Goal: Information Seeking & Learning: Check status

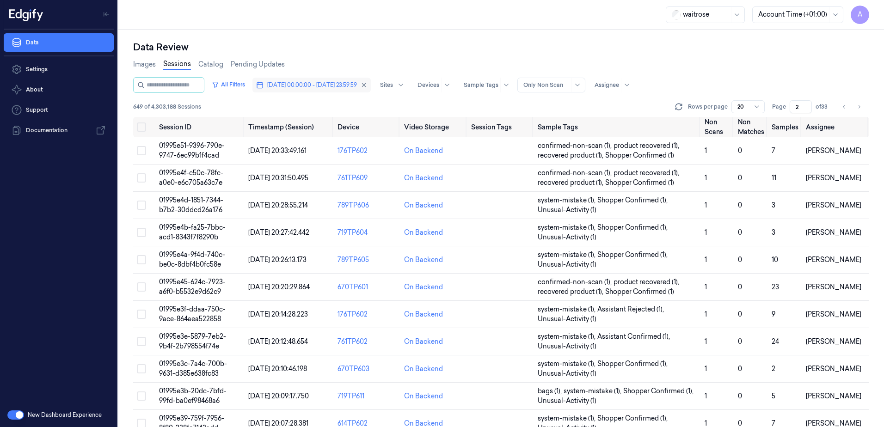
click at [325, 82] on span "[DATE] 00:00:00 - [DATE] 23:59:59" at bounding box center [312, 85] width 90 height 8
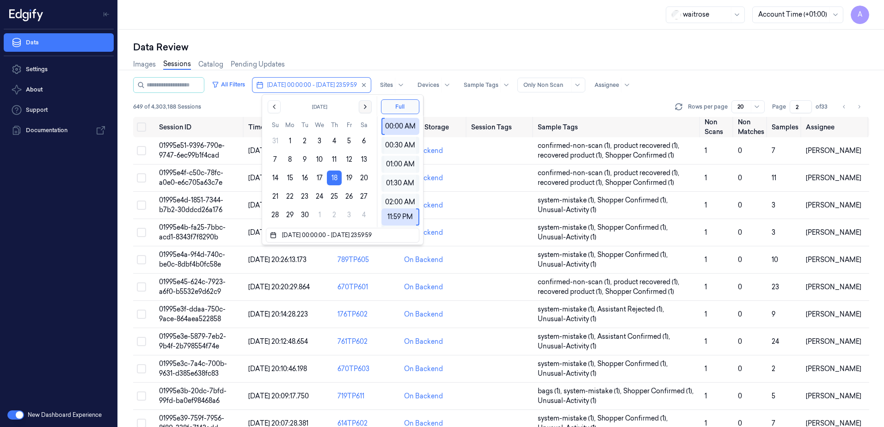
click at [362, 107] on icon "Go to the Next Month" at bounding box center [365, 106] width 7 height 7
click at [330, 158] on button "9" at bounding box center [334, 159] width 15 height 15
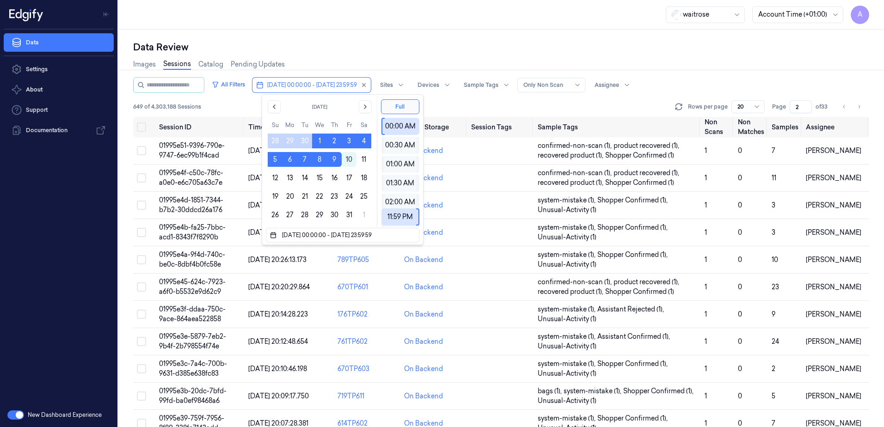
click at [330, 158] on button "9" at bounding box center [334, 159] width 15 height 15
type input "[DATE] 00:00:00 - [DATE] 23:59:59"
click at [341, 39] on div "Data Review Images Sessions Catalog Pending Updates All Filters [DATE] 00:00:00…" at bounding box center [501, 229] width 766 height 398
type input "1"
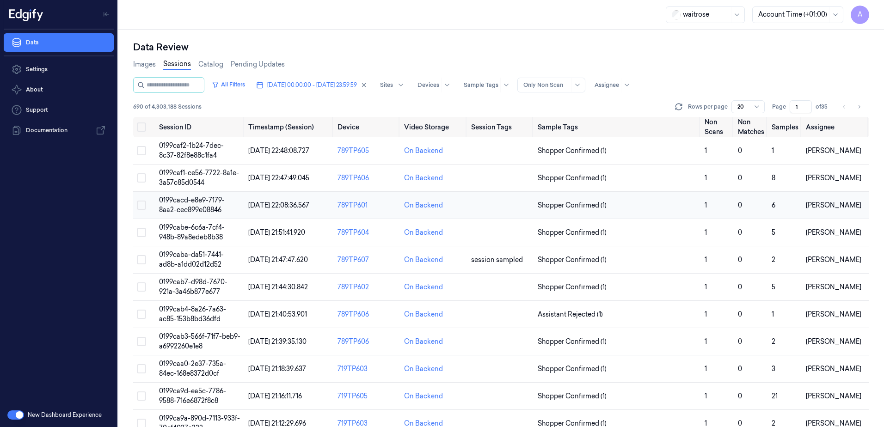
click at [210, 202] on span "0199cacd-e8e9-7179-8aa2-cec899e08846" at bounding box center [192, 205] width 66 height 18
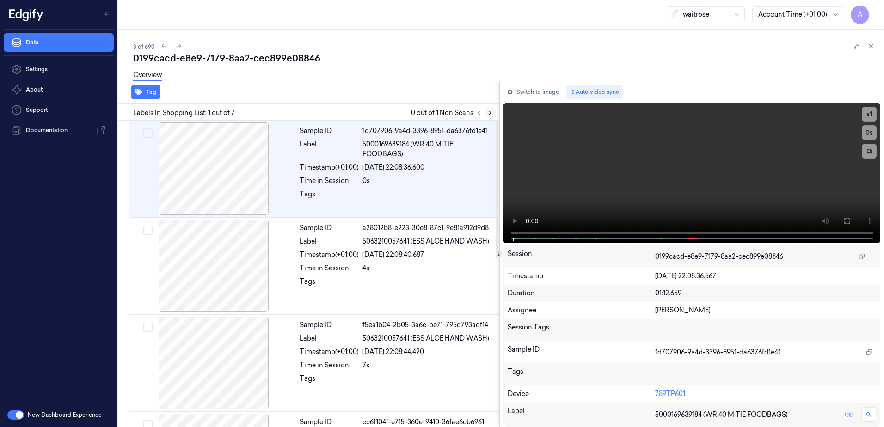
click at [487, 112] on icon at bounding box center [490, 113] width 6 height 6
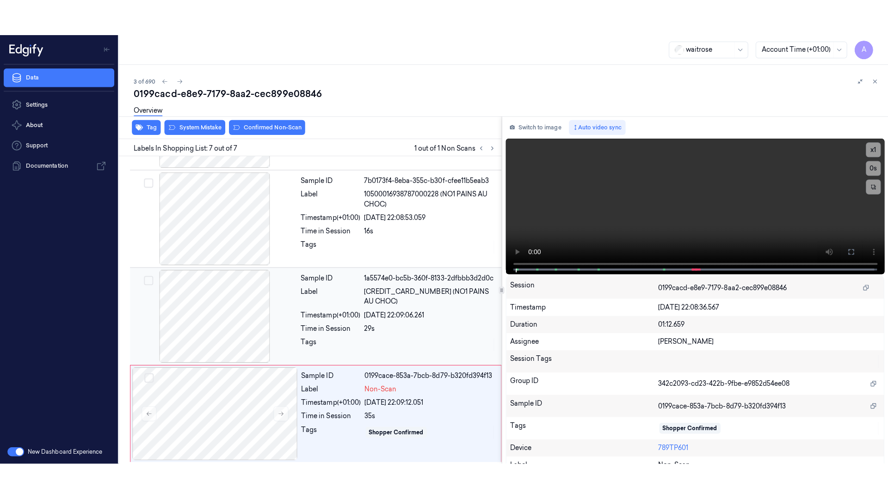
scroll to position [376, 0]
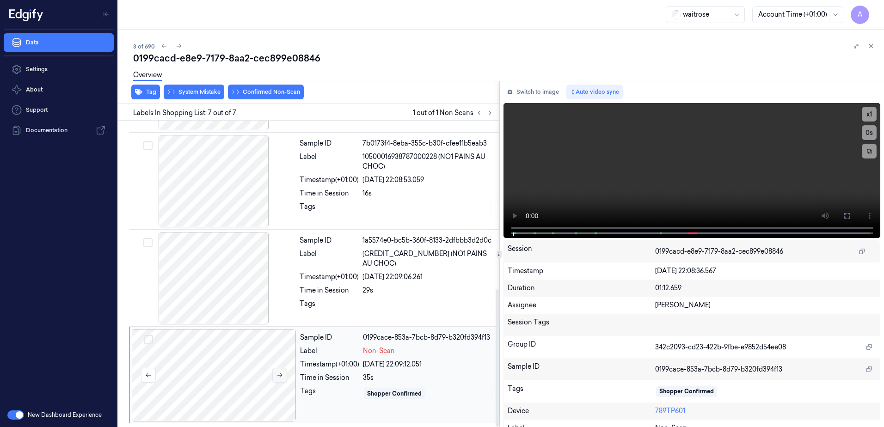
click at [278, 378] on icon at bounding box center [280, 375] width 6 height 6
click at [281, 375] on icon at bounding box center [280, 375] width 6 height 6
click at [845, 219] on icon at bounding box center [848, 216] width 6 height 6
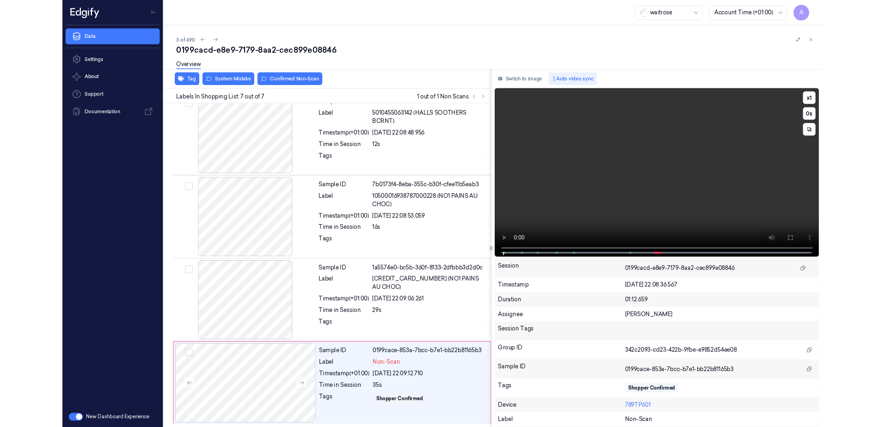
scroll to position [304, 0]
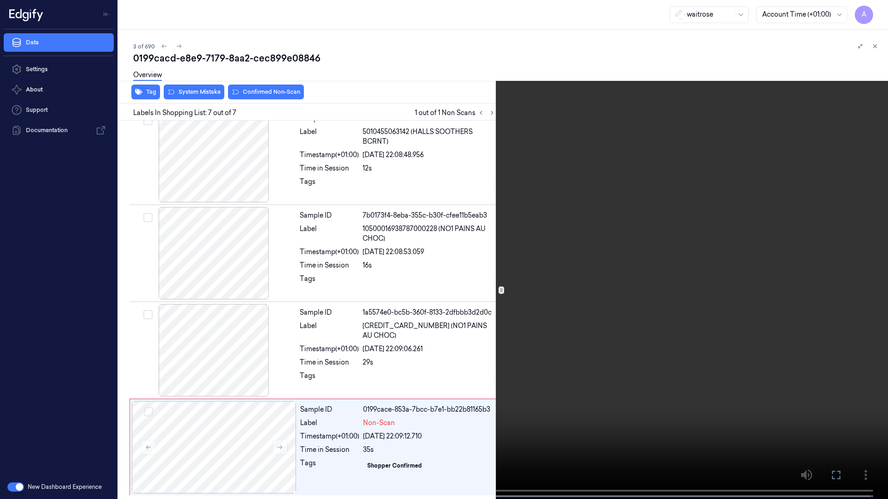
click at [627, 300] on video at bounding box center [444, 250] width 888 height 501
click at [0, 0] on icon at bounding box center [0, 0] width 0 height 0
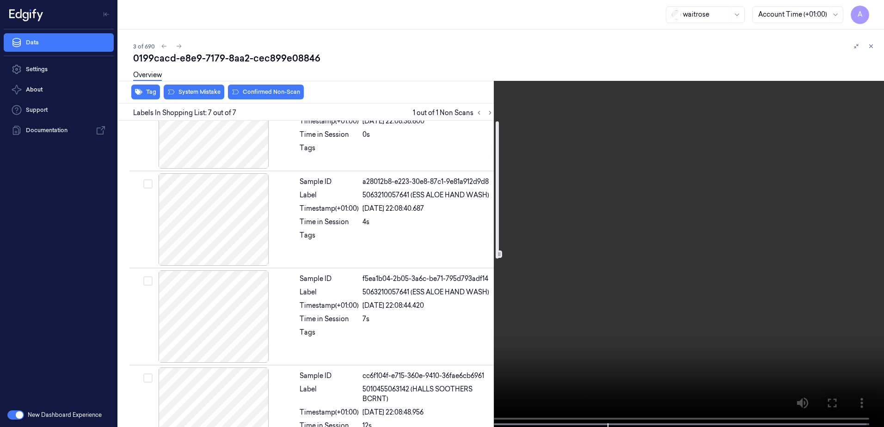
scroll to position [0, 0]
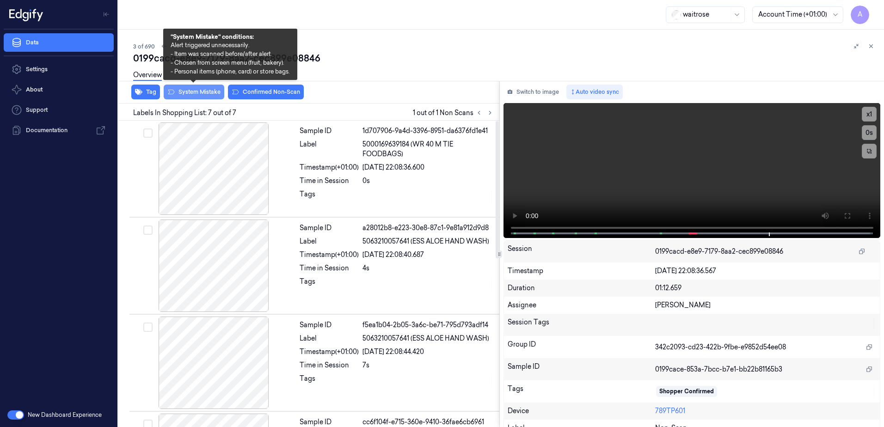
click at [202, 96] on button "System Mistake" at bounding box center [194, 92] width 61 height 15
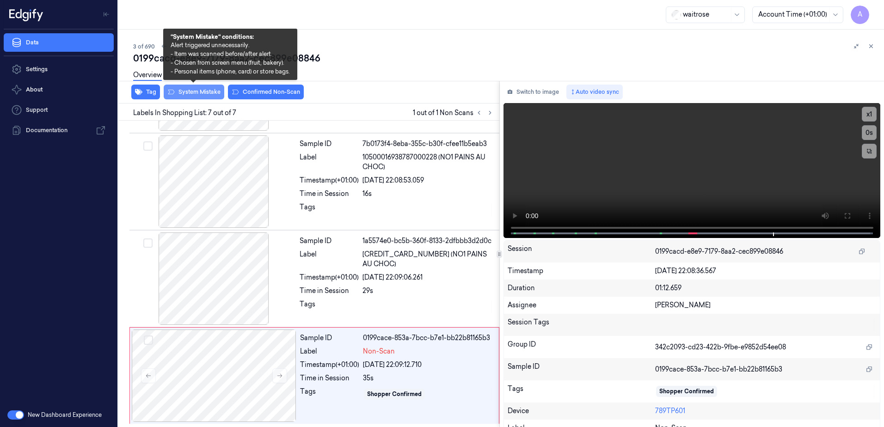
scroll to position [376, 0]
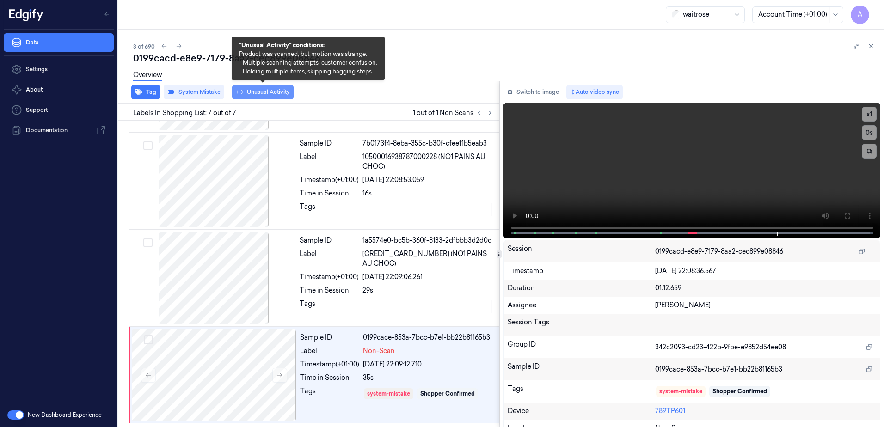
click at [279, 91] on button "Unusual Activity" at bounding box center [263, 92] width 62 height 15
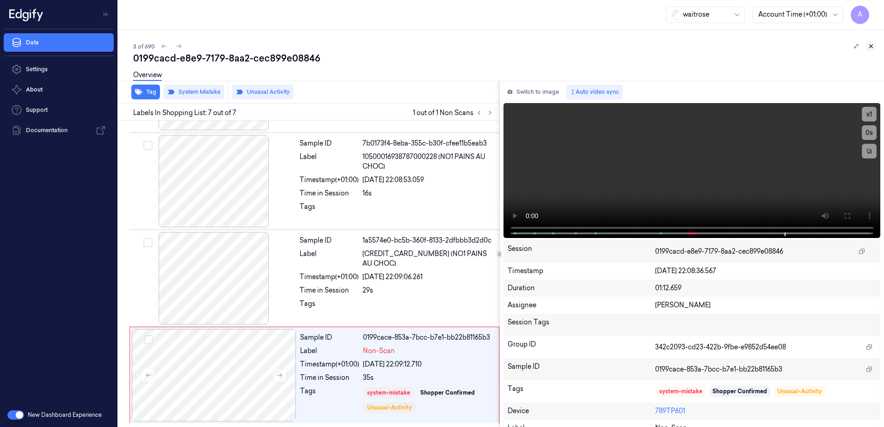
click at [870, 43] on icon at bounding box center [871, 46] width 6 height 6
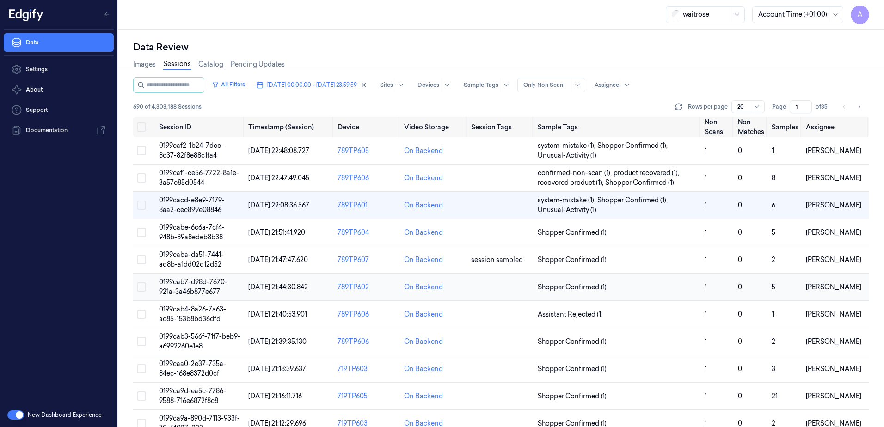
click at [199, 287] on td "0199cab7-d98d-7670-921a-3a46b877e677" at bounding box center [199, 287] width 89 height 27
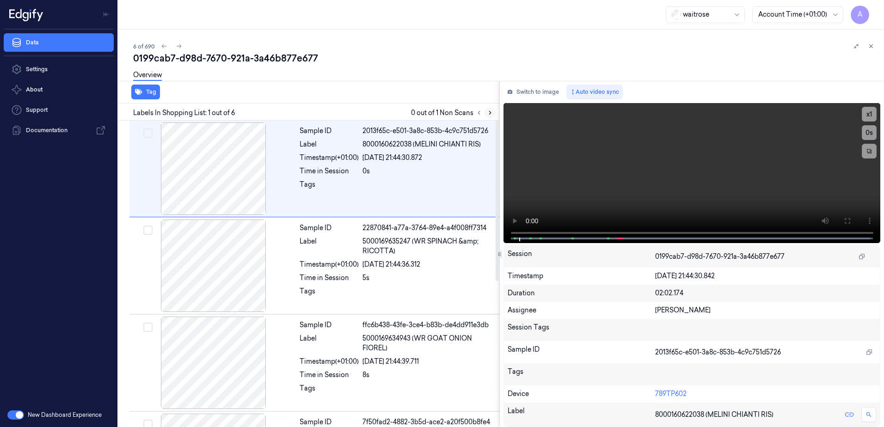
click at [491, 117] on button at bounding box center [490, 112] width 11 height 11
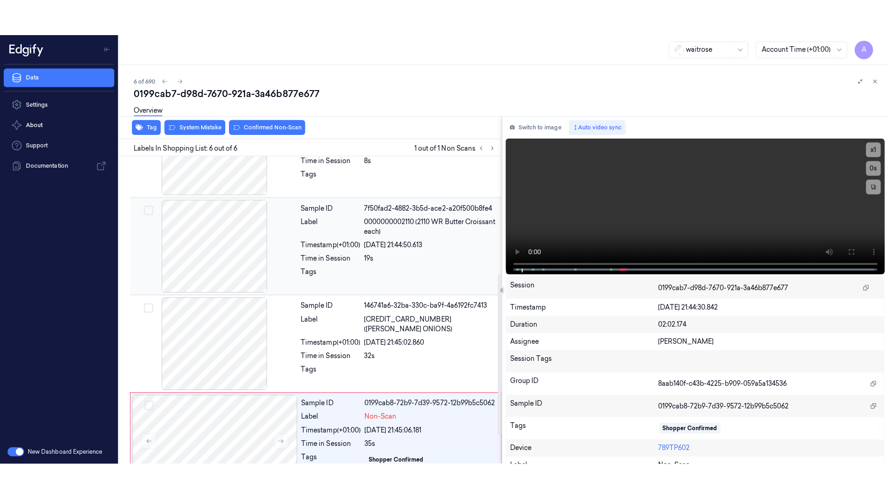
scroll to position [279, 0]
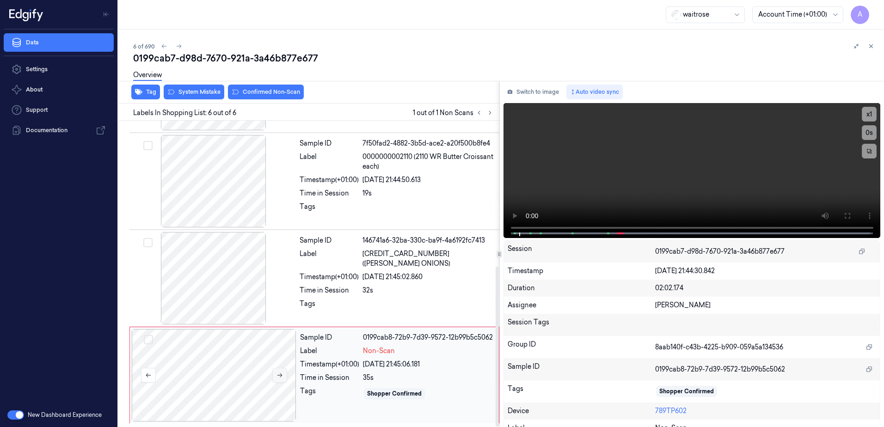
click at [276, 378] on button at bounding box center [279, 375] width 15 height 15
click at [280, 380] on button at bounding box center [279, 375] width 15 height 15
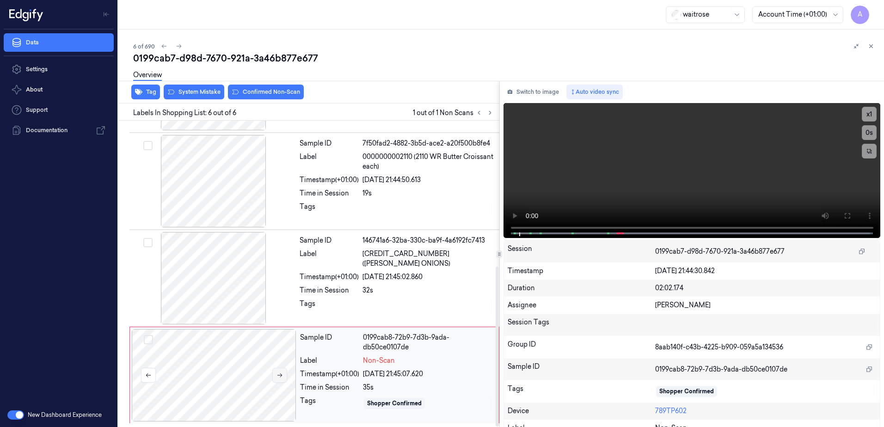
click at [280, 380] on button at bounding box center [279, 375] width 15 height 15
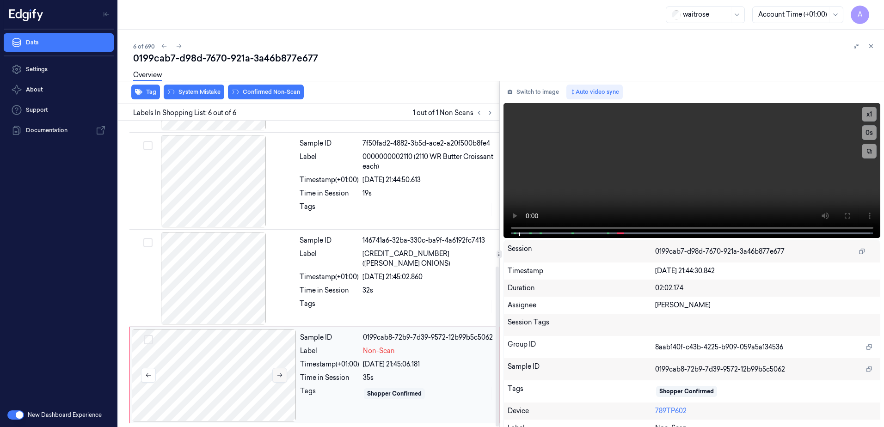
click at [280, 380] on button at bounding box center [279, 375] width 15 height 15
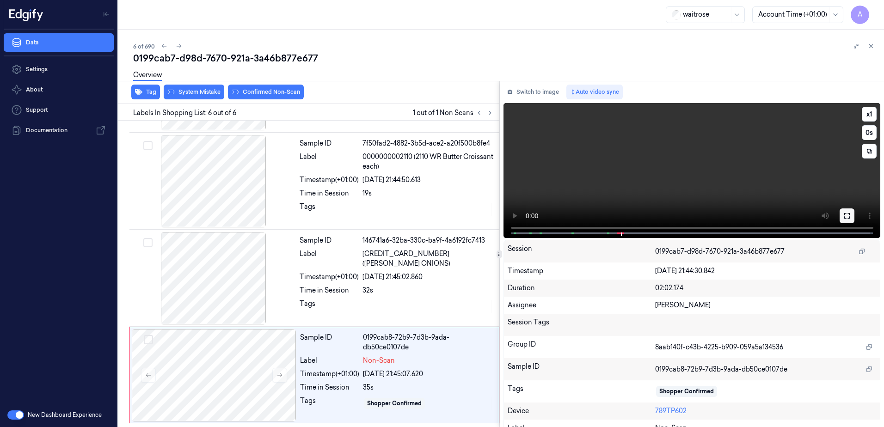
click at [840, 218] on button at bounding box center [847, 216] width 15 height 15
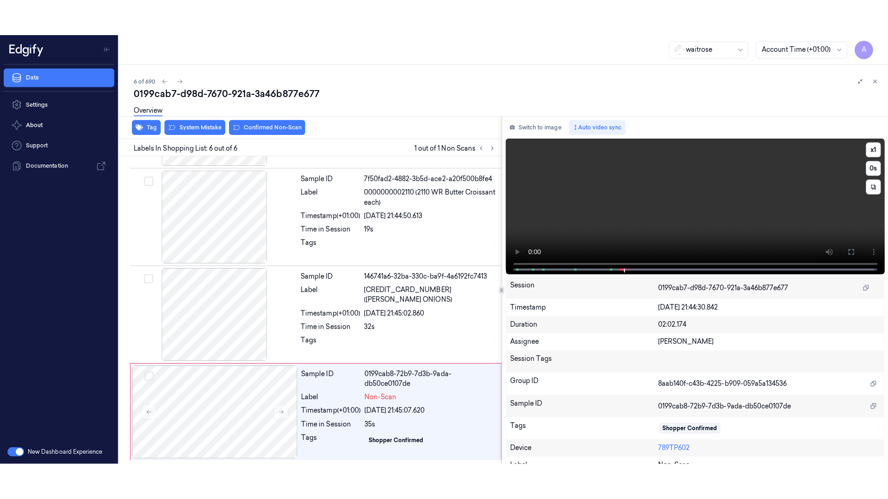
scroll to position [207, 0]
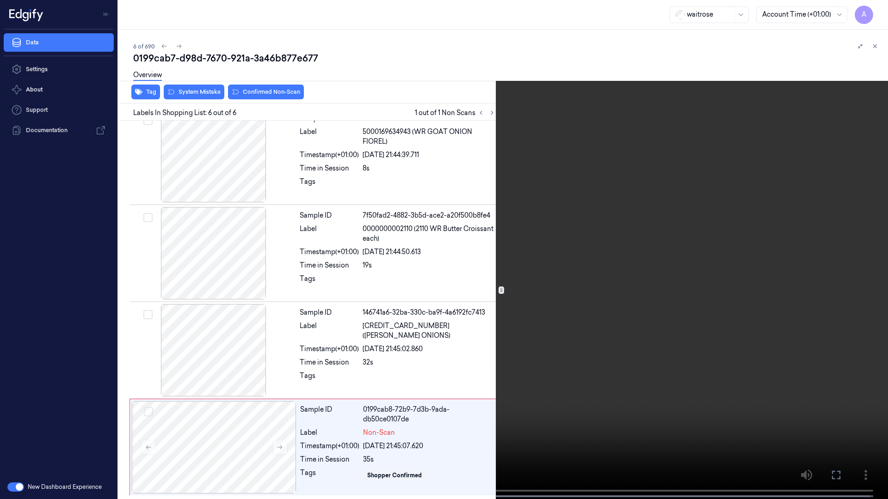
click at [629, 314] on video at bounding box center [444, 250] width 888 height 501
click at [876, 10] on button "x 1" at bounding box center [876, 11] width 15 height 15
click at [0, 0] on icon at bounding box center [0, 0] width 0 height 0
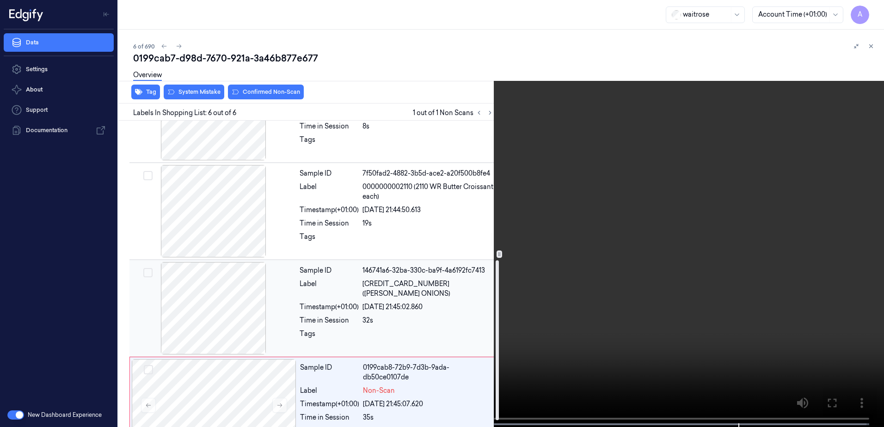
scroll to position [279, 0]
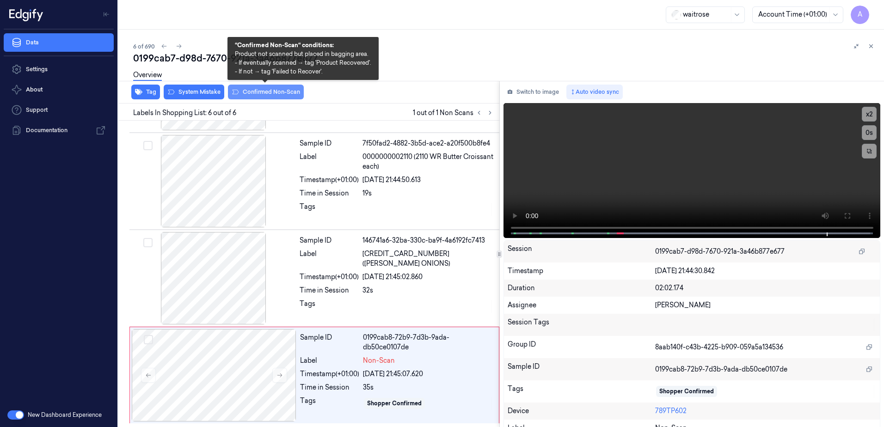
click at [256, 95] on button "Confirmed Non-Scan" at bounding box center [266, 92] width 76 height 15
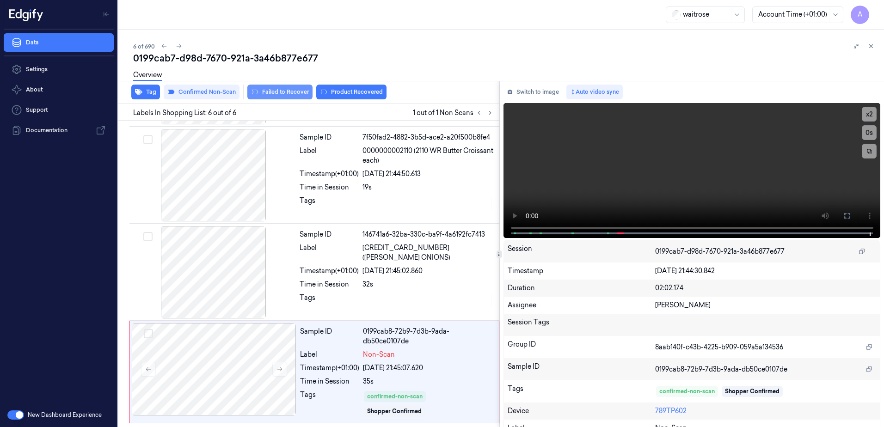
click at [284, 96] on button "Failed to Recover" at bounding box center [279, 92] width 65 height 15
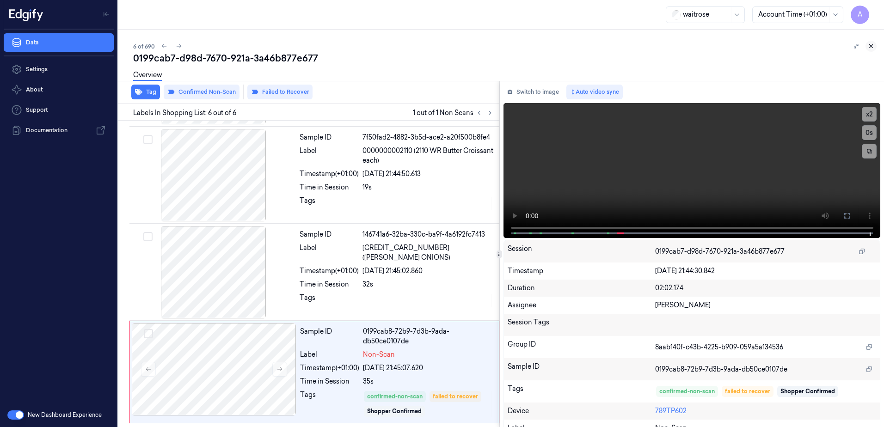
click at [869, 46] on icon at bounding box center [871, 46] width 6 height 6
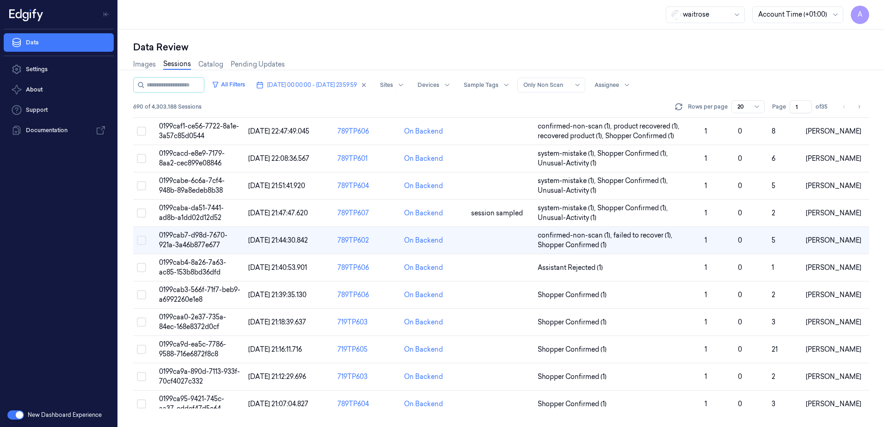
scroll to position [25, 0]
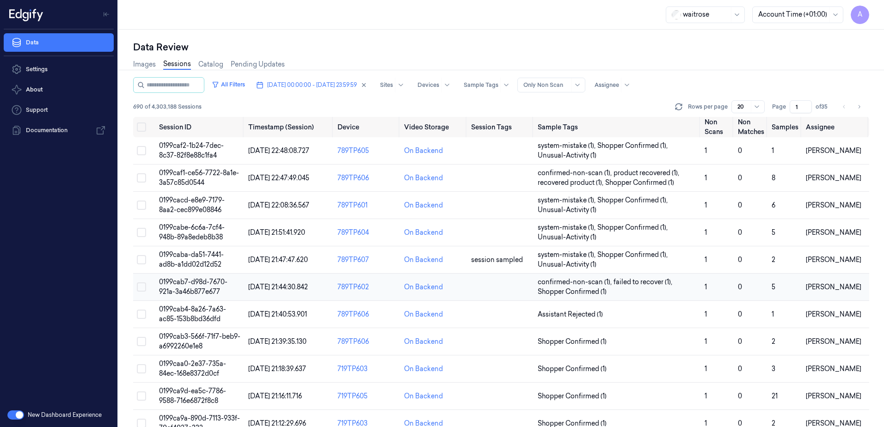
click at [189, 286] on td "0199cab7-d98d-7670-921a-3a46b877e677" at bounding box center [199, 287] width 89 height 27
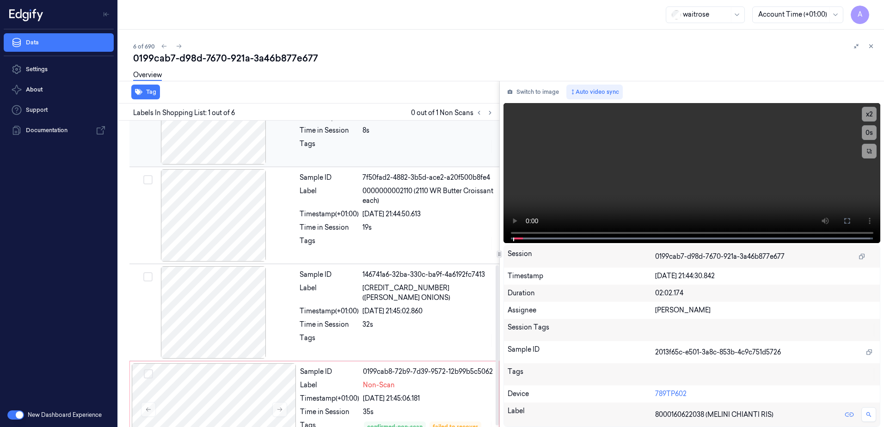
scroll to position [279, 0]
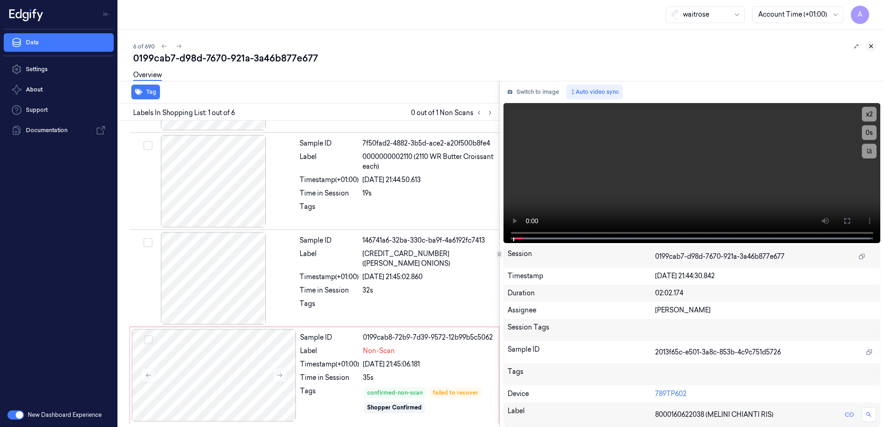
click at [872, 48] on icon at bounding box center [871, 46] width 6 height 6
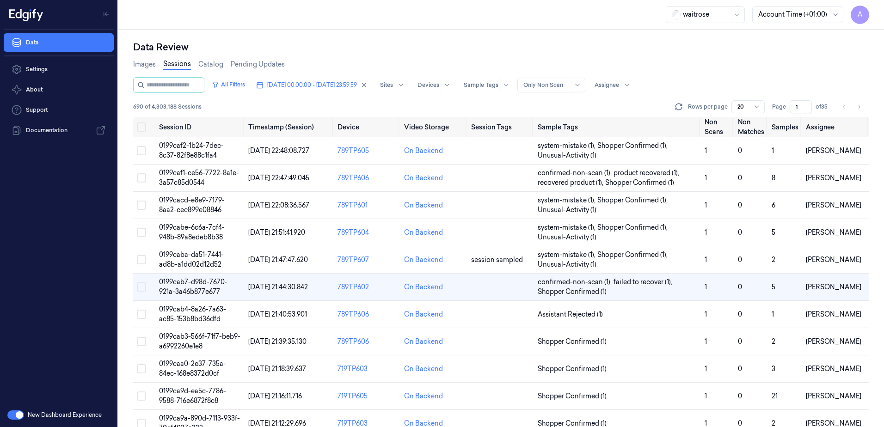
scroll to position [25, 0]
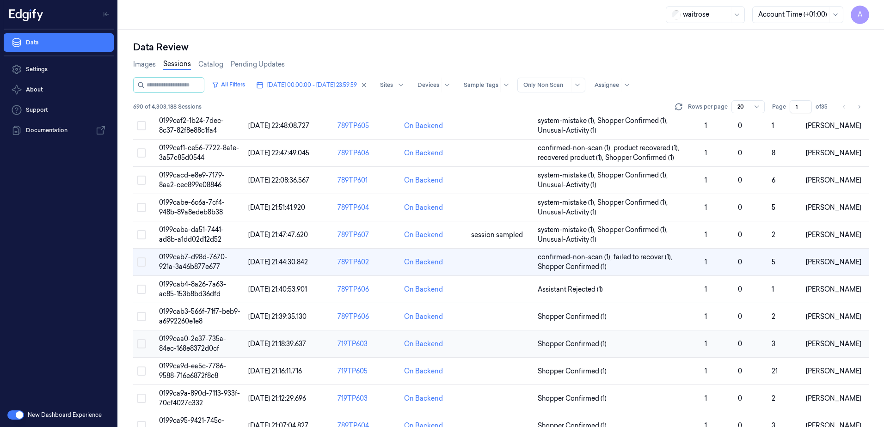
click at [179, 349] on span "0199caa0-2e37-735a-84ec-168e8372d0cf" at bounding box center [192, 344] width 67 height 18
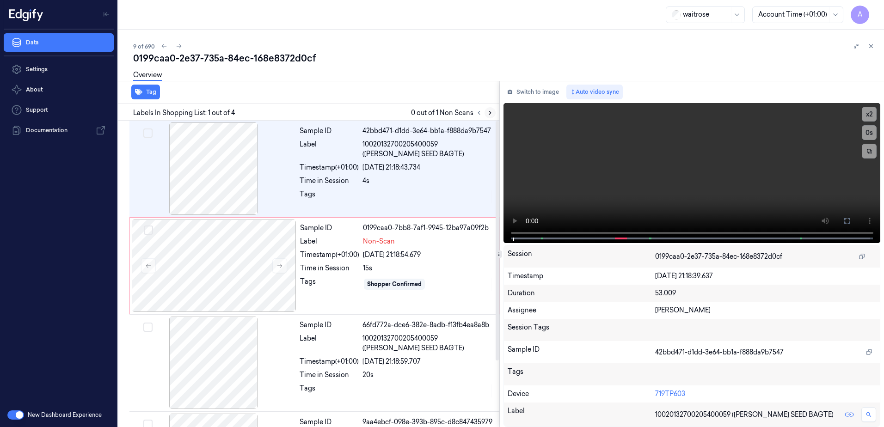
click at [487, 113] on icon at bounding box center [490, 113] width 6 height 6
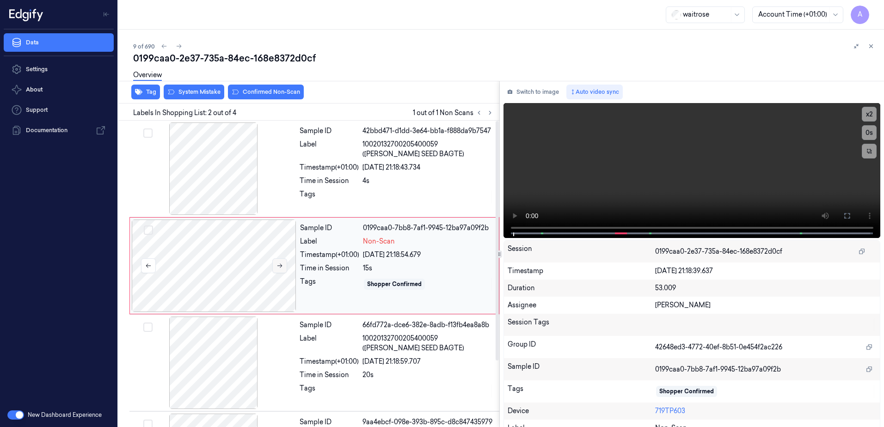
click at [277, 266] on icon at bounding box center [280, 266] width 6 height 6
click at [282, 268] on icon at bounding box center [280, 266] width 6 height 6
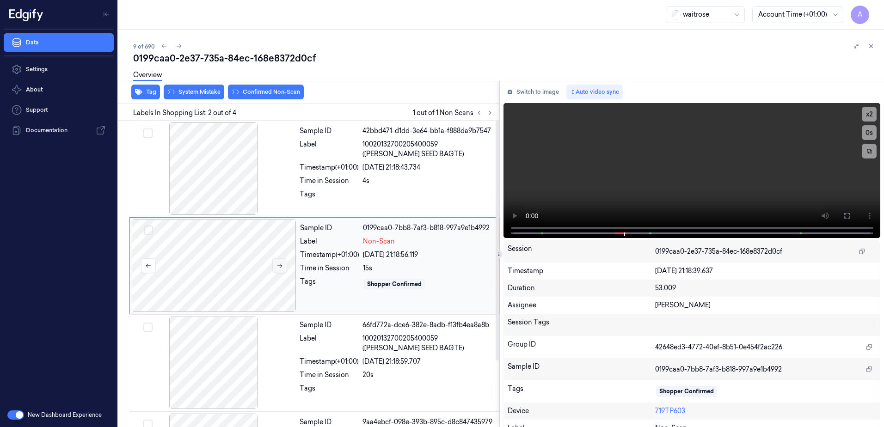
click at [282, 268] on icon at bounding box center [280, 266] width 6 height 6
click at [695, 187] on video at bounding box center [692, 170] width 377 height 135
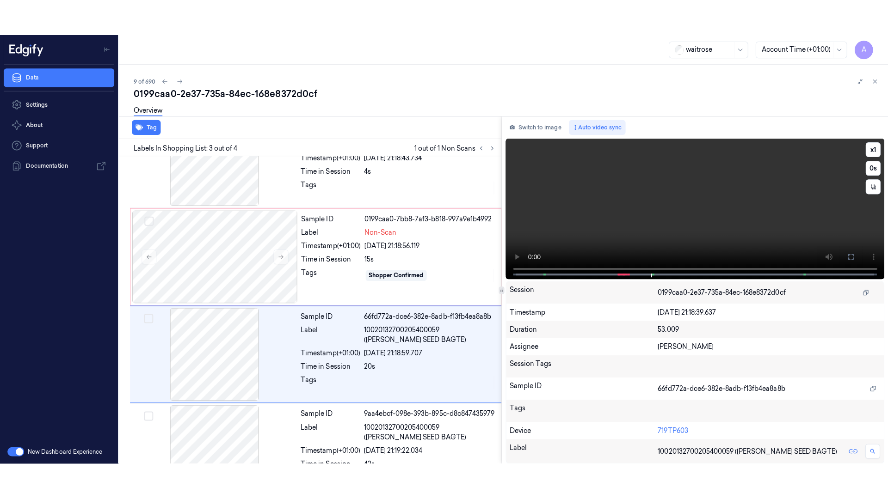
scroll to position [85, 0]
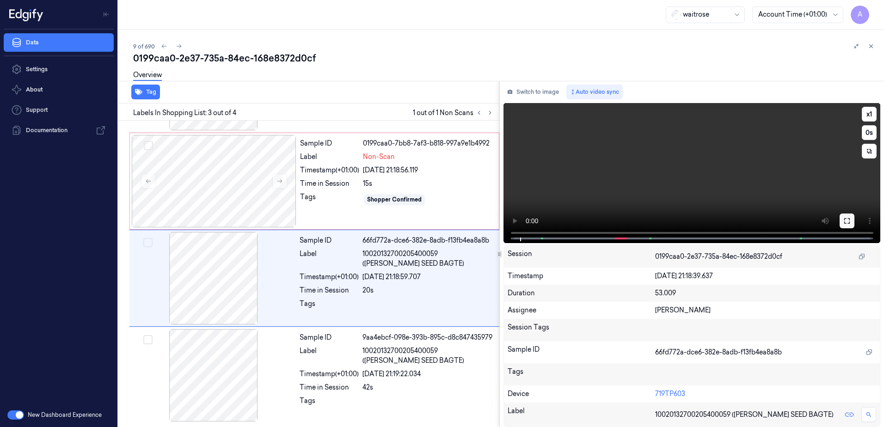
click at [847, 220] on icon at bounding box center [847, 220] width 7 height 7
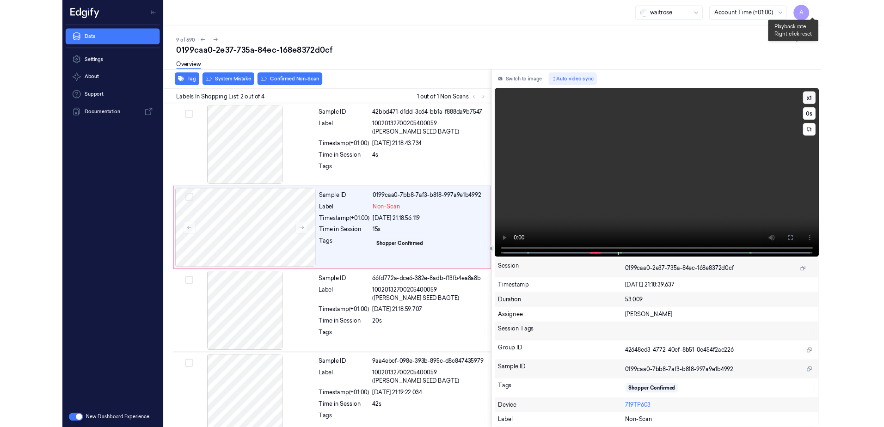
scroll to position [12, 0]
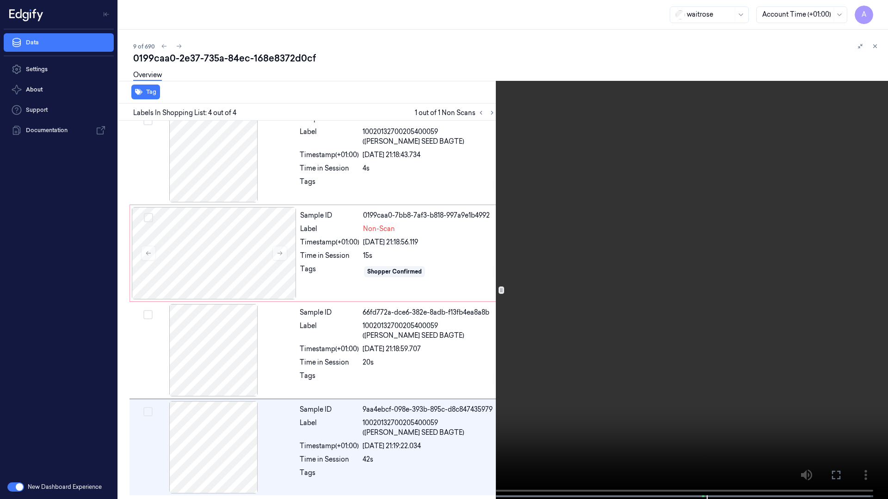
click at [0, 0] on icon at bounding box center [0, 0] width 0 height 0
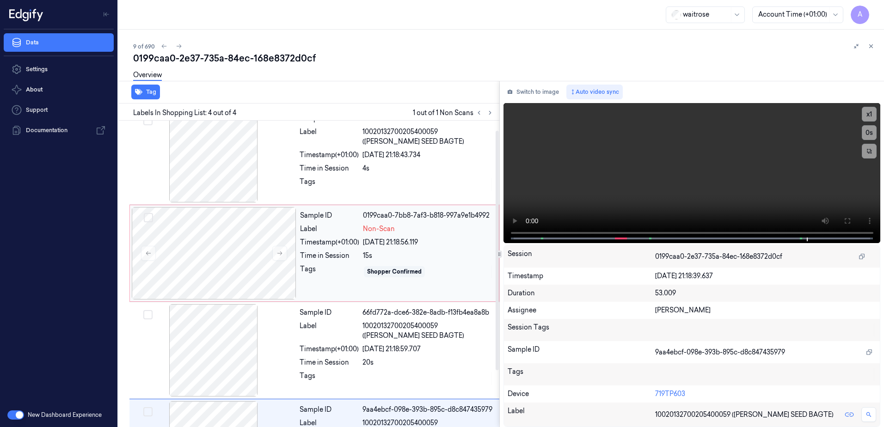
click at [338, 273] on div "Tags" at bounding box center [329, 272] width 59 height 15
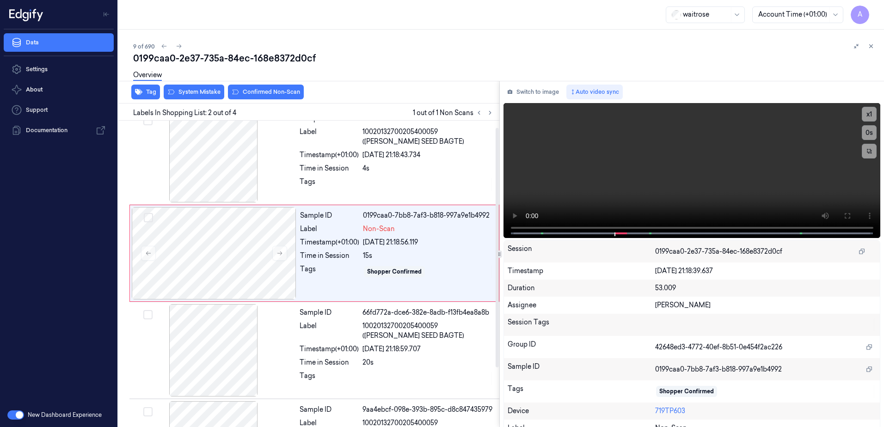
scroll to position [0, 0]
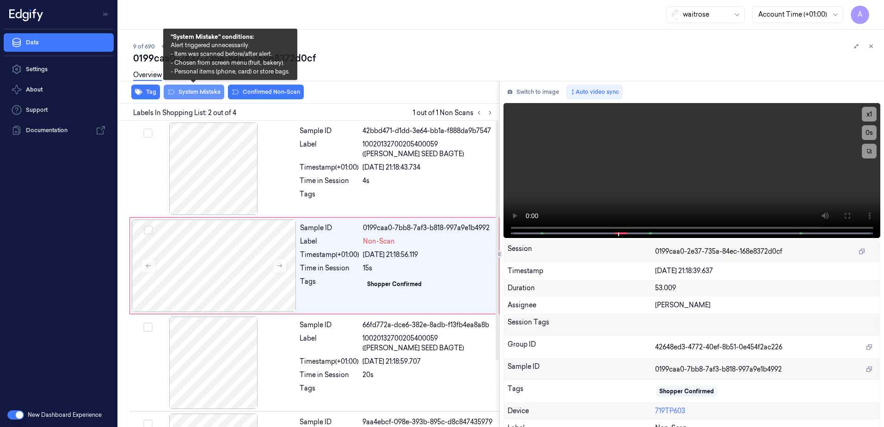
click at [201, 92] on button "System Mistake" at bounding box center [194, 92] width 61 height 15
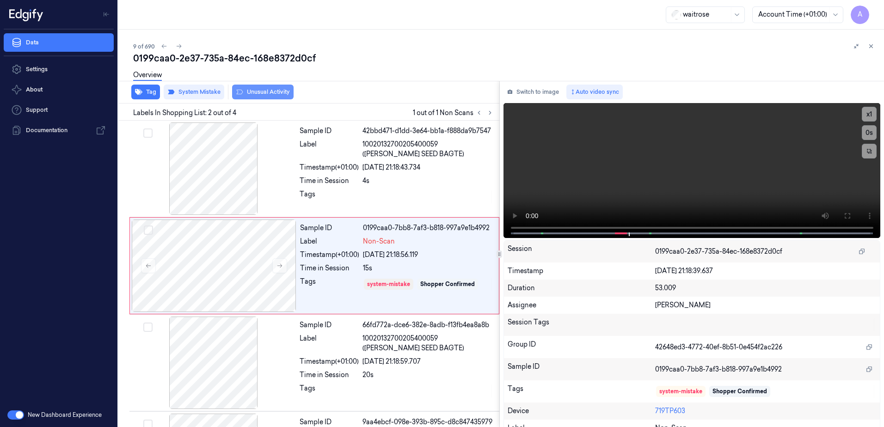
click at [259, 92] on button "Unusual Activity" at bounding box center [263, 92] width 62 height 15
click at [873, 46] on icon at bounding box center [871, 46] width 6 height 6
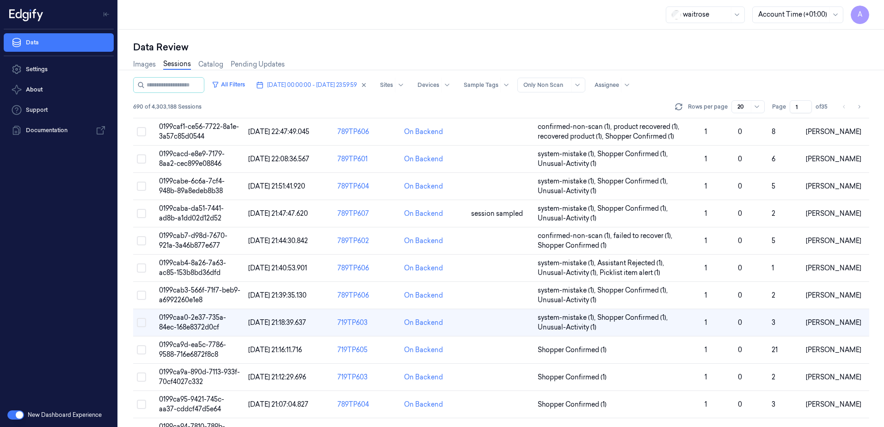
scroll to position [97, 0]
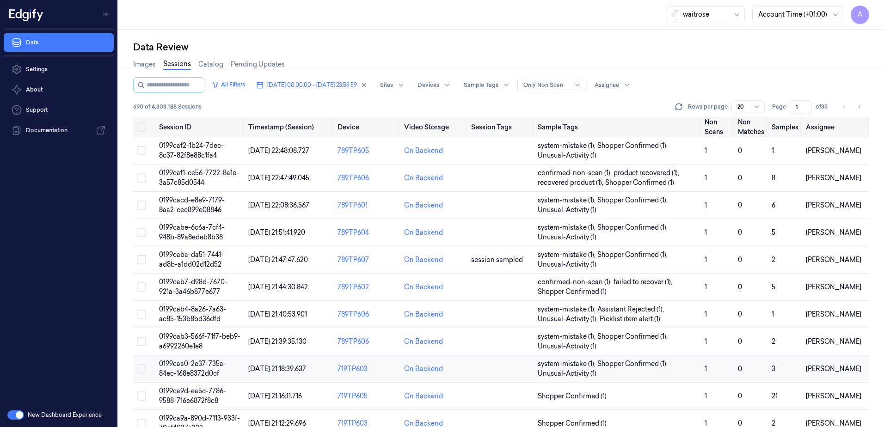
click at [195, 371] on span "0199caa0-2e37-735a-84ec-168e8372d0cf" at bounding box center [192, 369] width 67 height 18
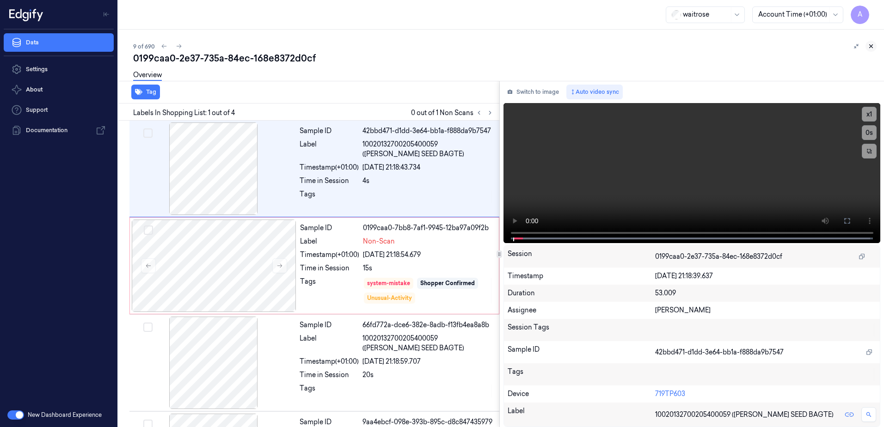
click at [872, 43] on icon at bounding box center [871, 46] width 6 height 6
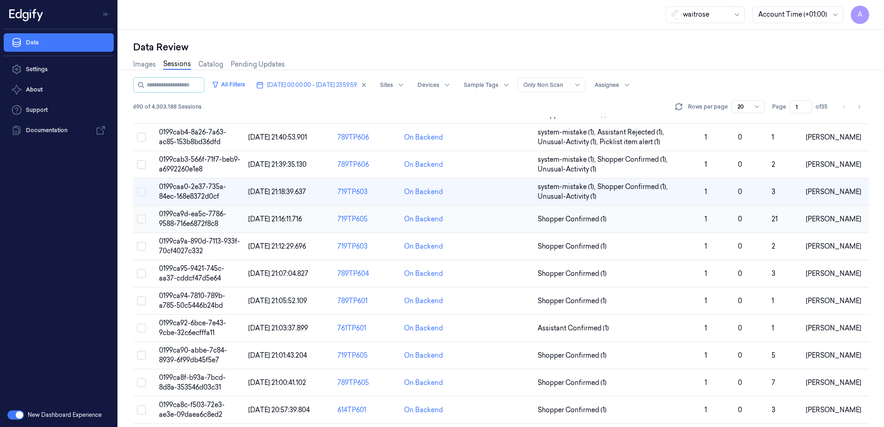
scroll to position [190, 0]
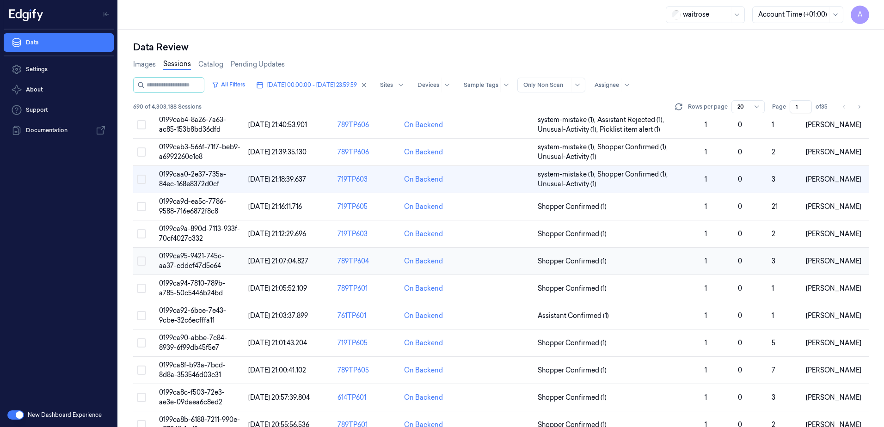
click at [193, 259] on span "0199ca95-9421-745c-aa37-cddcf47d5e64" at bounding box center [191, 261] width 65 height 18
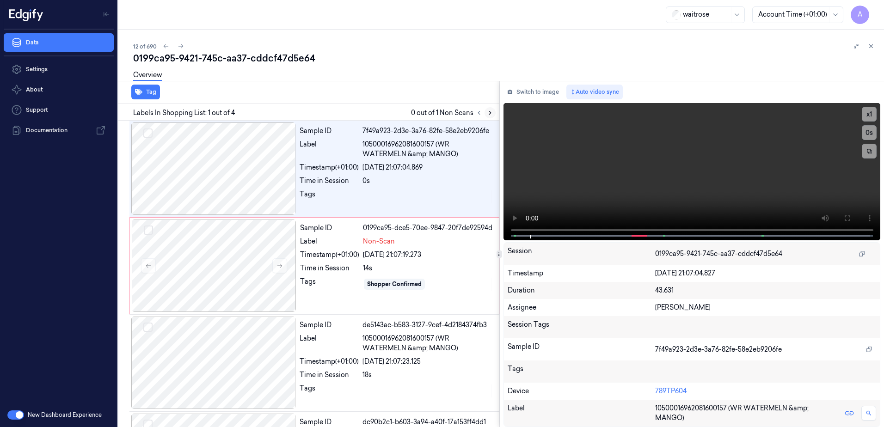
click at [490, 112] on icon at bounding box center [490, 112] width 2 height 3
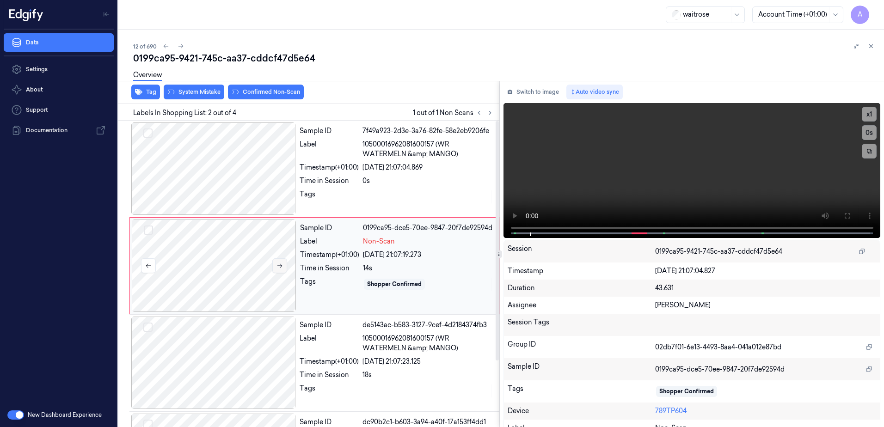
click at [278, 267] on icon at bounding box center [280, 266] width 6 height 6
click at [278, 265] on icon at bounding box center [280, 266] width 6 height 6
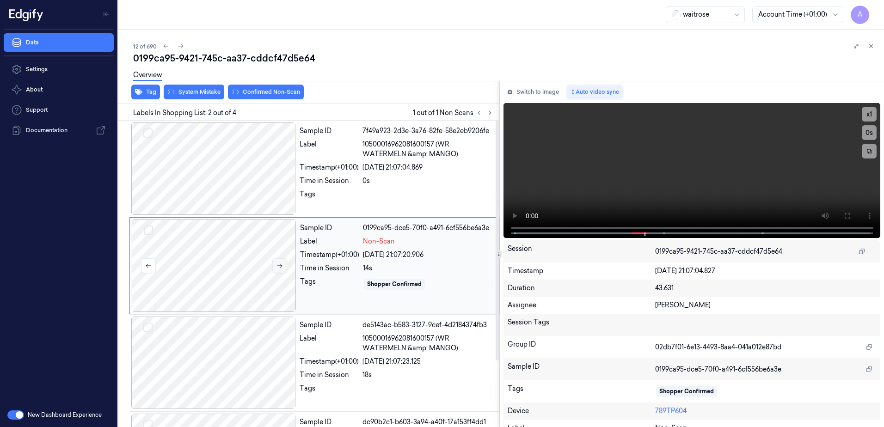
click at [282, 266] on icon at bounding box center [279, 266] width 5 height 4
click at [283, 272] on button at bounding box center [279, 266] width 15 height 15
click at [285, 268] on button at bounding box center [279, 266] width 15 height 15
click at [728, 191] on video at bounding box center [692, 170] width 377 height 135
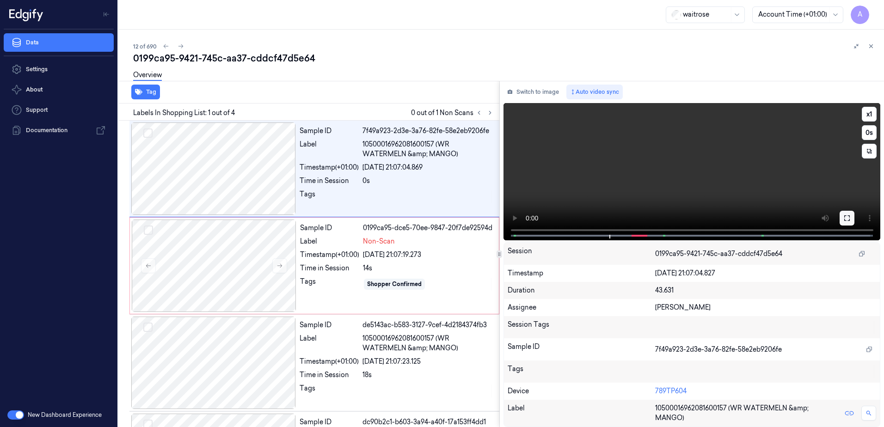
click at [848, 222] on button at bounding box center [847, 218] width 15 height 15
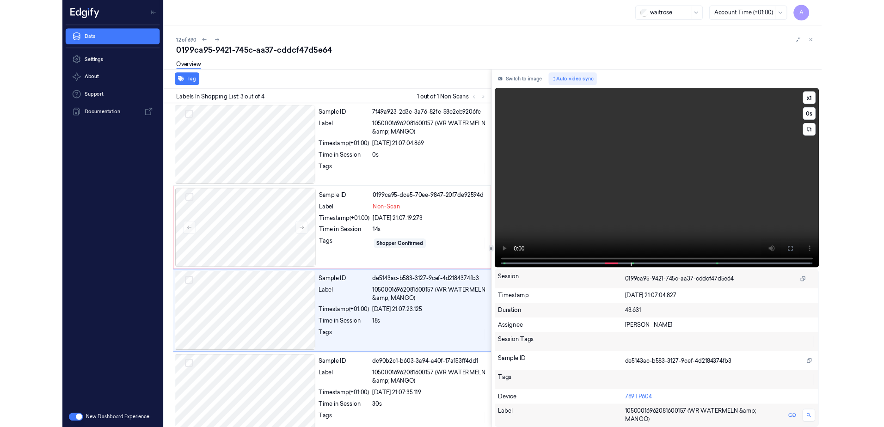
scroll to position [12, 0]
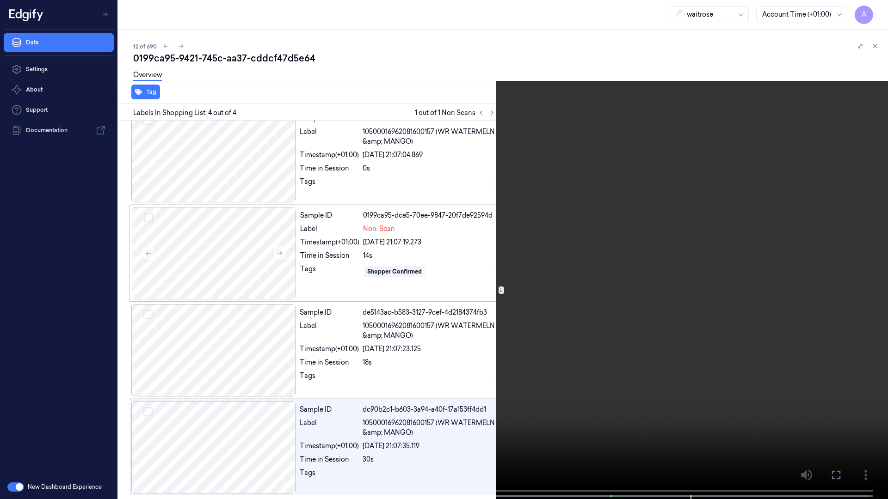
drag, startPoint x: 836, startPoint y: 474, endPoint x: 834, endPoint y: 425, distance: 48.1
click at [0, 0] on icon at bounding box center [0, 0] width 0 height 0
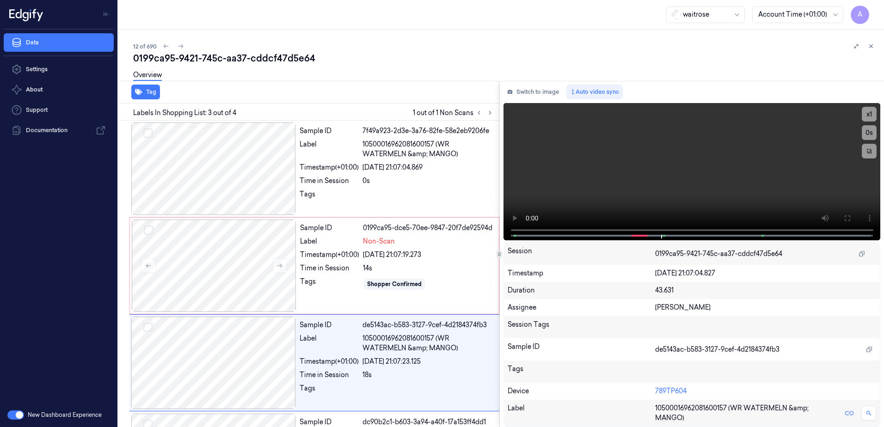
scroll to position [85, 0]
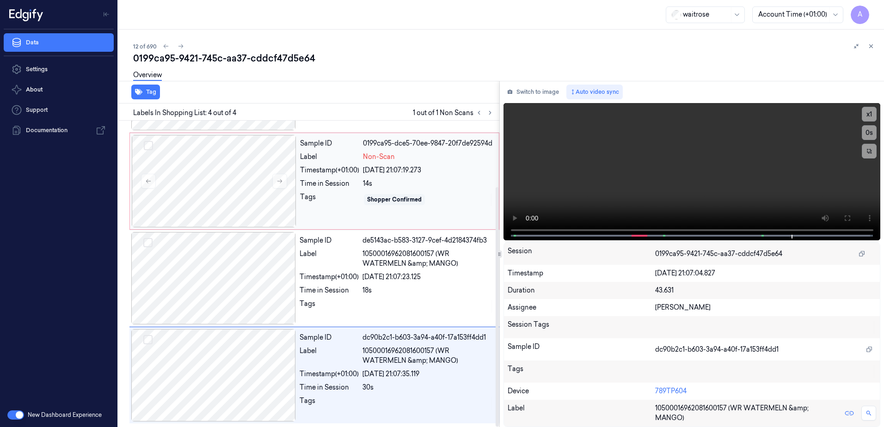
click at [327, 219] on div "Sample ID 0199ca95-dce5-70ee-9847-20f7de92594d Label Non-Scan Timestamp (+01:00…" at bounding box center [396, 181] width 201 height 92
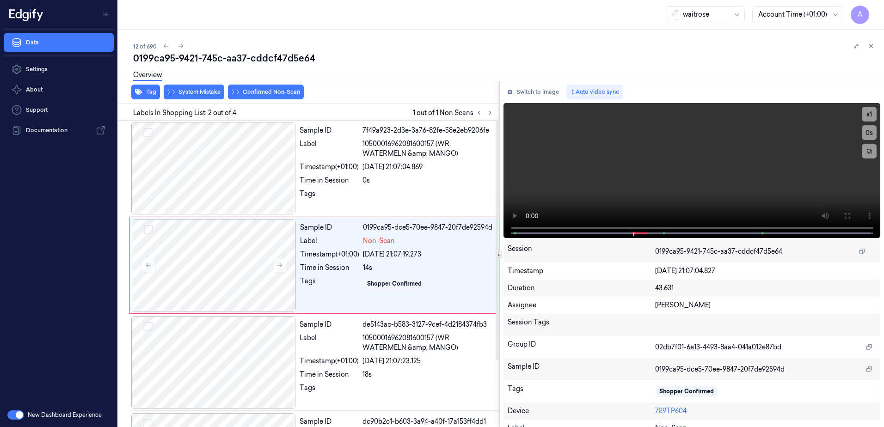
scroll to position [0, 0]
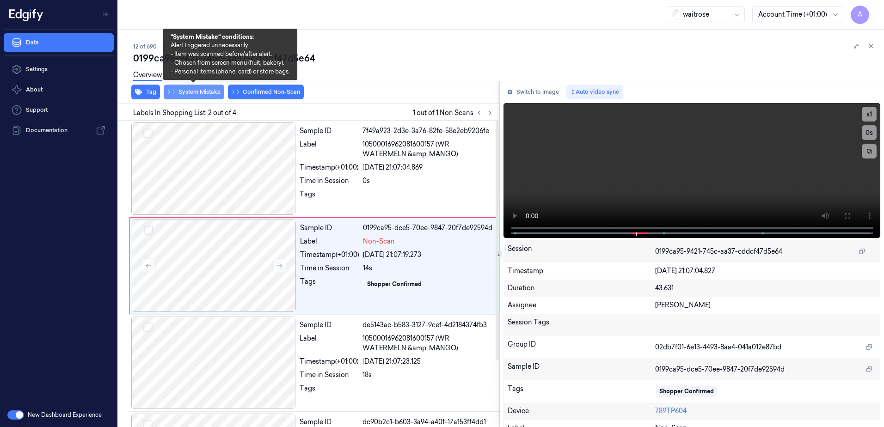
click at [191, 97] on button "System Mistake" at bounding box center [194, 92] width 61 height 15
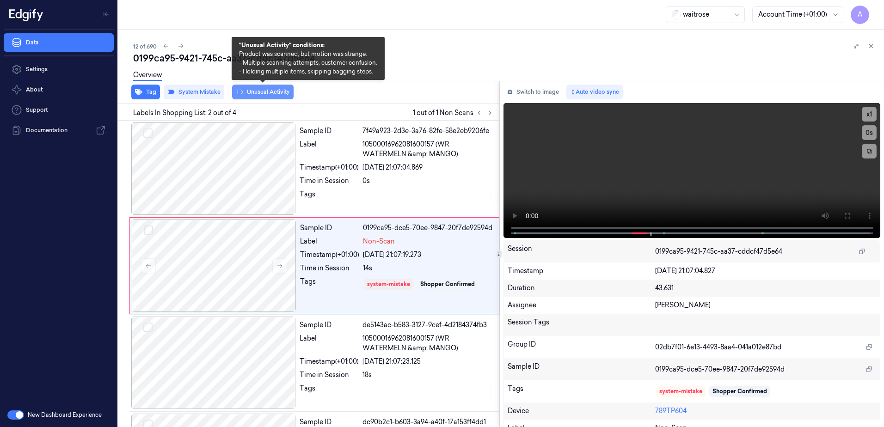
click at [255, 92] on button "Unusual Activity" at bounding box center [263, 92] width 62 height 15
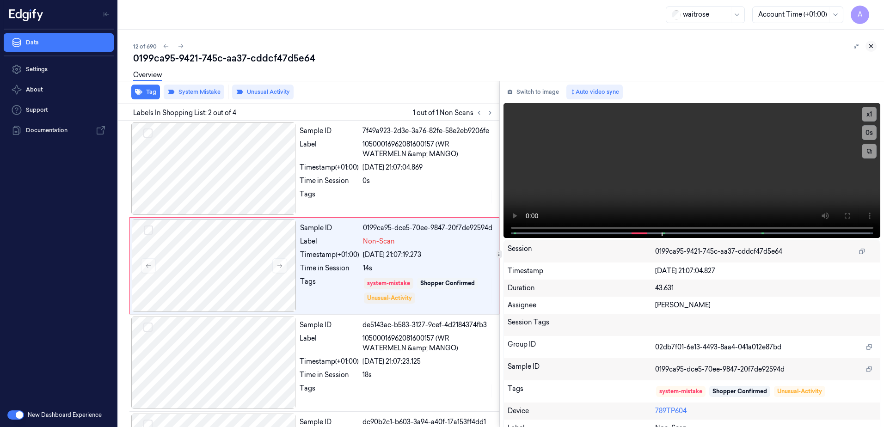
click at [874, 49] on icon at bounding box center [871, 46] width 6 height 6
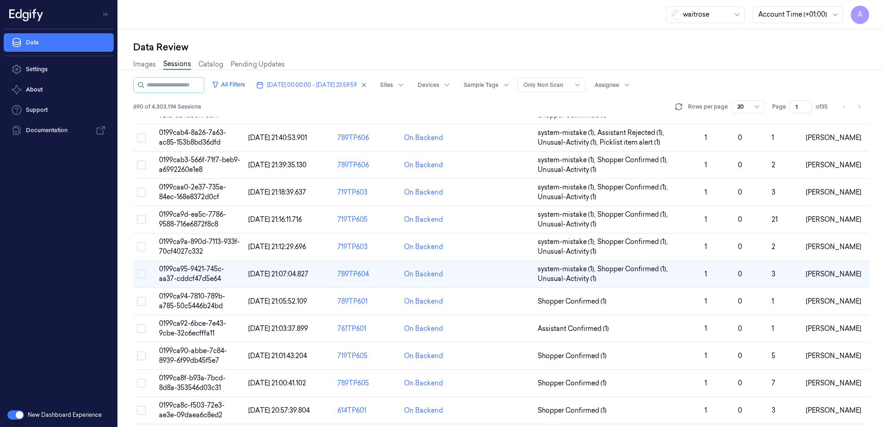
scroll to position [185, 0]
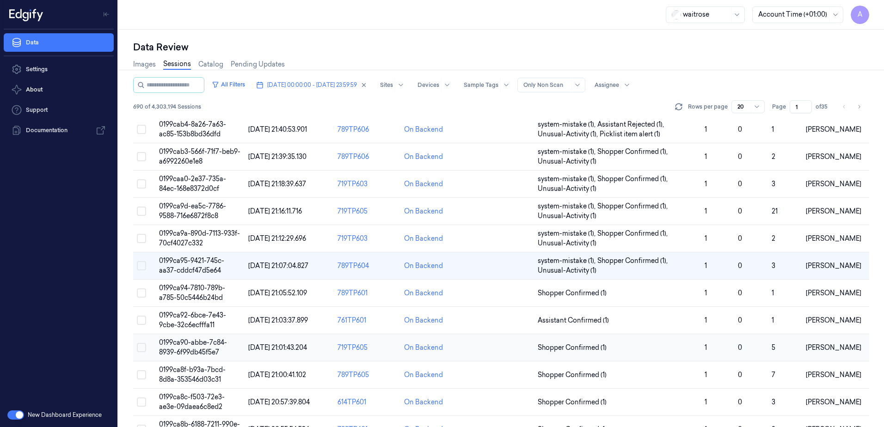
click at [185, 349] on span "0199ca90-abbe-7c84-8939-6f99db45f5e7" at bounding box center [193, 348] width 68 height 18
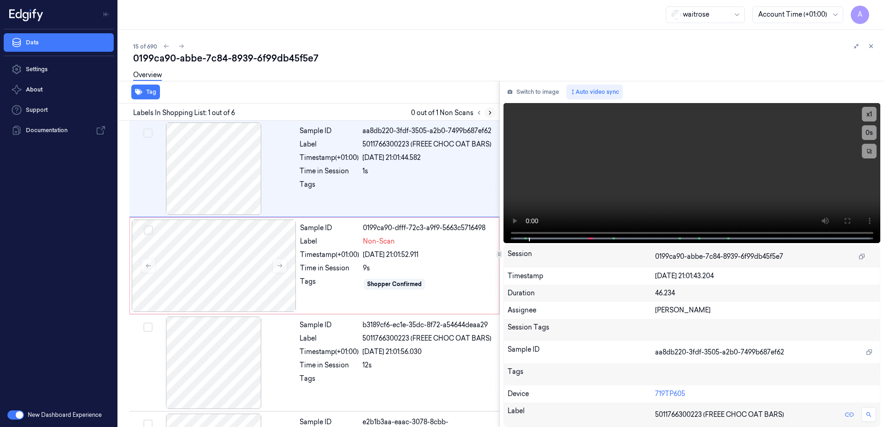
click at [492, 114] on icon at bounding box center [490, 113] width 6 height 6
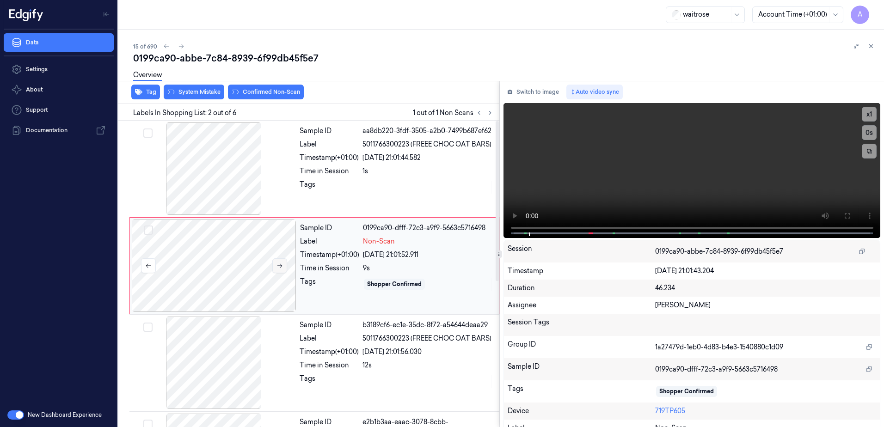
click at [278, 267] on icon at bounding box center [280, 266] width 6 height 6
click at [841, 222] on button at bounding box center [847, 216] width 15 height 15
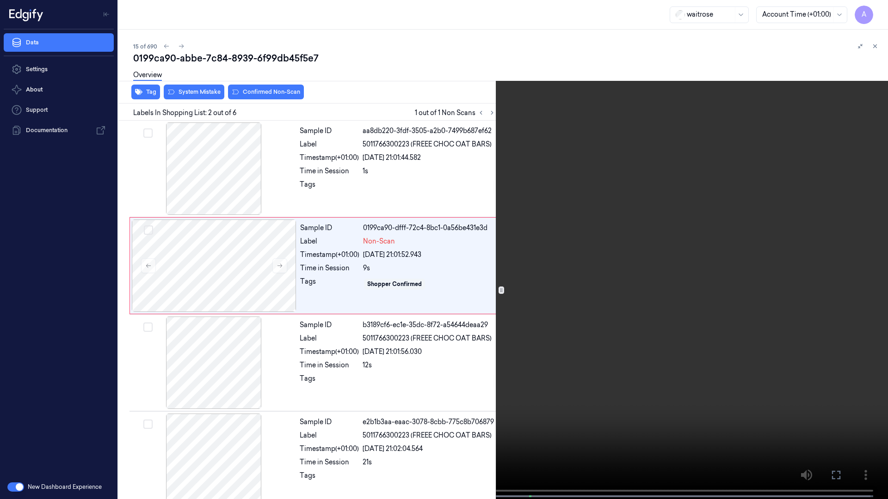
click at [496, 355] on video at bounding box center [444, 250] width 888 height 501
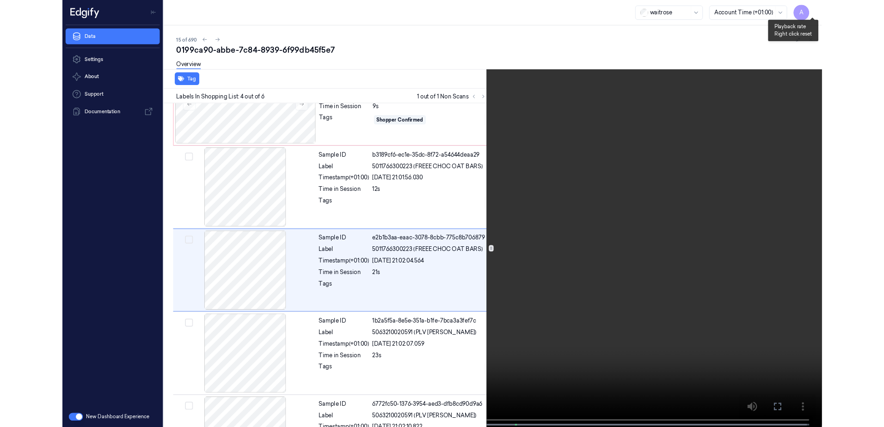
scroll to position [150, 0]
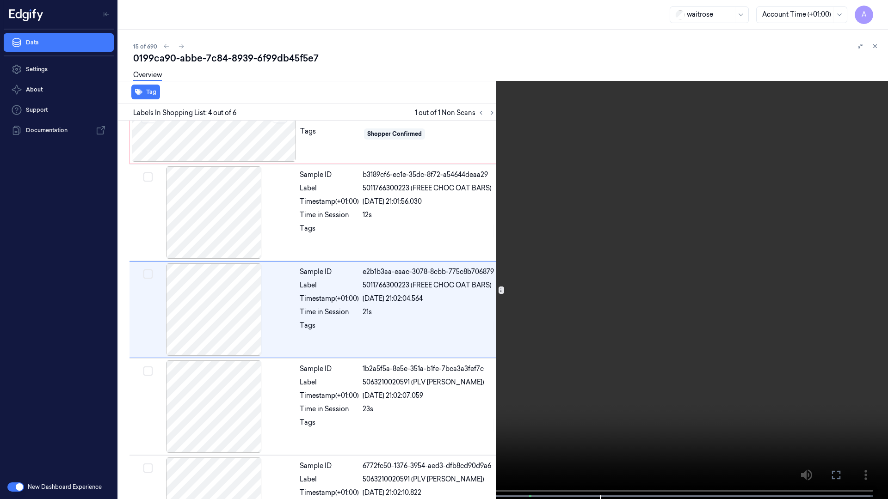
click at [0, 0] on icon at bounding box center [0, 0] width 0 height 0
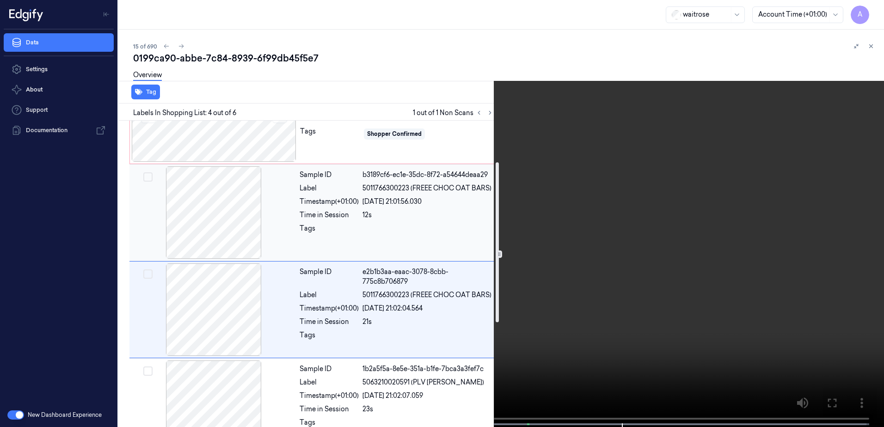
scroll to position [12, 0]
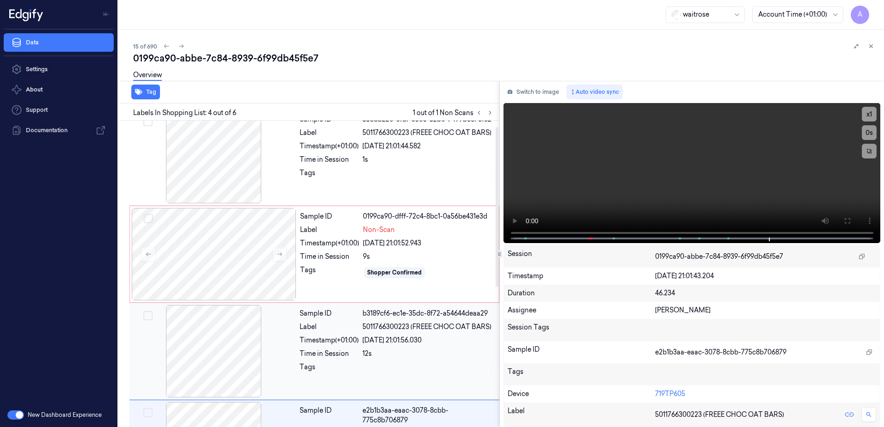
click at [330, 234] on div "Label" at bounding box center [329, 230] width 59 height 10
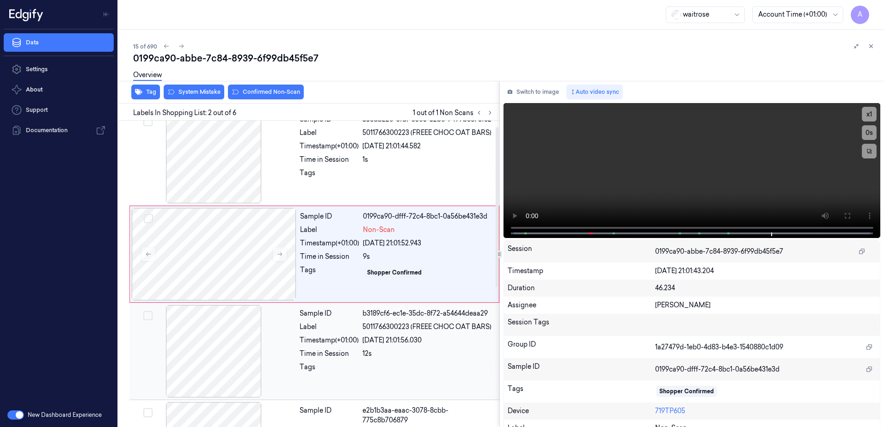
scroll to position [0, 0]
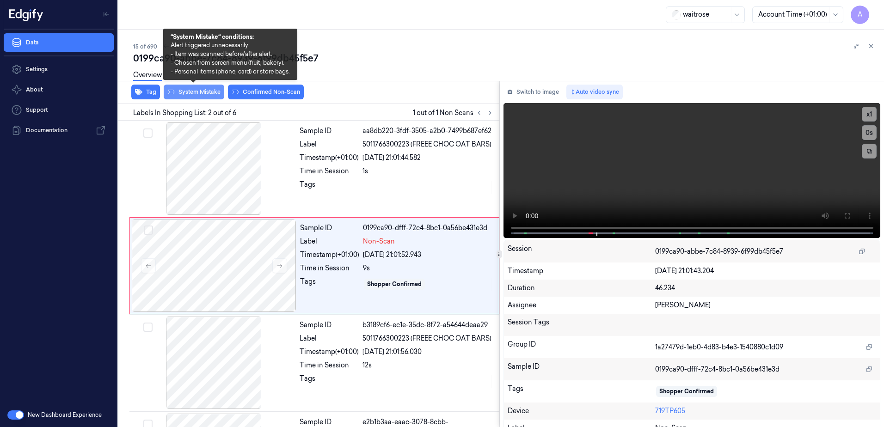
click at [191, 94] on button "System Mistake" at bounding box center [194, 92] width 61 height 15
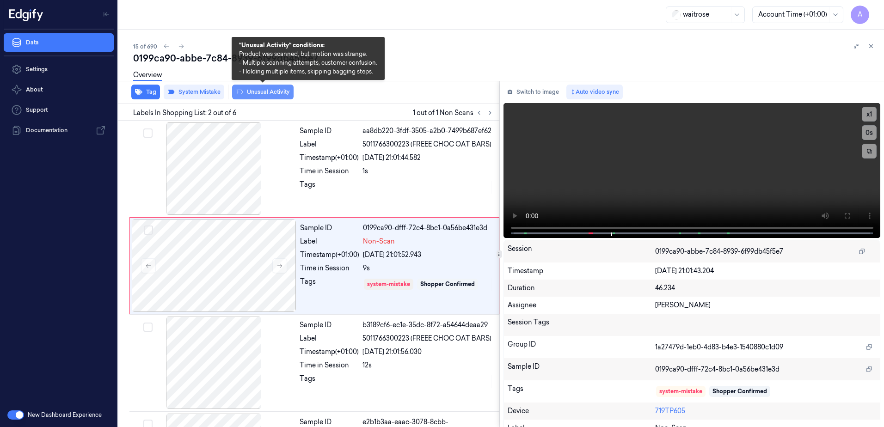
click at [241, 94] on icon at bounding box center [239, 91] width 7 height 7
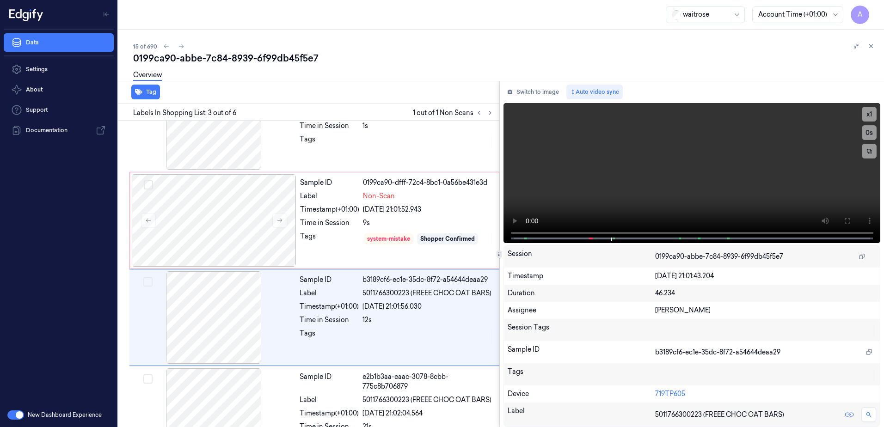
scroll to position [89, 0]
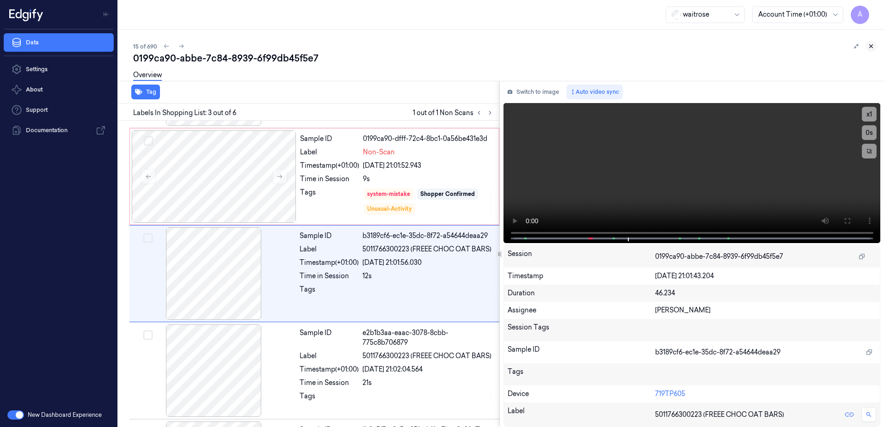
click at [873, 47] on icon at bounding box center [871, 46] width 6 height 6
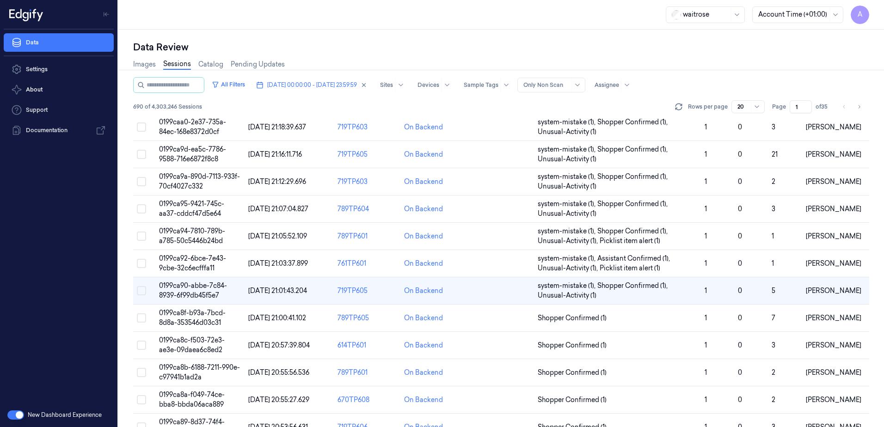
scroll to position [263, 0]
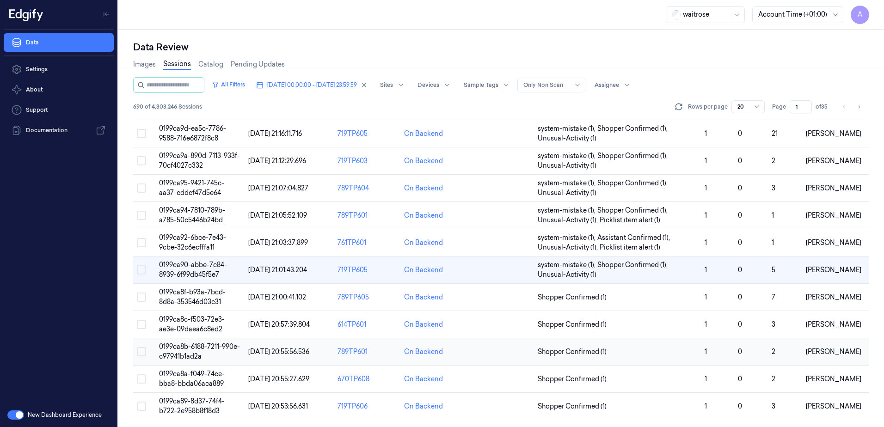
click at [183, 351] on td "0199ca8b-6188-7211-990e-c97941b1ad2a" at bounding box center [199, 352] width 89 height 27
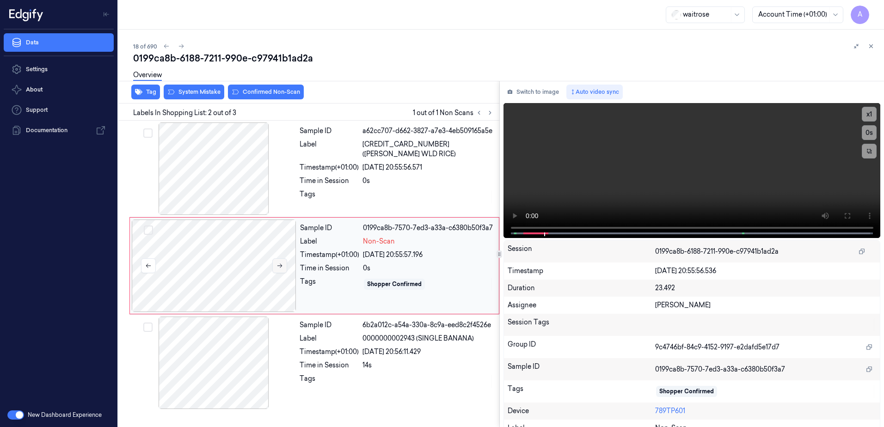
click at [278, 269] on button at bounding box center [279, 266] width 15 height 15
click at [277, 266] on icon at bounding box center [280, 266] width 6 height 6
click at [844, 212] on icon at bounding box center [847, 215] width 7 height 7
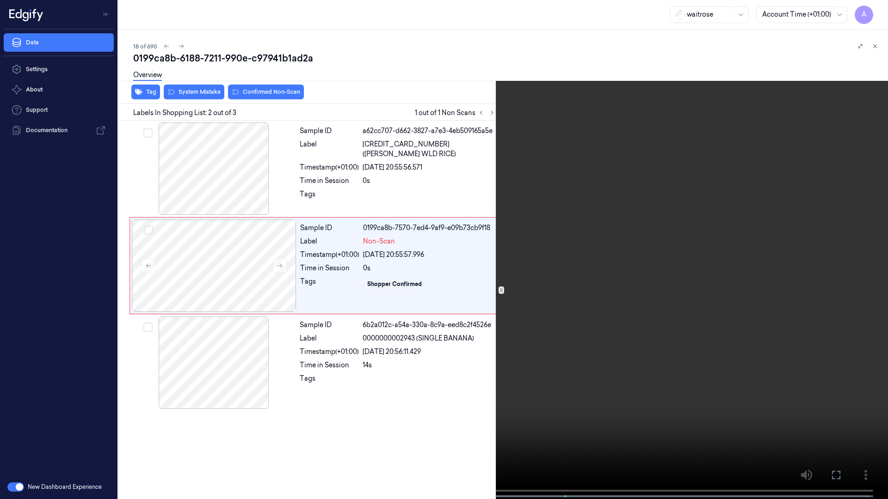
click at [690, 287] on video at bounding box center [444, 250] width 888 height 501
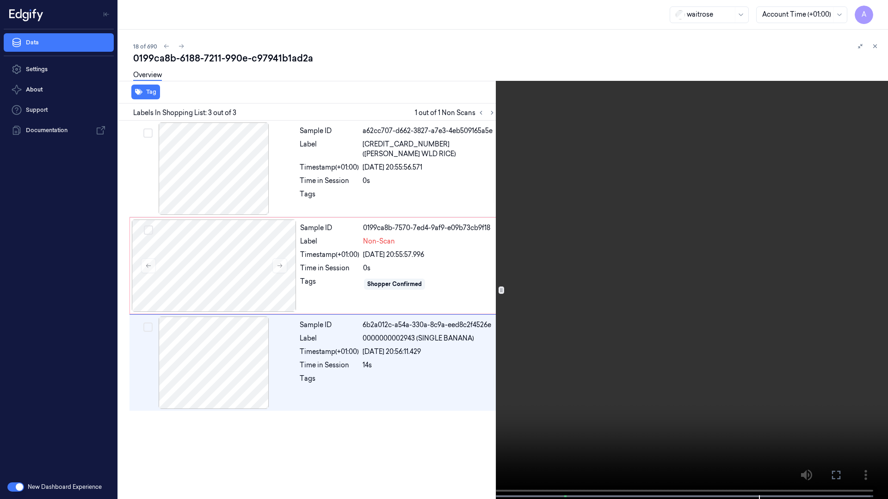
click at [0, 0] on icon at bounding box center [0, 0] width 0 height 0
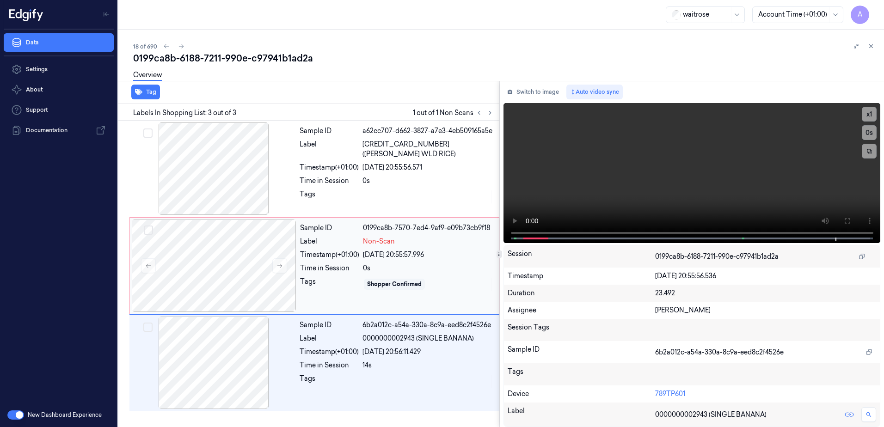
click at [325, 285] on div "Tags" at bounding box center [329, 284] width 59 height 15
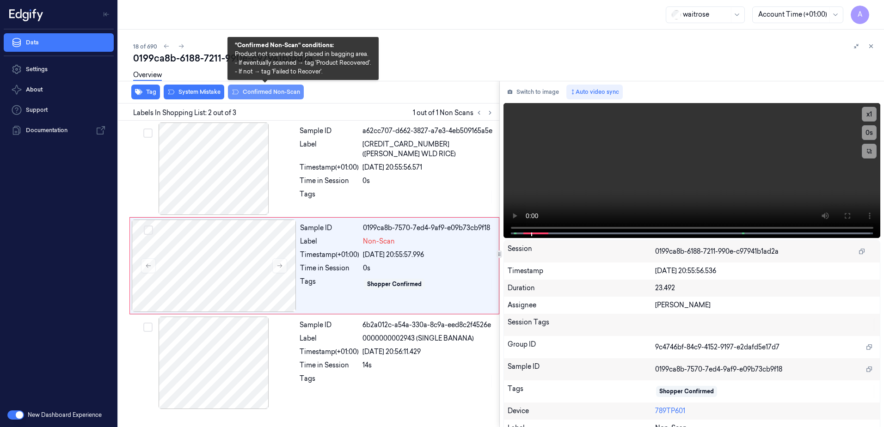
click at [277, 96] on button "Confirmed Non-Scan" at bounding box center [266, 92] width 76 height 15
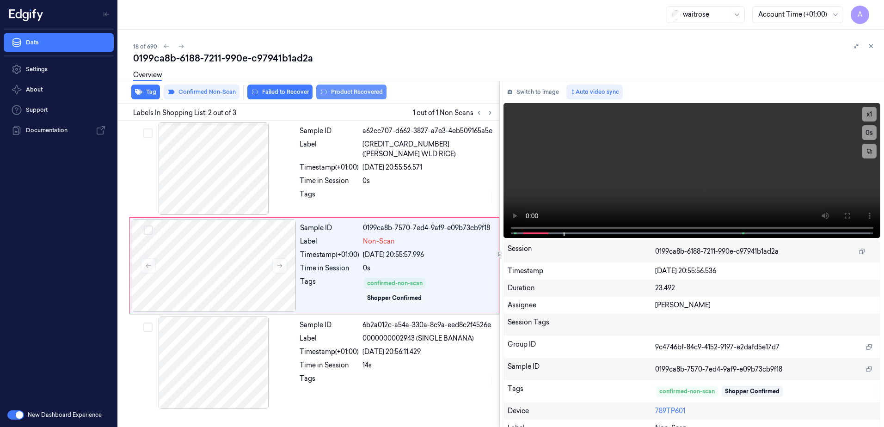
click at [328, 93] on button "Product Recovered" at bounding box center [351, 92] width 70 height 15
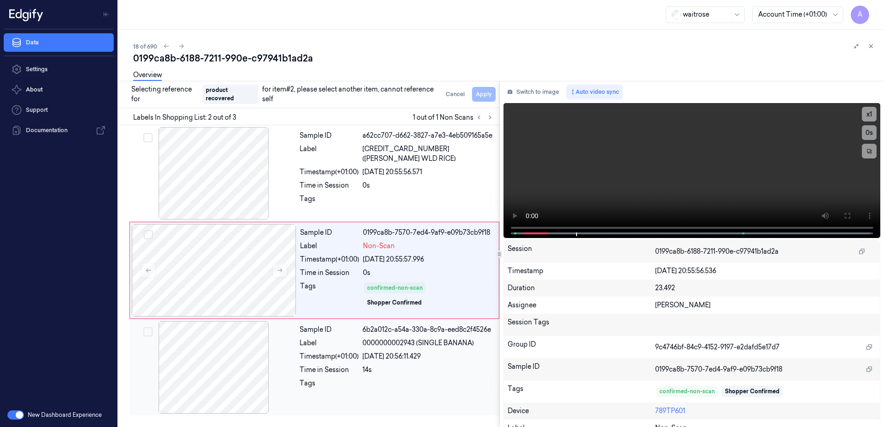
click at [460, 375] on div "Sample ID 6b2a012c-a54a-330a-8c9a-eed8c2f4526e Label 0000000002943 (SINGLE BANA…" at bounding box center [397, 367] width 202 height 92
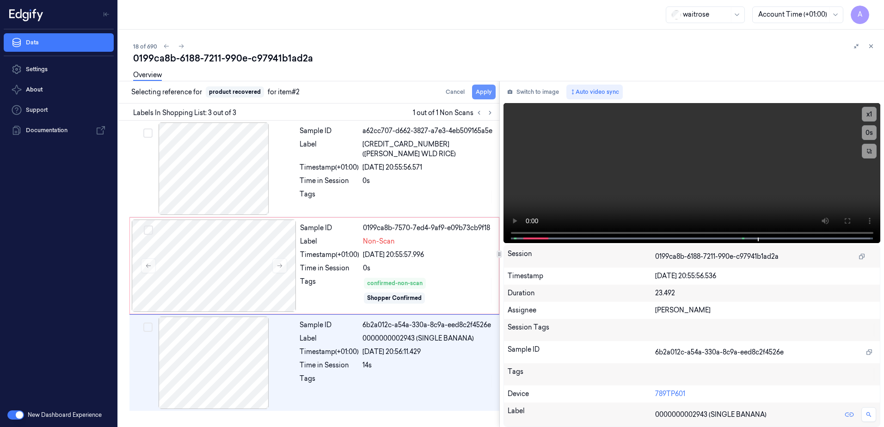
click at [482, 95] on button "Apply" at bounding box center [484, 92] width 24 height 15
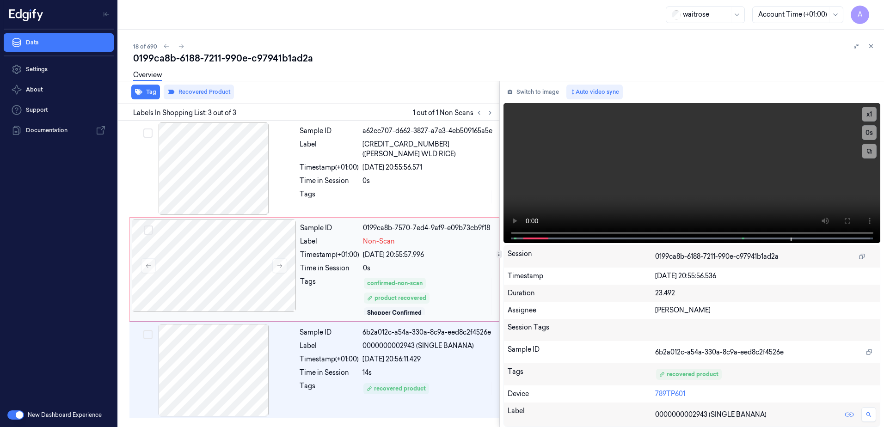
click at [464, 265] on div "0s" at bounding box center [428, 269] width 130 height 10
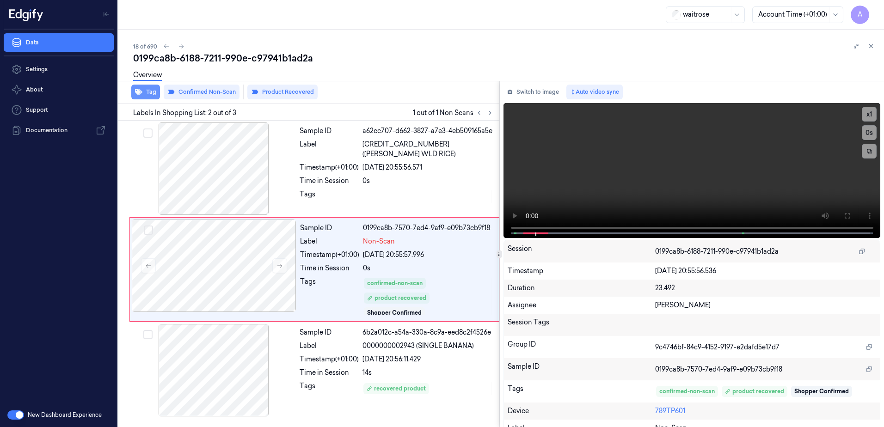
click at [142, 96] on button "Tag" at bounding box center [145, 92] width 29 height 15
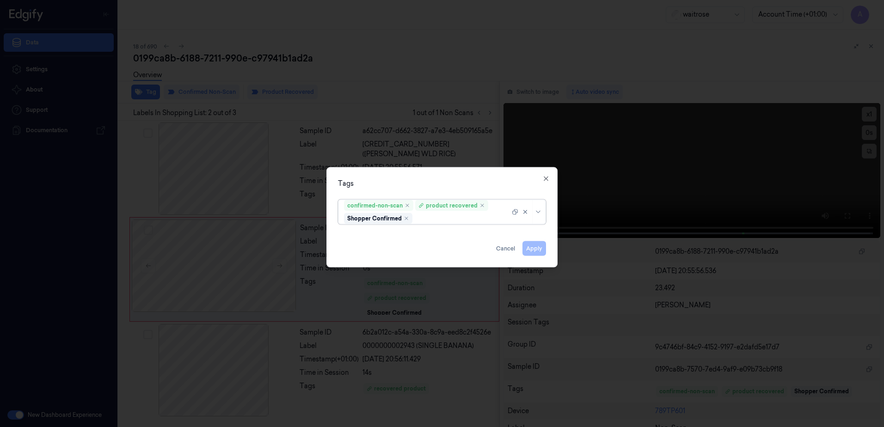
click at [430, 219] on div at bounding box center [462, 219] width 96 height 10
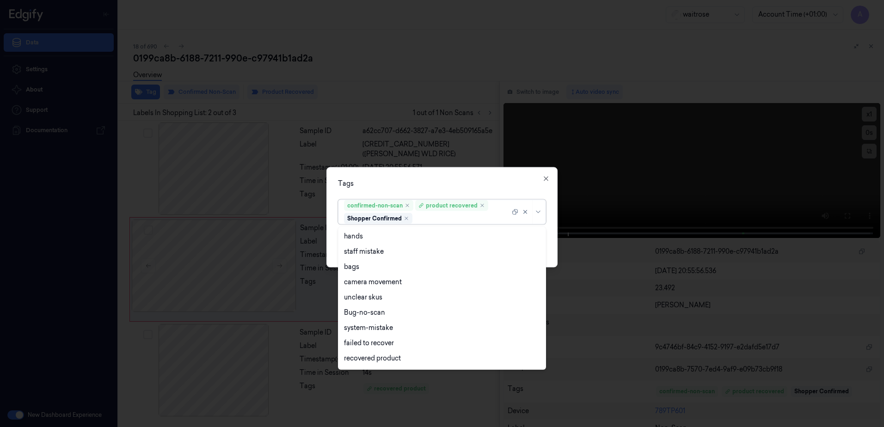
scroll to position [121, 0]
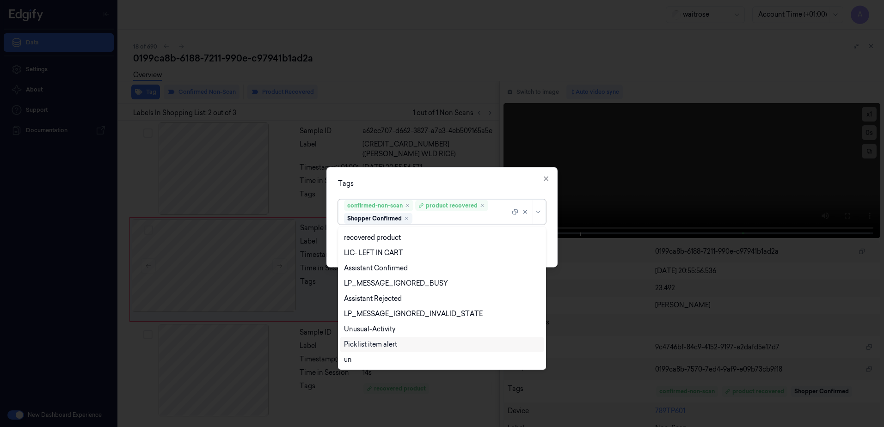
click at [401, 345] on div "Picklist item alert" at bounding box center [442, 345] width 196 height 10
click at [455, 179] on div "Tags option Picklist item alert, selected. 20 results available. Use Up and Dow…" at bounding box center [442, 217] width 231 height 100
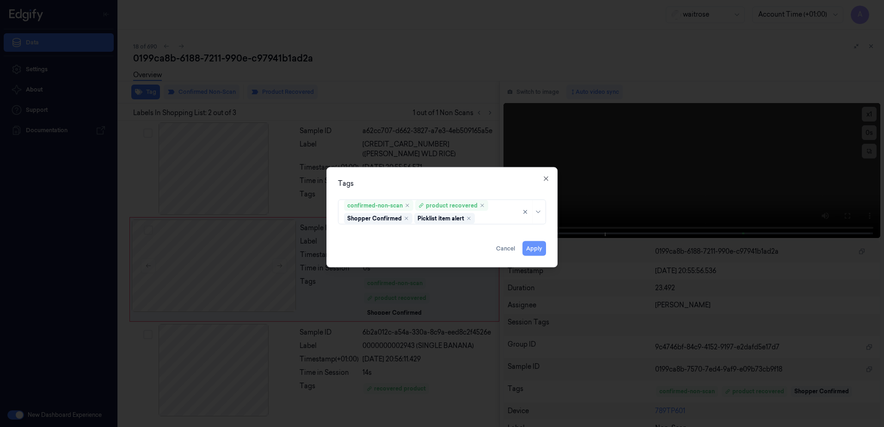
click at [537, 246] on button "Apply" at bounding box center [535, 248] width 24 height 15
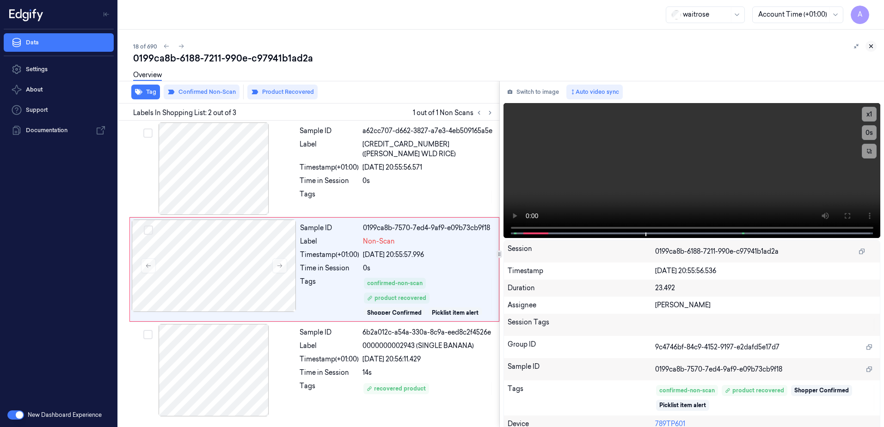
click at [874, 45] on icon at bounding box center [871, 46] width 6 height 6
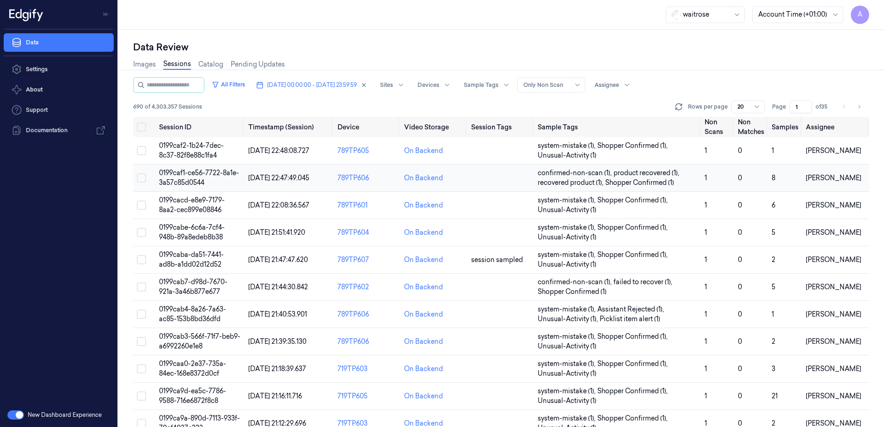
click at [182, 176] on span "0199caf1-ce56-7722-8a1e-3a57c85d0544" at bounding box center [199, 178] width 80 height 18
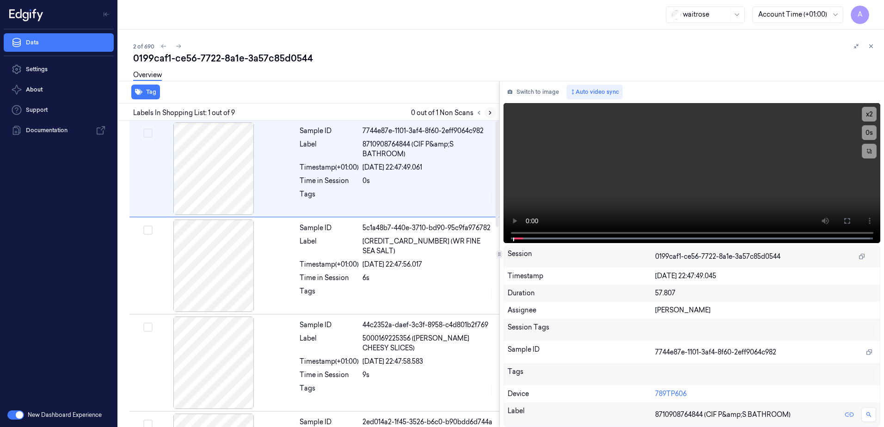
click at [489, 110] on icon at bounding box center [490, 113] width 6 height 6
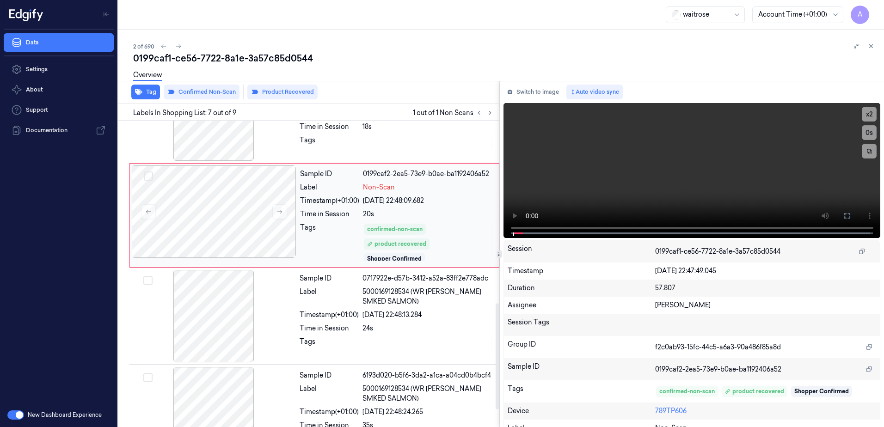
scroll to position [578, 0]
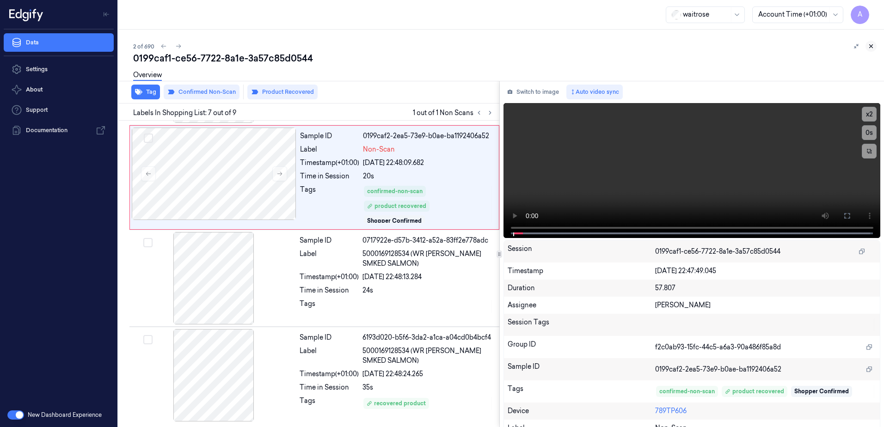
click at [869, 44] on icon at bounding box center [871, 46] width 6 height 6
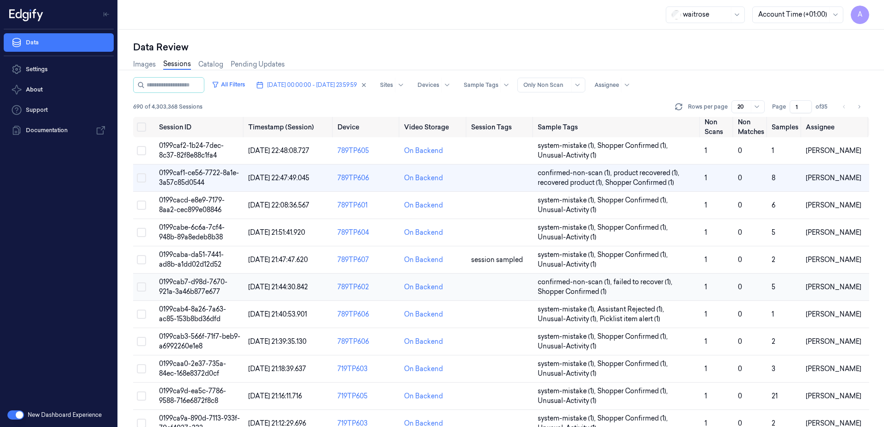
click at [197, 290] on span "0199cab7-d98d-7670-921a-3a46b877e677" at bounding box center [193, 287] width 68 height 18
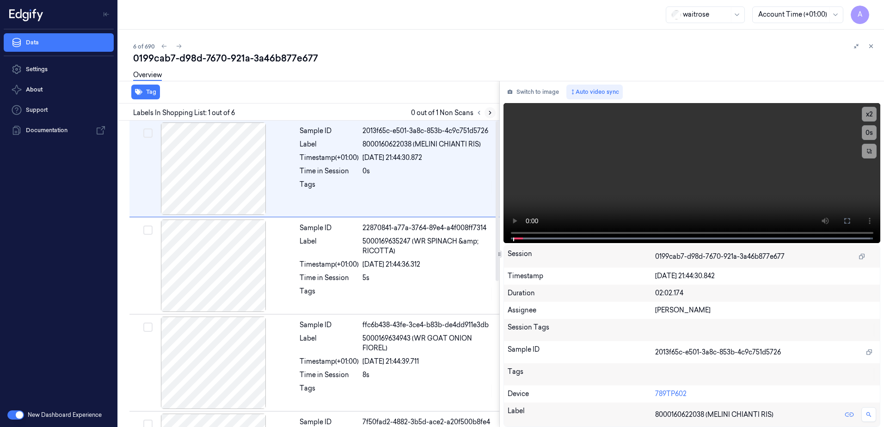
click at [492, 112] on icon at bounding box center [490, 113] width 6 height 6
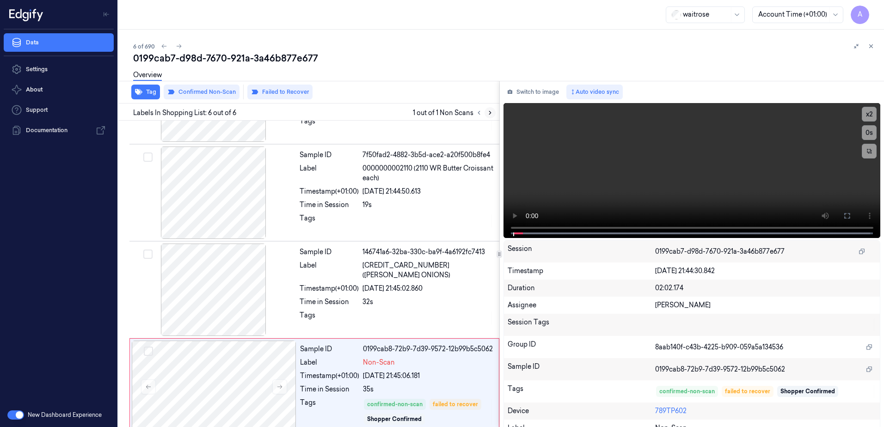
scroll to position [279, 0]
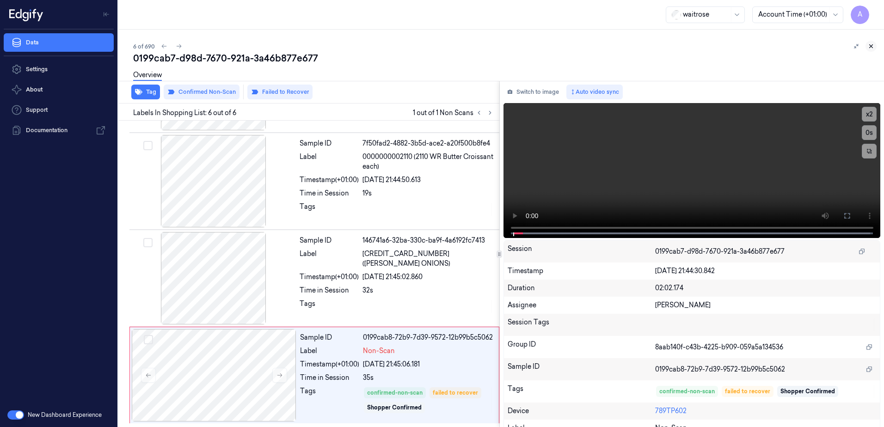
click at [872, 45] on icon at bounding box center [871, 46] width 3 height 3
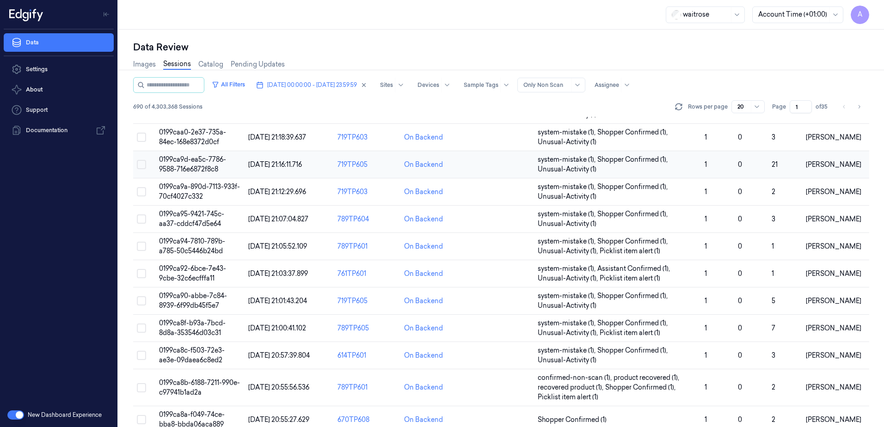
scroll to position [272, 0]
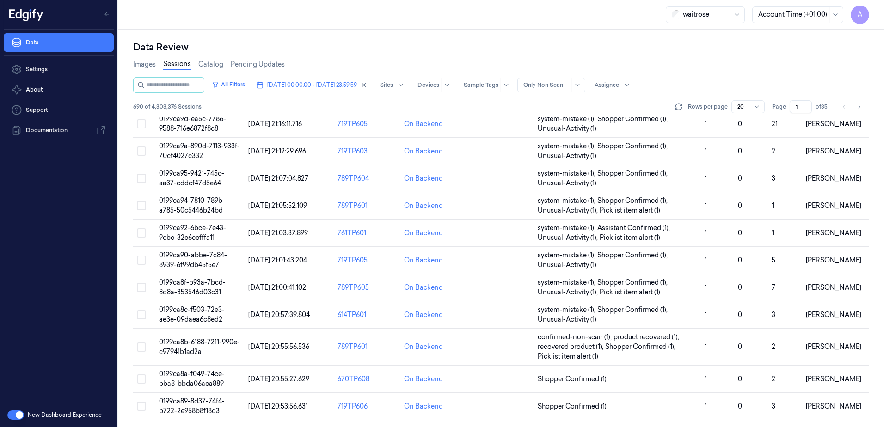
drag, startPoint x: 800, startPoint y: 108, endPoint x: 783, endPoint y: 111, distance: 16.9
click at [783, 111] on div "Page 1 of 35" at bounding box center [801, 106] width 58 height 13
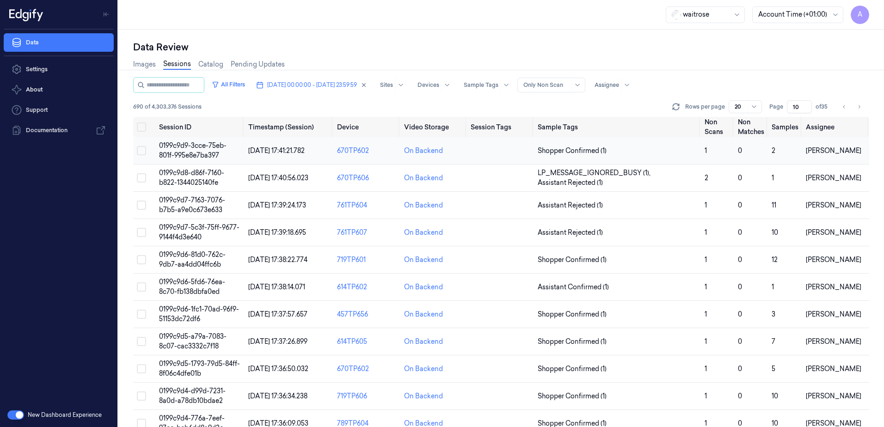
type input "10"
click at [194, 155] on span "0199c9d9-3cce-75eb-801f-995e8e7ba397" at bounding box center [193, 151] width 68 height 18
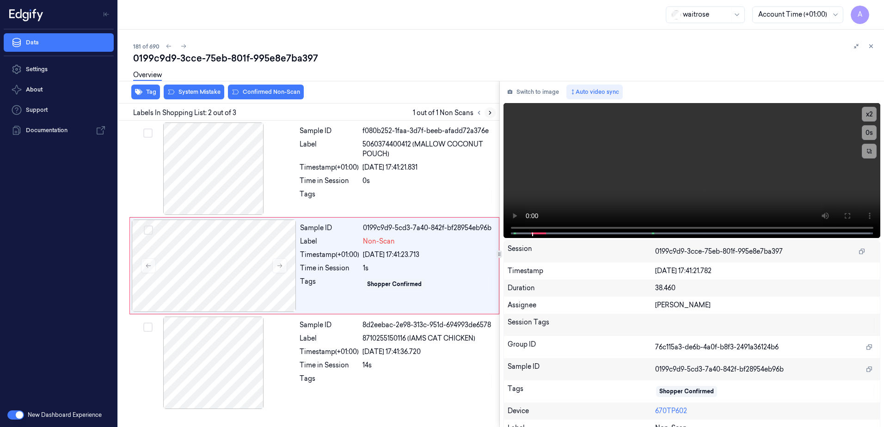
click at [489, 113] on icon at bounding box center [490, 113] width 6 height 6
click at [278, 266] on icon at bounding box center [279, 266] width 5 height 4
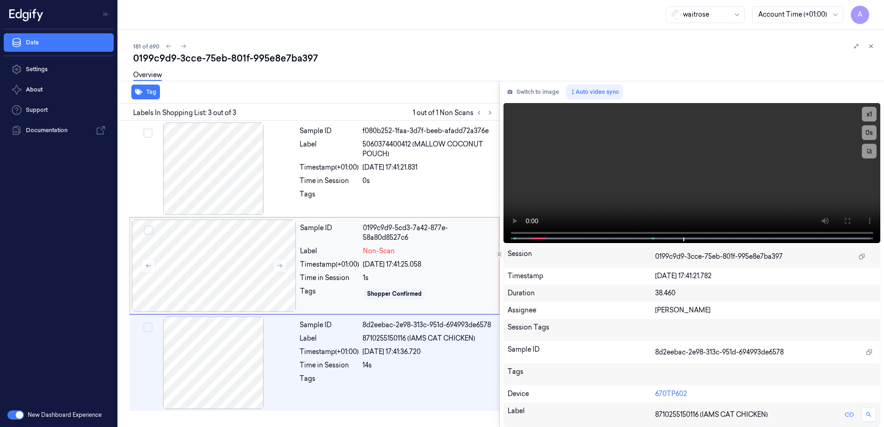
click at [443, 284] on div "Sample ID 0199c9d9-5cd3-7a42-877e-58a80d8527c6 Label Non-Scan Timestamp (+01:00…" at bounding box center [396, 266] width 201 height 92
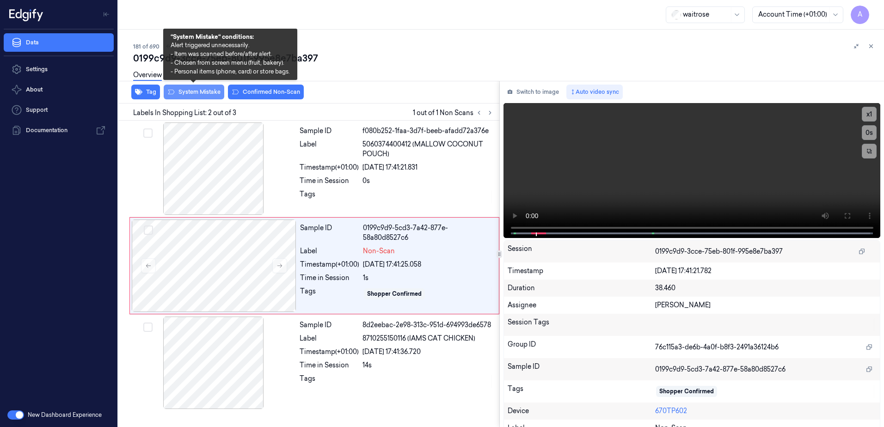
click at [205, 94] on button "System Mistake" at bounding box center [194, 92] width 61 height 15
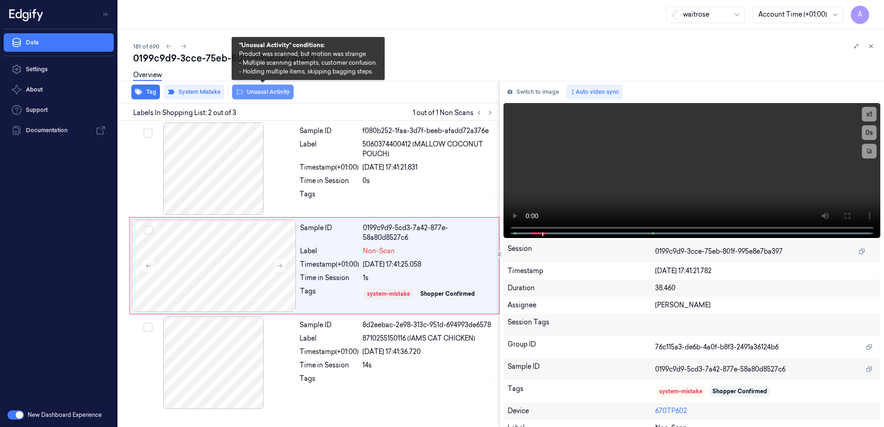
click at [273, 96] on button "Unusual Activity" at bounding box center [263, 92] width 62 height 15
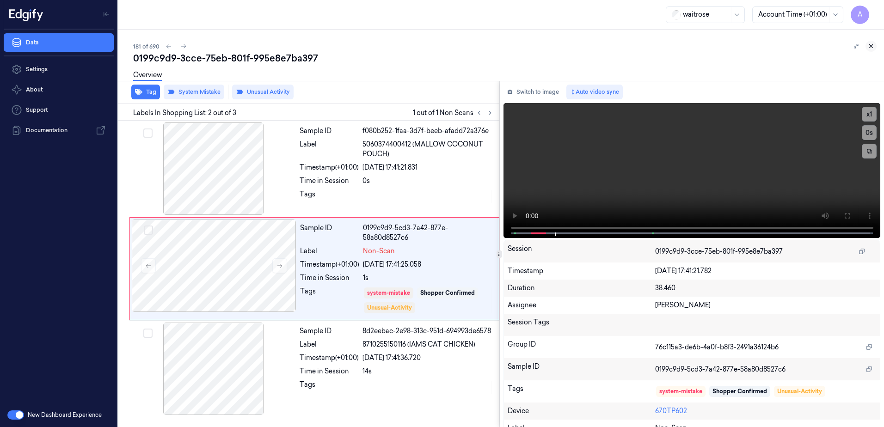
click at [870, 44] on icon at bounding box center [871, 46] width 6 height 6
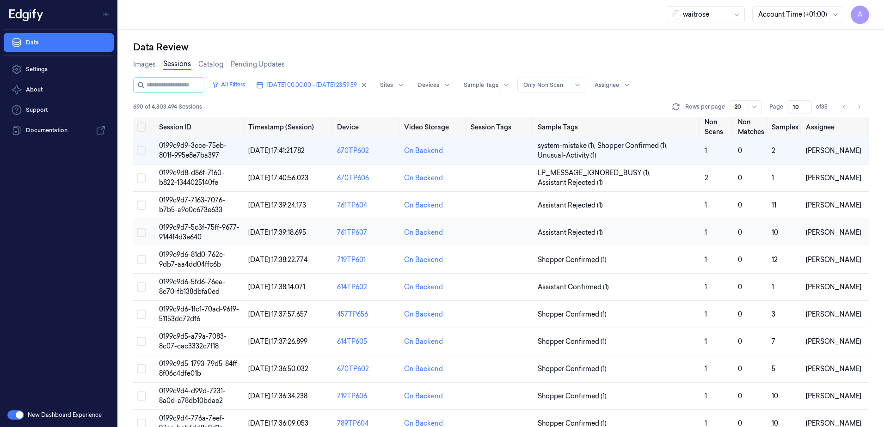
click at [185, 232] on td "0199c9d7-5c3f-75ff-9677-9144f4d3e640" at bounding box center [199, 232] width 89 height 27
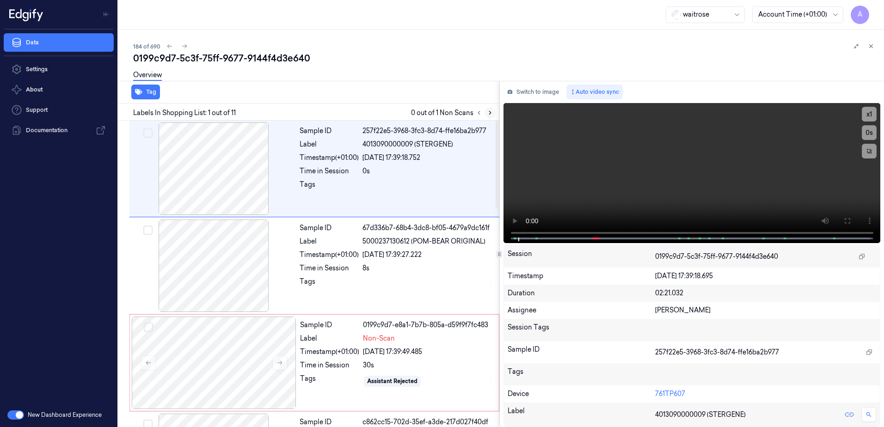
click at [490, 116] on icon at bounding box center [490, 113] width 6 height 6
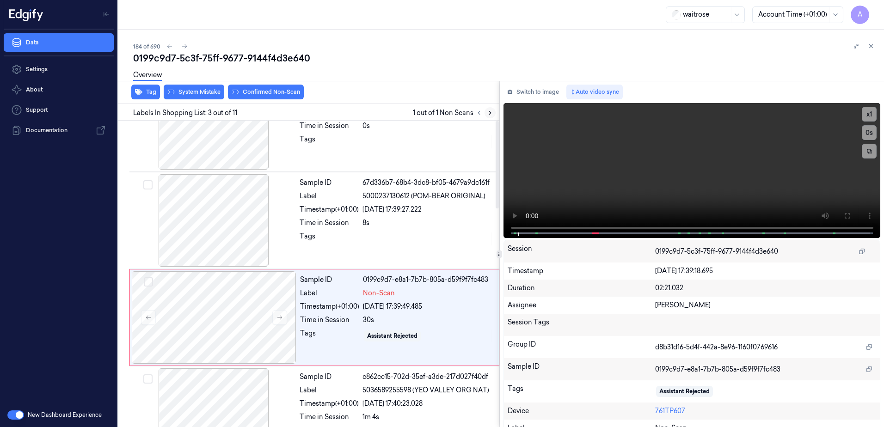
scroll to position [89, 0]
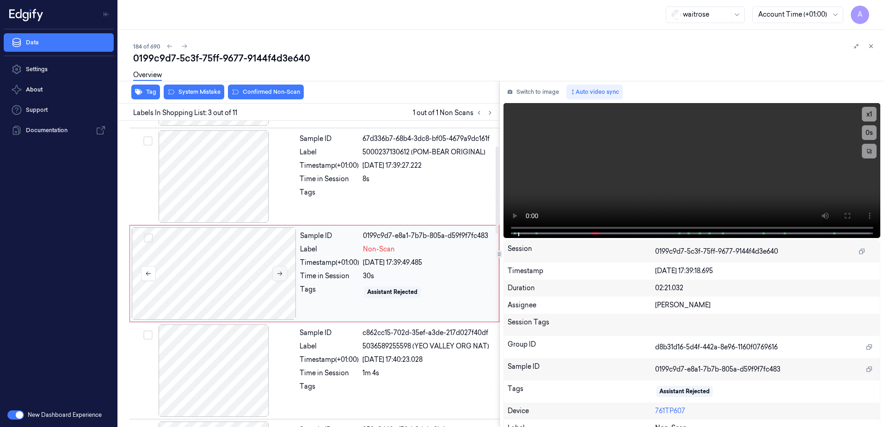
click at [279, 271] on icon at bounding box center [280, 274] width 6 height 6
click at [281, 275] on icon at bounding box center [280, 274] width 6 height 6
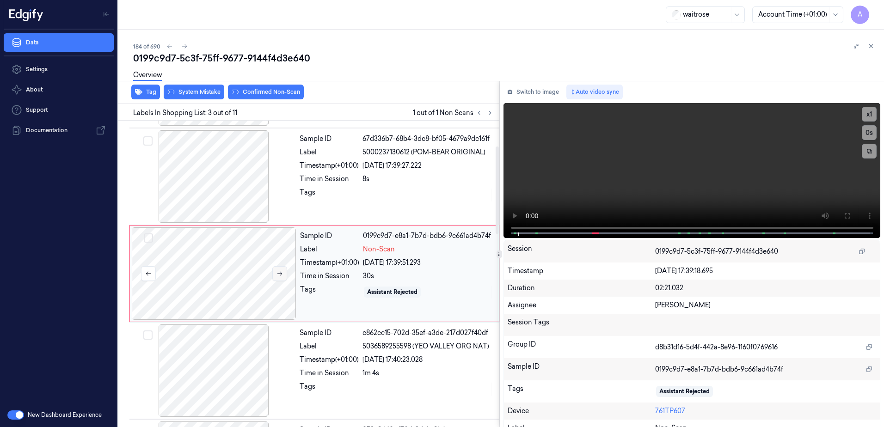
click at [281, 275] on icon at bounding box center [280, 274] width 6 height 6
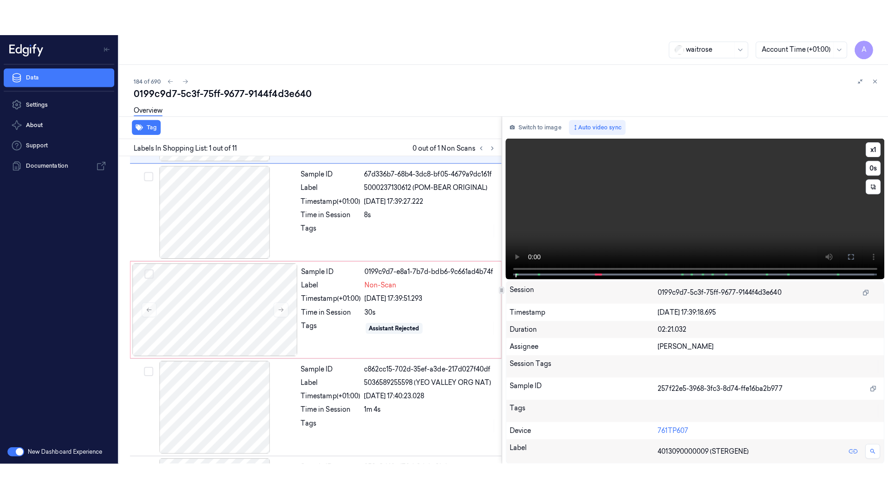
scroll to position [0, 0]
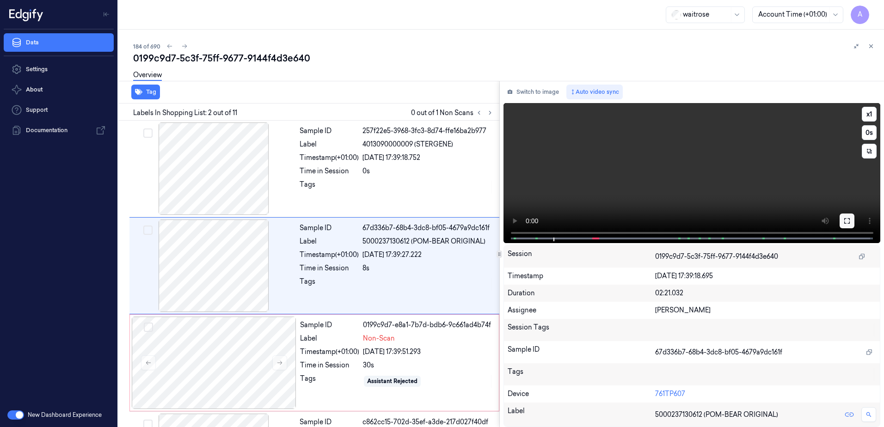
click at [846, 219] on icon at bounding box center [847, 220] width 7 height 7
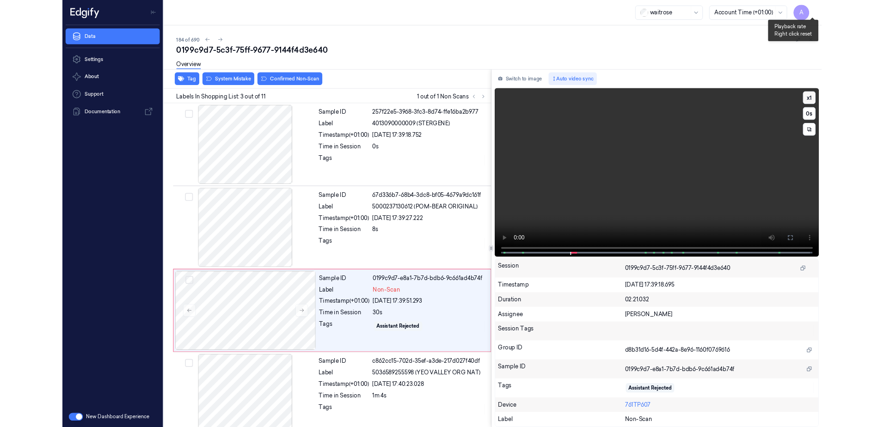
scroll to position [53, 0]
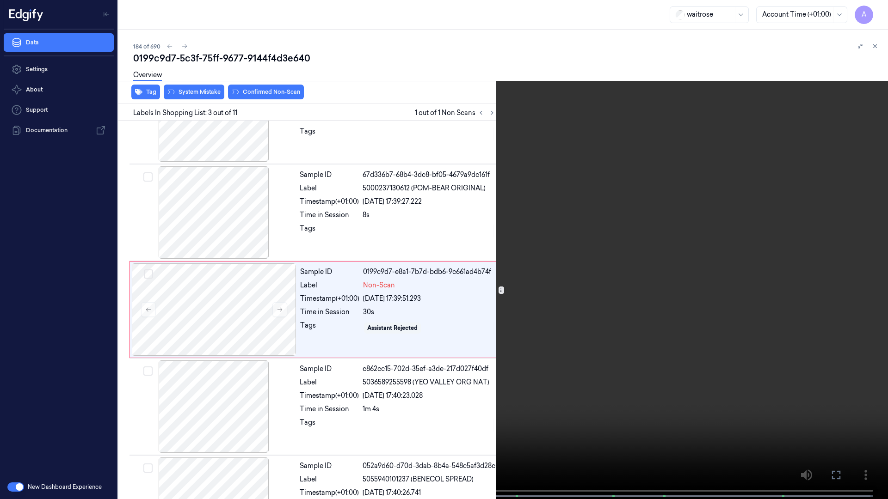
click at [0, 0] on button at bounding box center [0, 0] width 0 height 0
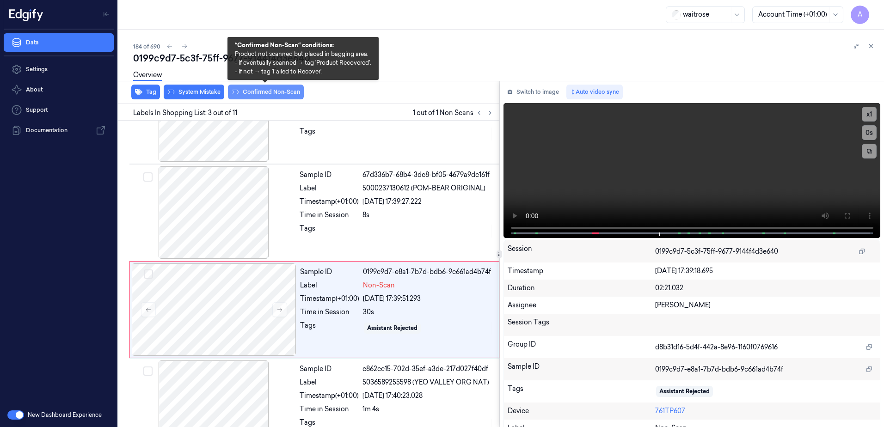
click at [271, 96] on button "Confirmed Non-Scan" at bounding box center [266, 92] width 76 height 15
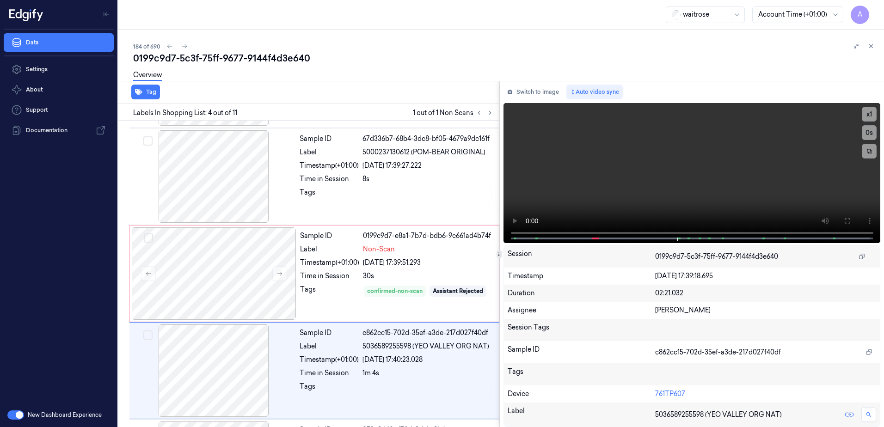
scroll to position [186, 0]
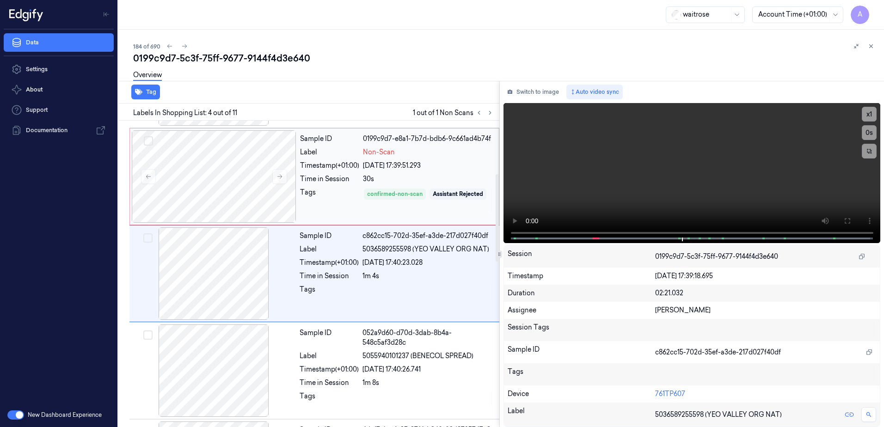
click at [347, 210] on div "Tags" at bounding box center [329, 201] width 59 height 26
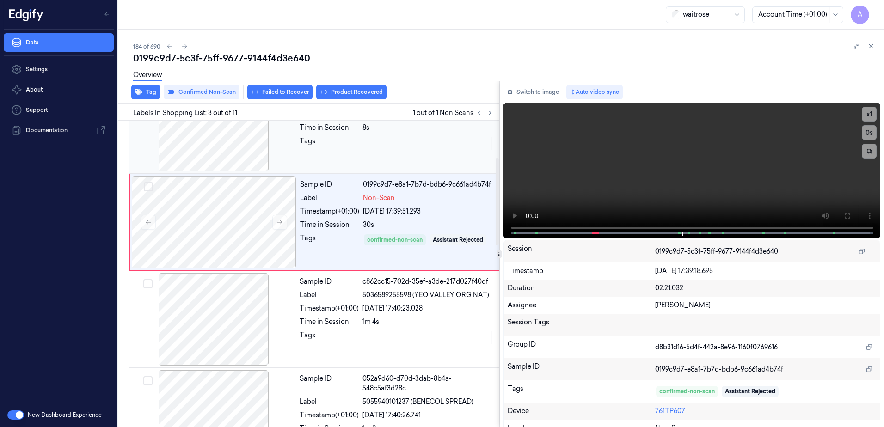
scroll to position [89, 0]
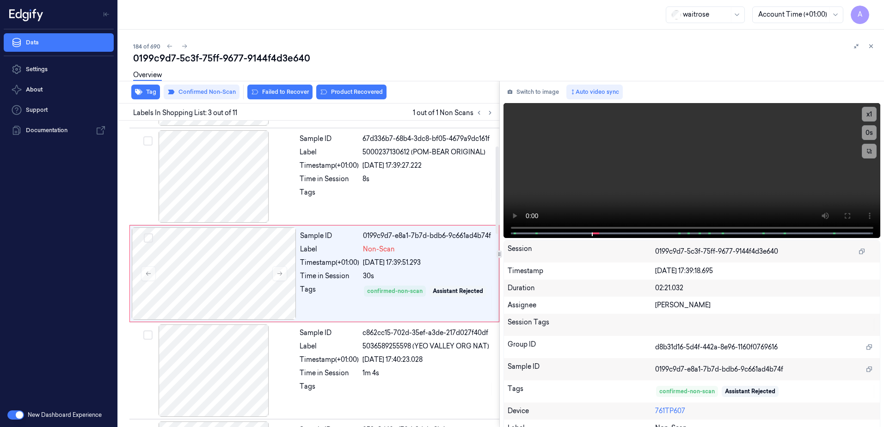
click at [353, 91] on button "Product Recovered" at bounding box center [351, 92] width 70 height 15
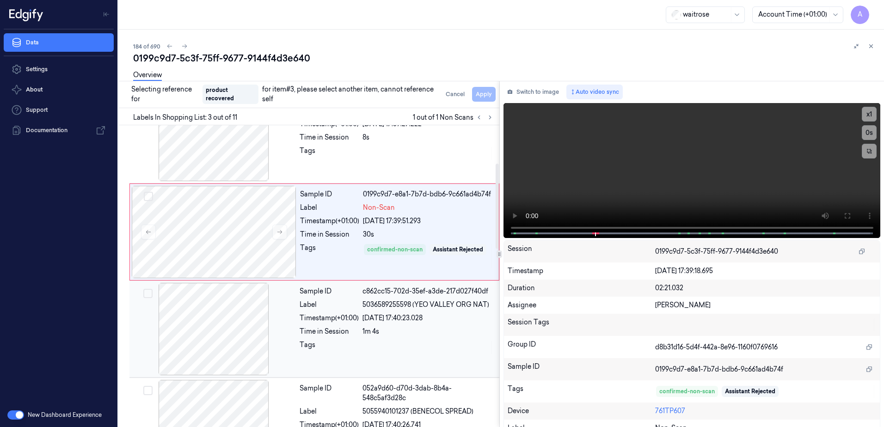
click at [431, 347] on div at bounding box center [428, 347] width 131 height 15
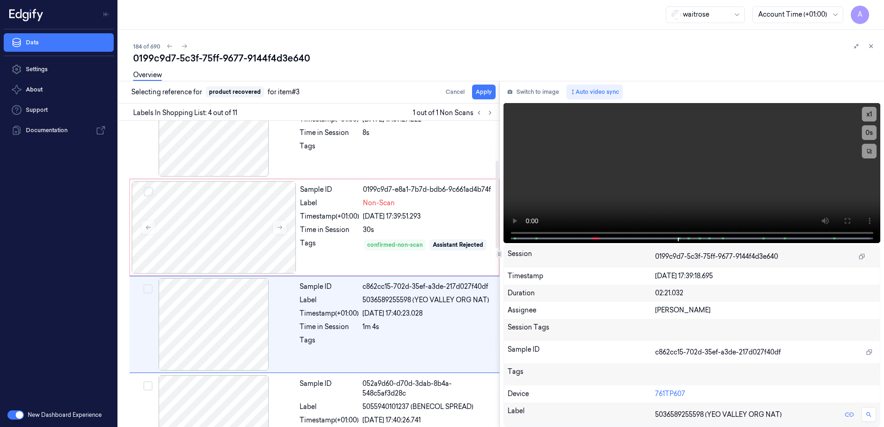
scroll to position [186, 0]
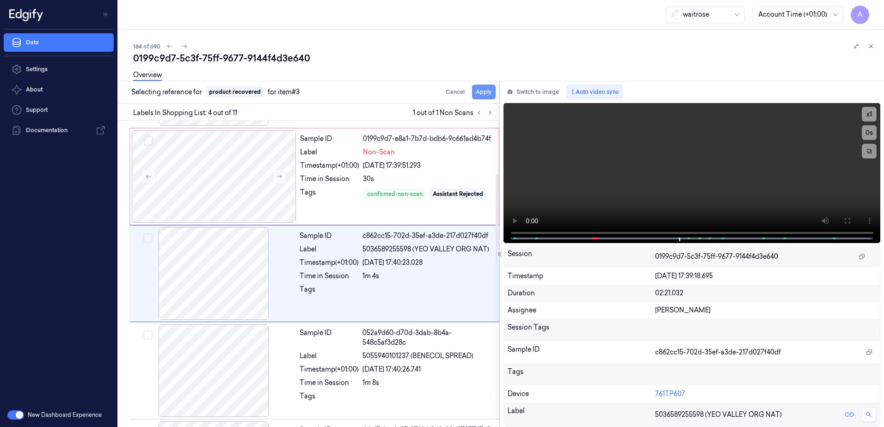
click at [489, 88] on button "Apply" at bounding box center [484, 92] width 24 height 15
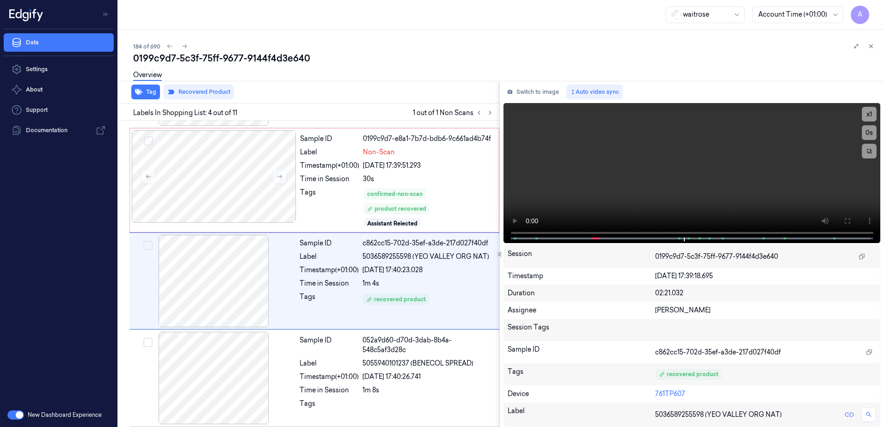
scroll to position [194, 0]
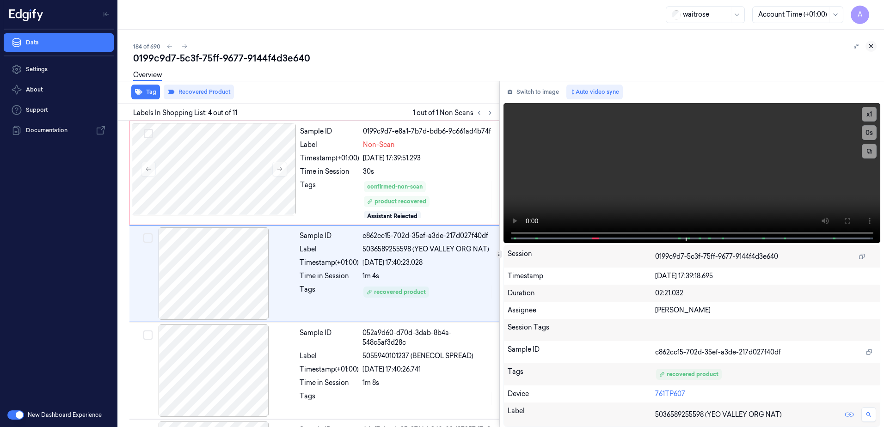
click at [875, 48] on button at bounding box center [871, 46] width 11 height 11
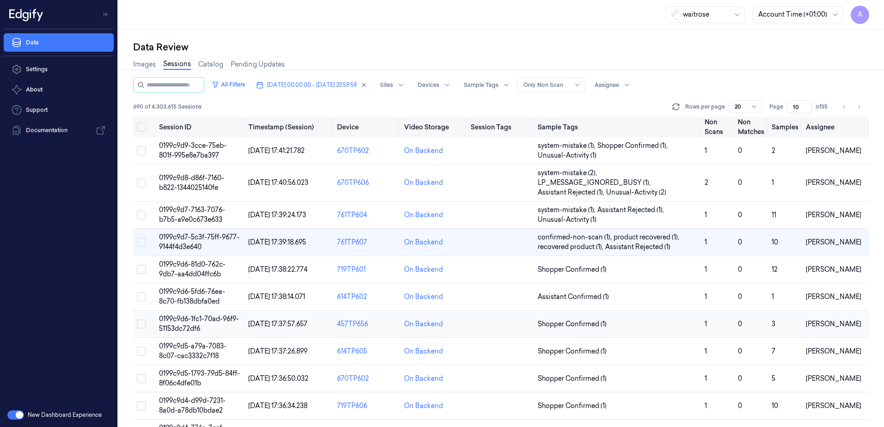
click at [189, 323] on td "0199c9d6-1fc1-70ad-96f9-51153dc72df6" at bounding box center [199, 324] width 89 height 27
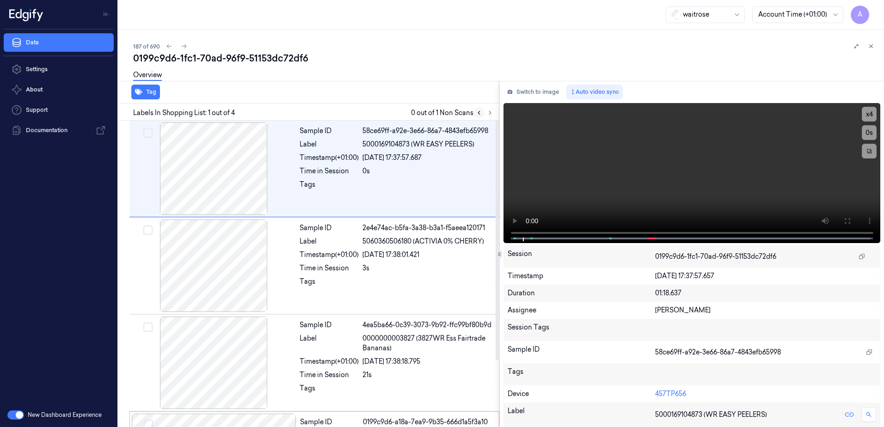
click at [484, 115] on button at bounding box center [479, 112] width 11 height 11
click at [487, 113] on icon at bounding box center [490, 113] width 6 height 6
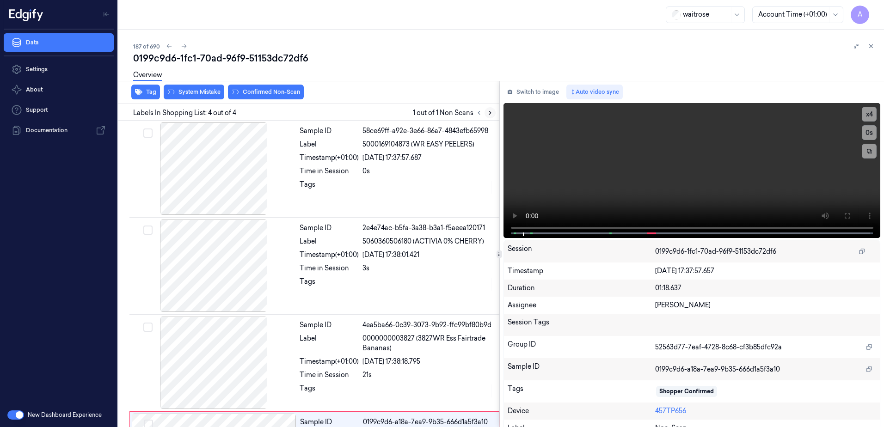
scroll to position [85, 0]
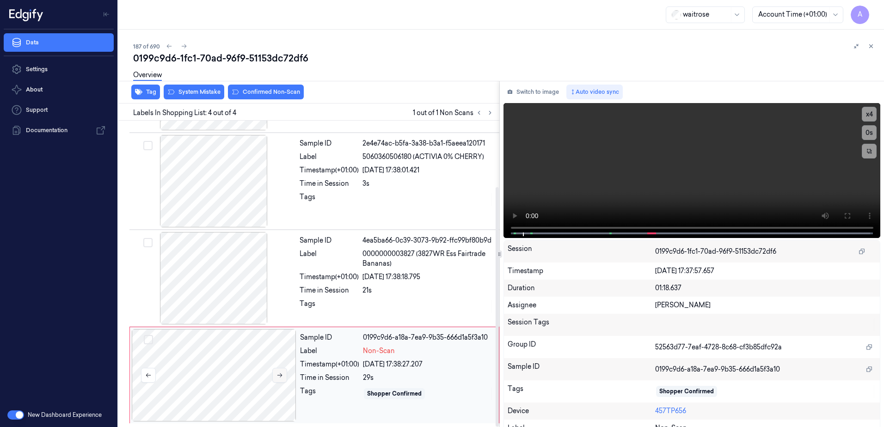
click at [277, 376] on icon at bounding box center [280, 375] width 6 height 6
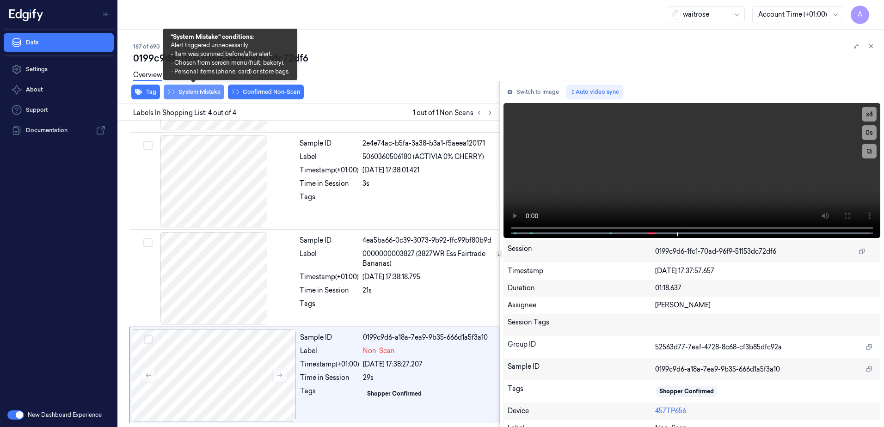
click at [191, 97] on button "System Mistake" at bounding box center [194, 92] width 61 height 15
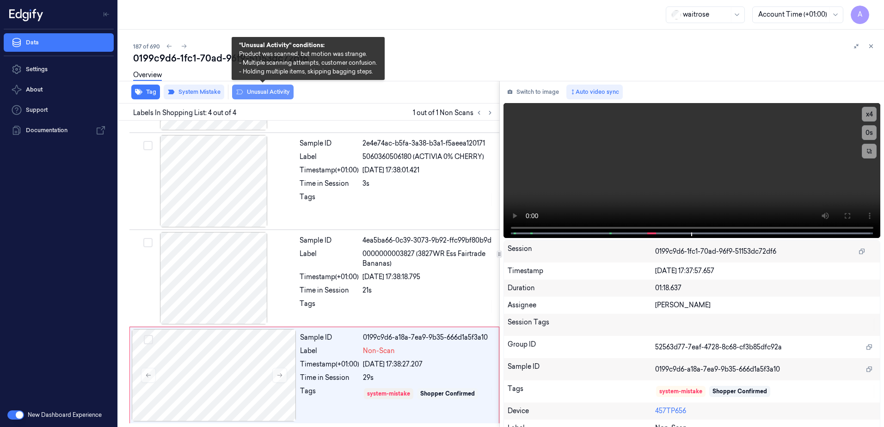
click at [266, 98] on button "Unusual Activity" at bounding box center [263, 92] width 62 height 15
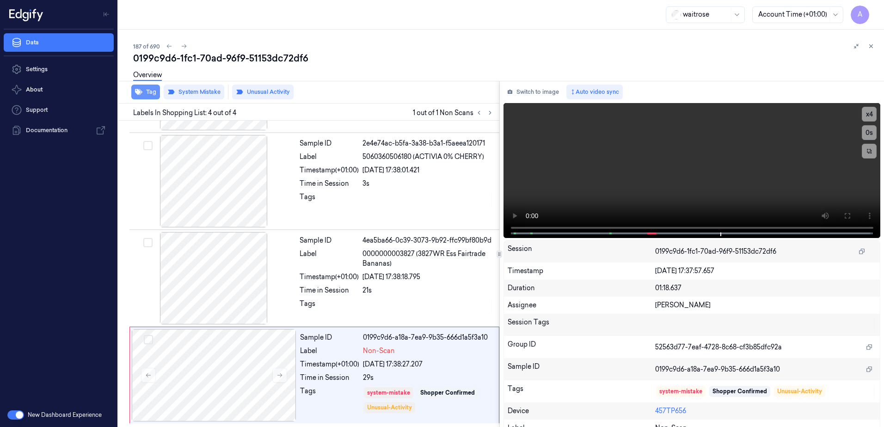
click at [152, 97] on button "Tag" at bounding box center [145, 92] width 29 height 15
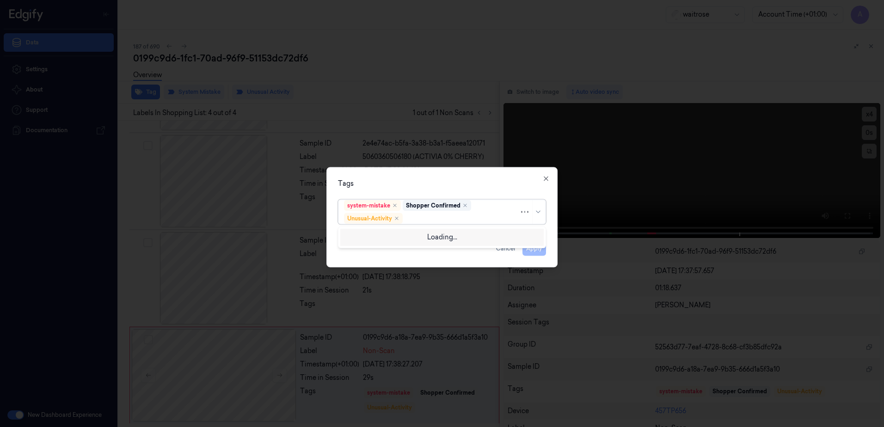
click at [419, 217] on div at bounding box center [462, 219] width 115 height 10
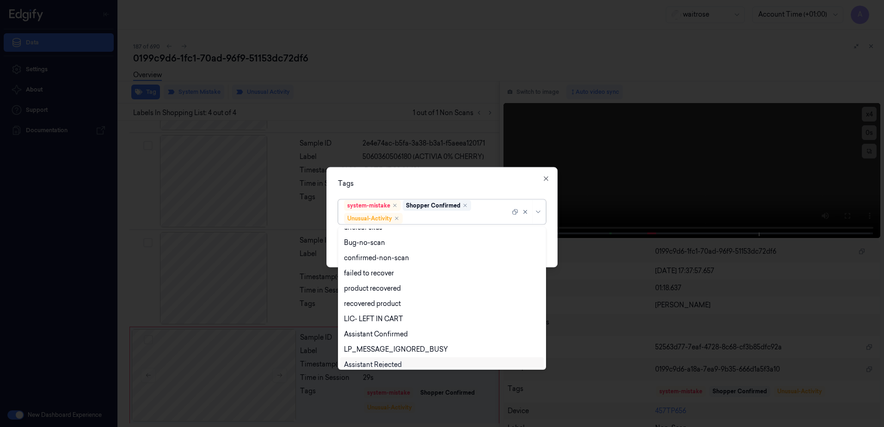
scroll to position [121, 0]
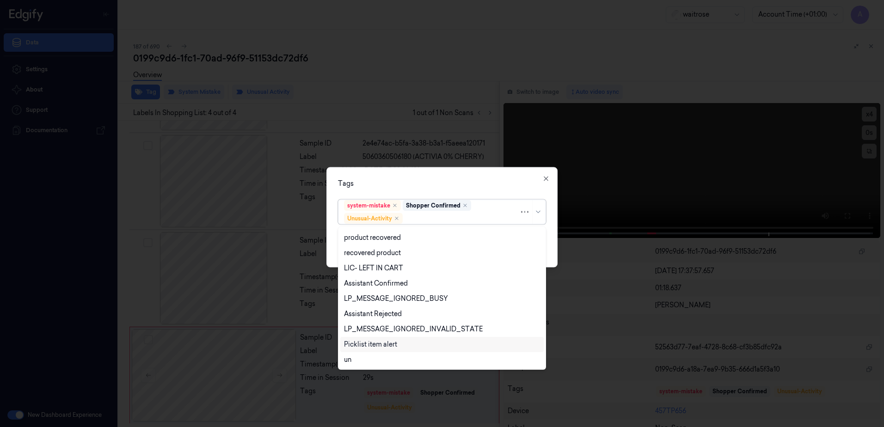
click at [381, 342] on div "Picklist item alert" at bounding box center [370, 345] width 53 height 10
click at [476, 185] on div "Tags" at bounding box center [442, 184] width 208 height 10
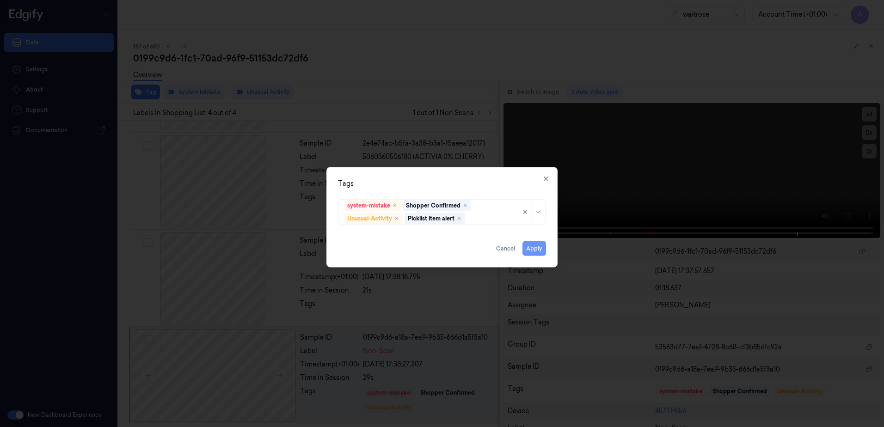
click at [530, 248] on button "Apply" at bounding box center [535, 248] width 24 height 15
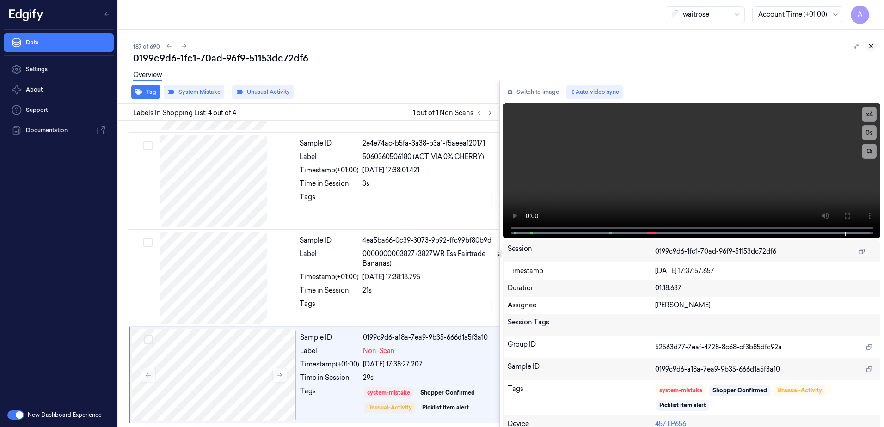
click at [875, 48] on button at bounding box center [871, 46] width 11 height 11
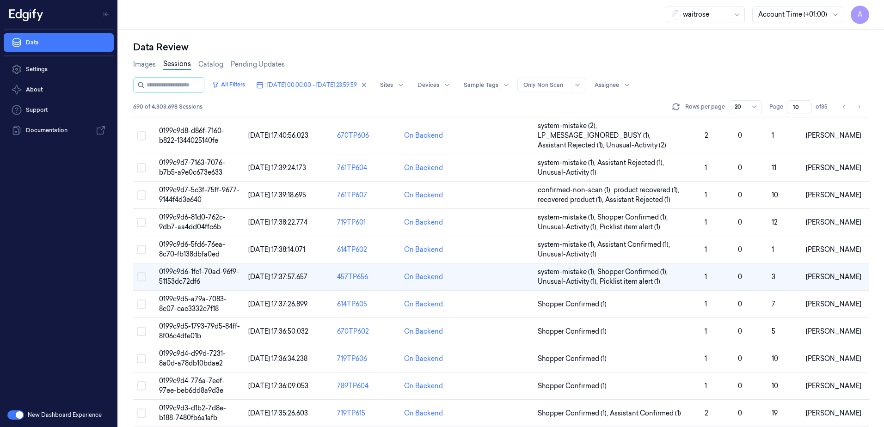
scroll to position [62, 0]
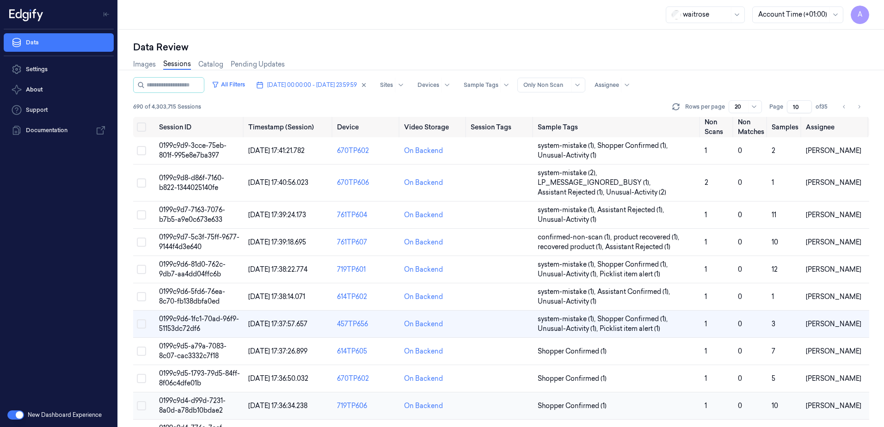
click at [189, 401] on span "0199c9d4-d99d-7231-8a0d-a78db10bdae2" at bounding box center [192, 406] width 67 height 18
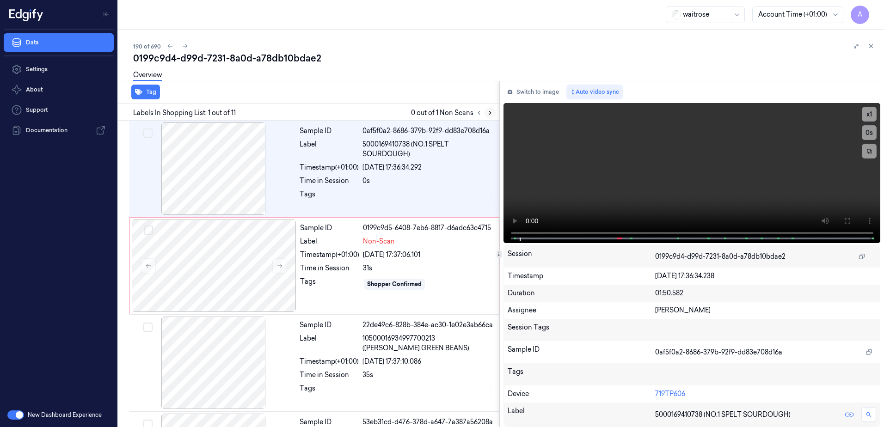
click at [490, 113] on icon at bounding box center [490, 113] width 6 height 6
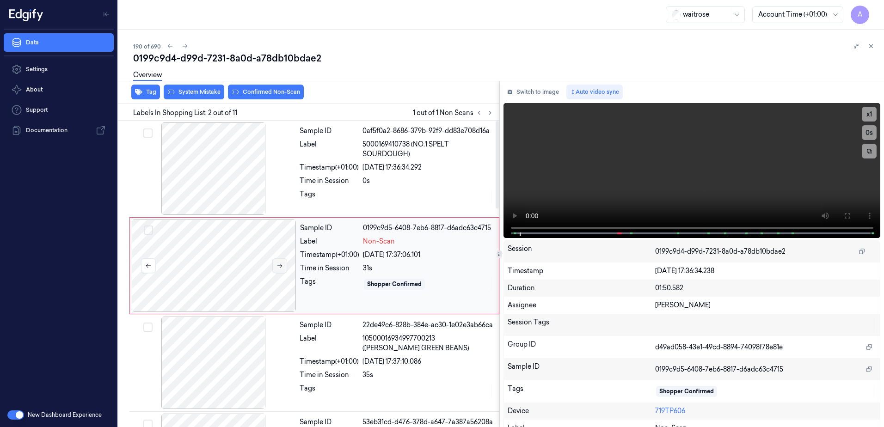
click at [281, 267] on icon at bounding box center [279, 266] width 5 height 4
click at [282, 268] on icon at bounding box center [280, 266] width 6 height 6
click at [846, 219] on icon at bounding box center [848, 216] width 6 height 6
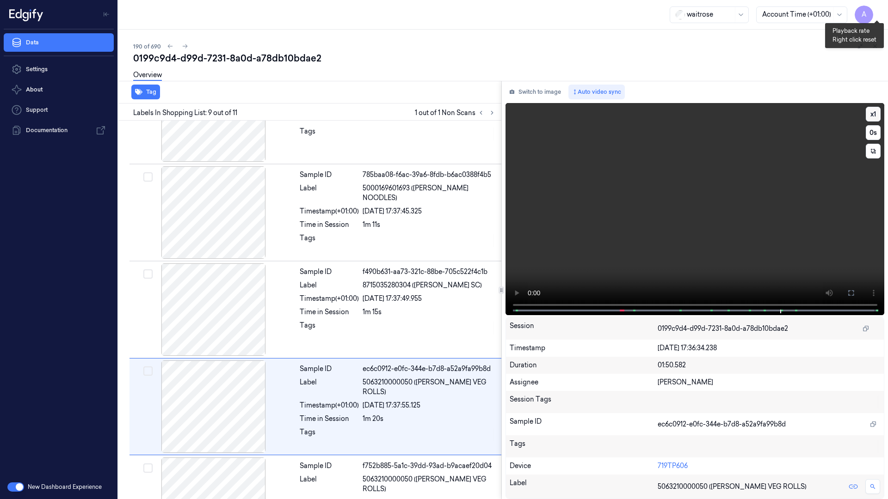
scroll to position [636, 0]
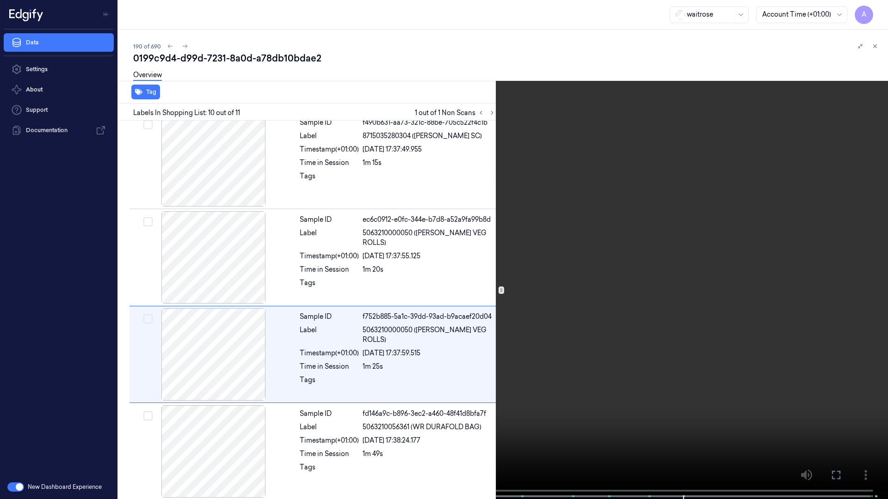
click at [0, 0] on icon at bounding box center [0, 0] width 0 height 0
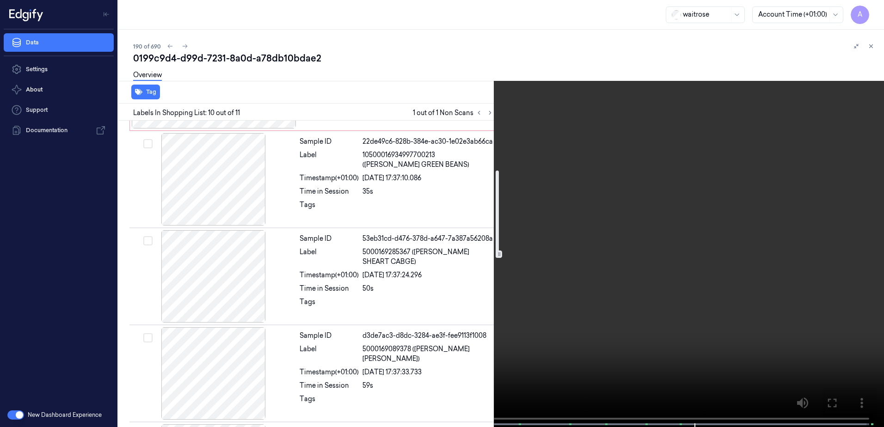
scroll to position [0, 0]
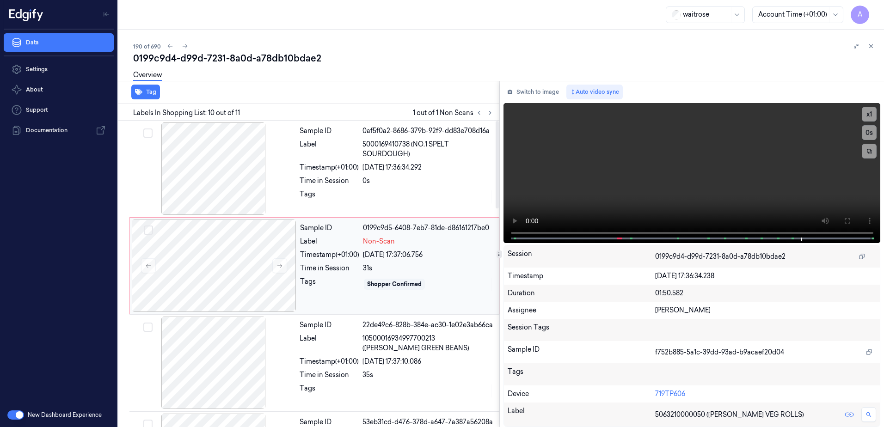
click at [330, 297] on div "Sample ID 0199c9d5-6408-7eb7-81de-d86161217be0 Label Non-Scan Timestamp (+01:00…" at bounding box center [396, 266] width 201 height 92
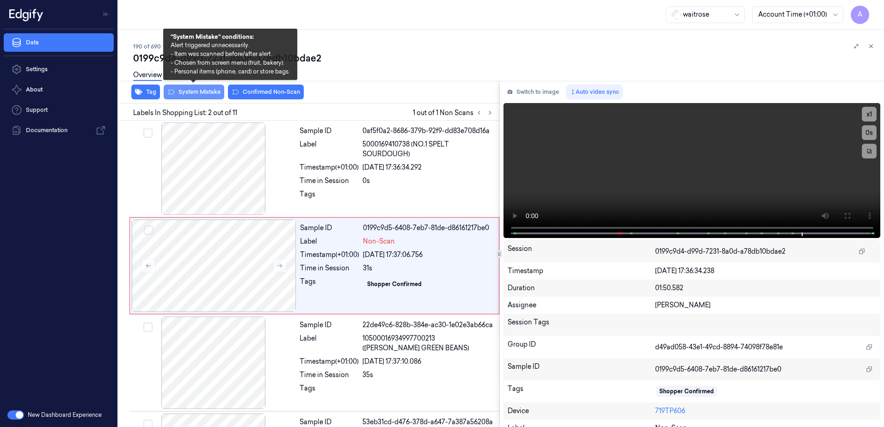
click at [194, 94] on button "System Mistake" at bounding box center [194, 92] width 61 height 15
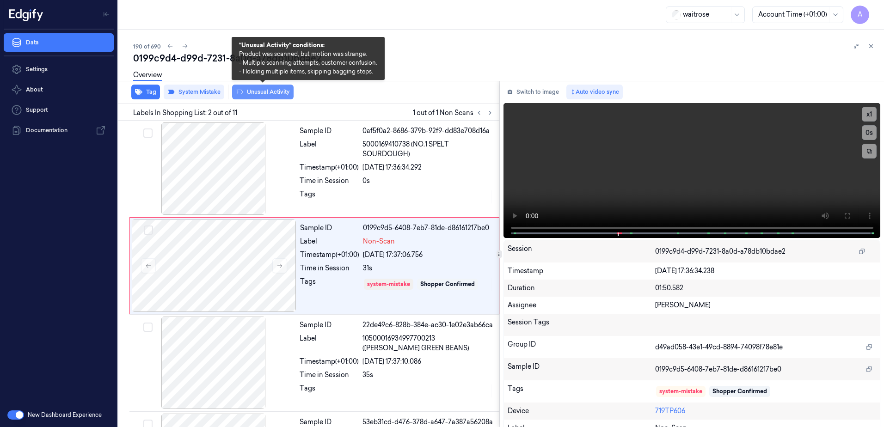
click at [260, 94] on button "Unusual Activity" at bounding box center [263, 92] width 62 height 15
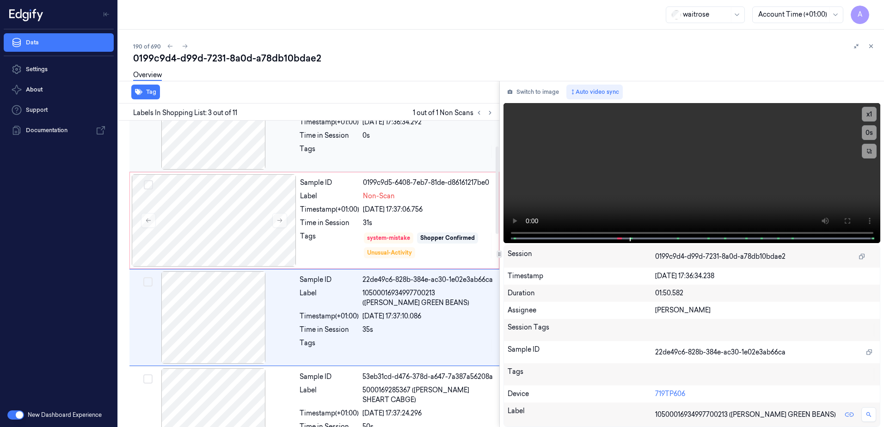
scroll to position [89, 0]
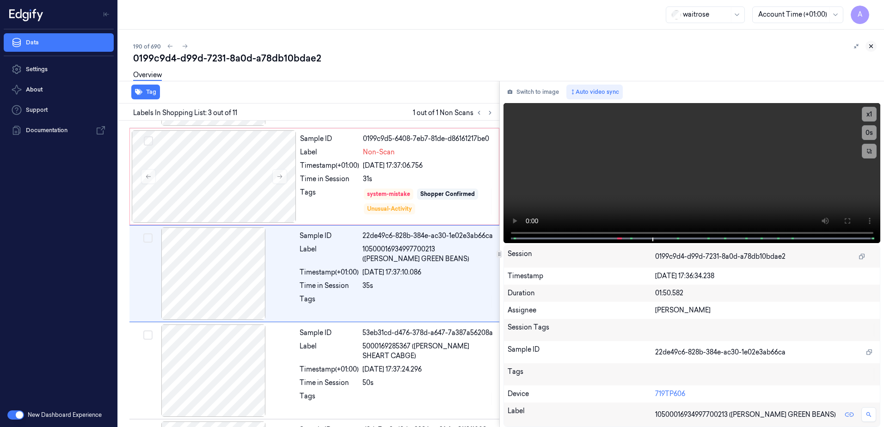
click at [871, 48] on icon at bounding box center [871, 46] width 6 height 6
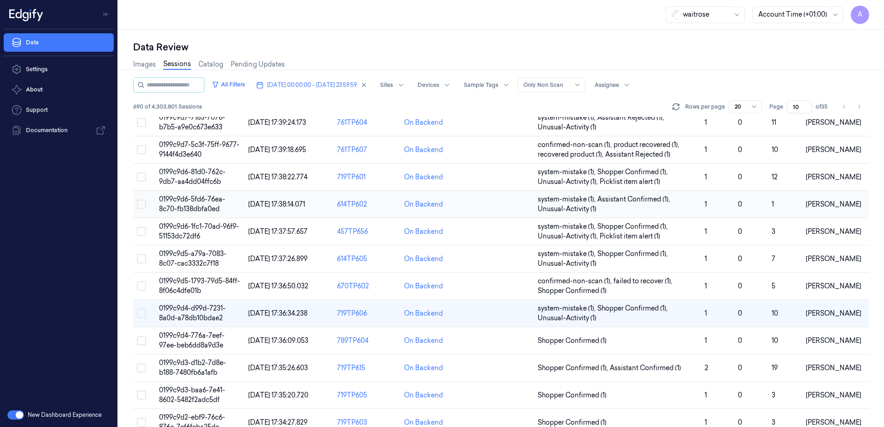
scroll to position [139, 0]
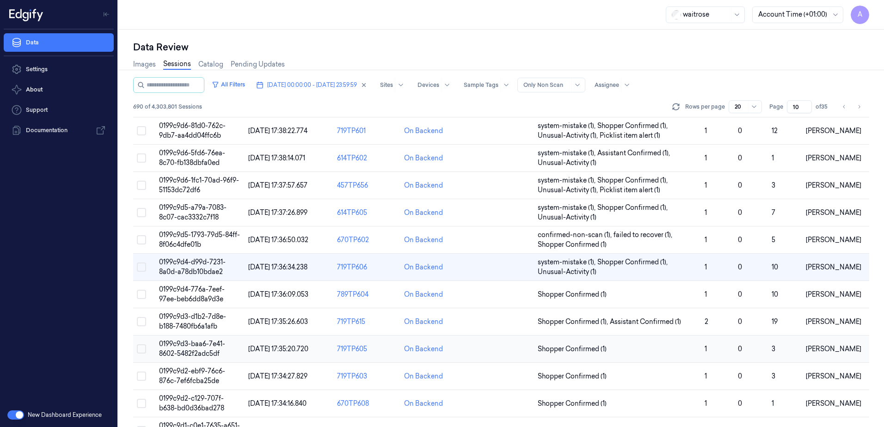
click at [187, 349] on td "0199c9d3-baa6-7e41-8602-5482f2adc5df" at bounding box center [199, 349] width 89 height 27
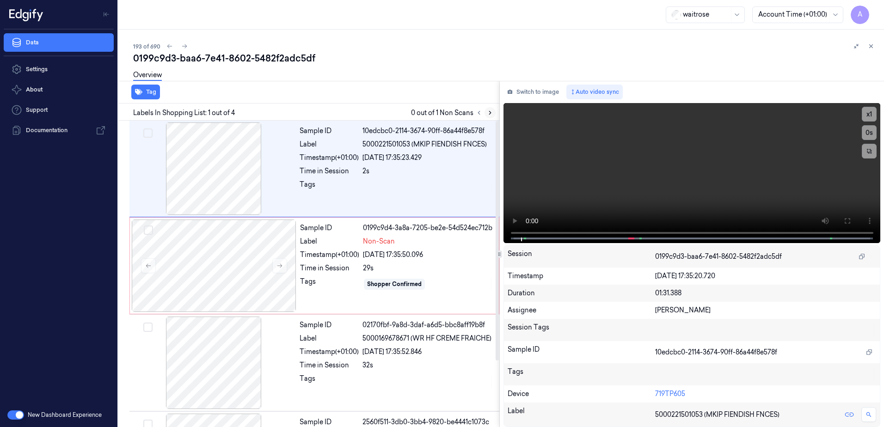
click at [490, 114] on icon at bounding box center [490, 112] width 2 height 3
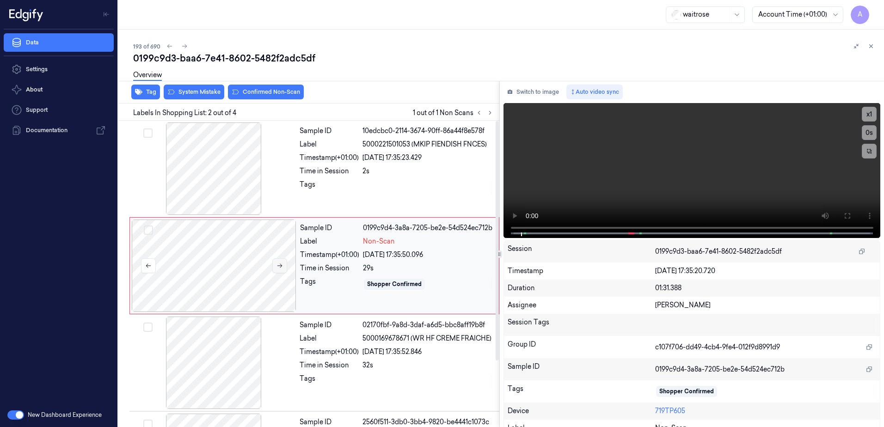
click at [278, 267] on icon at bounding box center [280, 266] width 6 height 6
click at [281, 263] on icon at bounding box center [280, 266] width 6 height 6
click at [848, 216] on button at bounding box center [847, 216] width 15 height 15
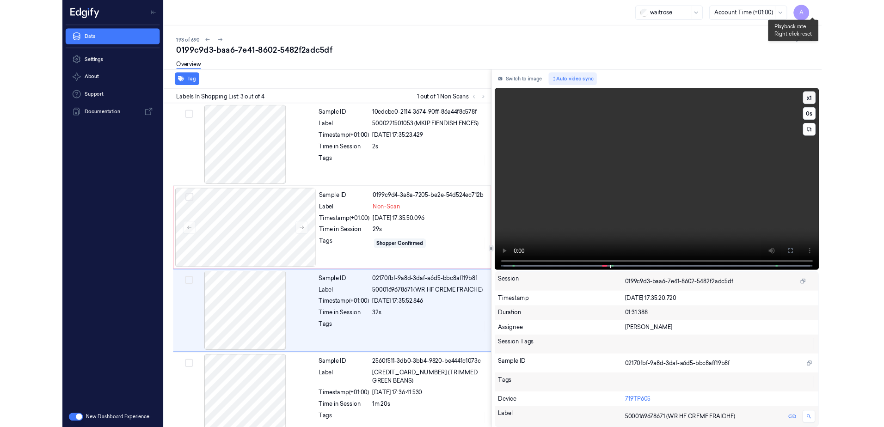
scroll to position [12, 0]
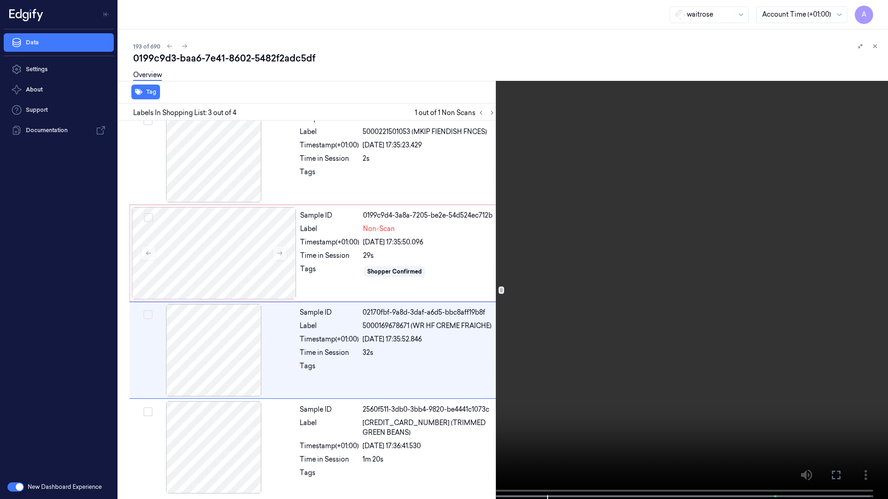
click at [0, 0] on button at bounding box center [0, 0] width 0 height 0
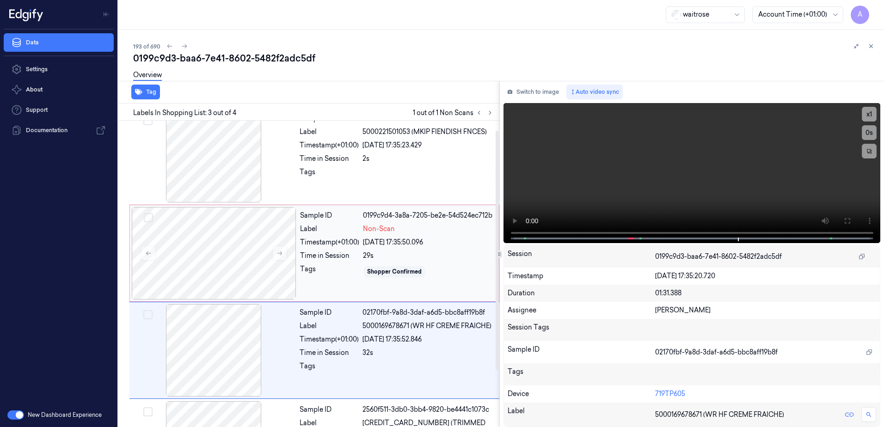
click at [318, 283] on div "Sample ID 0199c9d4-3a8a-7205-be2e-54d524ec712b Label Non-Scan Timestamp (+01:00…" at bounding box center [396, 253] width 201 height 92
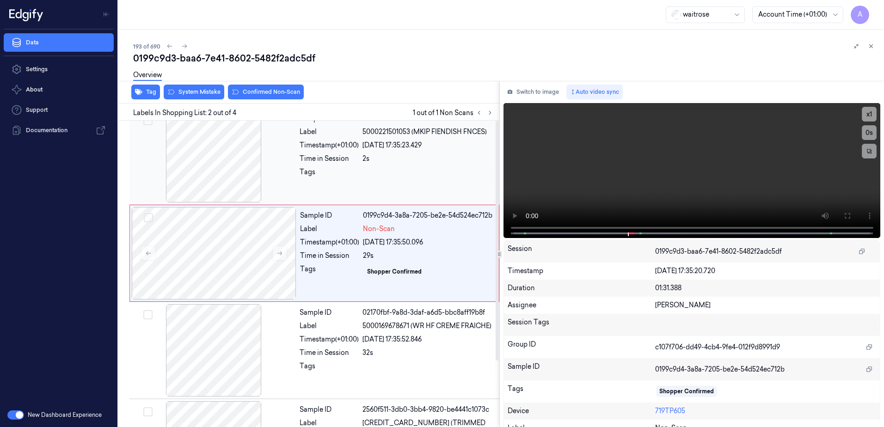
scroll to position [0, 0]
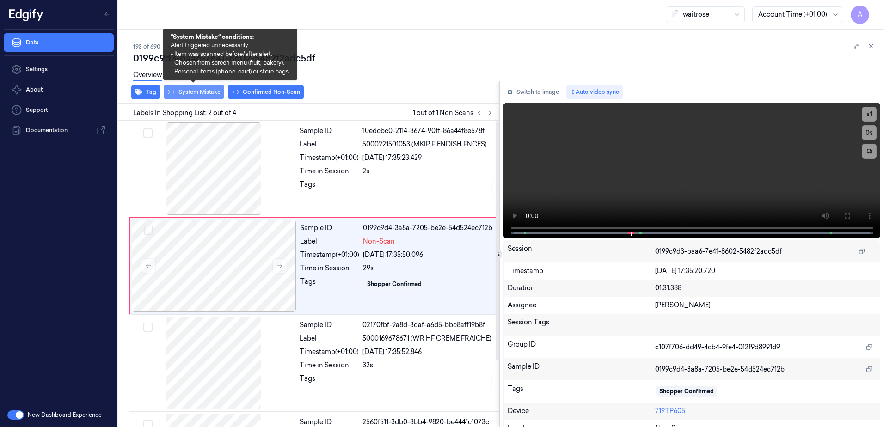
click at [202, 94] on button "System Mistake" at bounding box center [194, 92] width 61 height 15
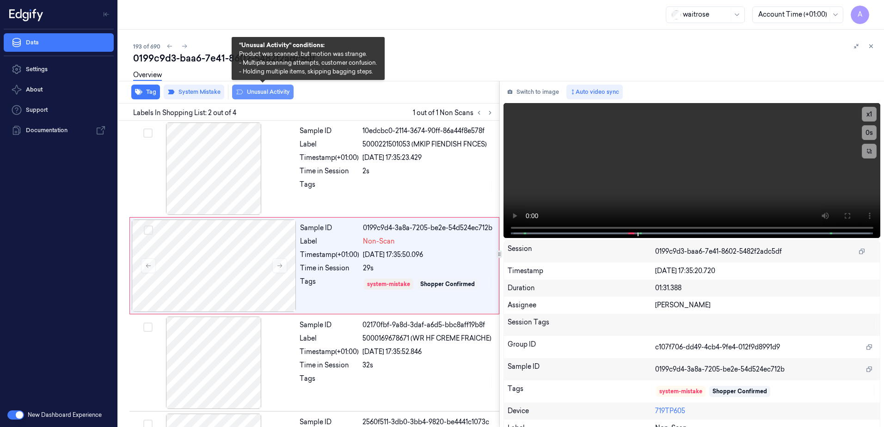
click at [263, 93] on button "Unusual Activity" at bounding box center [263, 92] width 62 height 15
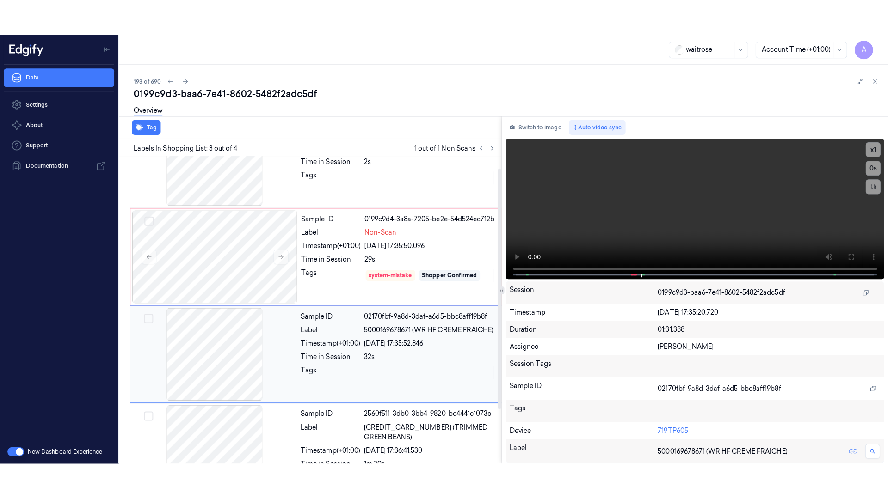
scroll to position [85, 0]
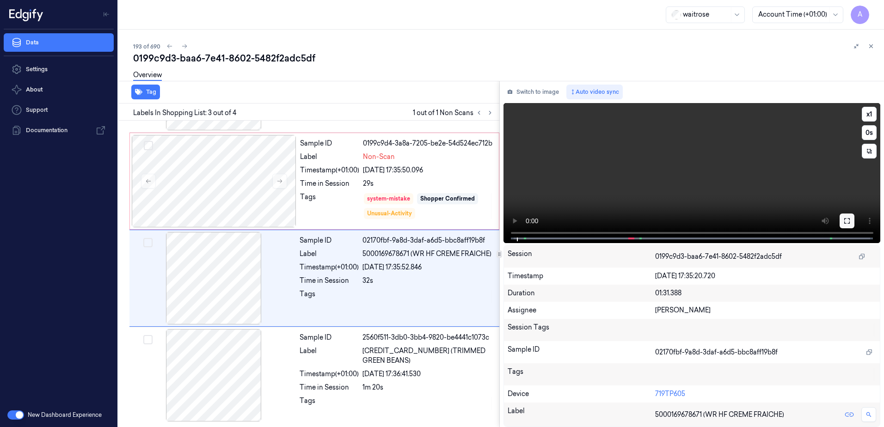
click at [851, 220] on button at bounding box center [847, 221] width 15 height 15
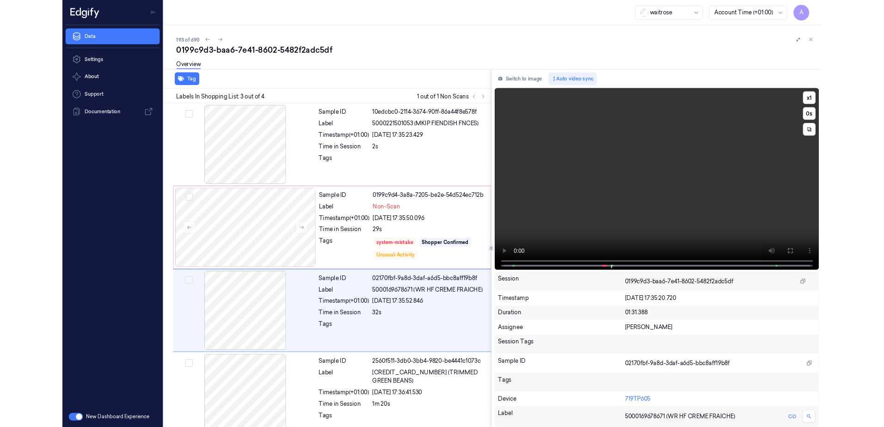
scroll to position [12, 0]
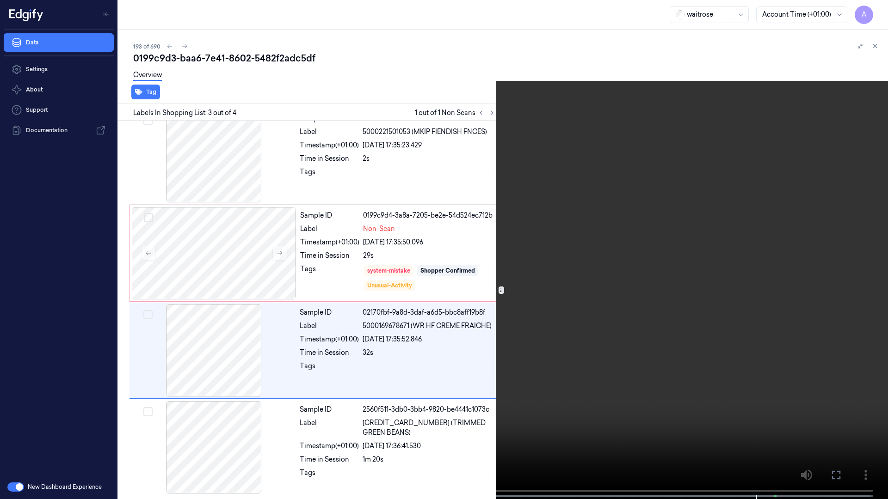
drag, startPoint x: 833, startPoint y: 477, endPoint x: 802, endPoint y: 403, distance: 80.0
click at [0, 0] on icon at bounding box center [0, 0] width 0 height 0
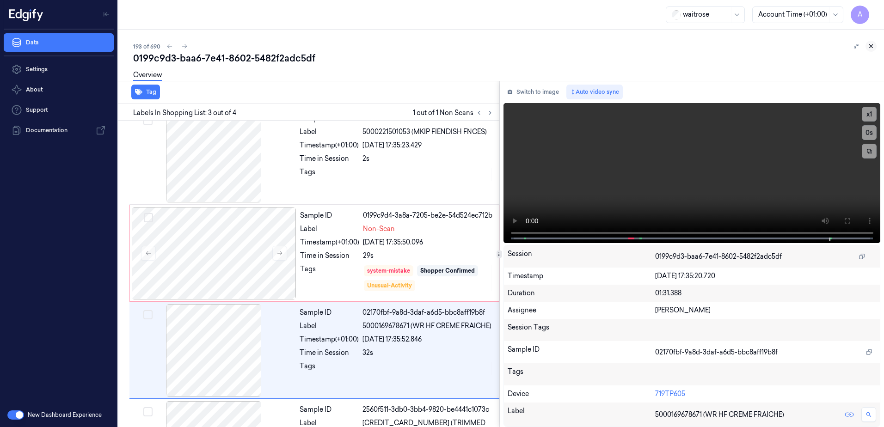
click at [869, 47] on icon at bounding box center [871, 46] width 6 height 6
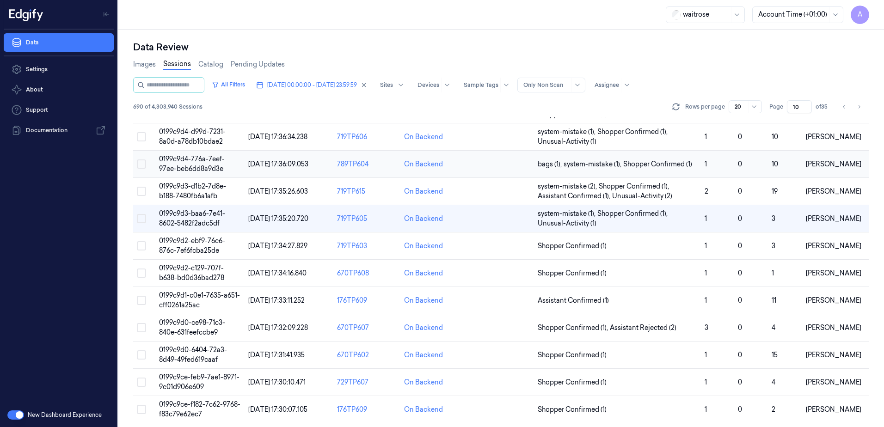
scroll to position [272, 0]
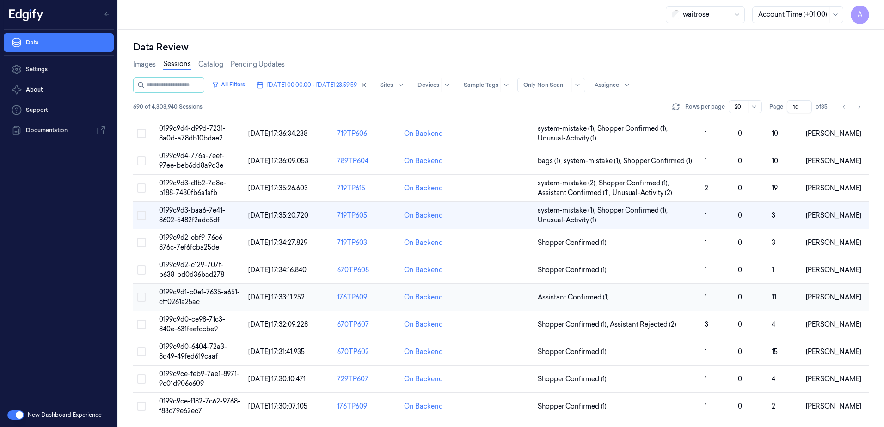
click at [169, 293] on span "0199c9d1-c0e1-7635-a651-cff0261a25ac" at bounding box center [199, 297] width 81 height 18
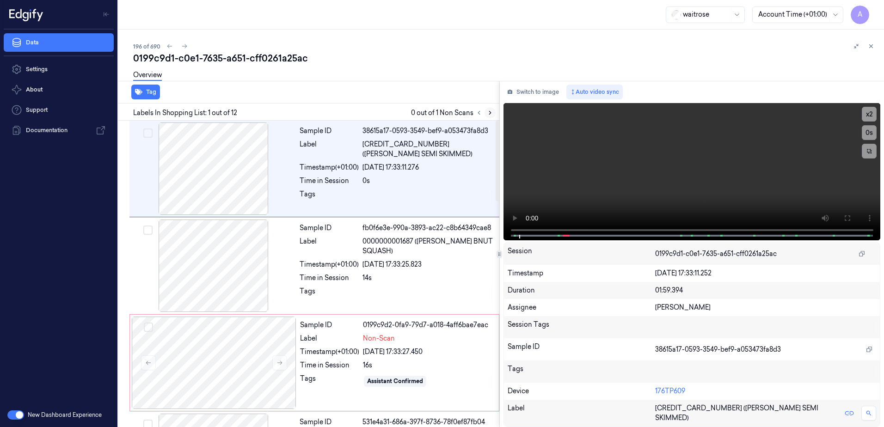
click at [491, 113] on icon at bounding box center [490, 113] width 6 height 6
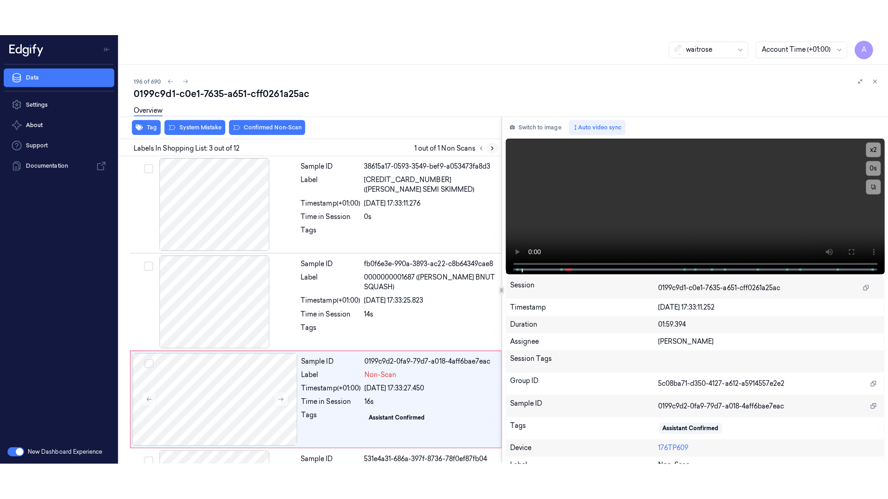
scroll to position [89, 0]
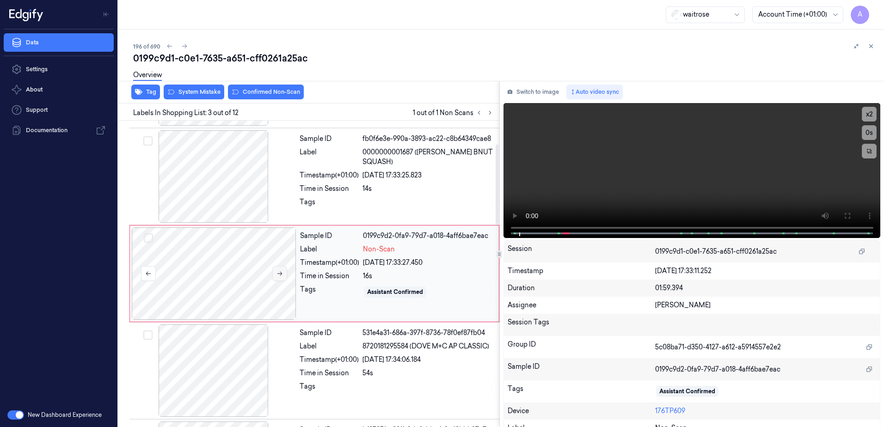
click at [282, 274] on icon at bounding box center [279, 274] width 5 height 4
click at [279, 277] on button at bounding box center [279, 273] width 15 height 15
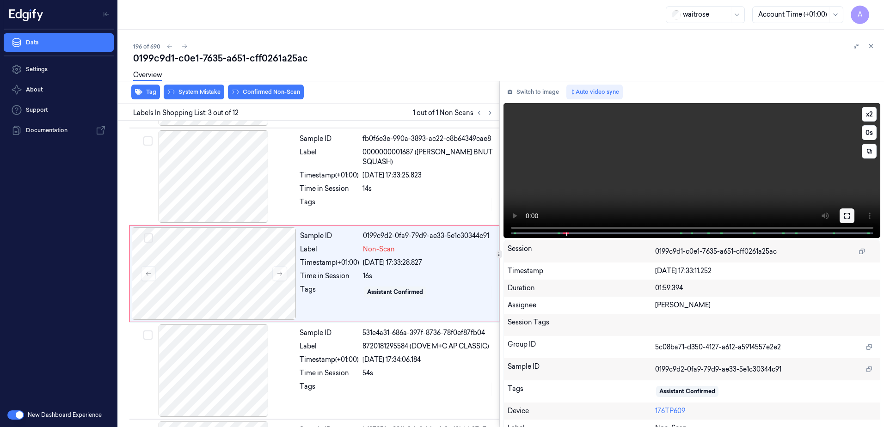
click at [844, 216] on icon at bounding box center [847, 215] width 7 height 7
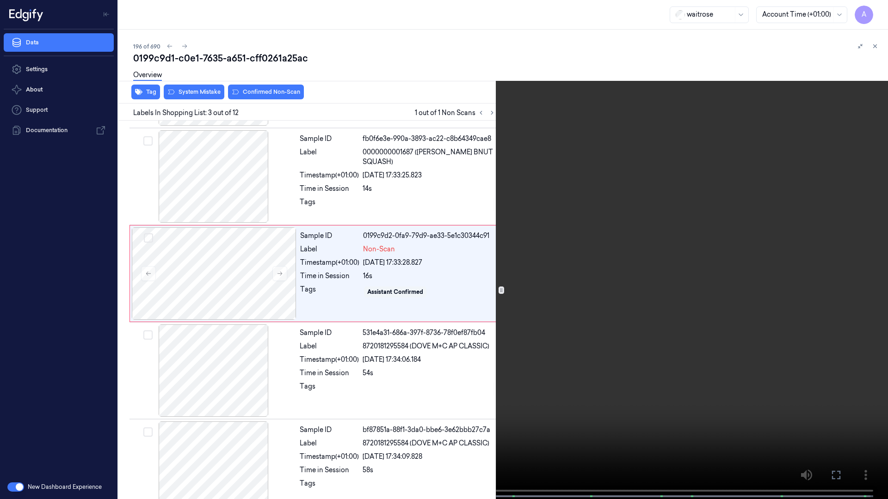
click at [567, 271] on video at bounding box center [444, 250] width 888 height 501
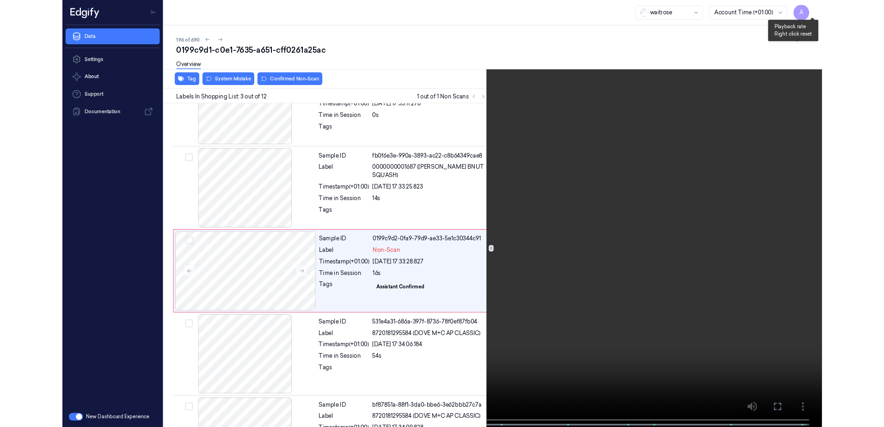
scroll to position [53, 0]
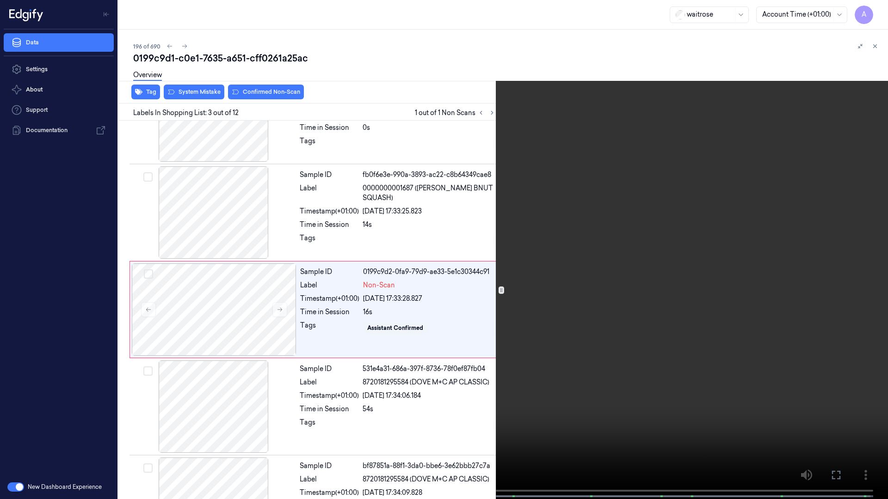
click at [0, 0] on button at bounding box center [0, 0] width 0 height 0
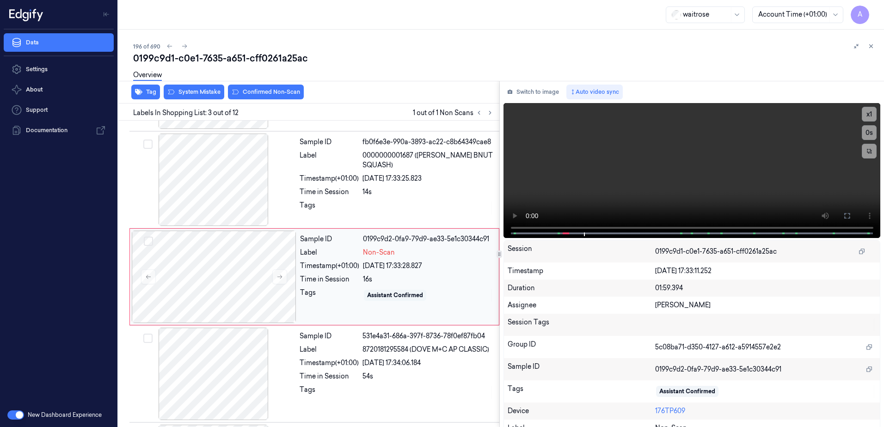
scroll to position [89, 0]
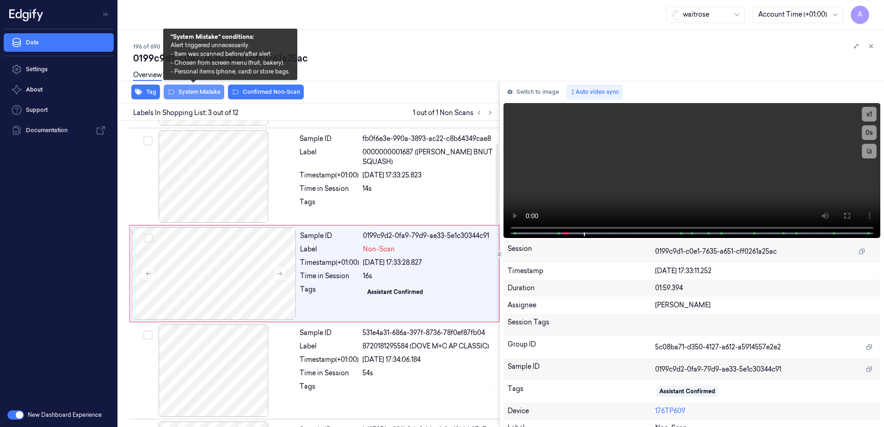
click at [195, 93] on button "System Mistake" at bounding box center [194, 92] width 61 height 15
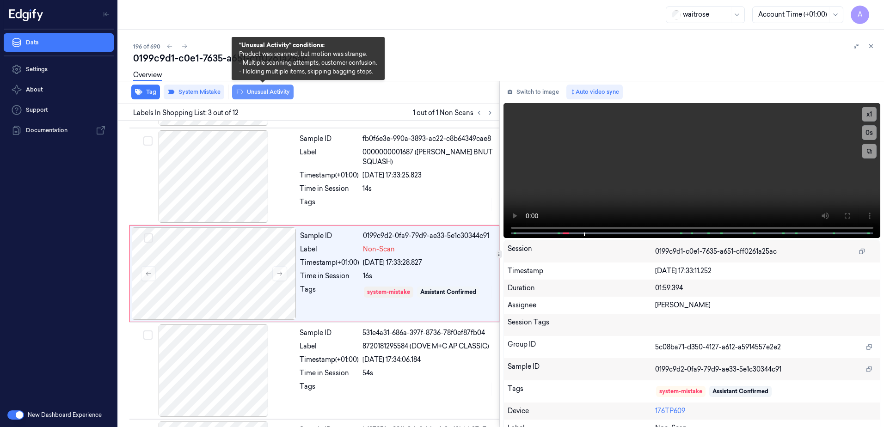
click at [254, 95] on button "Unusual Activity" at bounding box center [263, 92] width 62 height 15
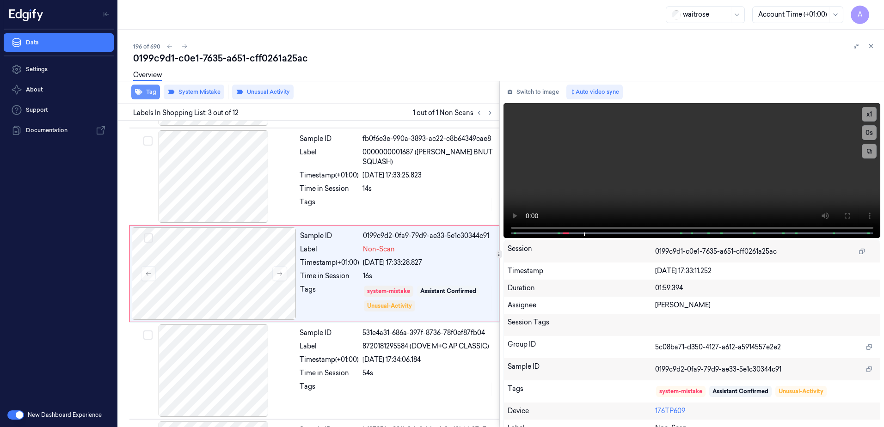
click at [138, 90] on icon "button" at bounding box center [138, 92] width 7 height 6
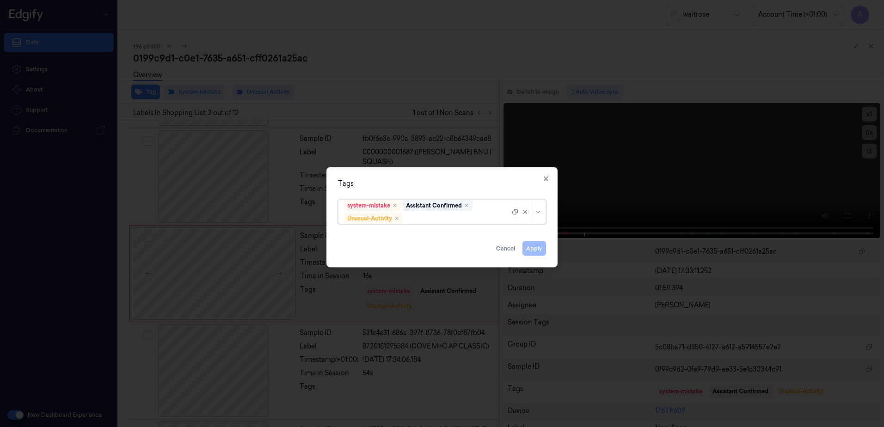
click at [419, 218] on div at bounding box center [457, 219] width 105 height 10
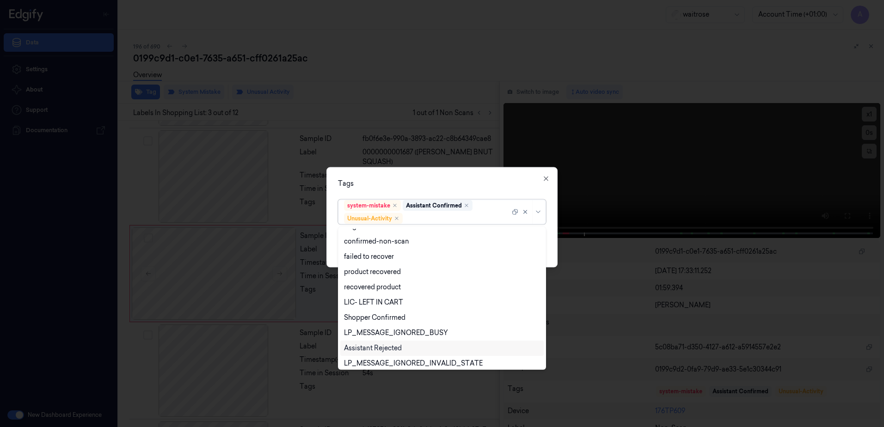
scroll to position [121, 0]
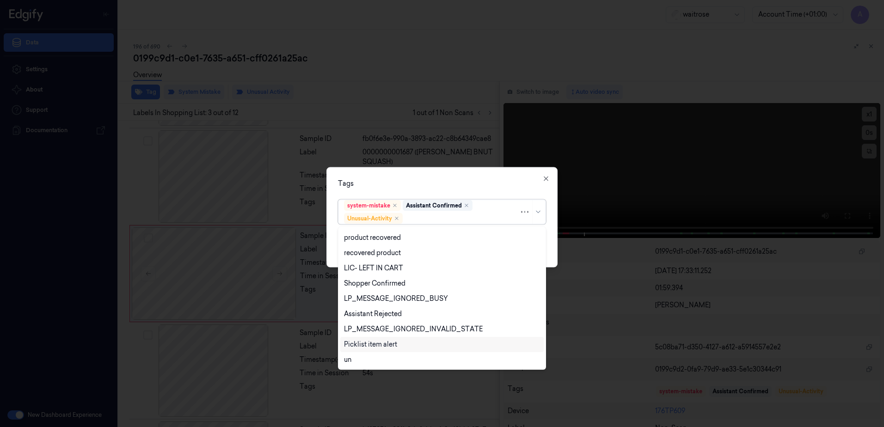
click at [379, 349] on div "Picklist item alert" at bounding box center [370, 345] width 53 height 10
click at [475, 196] on div "option Picklist item alert, selected. 20 results available. Use Up and Down to …" at bounding box center [442, 210] width 208 height 29
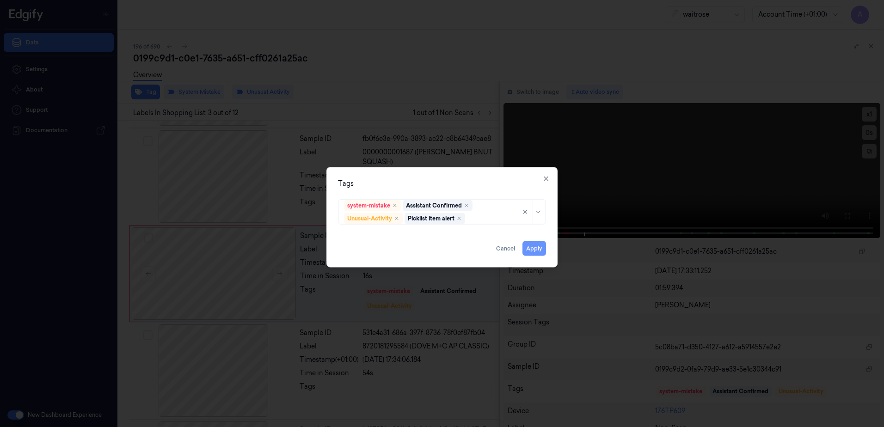
click at [527, 246] on button "Apply" at bounding box center [535, 248] width 24 height 15
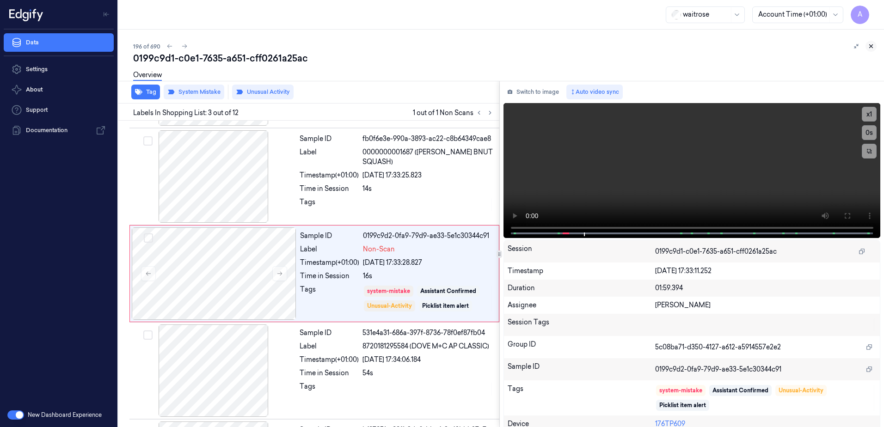
click at [872, 47] on icon at bounding box center [871, 46] width 3 height 3
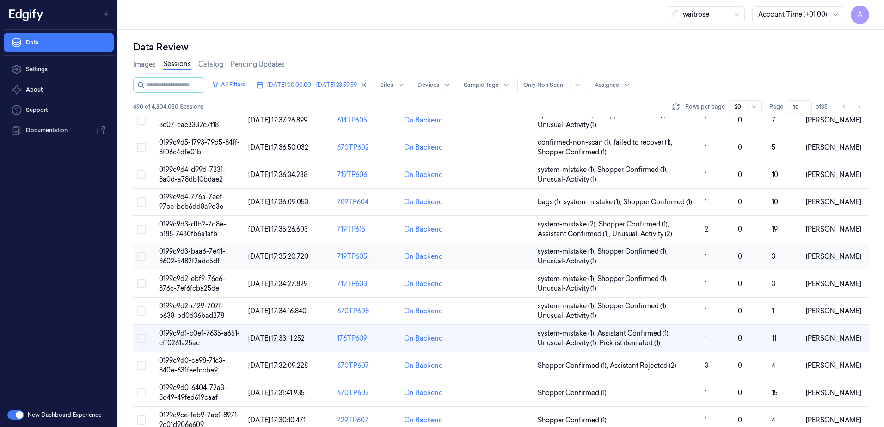
scroll to position [272, 0]
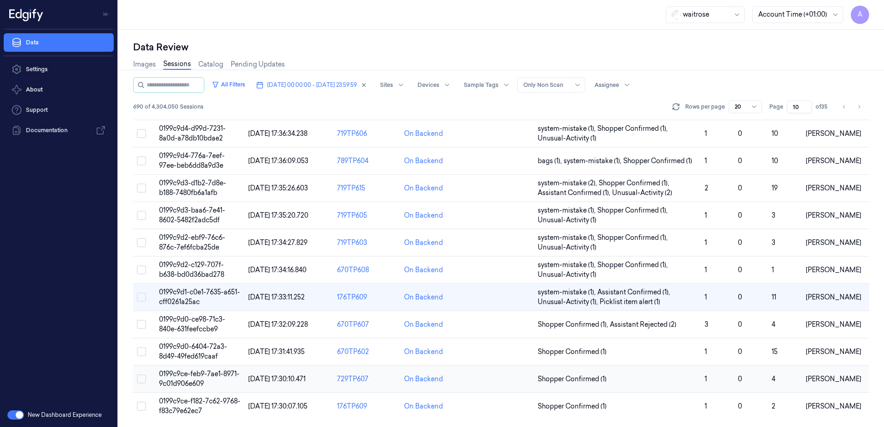
click at [186, 377] on span "0199c9ce-feb9-7ae1-8971-9c01d906e609" at bounding box center [199, 379] width 80 height 18
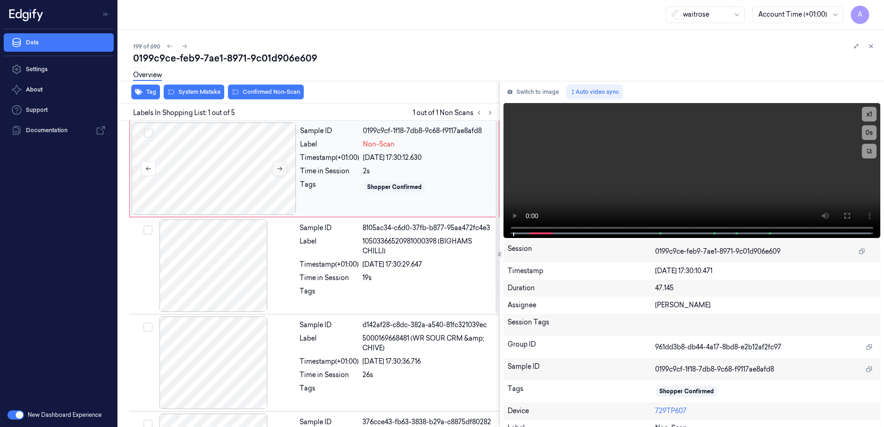
click at [281, 168] on icon at bounding box center [280, 169] width 6 height 6
click at [666, 188] on video at bounding box center [692, 170] width 377 height 135
click at [840, 221] on button at bounding box center [847, 216] width 15 height 15
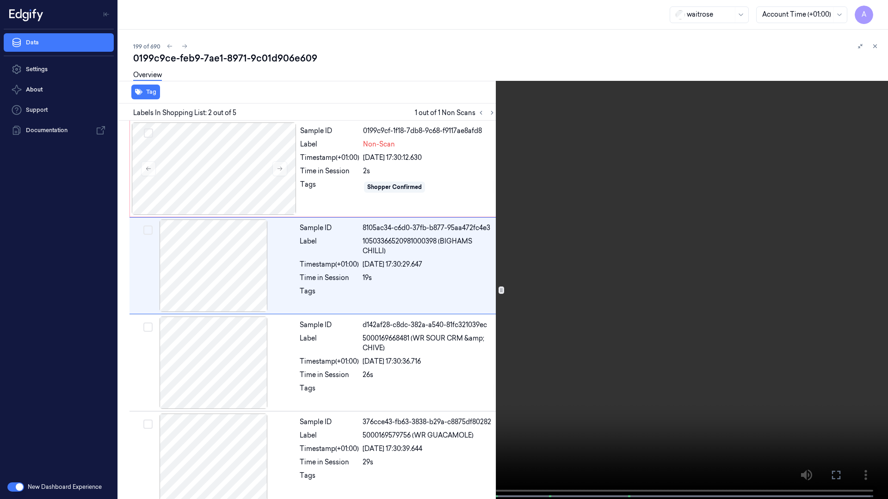
click at [0, 0] on icon at bounding box center [0, 0] width 0 height 0
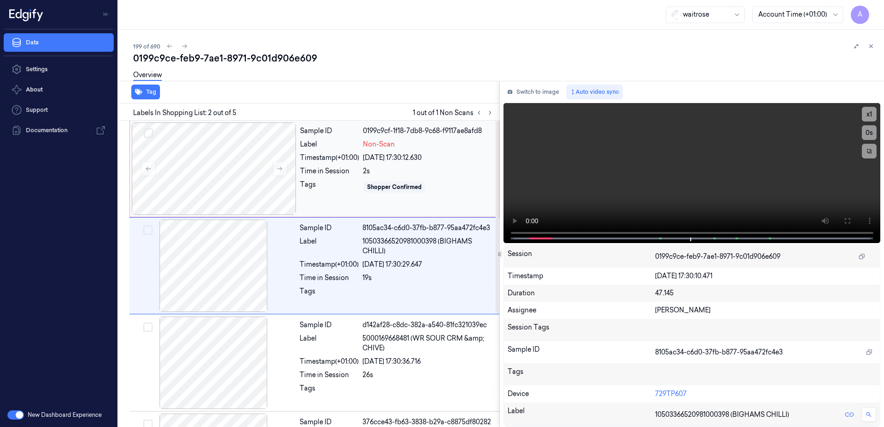
click at [338, 186] on div "Tags" at bounding box center [329, 187] width 59 height 15
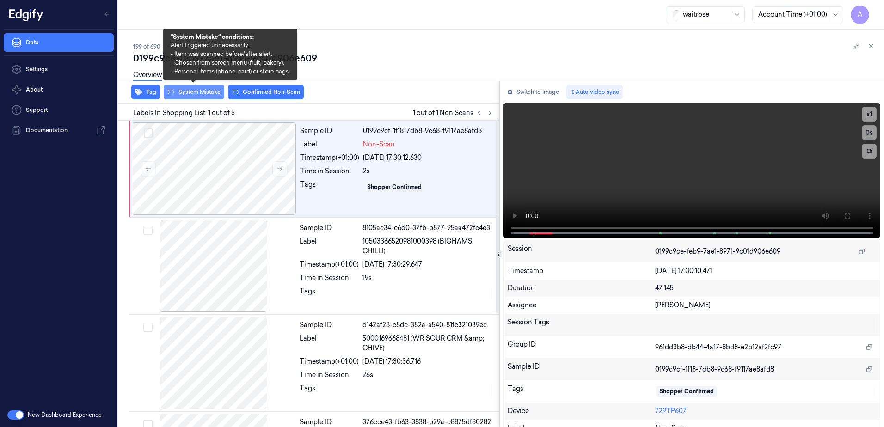
click at [190, 97] on button "System Mistake" at bounding box center [194, 92] width 61 height 15
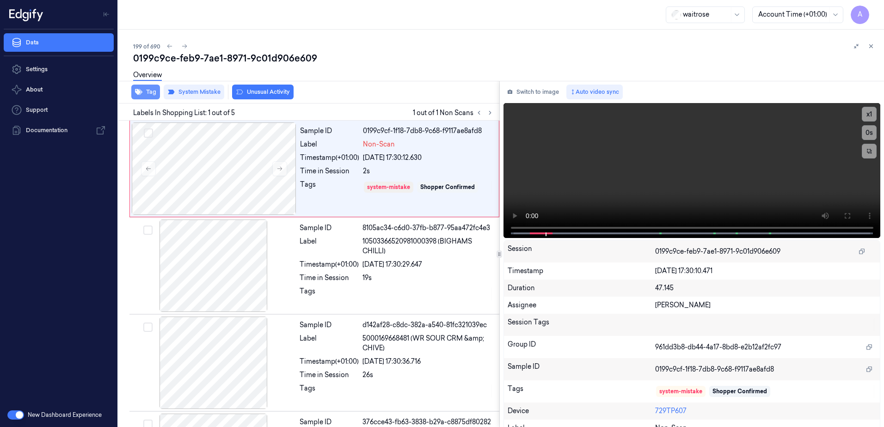
click at [153, 96] on button "Tag" at bounding box center [145, 92] width 29 height 15
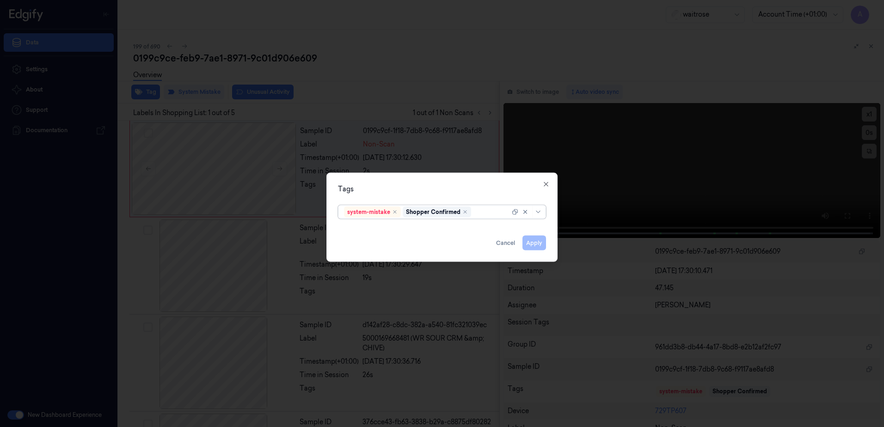
click at [486, 215] on div at bounding box center [491, 212] width 37 height 10
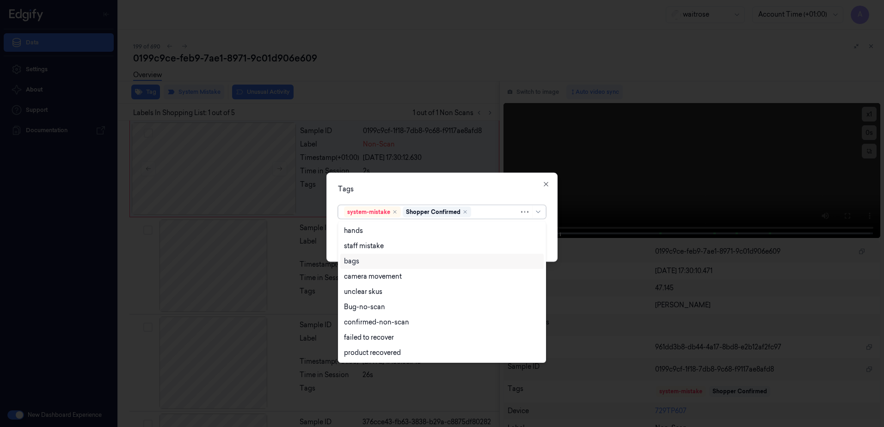
click at [365, 264] on div "bags" at bounding box center [442, 262] width 196 height 10
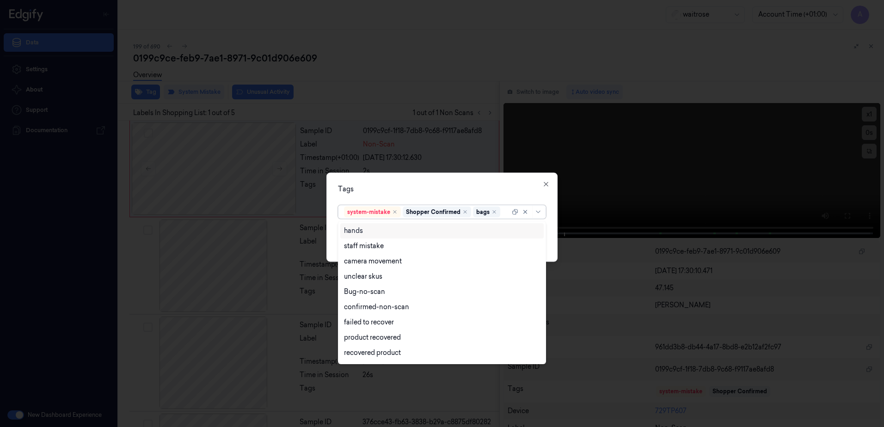
click at [473, 185] on div "Tags" at bounding box center [442, 190] width 208 height 10
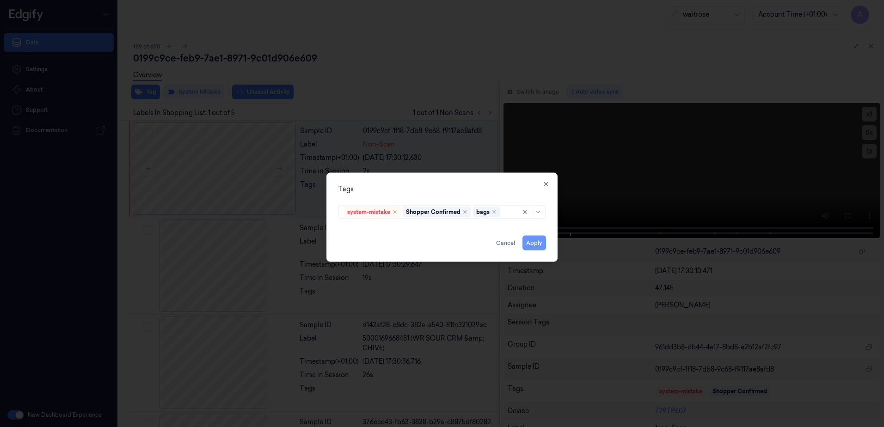
click at [527, 245] on button "Apply" at bounding box center [535, 243] width 24 height 15
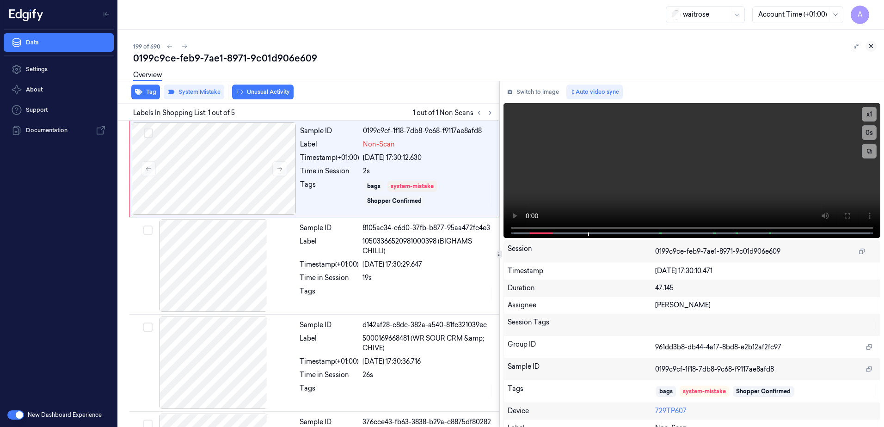
click at [871, 45] on icon at bounding box center [871, 46] width 6 height 6
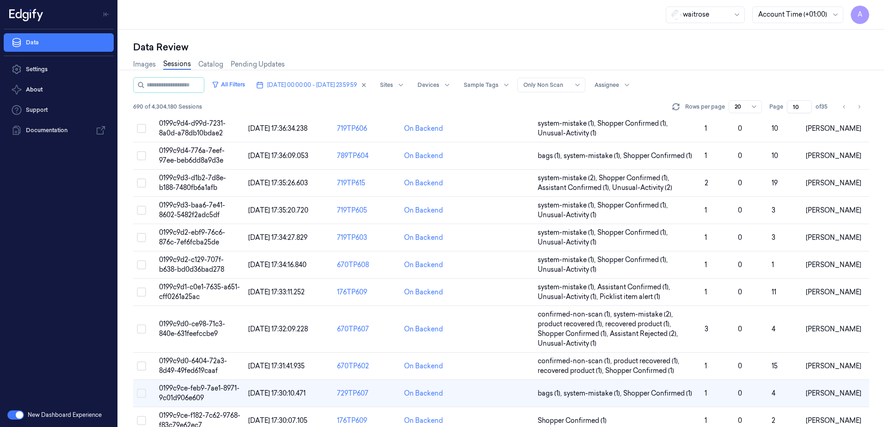
scroll to position [292, 0]
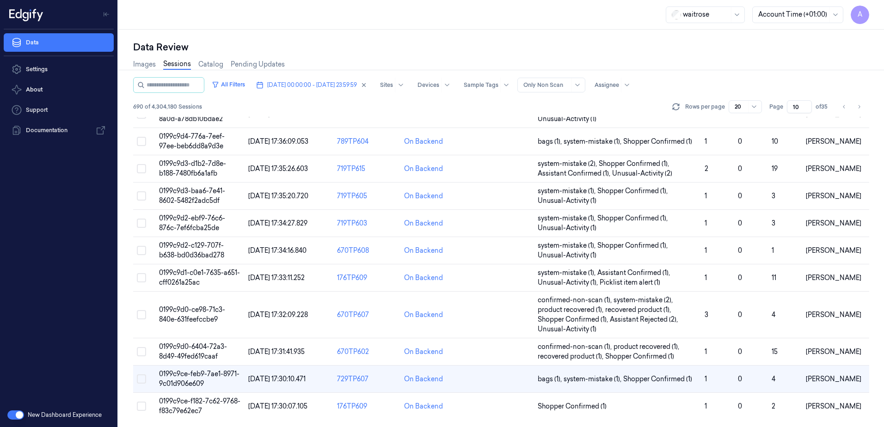
drag, startPoint x: 798, startPoint y: 107, endPoint x: 792, endPoint y: 109, distance: 5.9
click at [792, 109] on input "10" at bounding box center [799, 106] width 25 height 13
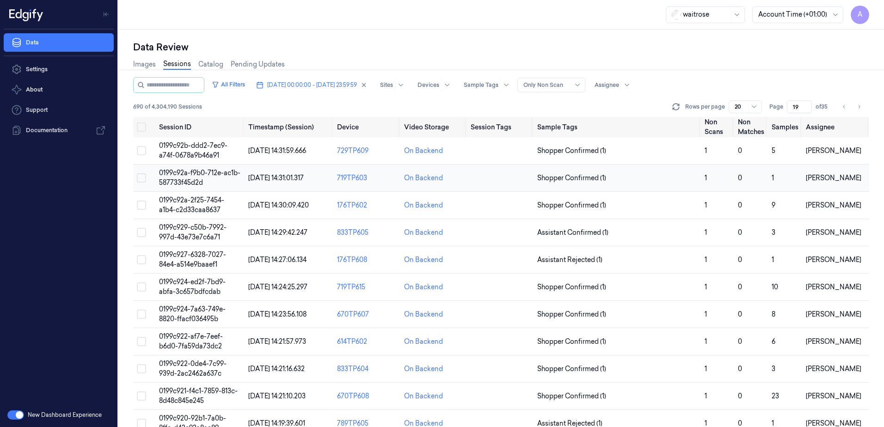
type input "19"
click at [187, 173] on span "0199c92a-f9b0-712e-ac1b-587733f45d2d" at bounding box center [199, 178] width 81 height 18
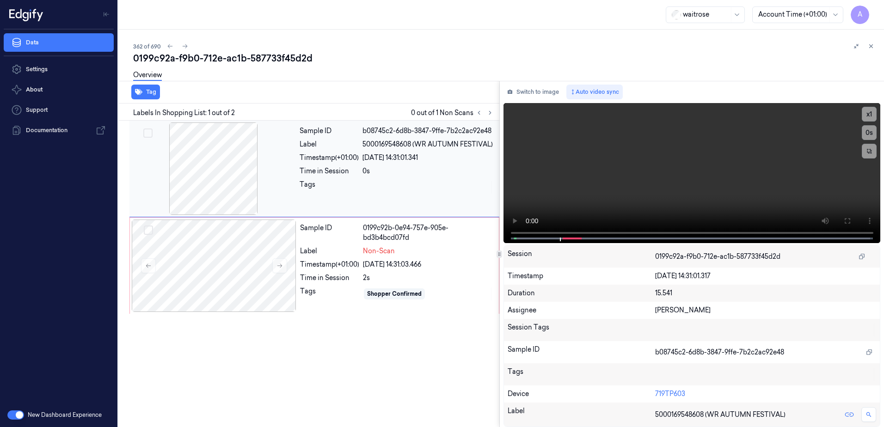
click at [490, 116] on icon at bounding box center [490, 113] width 6 height 6
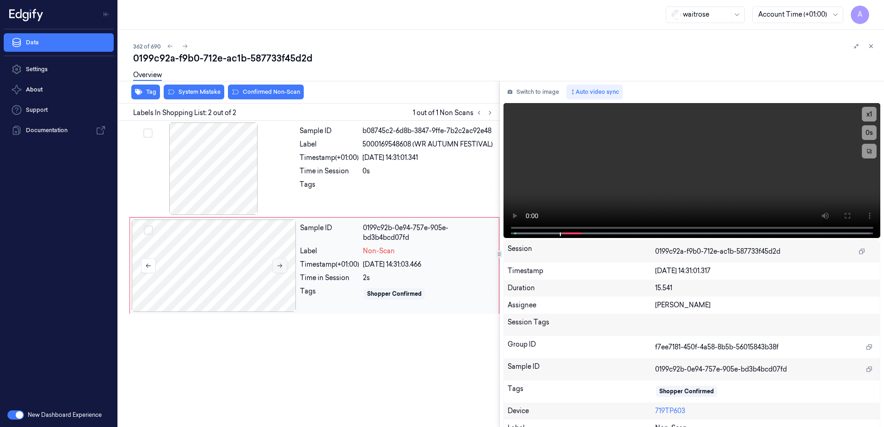
click at [280, 269] on button at bounding box center [279, 266] width 15 height 15
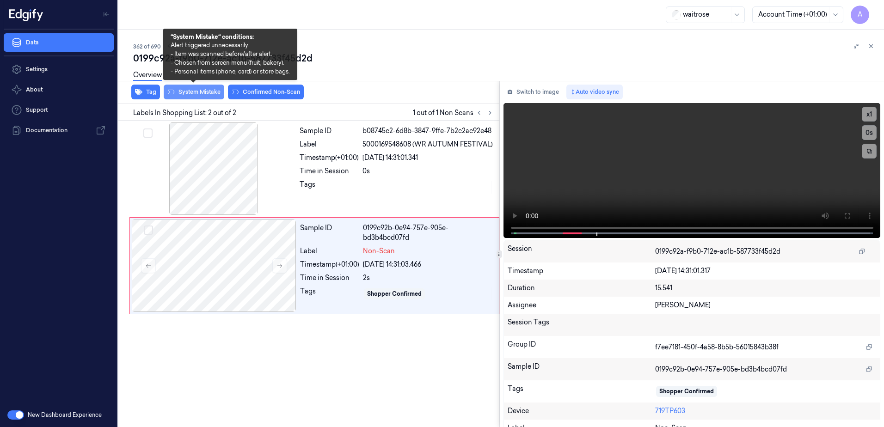
click at [186, 97] on button "System Mistake" at bounding box center [194, 92] width 61 height 15
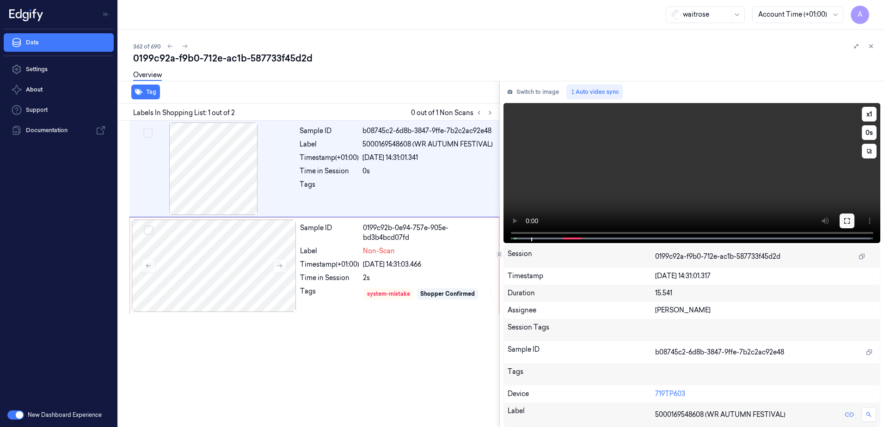
click at [841, 222] on button at bounding box center [847, 221] width 15 height 15
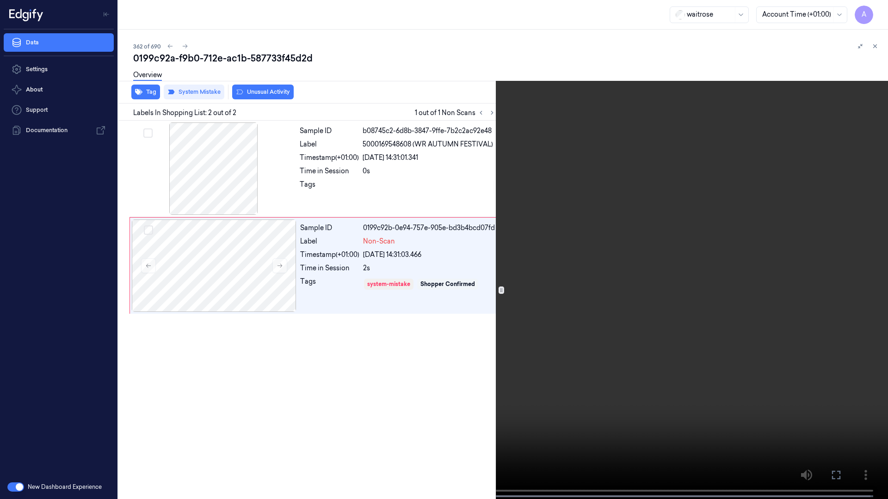
click at [0, 0] on icon at bounding box center [0, 0] width 0 height 0
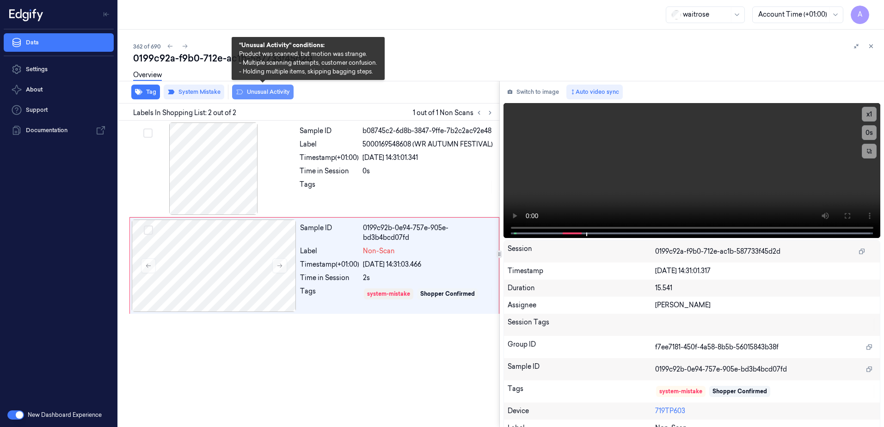
click at [267, 98] on button "Unusual Activity" at bounding box center [263, 92] width 62 height 15
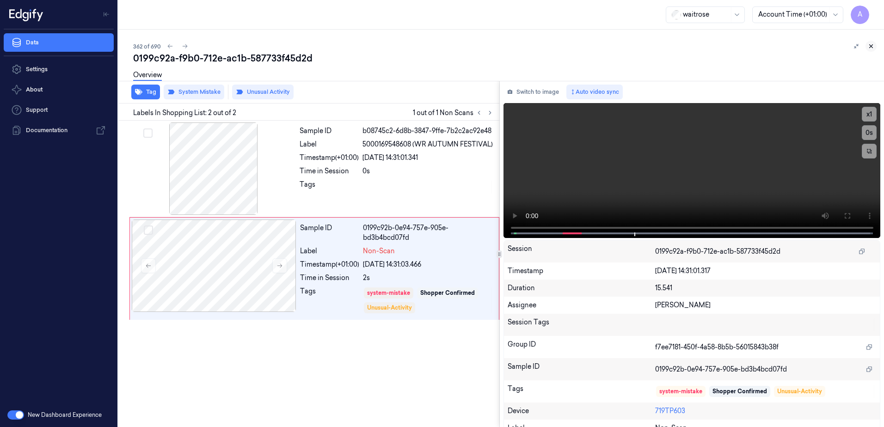
click at [869, 45] on icon at bounding box center [871, 46] width 6 height 6
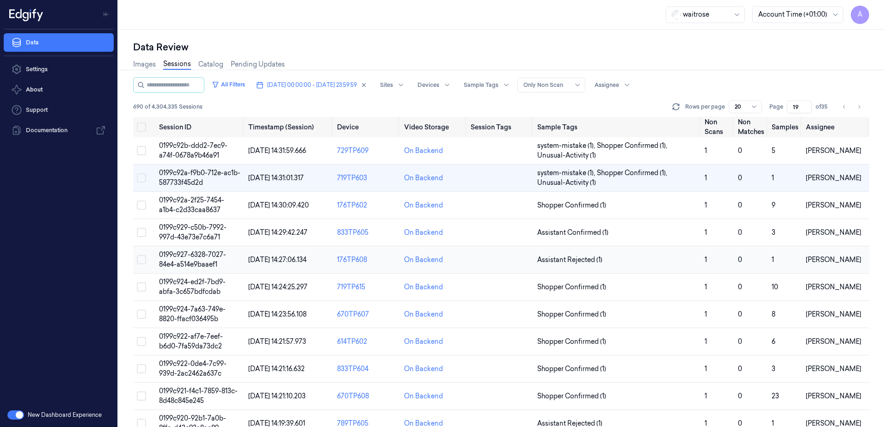
click at [181, 262] on span "0199c927-6328-7027-84e4-a514e9baaef1" at bounding box center [192, 260] width 67 height 18
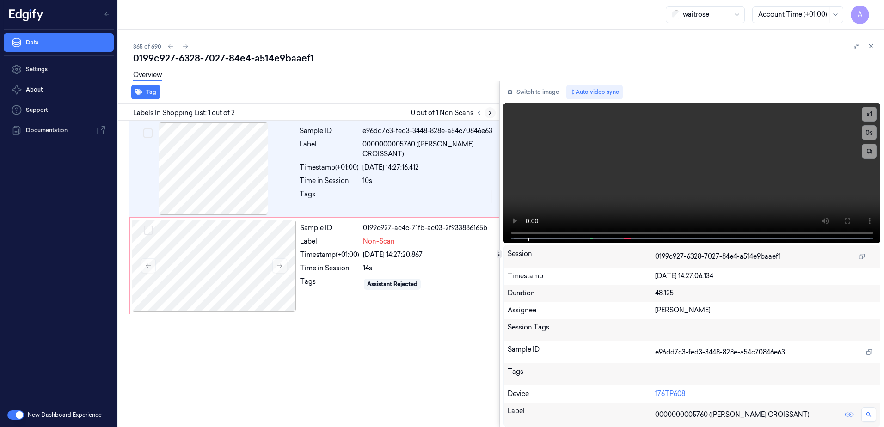
click at [487, 114] on icon at bounding box center [490, 113] width 6 height 6
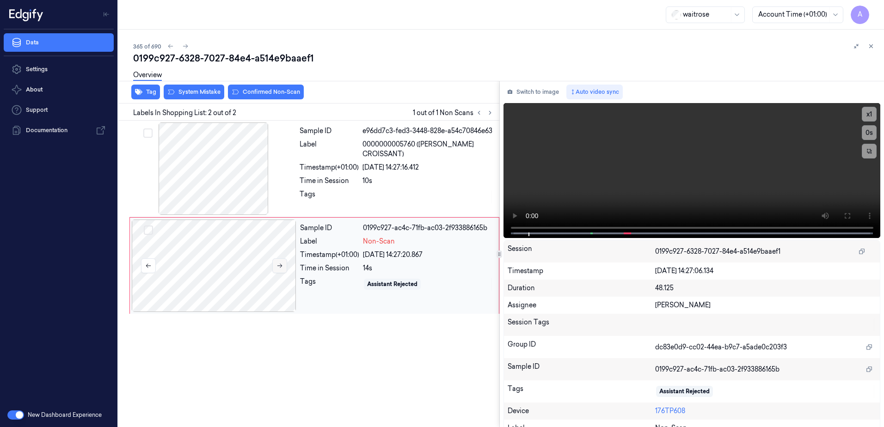
click at [275, 265] on button at bounding box center [279, 266] width 15 height 15
click at [280, 269] on icon at bounding box center [280, 266] width 6 height 6
click at [844, 215] on icon at bounding box center [847, 215] width 7 height 7
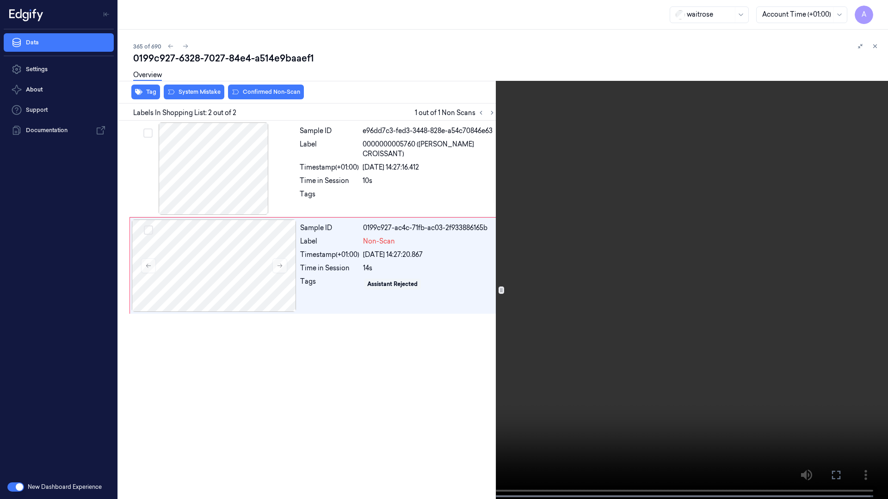
click at [594, 260] on video at bounding box center [444, 250] width 888 height 501
click at [685, 142] on video at bounding box center [444, 250] width 888 height 501
click at [615, 219] on video at bounding box center [444, 250] width 888 height 501
click at [0, 0] on icon at bounding box center [0, 0] width 0 height 0
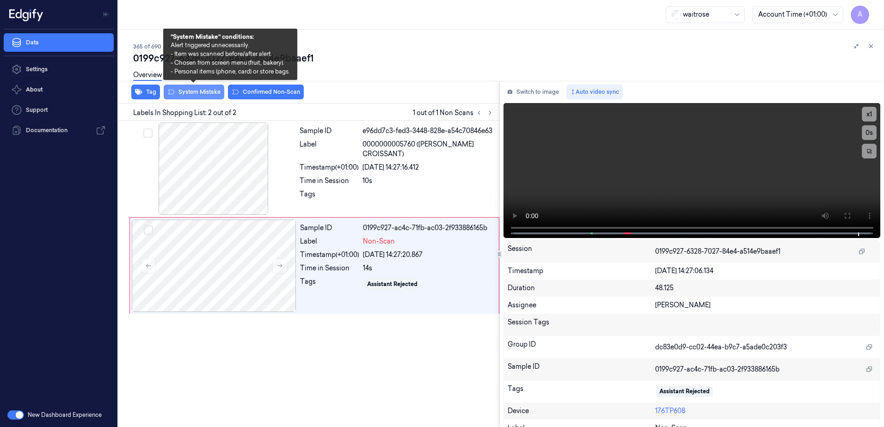
click at [194, 97] on button "System Mistake" at bounding box center [194, 92] width 61 height 15
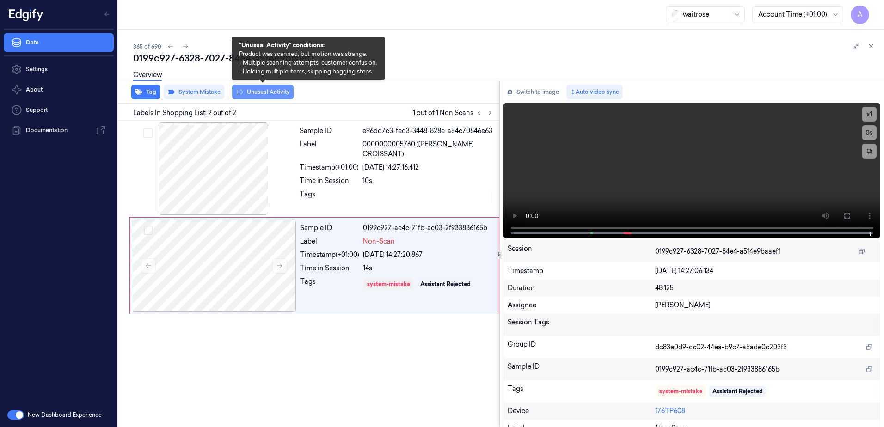
click at [262, 92] on button "Unusual Activity" at bounding box center [263, 92] width 62 height 15
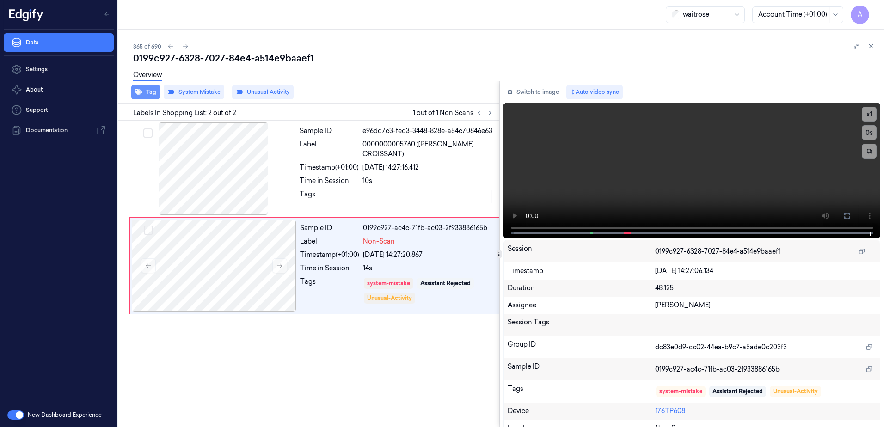
click at [148, 92] on button "Tag" at bounding box center [145, 92] width 29 height 15
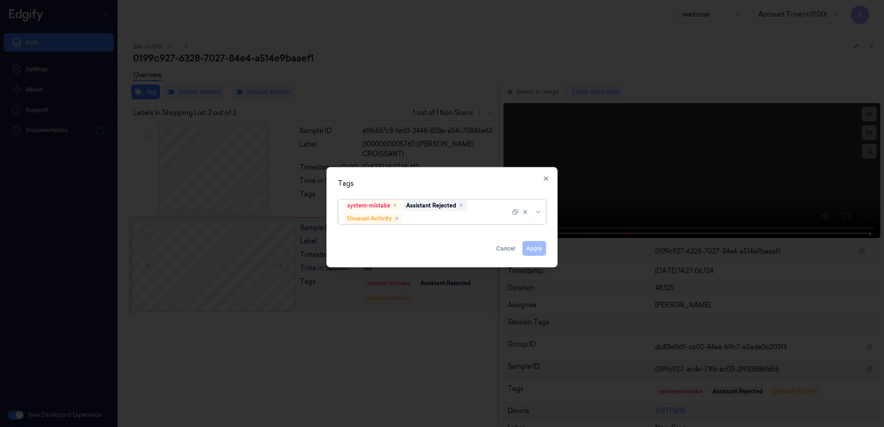
click at [419, 218] on div at bounding box center [457, 219] width 105 height 10
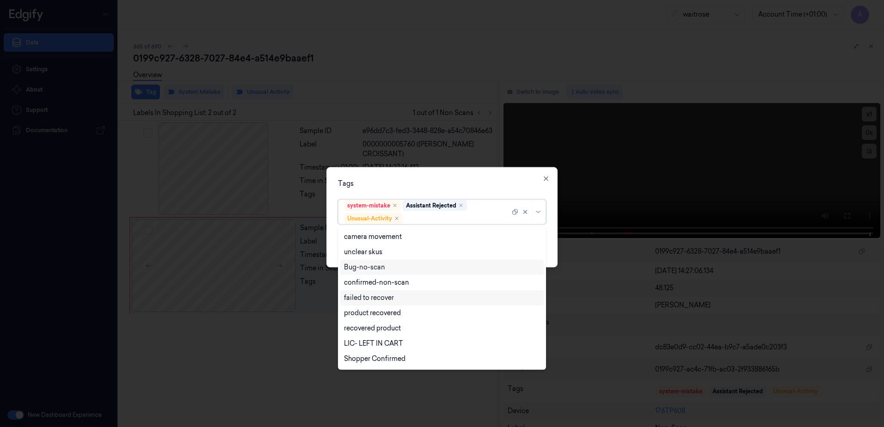
scroll to position [121, 0]
click at [385, 345] on div "Picklist item alert" at bounding box center [370, 345] width 53 height 10
click at [454, 190] on div "Tags option Picklist item alert, selected. 20 results available. Use Up and Dow…" at bounding box center [442, 217] width 231 height 100
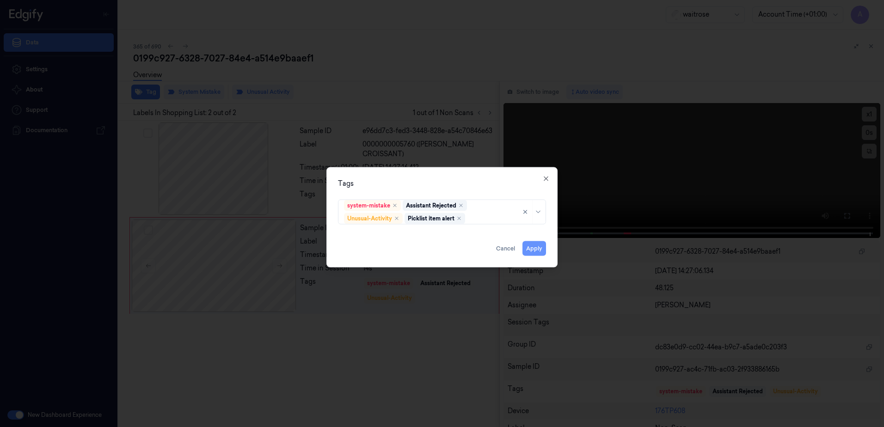
click at [534, 249] on button "Apply" at bounding box center [535, 248] width 24 height 15
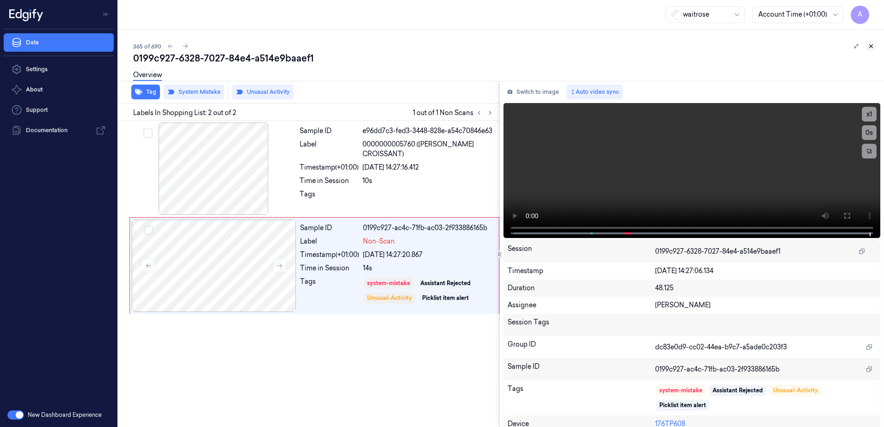
click at [871, 45] on icon at bounding box center [871, 46] width 6 height 6
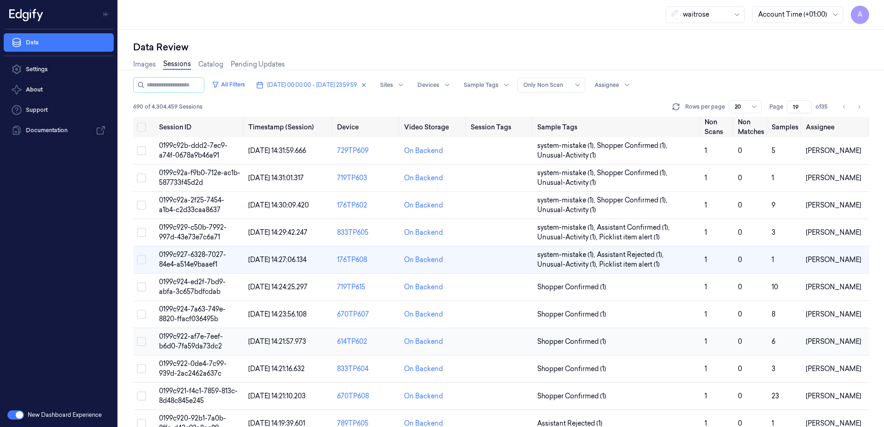
click at [185, 341] on td "0199c922-af7e-7eef-b6d0-7fa59da73dc2" at bounding box center [199, 341] width 89 height 27
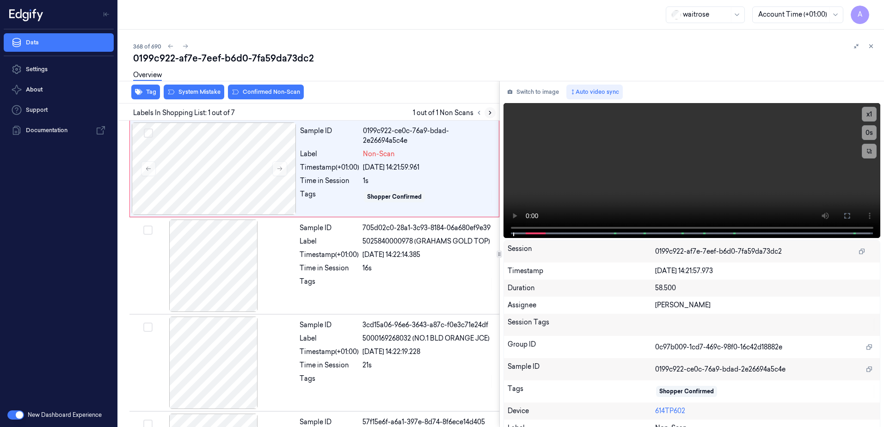
click at [491, 115] on icon at bounding box center [490, 113] width 6 height 6
click at [280, 173] on button at bounding box center [279, 168] width 15 height 15
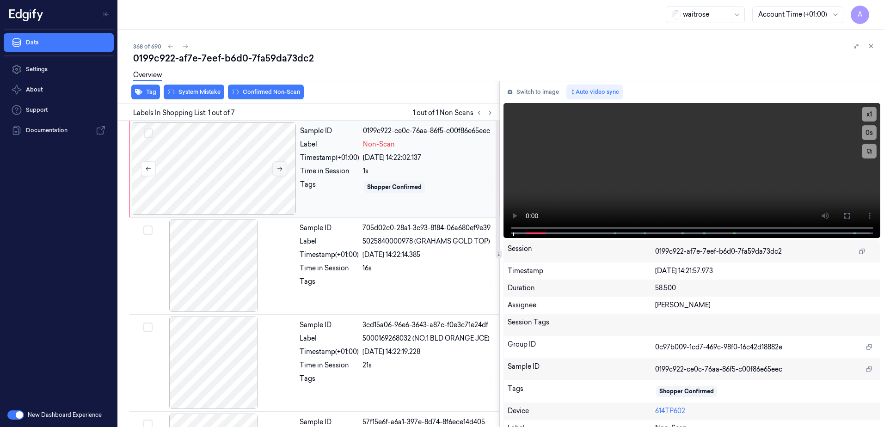
click at [284, 171] on button at bounding box center [279, 168] width 15 height 15
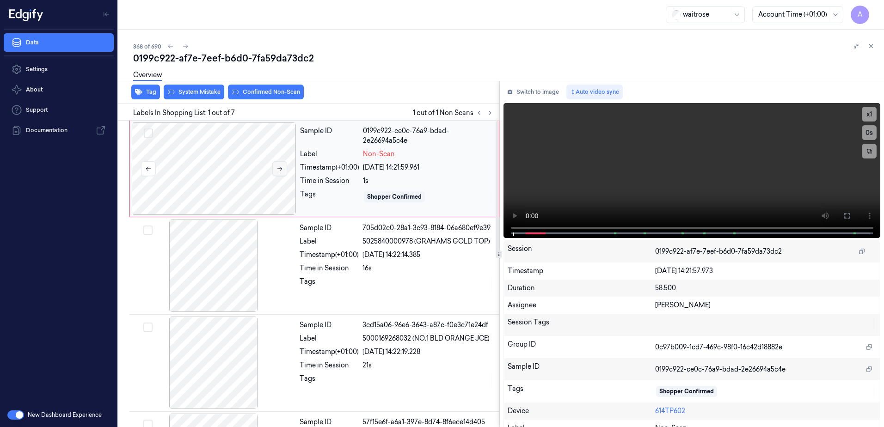
click at [284, 171] on button at bounding box center [279, 168] width 15 height 15
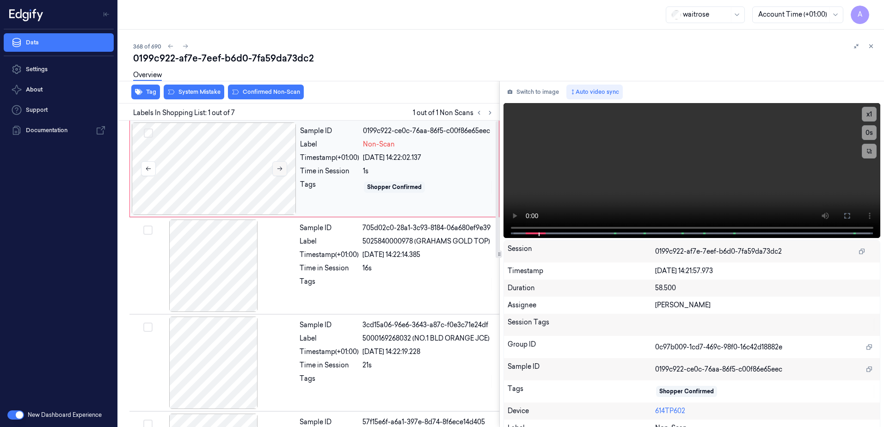
click at [284, 171] on button at bounding box center [279, 168] width 15 height 15
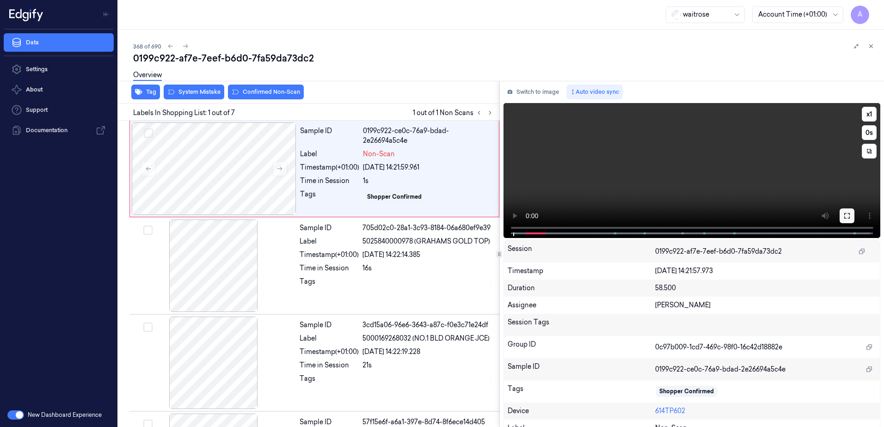
click at [848, 218] on button at bounding box center [847, 216] width 15 height 15
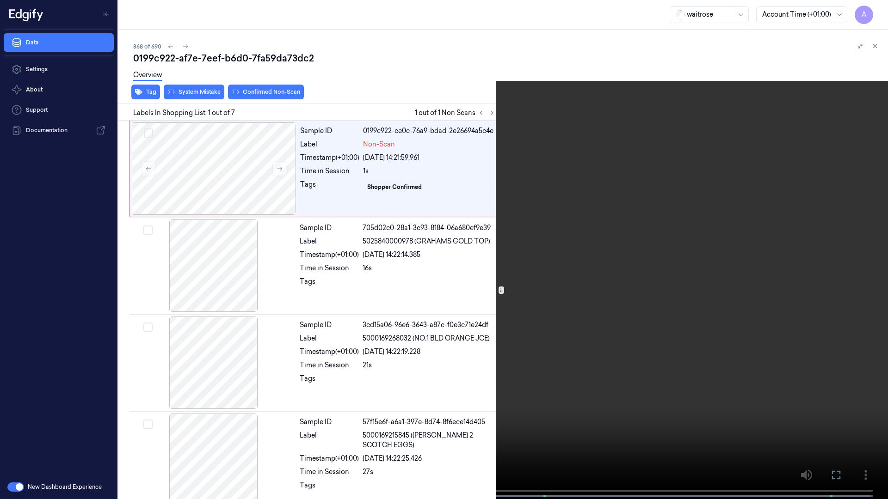
click at [519, 266] on video at bounding box center [444, 250] width 888 height 501
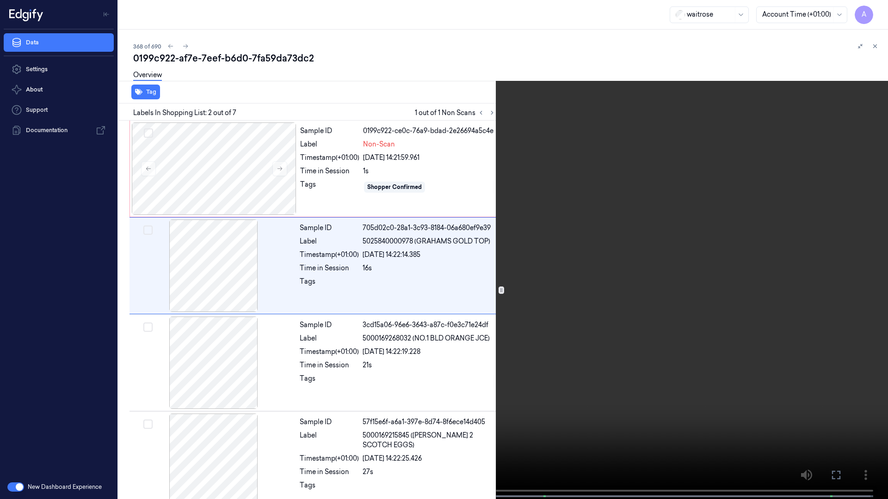
click at [0, 0] on icon at bounding box center [0, 0] width 0 height 0
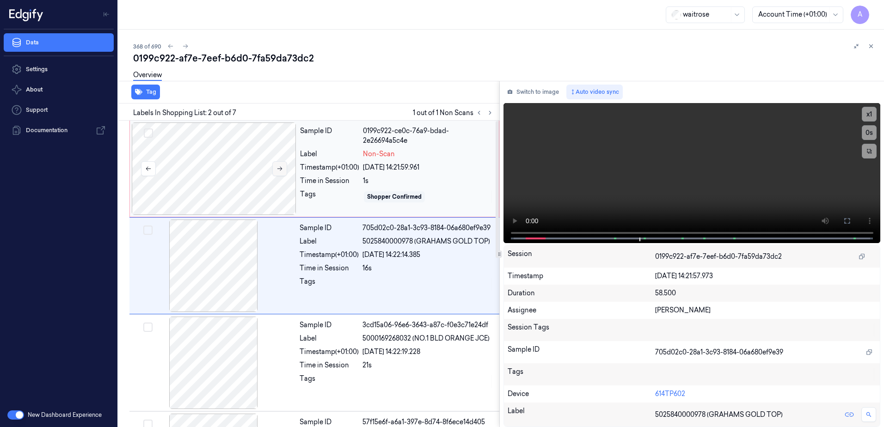
click at [281, 170] on icon at bounding box center [279, 169] width 5 height 4
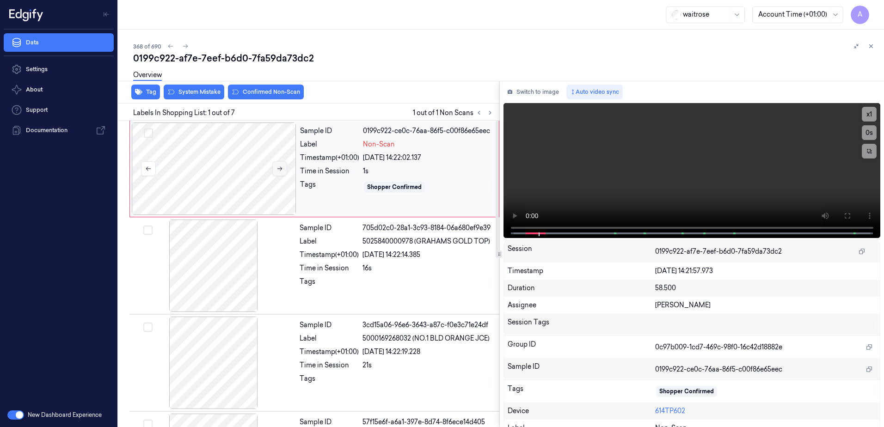
click at [281, 170] on icon at bounding box center [279, 169] width 5 height 4
click at [283, 174] on button at bounding box center [279, 168] width 15 height 15
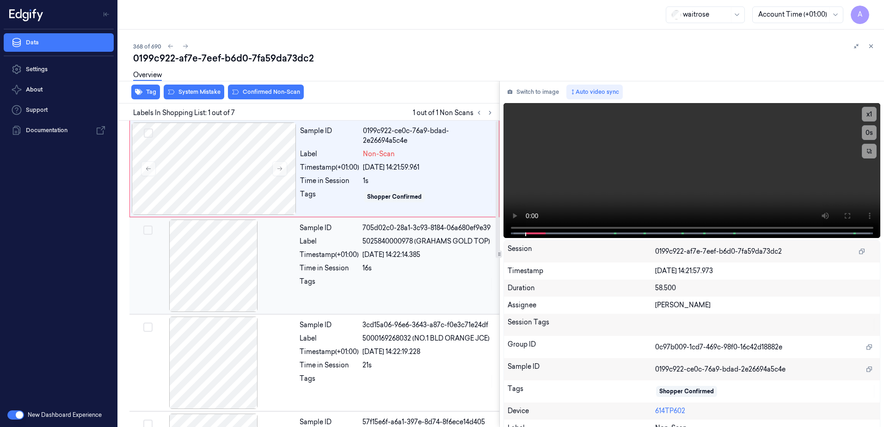
click at [424, 282] on div at bounding box center [428, 284] width 131 height 15
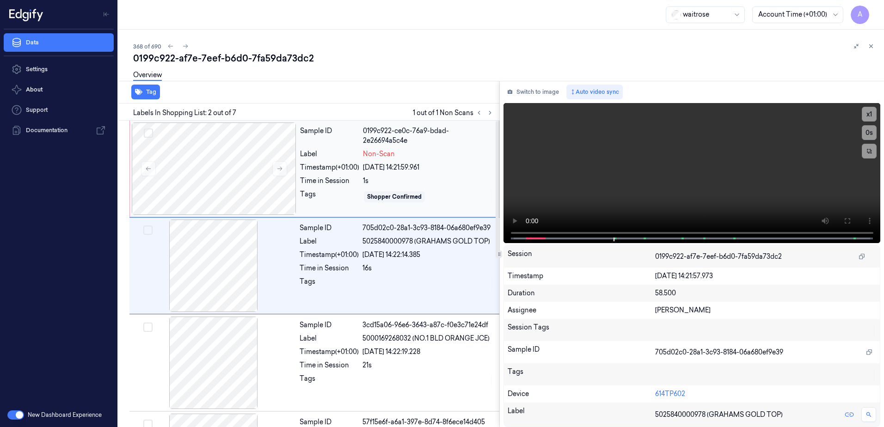
click at [450, 183] on div "1s" at bounding box center [428, 181] width 130 height 10
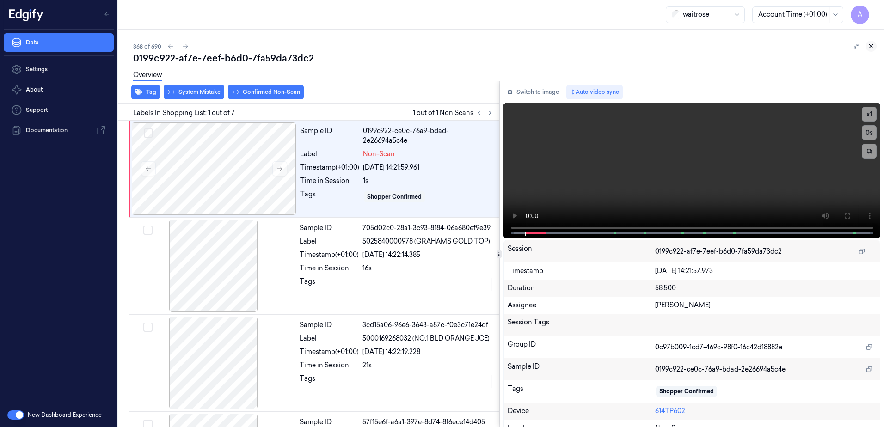
click at [874, 46] on icon at bounding box center [871, 46] width 6 height 6
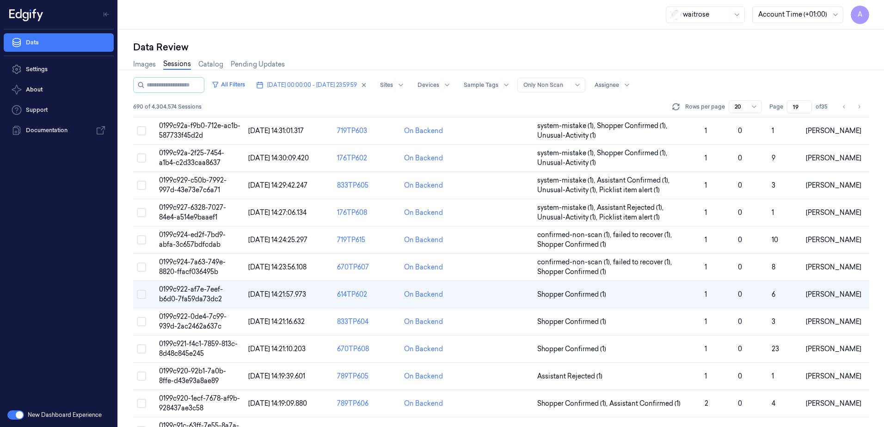
scroll to position [70, 0]
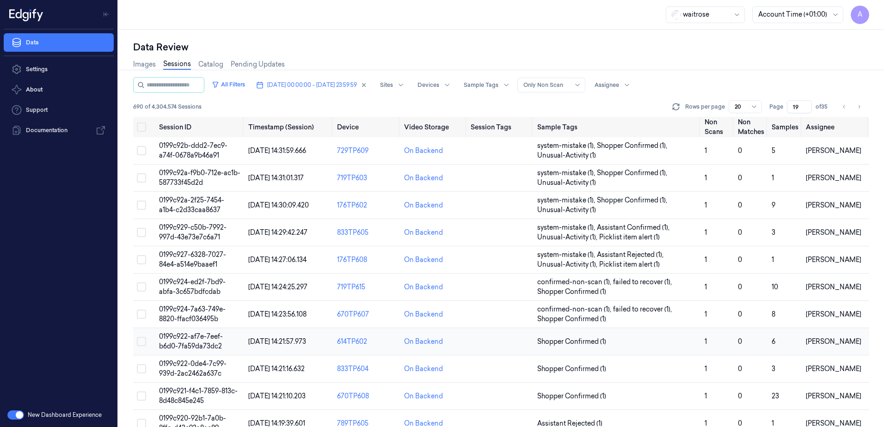
click at [196, 340] on span "0199c922-af7e-7eef-b6d0-7fa59da73dc2" at bounding box center [191, 342] width 64 height 18
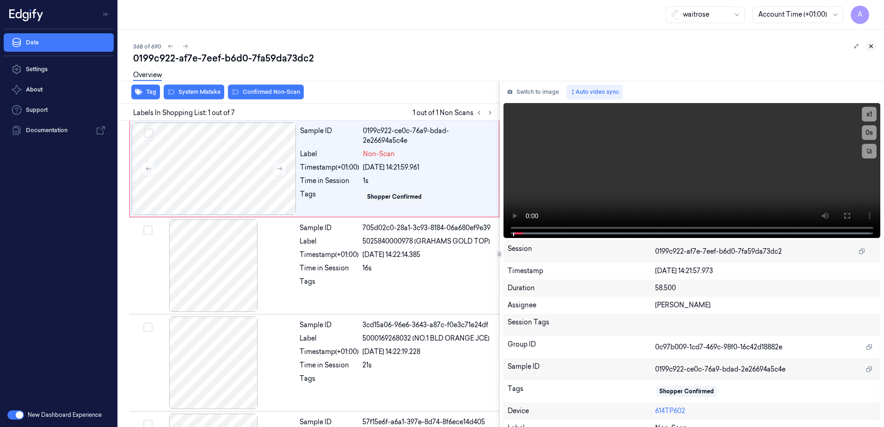
click at [871, 44] on icon at bounding box center [871, 46] width 6 height 6
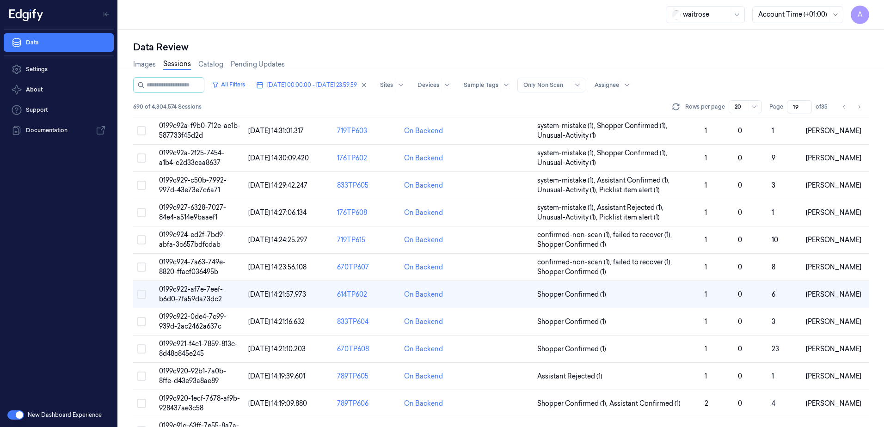
scroll to position [70, 0]
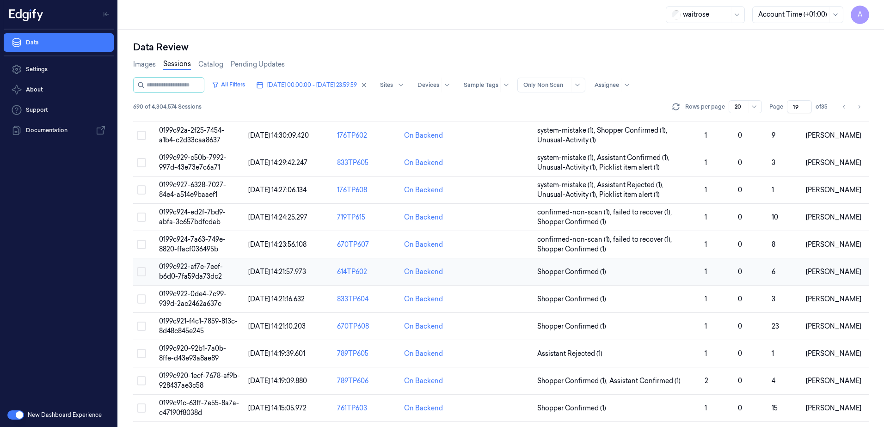
click at [191, 272] on span "0199c922-af7e-7eef-b6d0-7fa59da73dc2" at bounding box center [191, 272] width 64 height 18
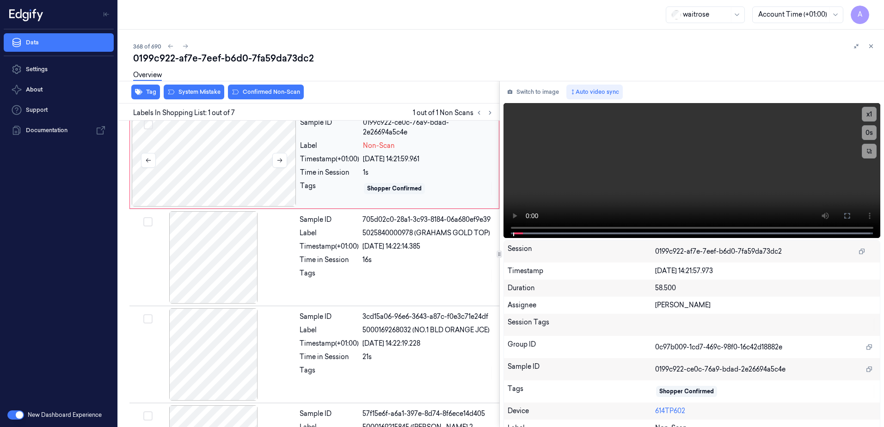
scroll to position [8, 0]
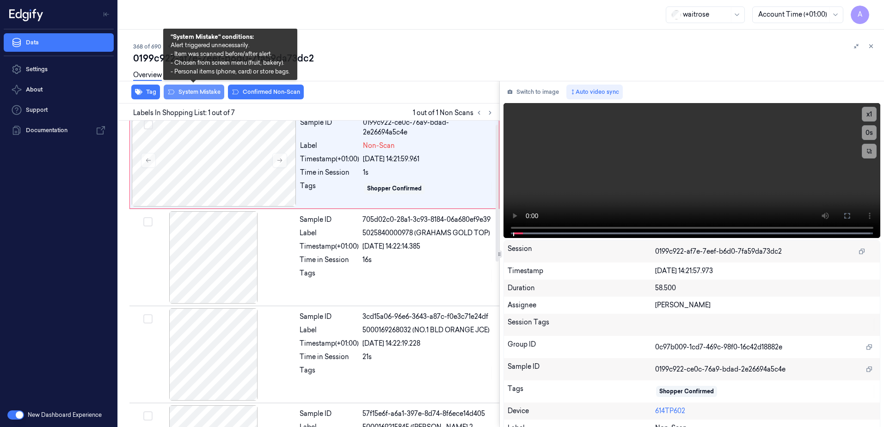
click at [196, 94] on button "System Mistake" at bounding box center [194, 92] width 61 height 15
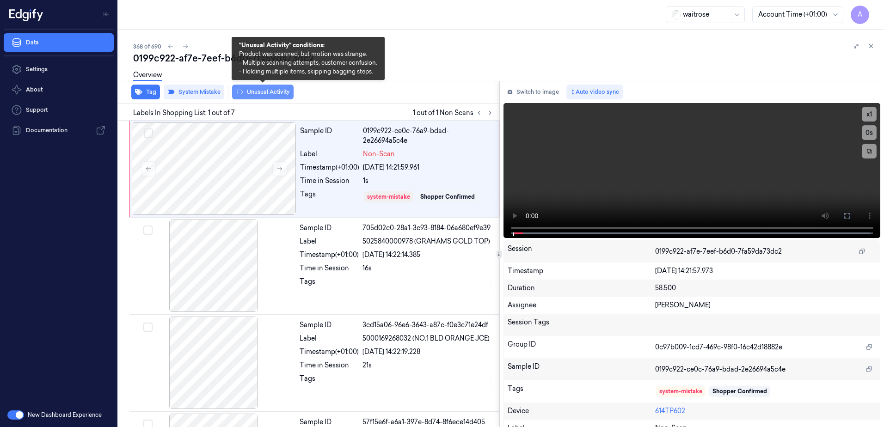
click at [256, 95] on button "Unusual Activity" at bounding box center [263, 92] width 62 height 15
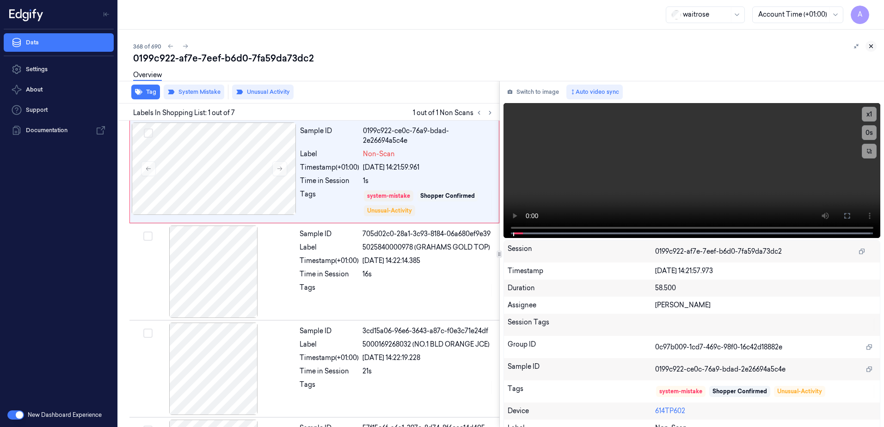
click at [873, 48] on icon at bounding box center [871, 46] width 6 height 6
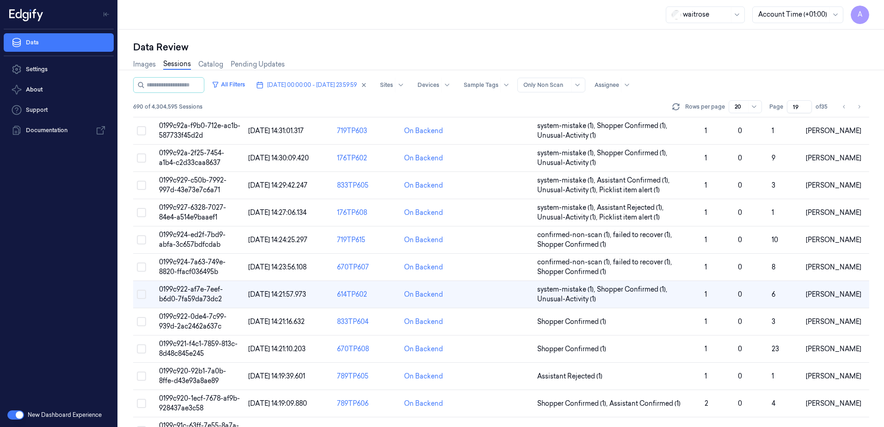
scroll to position [70, 0]
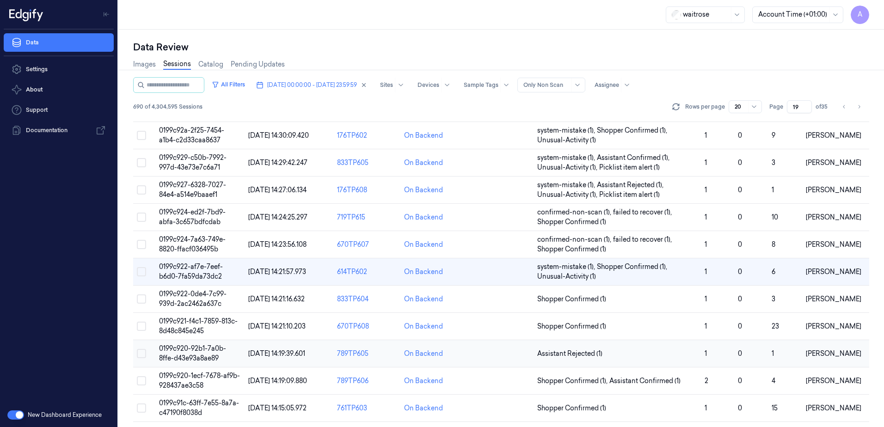
click at [188, 356] on span "0199c920-92b1-7a0b-8ffe-d43e93a8ae89" at bounding box center [192, 354] width 67 height 18
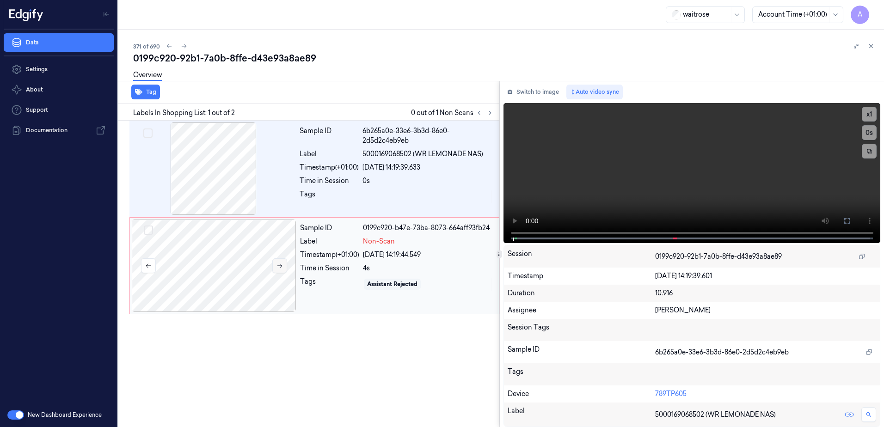
click at [278, 266] on icon at bounding box center [279, 266] width 5 height 4
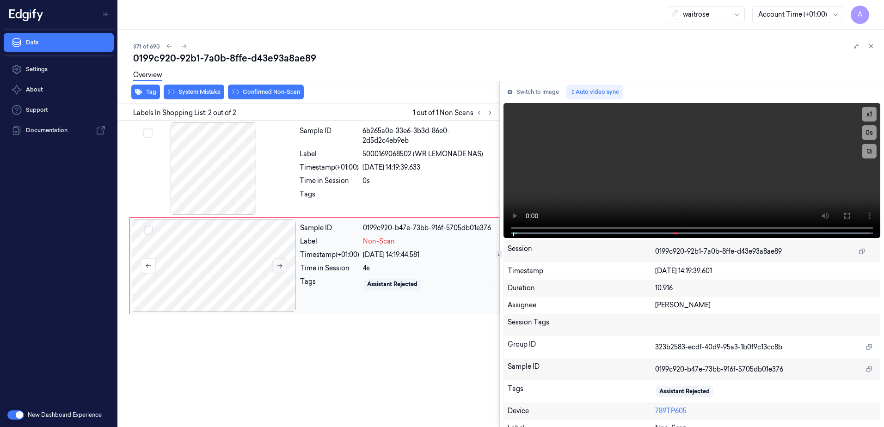
click at [278, 266] on icon at bounding box center [279, 266] width 5 height 4
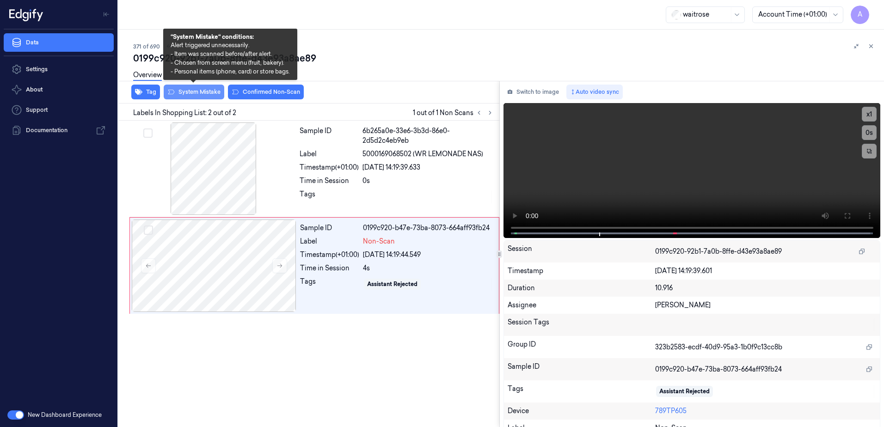
click at [190, 96] on button "System Mistake" at bounding box center [194, 92] width 61 height 15
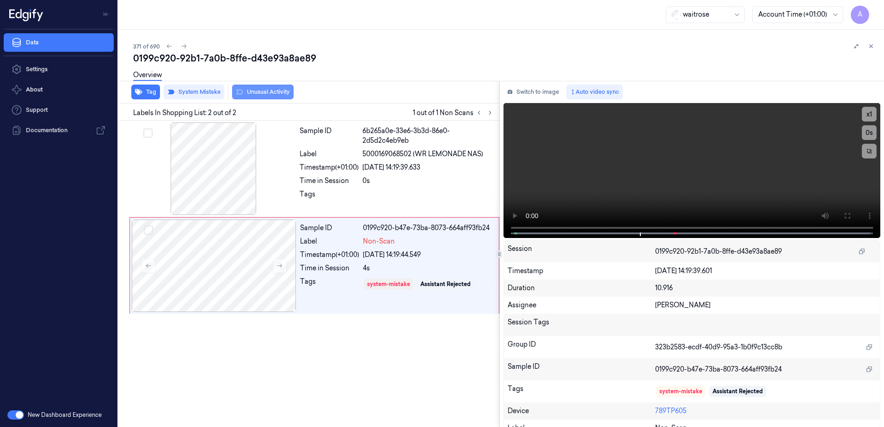
click at [265, 93] on button "Unusual Activity" at bounding box center [263, 92] width 62 height 15
click at [874, 46] on icon at bounding box center [871, 46] width 6 height 6
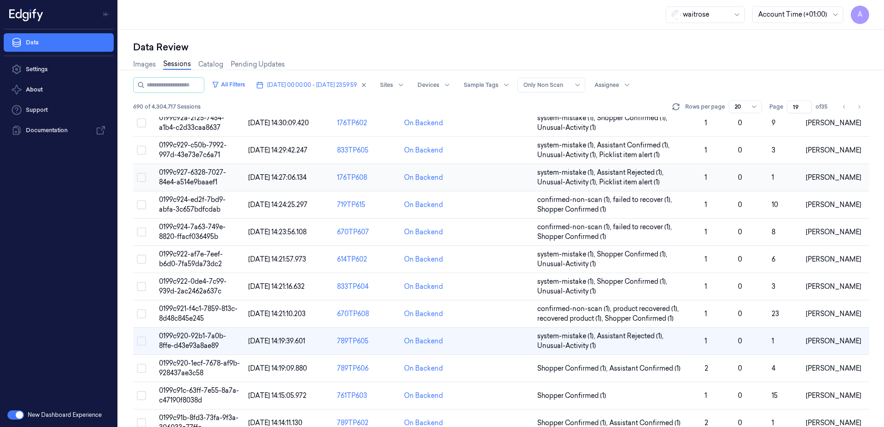
scroll to position [185, 0]
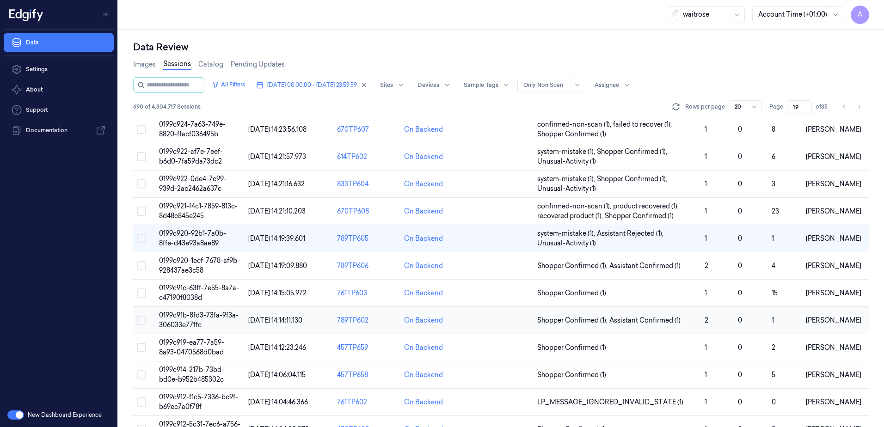
click at [189, 322] on span "0199c91b-8fd3-73fa-9f3a-306033e77ffc" at bounding box center [199, 320] width 80 height 18
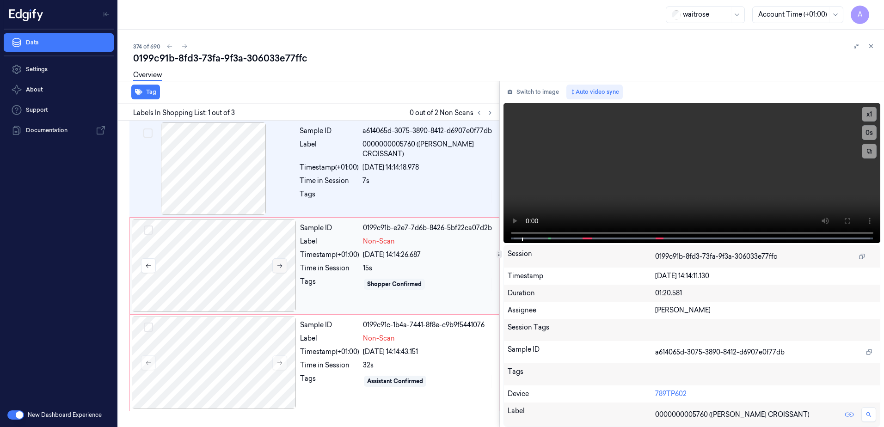
click at [276, 266] on button at bounding box center [279, 266] width 15 height 15
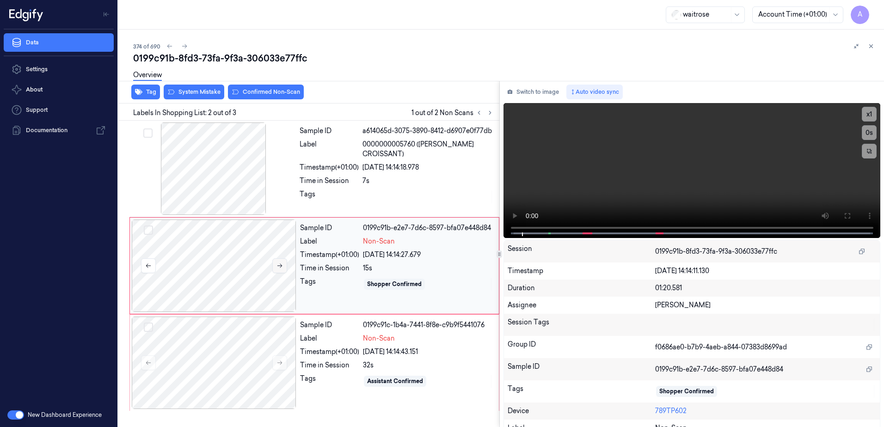
click at [277, 267] on icon at bounding box center [280, 266] width 6 height 6
click at [277, 364] on icon at bounding box center [280, 363] width 6 height 6
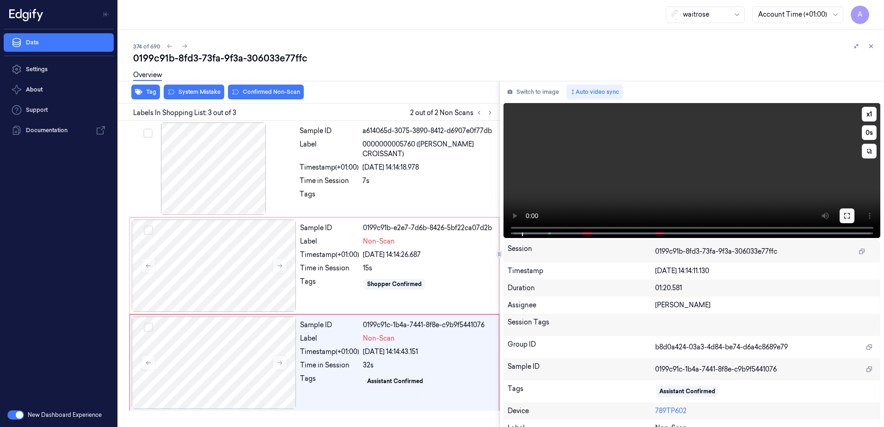
click at [845, 217] on icon at bounding box center [848, 216] width 6 height 6
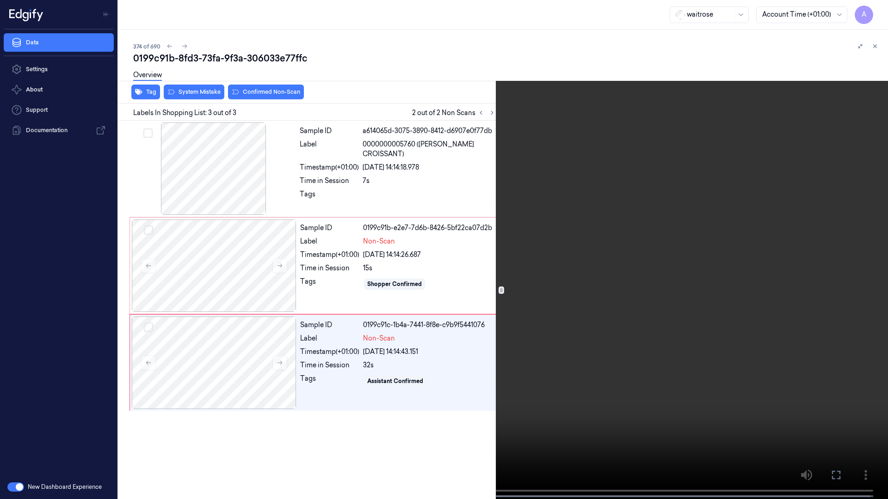
click at [581, 299] on video at bounding box center [444, 250] width 888 height 501
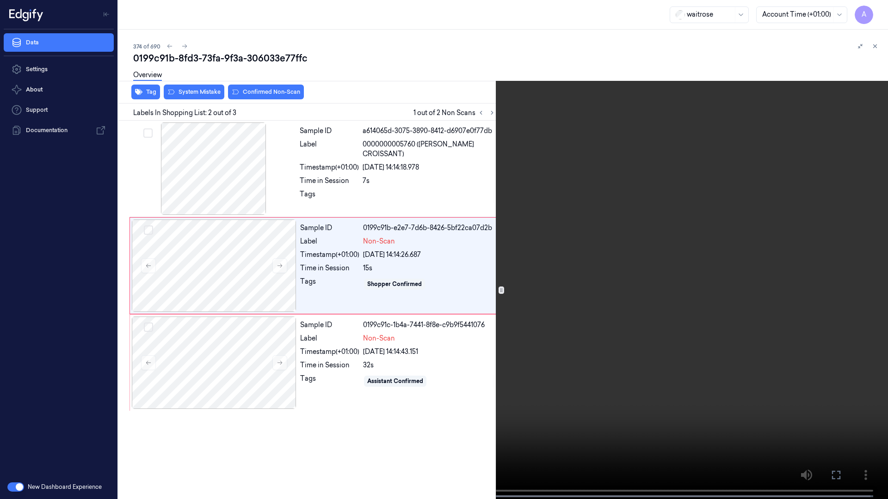
click at [0, 0] on icon at bounding box center [0, 0] width 0 height 0
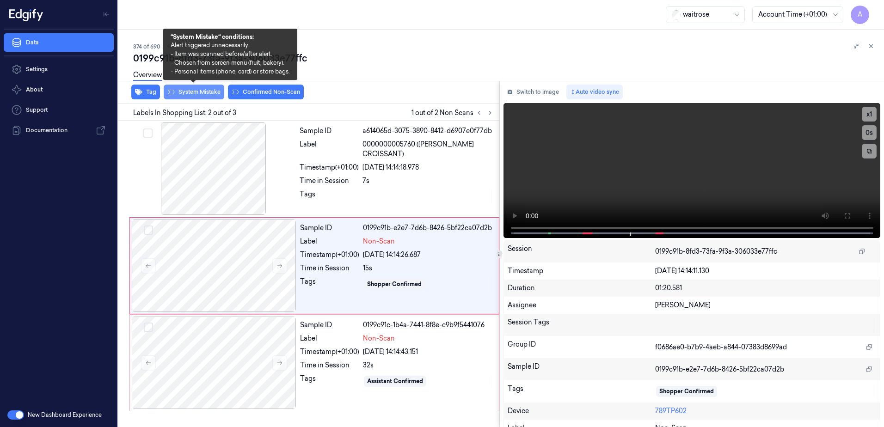
click at [194, 96] on button "System Mistake" at bounding box center [194, 92] width 61 height 15
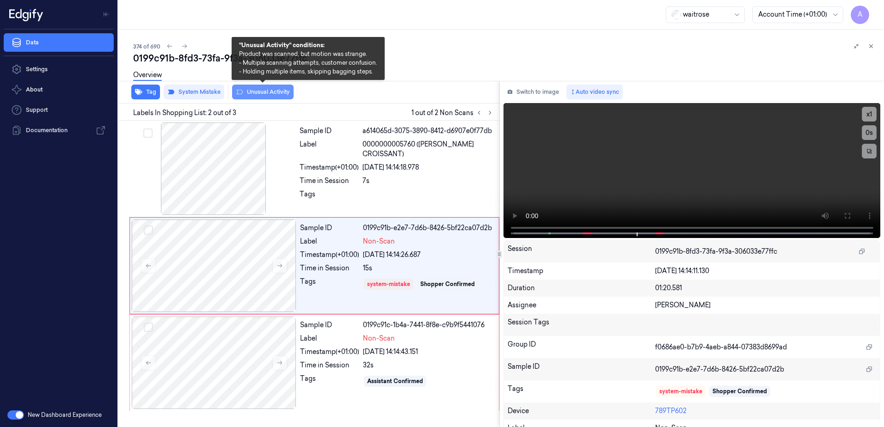
click at [263, 96] on button "Unusual Activity" at bounding box center [263, 92] width 62 height 15
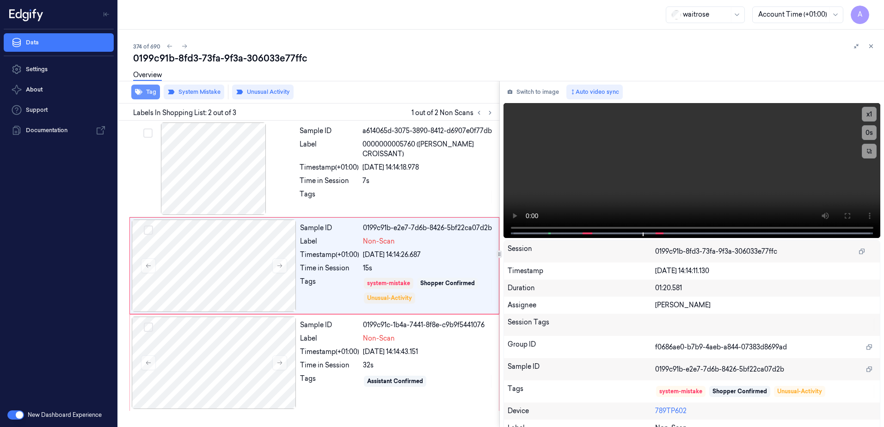
click at [142, 92] on button "Tag" at bounding box center [145, 92] width 29 height 15
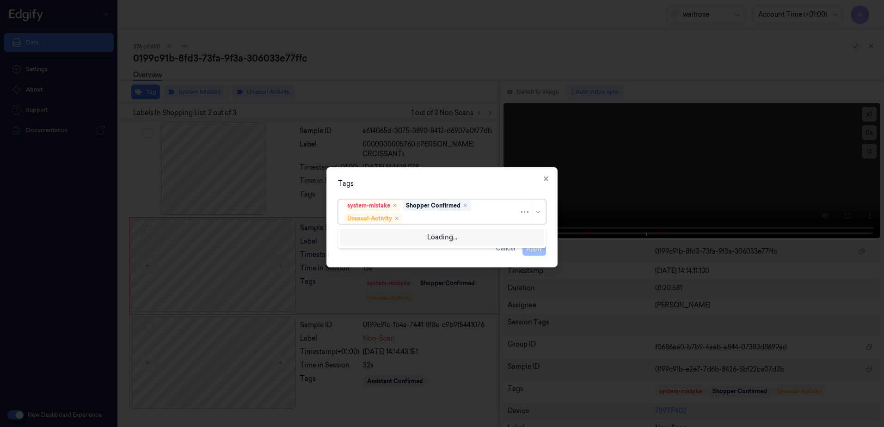
click at [418, 211] on div "system-mistake Shopper Confirmed Unusual-Activity" at bounding box center [431, 212] width 175 height 24
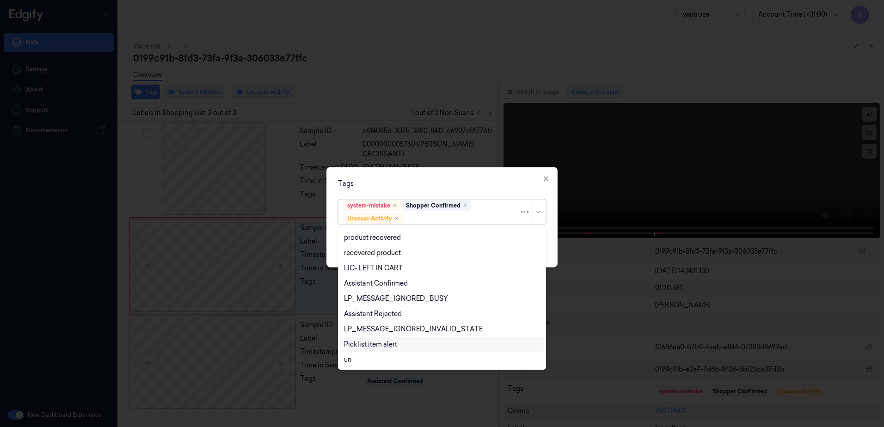
click at [376, 340] on div "hands staff mistake bags camera movement unclear skus Bug-no-scan confirmed-non…" at bounding box center [441, 298] width 203 height 139
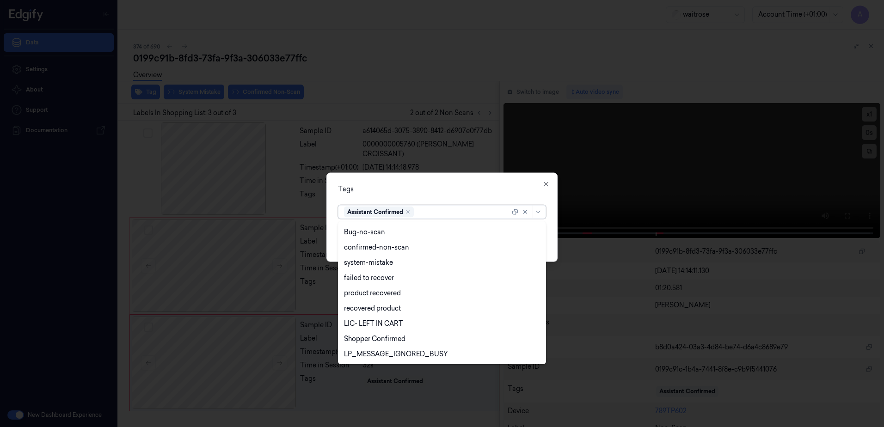
scroll to position [182, 0]
click at [547, 186] on icon "button" at bounding box center [546, 184] width 7 height 7
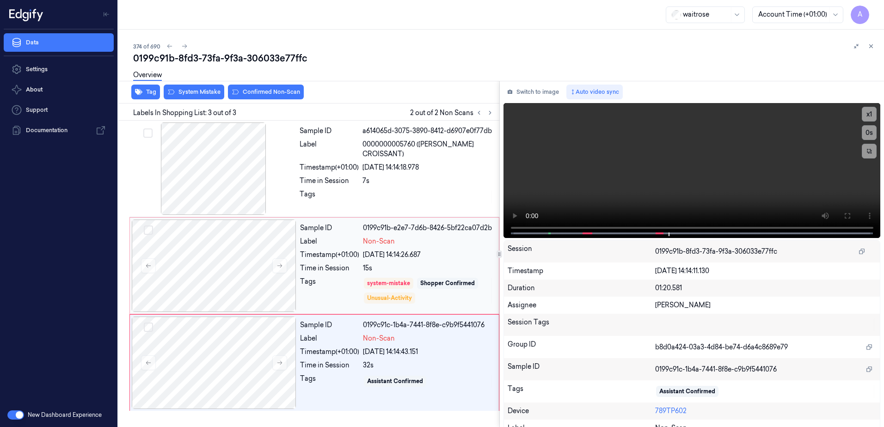
click at [334, 290] on div "Tags" at bounding box center [329, 291] width 59 height 28
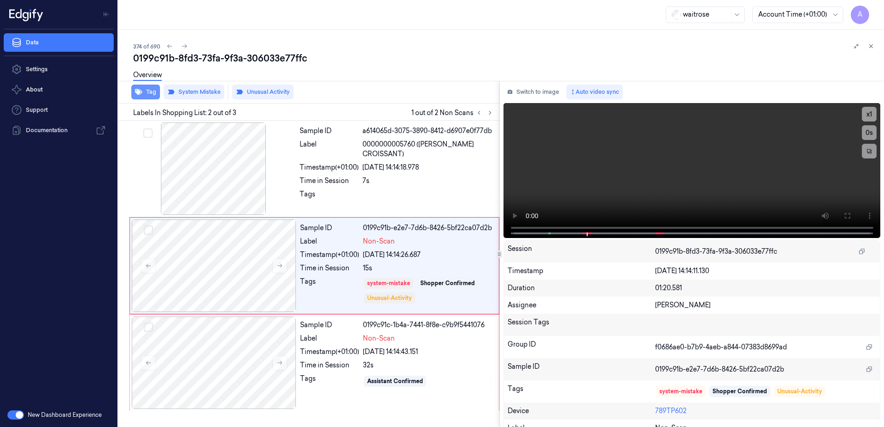
click at [143, 94] on button "Tag" at bounding box center [145, 92] width 29 height 15
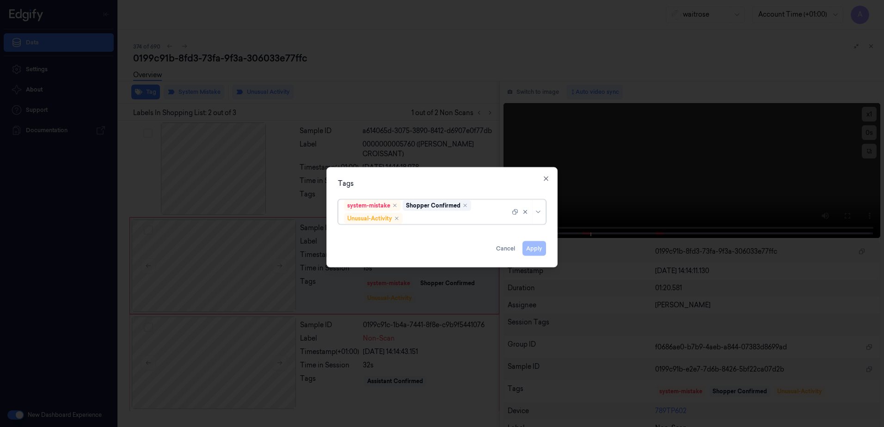
click at [431, 222] on div at bounding box center [457, 219] width 105 height 10
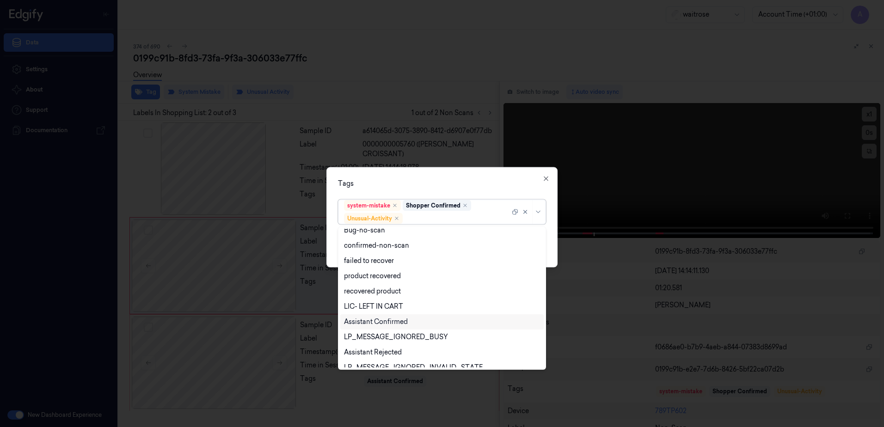
scroll to position [121, 0]
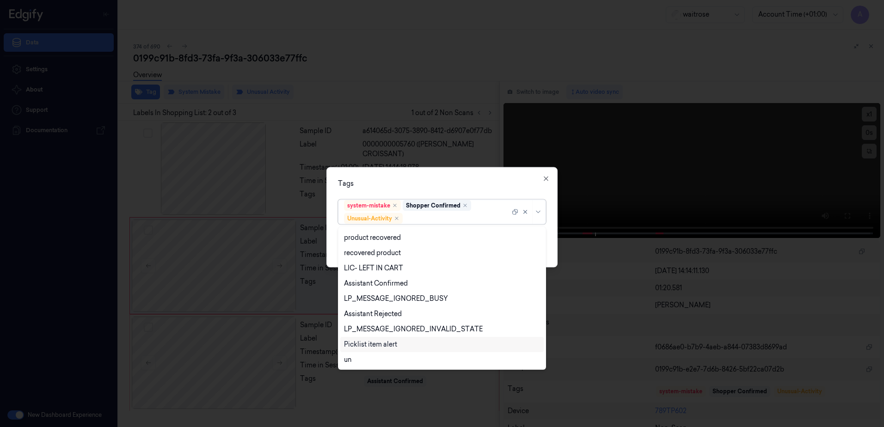
click at [370, 350] on div "Picklist item alert" at bounding box center [441, 344] width 203 height 15
click at [453, 188] on div "Tags" at bounding box center [442, 184] width 208 height 10
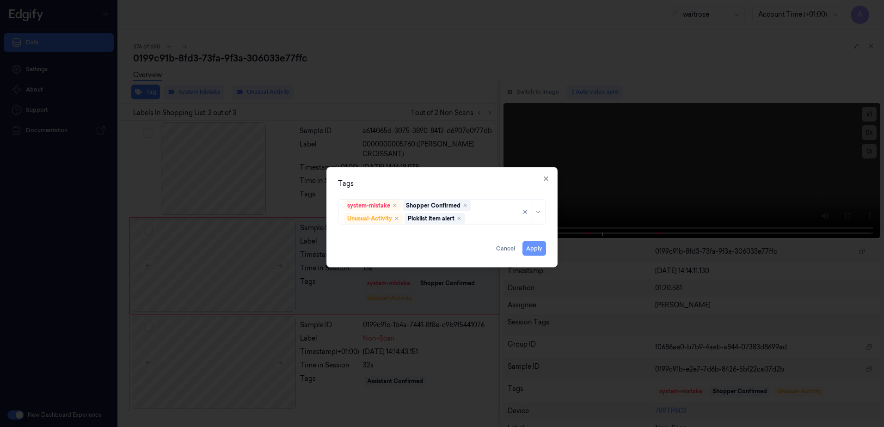
click at [535, 248] on button "Apply" at bounding box center [535, 248] width 24 height 15
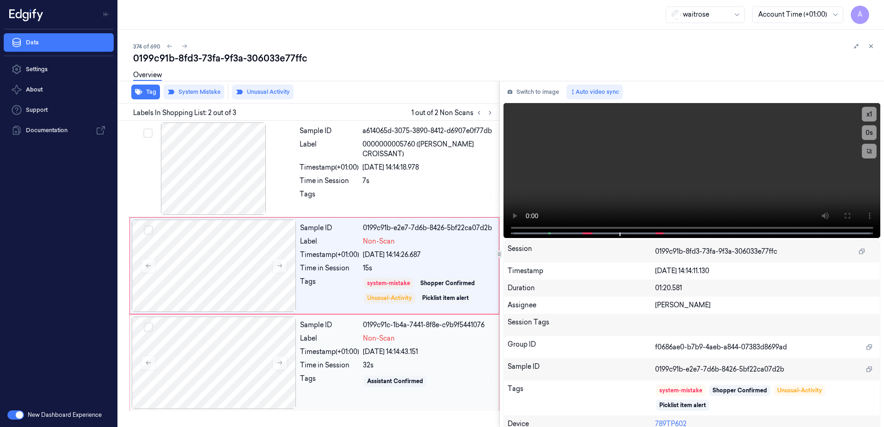
click at [344, 388] on div "Tags" at bounding box center [329, 381] width 59 height 15
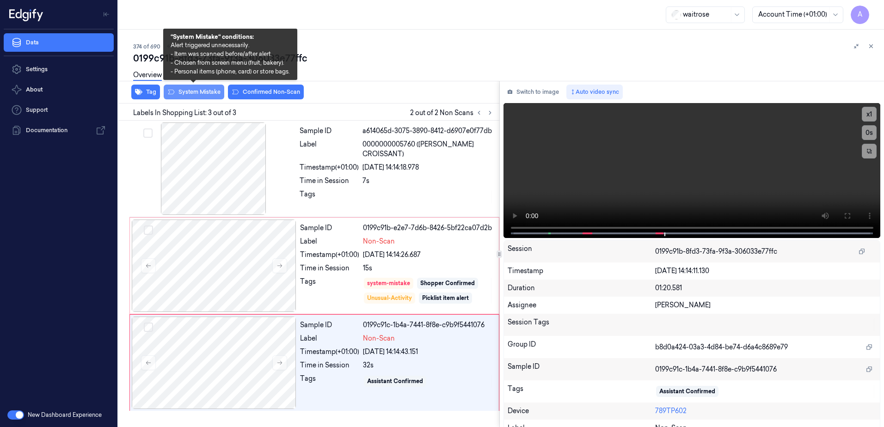
click at [187, 92] on button "System Mistake" at bounding box center [194, 92] width 61 height 15
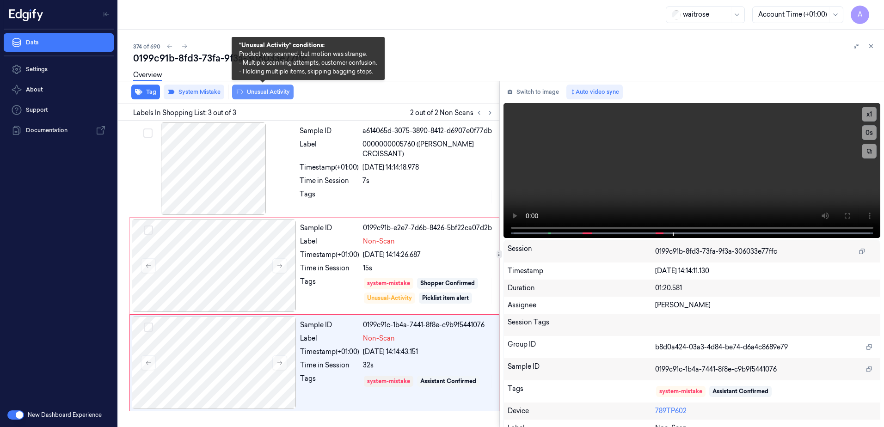
click at [281, 93] on button "Unusual Activity" at bounding box center [263, 92] width 62 height 15
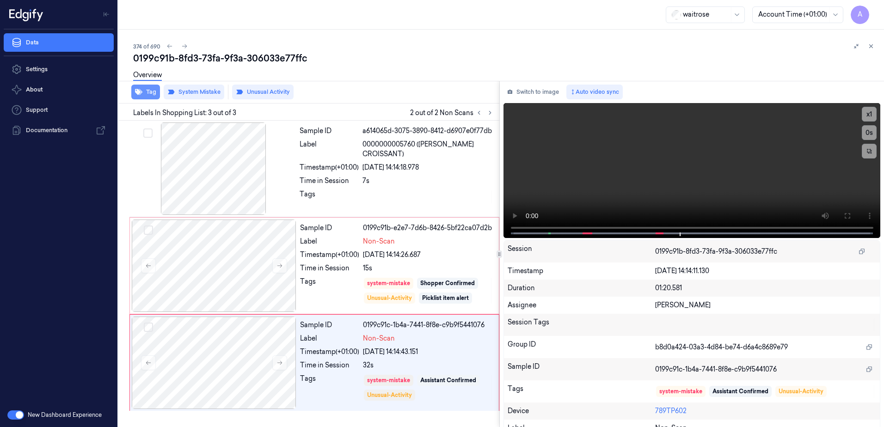
click at [159, 94] on button "Tag" at bounding box center [145, 92] width 29 height 15
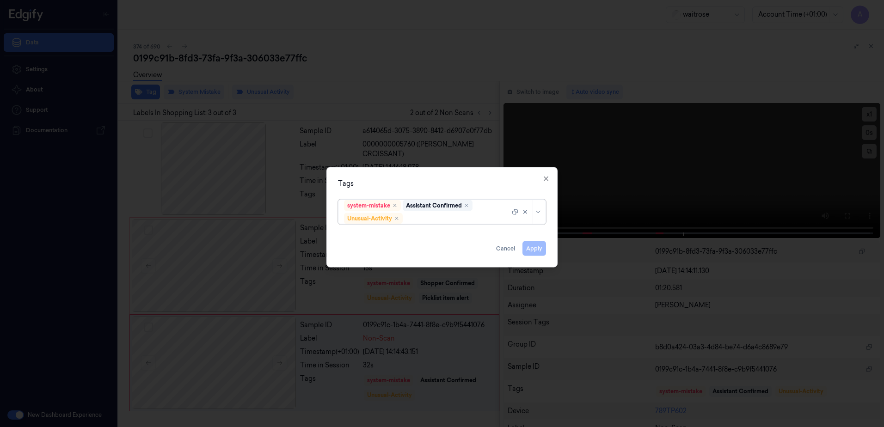
click at [421, 218] on div at bounding box center [457, 219] width 105 height 10
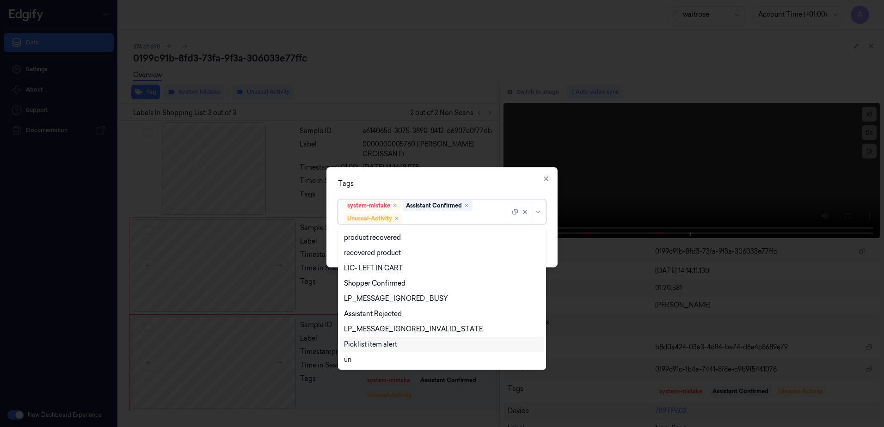
click at [372, 342] on div "Picklist item alert" at bounding box center [370, 345] width 53 height 10
click at [475, 168] on div "Tags option Picklist item alert, selected. 20 results available. Use Up and Dow…" at bounding box center [442, 217] width 231 height 100
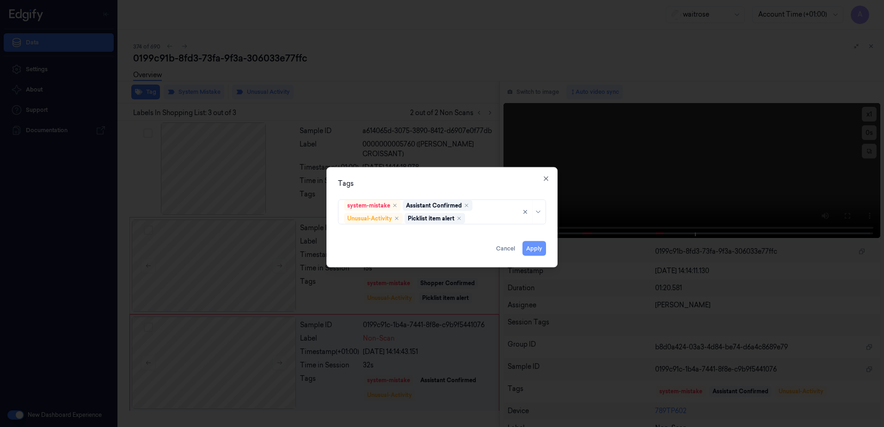
click at [534, 249] on button "Apply" at bounding box center [535, 248] width 24 height 15
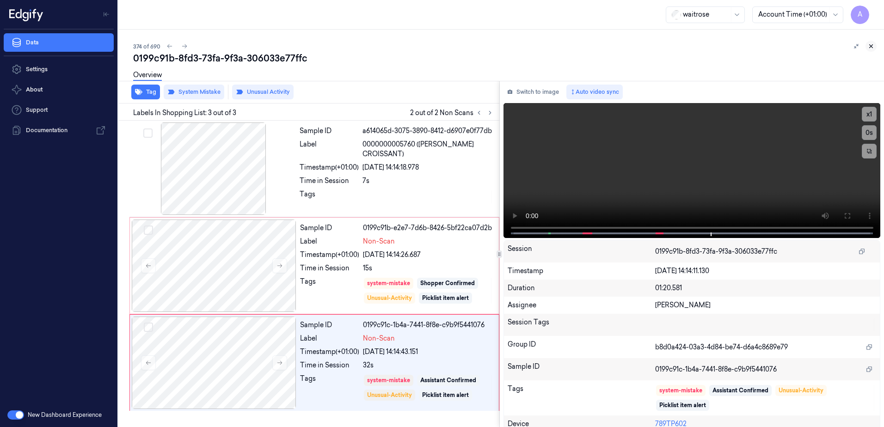
click at [869, 46] on icon at bounding box center [871, 46] width 6 height 6
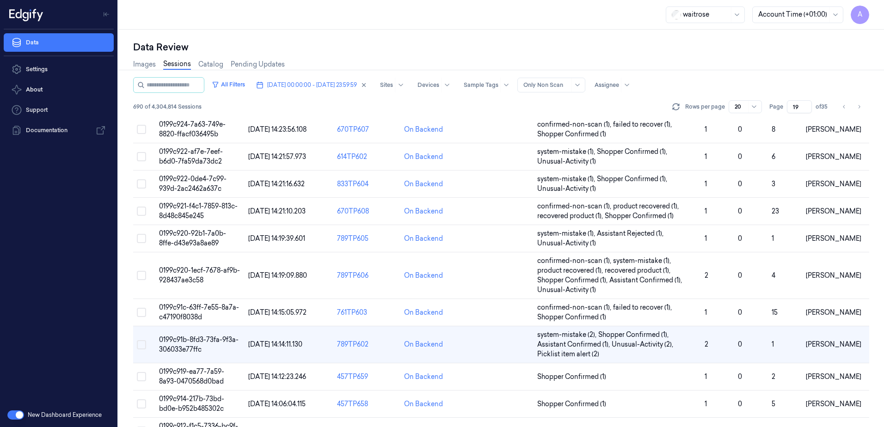
scroll to position [277, 0]
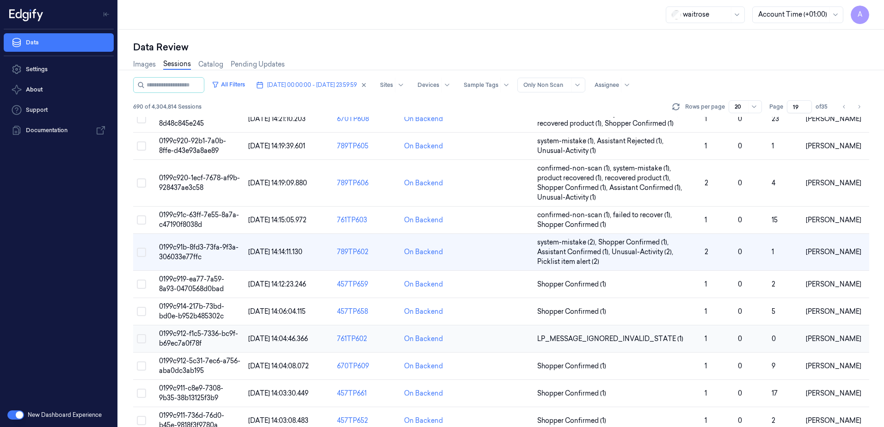
click at [180, 338] on td "0199c912-f1c5-7336-bc9f-b69ec7a0f78f" at bounding box center [199, 339] width 89 height 27
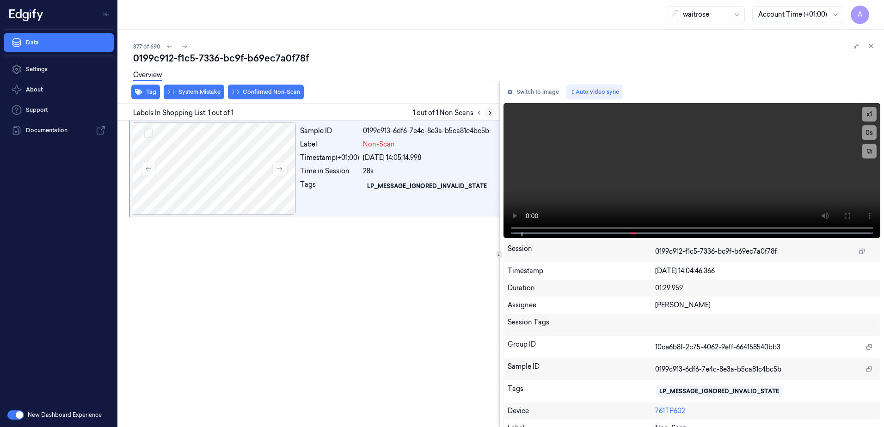
click at [490, 111] on icon at bounding box center [490, 113] width 6 height 6
click at [281, 170] on icon at bounding box center [280, 169] width 6 height 6
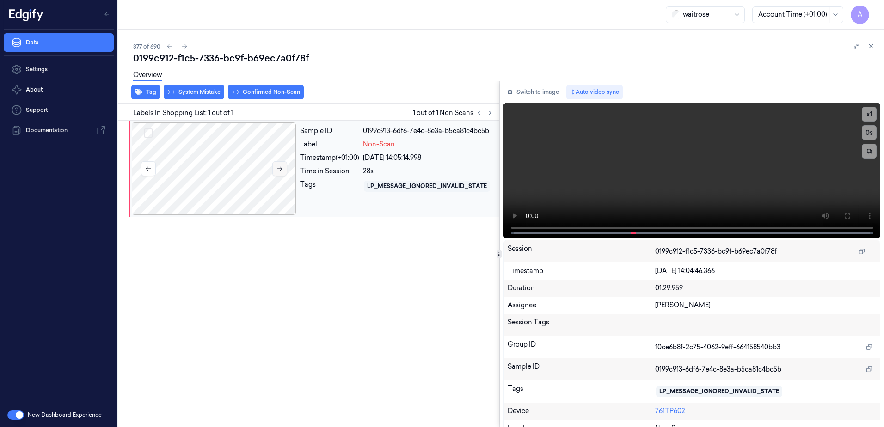
click at [281, 170] on icon at bounding box center [280, 169] width 6 height 6
click at [845, 218] on icon at bounding box center [848, 216] width 6 height 6
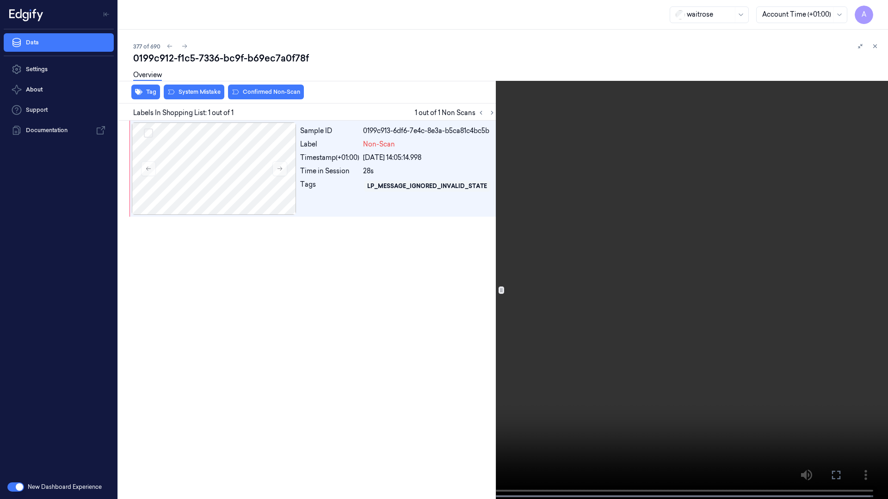
click at [602, 352] on video at bounding box center [444, 250] width 888 height 501
click at [879, 7] on button "x 1" at bounding box center [876, 11] width 15 height 15
click at [0, 0] on icon at bounding box center [0, 0] width 0 height 0
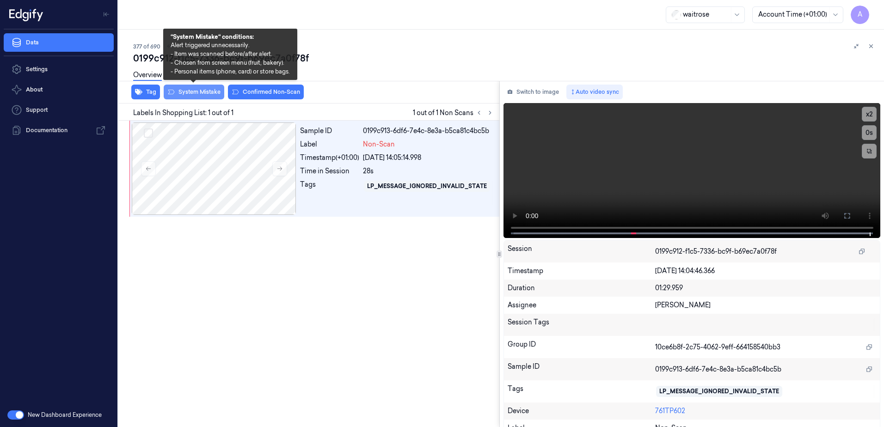
click at [186, 95] on button "System Mistake" at bounding box center [194, 92] width 61 height 15
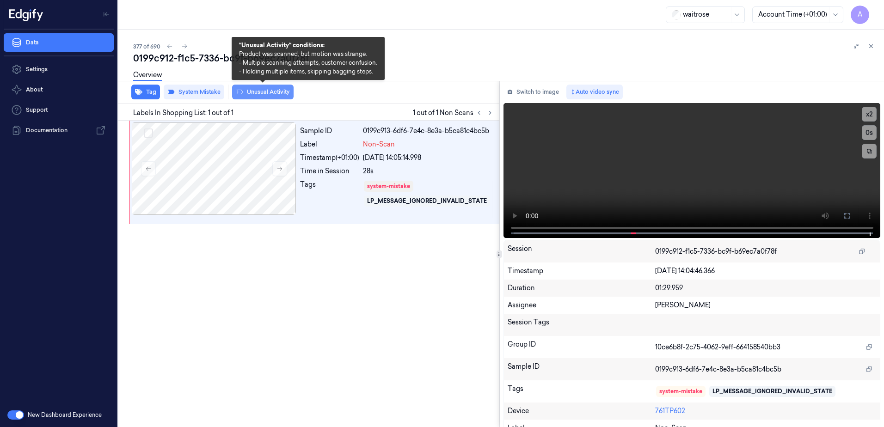
click at [272, 95] on button "Unusual Activity" at bounding box center [263, 92] width 62 height 15
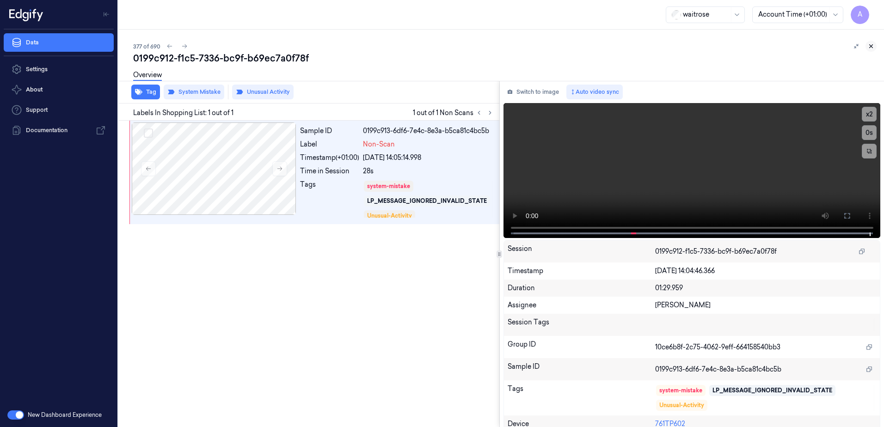
click at [872, 46] on icon at bounding box center [871, 46] width 6 height 6
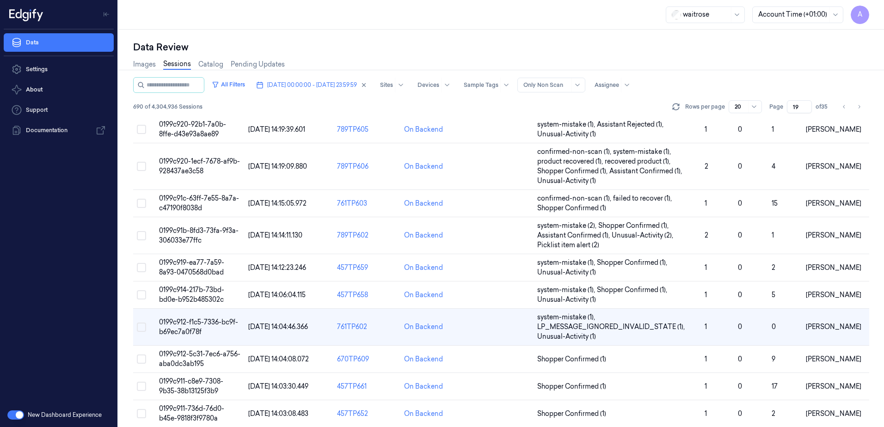
scroll to position [302, 0]
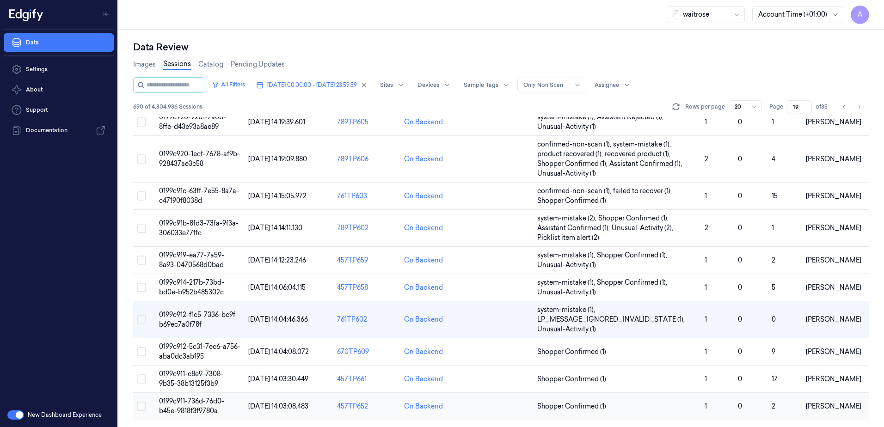
click at [185, 407] on span "0199c911-736d-76d0-b45e-9818f3f9780a" at bounding box center [191, 406] width 65 height 18
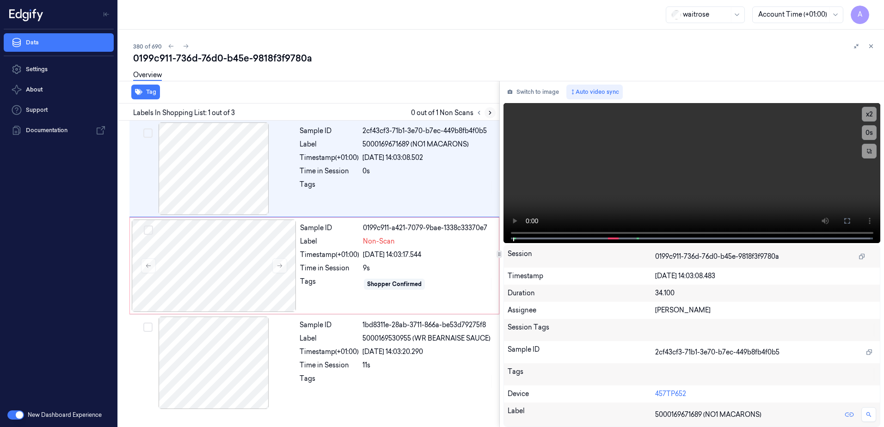
click at [493, 115] on button at bounding box center [490, 112] width 11 height 11
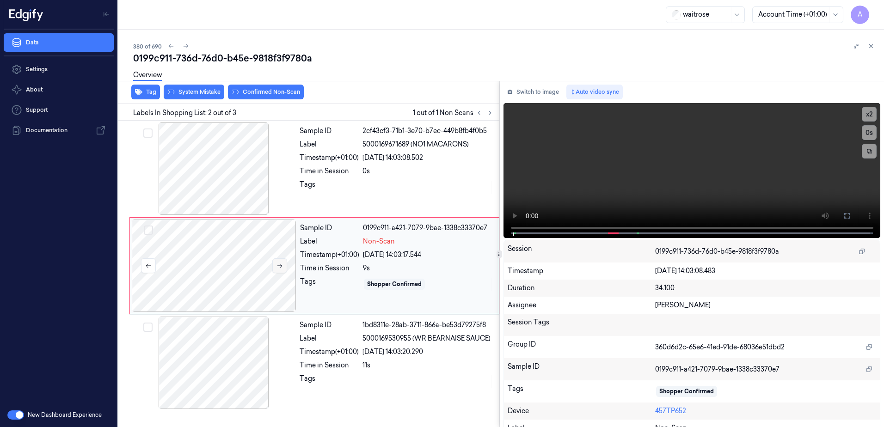
click at [279, 266] on icon at bounding box center [280, 266] width 6 height 6
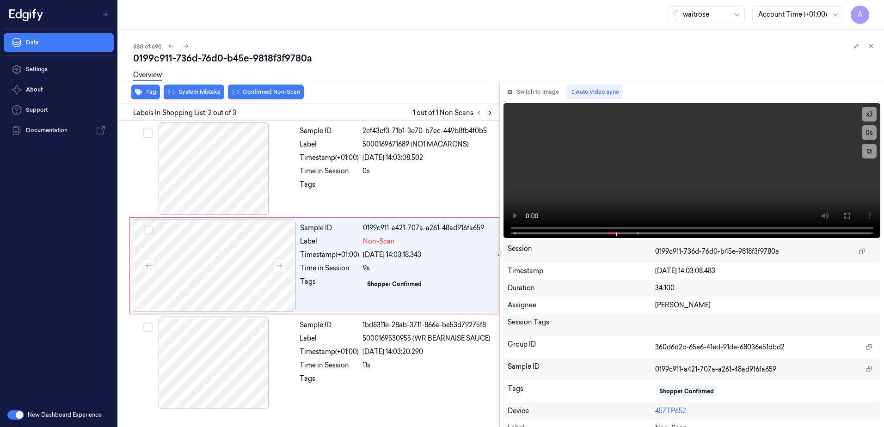
click at [487, 114] on icon at bounding box center [490, 113] width 6 height 6
click at [277, 270] on button at bounding box center [279, 266] width 15 height 15
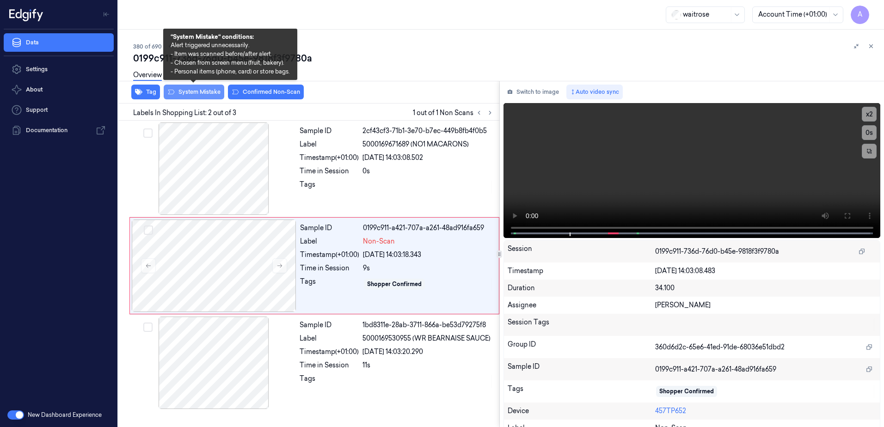
click at [197, 94] on button "System Mistake" at bounding box center [194, 92] width 61 height 15
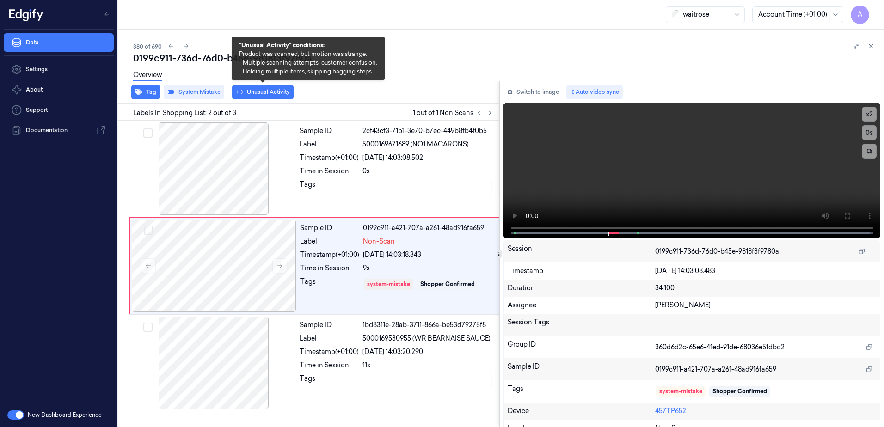
click at [270, 96] on button "Unusual Activity" at bounding box center [263, 92] width 62 height 15
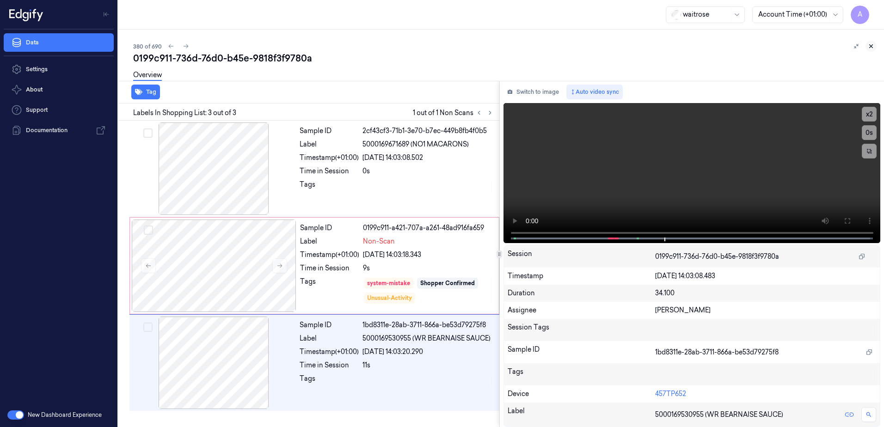
click at [872, 45] on icon at bounding box center [871, 46] width 6 height 6
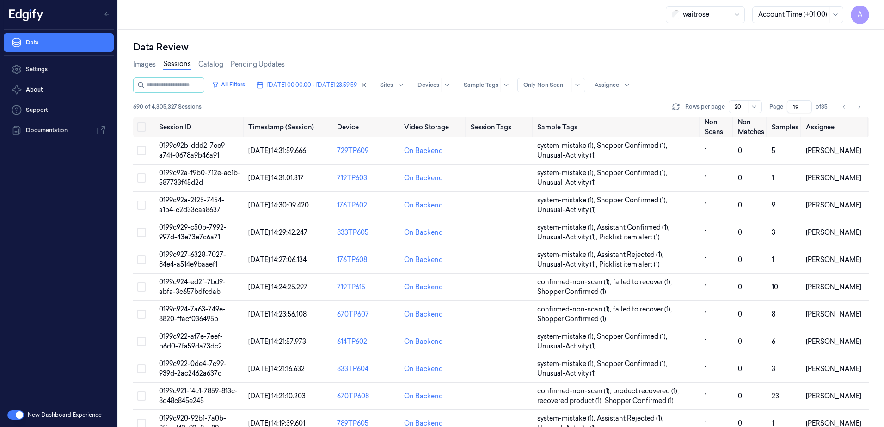
drag, startPoint x: 800, startPoint y: 104, endPoint x: 791, endPoint y: 114, distance: 13.4
click at [791, 114] on div "All Filters [DATE] 00:00:00 - [DATE] 23:59:59 Sites Devices Sample Tags Alert T…" at bounding box center [501, 97] width 736 height 40
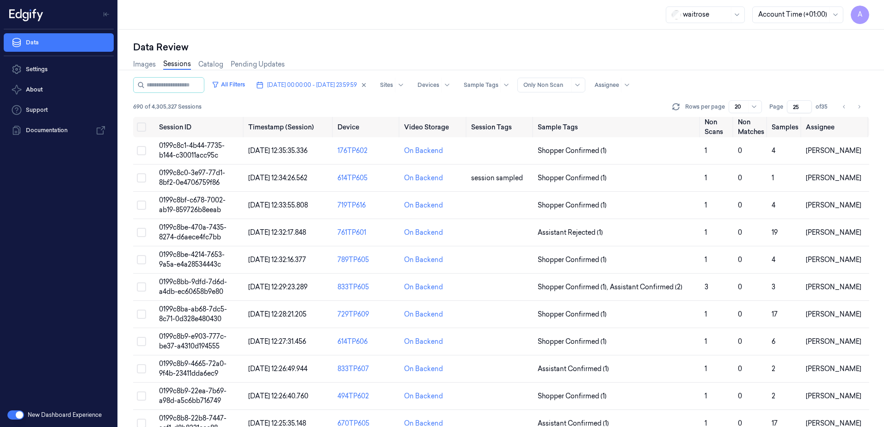
type input "25"
click at [200, 208] on span "0199c8bf-c678-7002-ab19-859726b8eeab" at bounding box center [192, 205] width 67 height 18
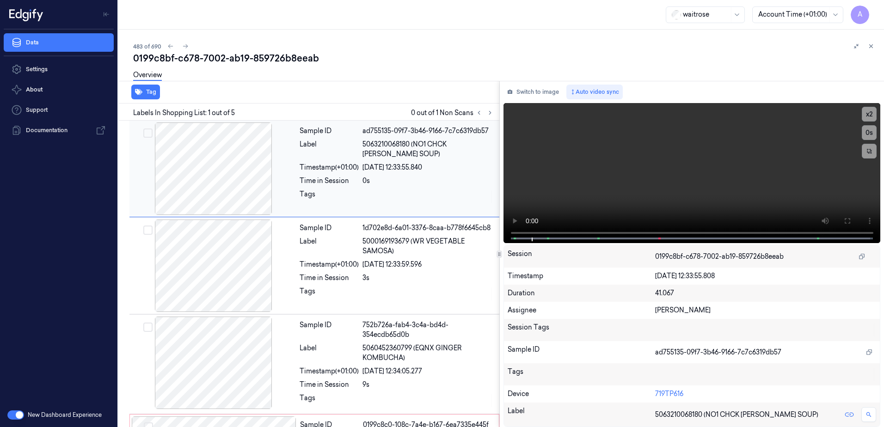
drag, startPoint x: 275, startPoint y: 16, endPoint x: 312, endPoint y: 159, distance: 147.7
click at [312, 159] on div "Label" at bounding box center [329, 149] width 59 height 19
click at [493, 116] on icon at bounding box center [490, 113] width 6 height 6
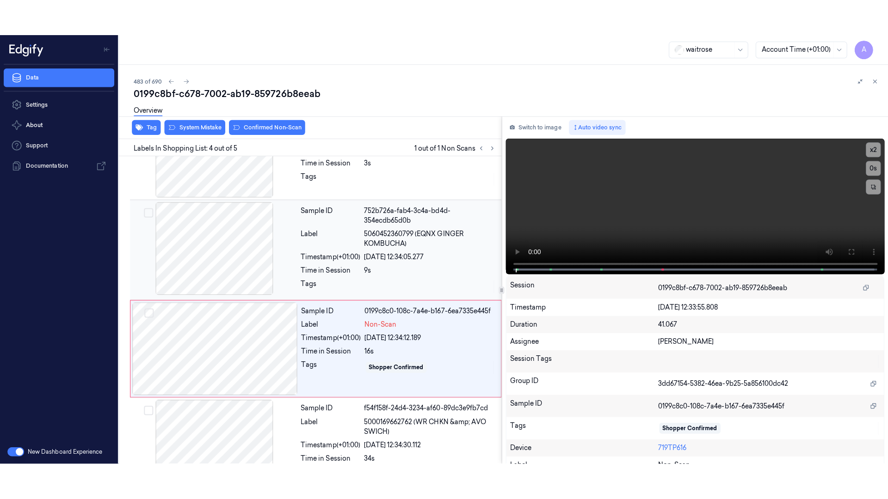
scroll to position [185, 0]
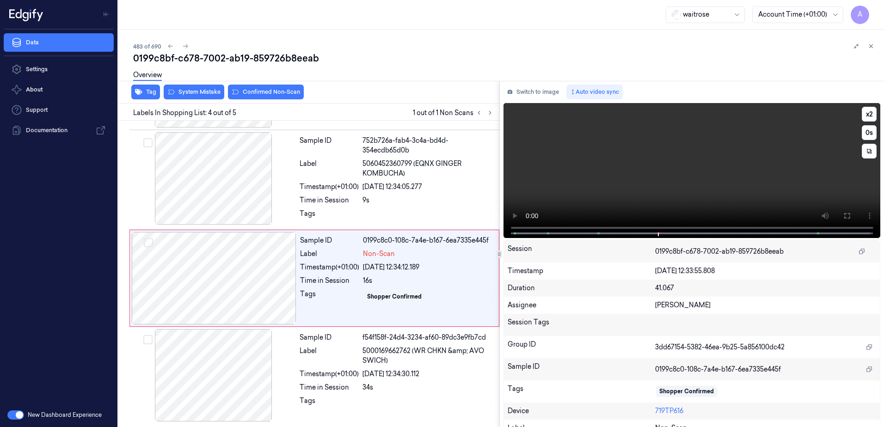
click at [665, 193] on video at bounding box center [692, 170] width 377 height 135
click at [844, 218] on icon at bounding box center [847, 215] width 7 height 7
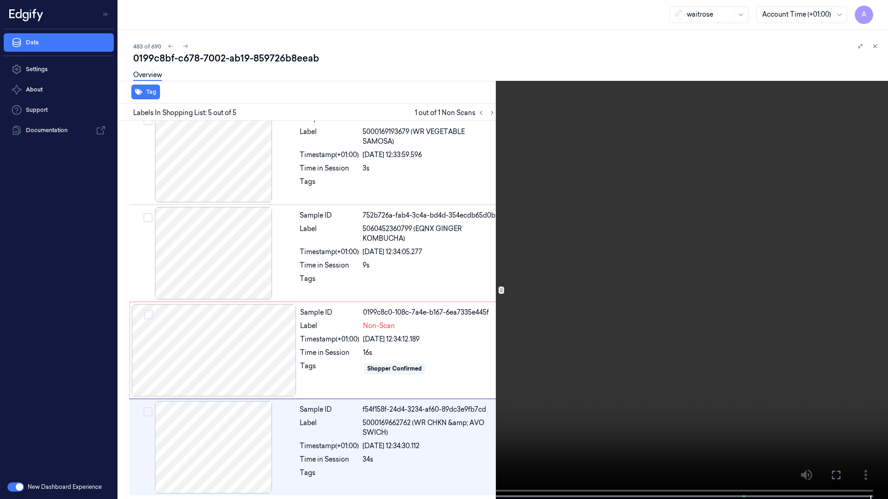
click at [0, 0] on button at bounding box center [0, 0] width 0 height 0
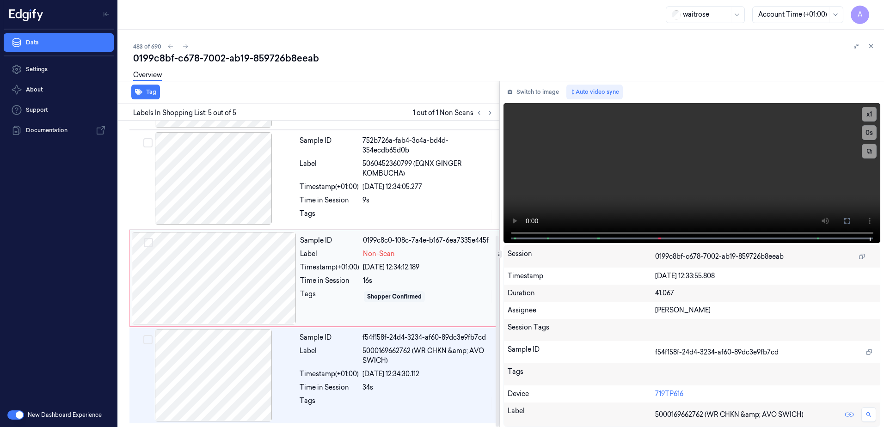
click at [345, 295] on div "Tags" at bounding box center [329, 297] width 59 height 15
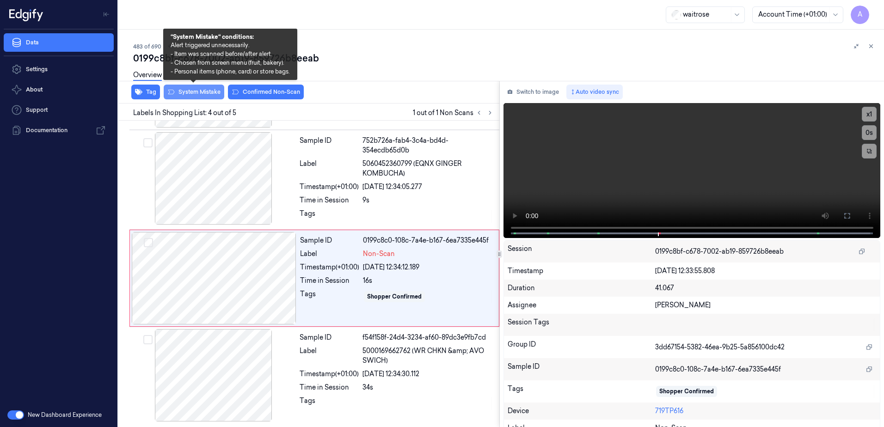
click at [191, 97] on button "System Mistake" at bounding box center [194, 92] width 61 height 15
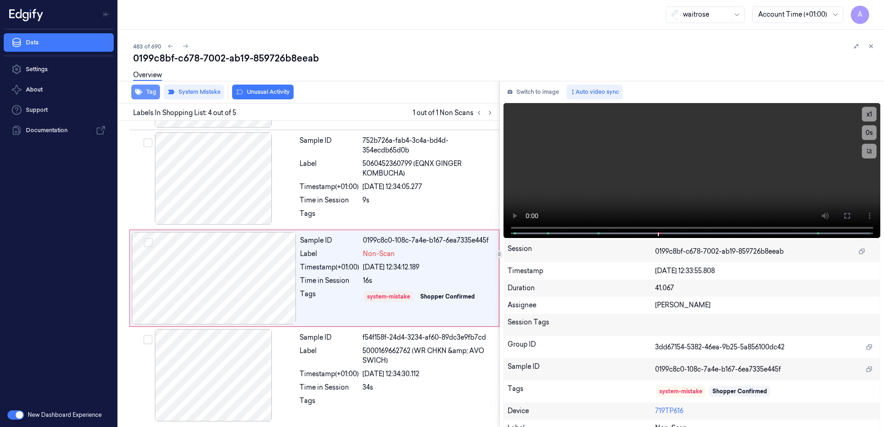
click at [144, 93] on button "Tag" at bounding box center [145, 92] width 29 height 15
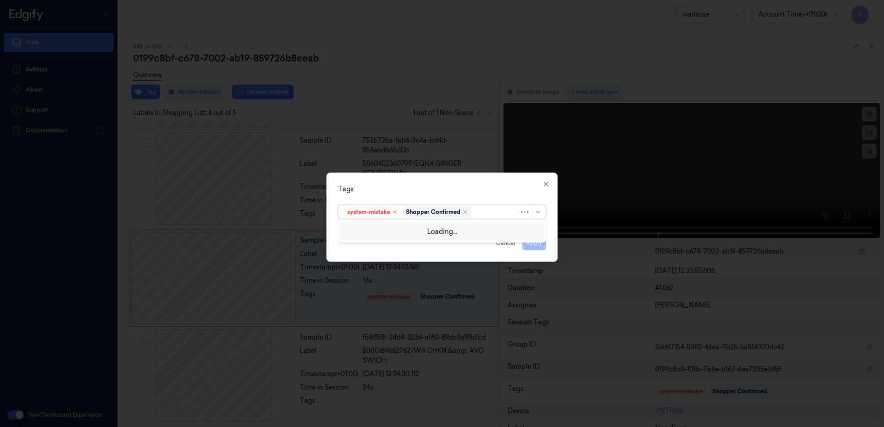
click at [484, 212] on div at bounding box center [496, 212] width 46 height 10
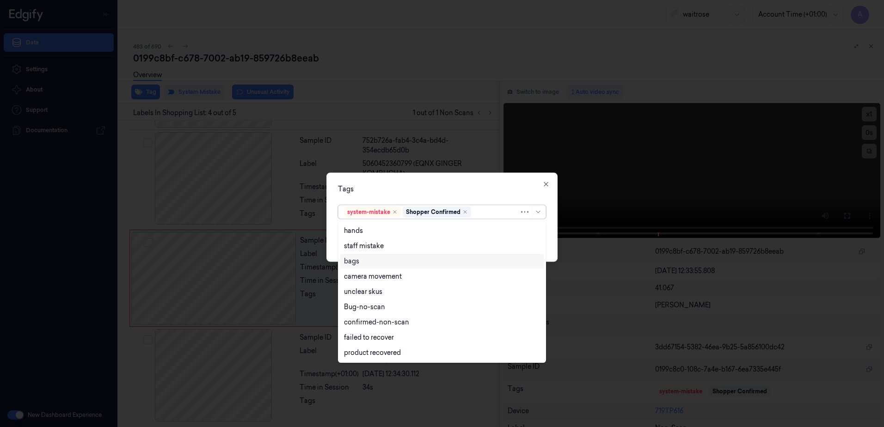
click at [372, 260] on div "bags" at bounding box center [442, 262] width 196 height 10
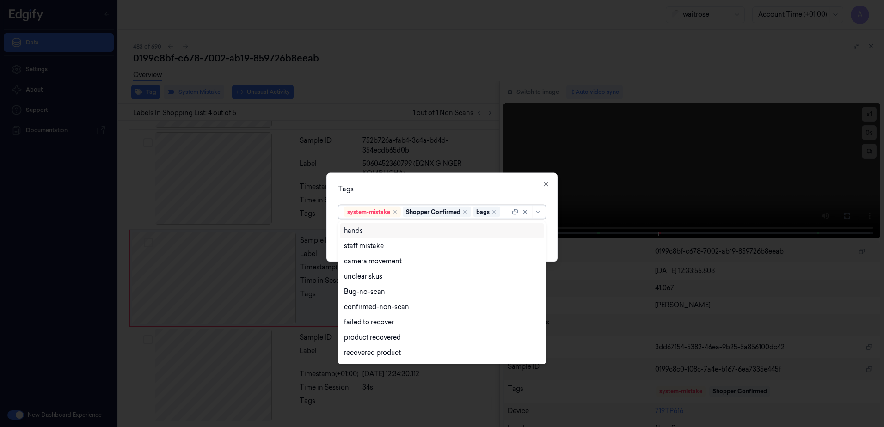
drag, startPoint x: 471, startPoint y: 181, endPoint x: 519, endPoint y: 207, distance: 54.8
click at [472, 181] on div "Tags option bags, selected. 17 results available. Use Up and Down to choose opt…" at bounding box center [442, 217] width 231 height 89
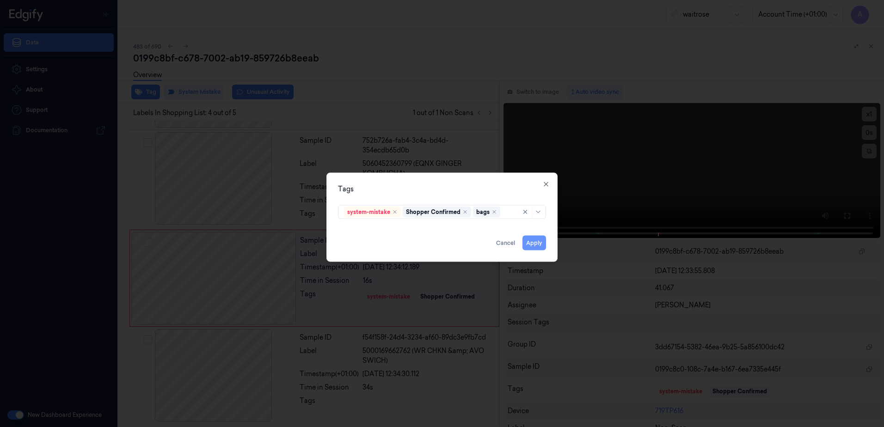
click at [530, 241] on button "Apply" at bounding box center [535, 243] width 24 height 15
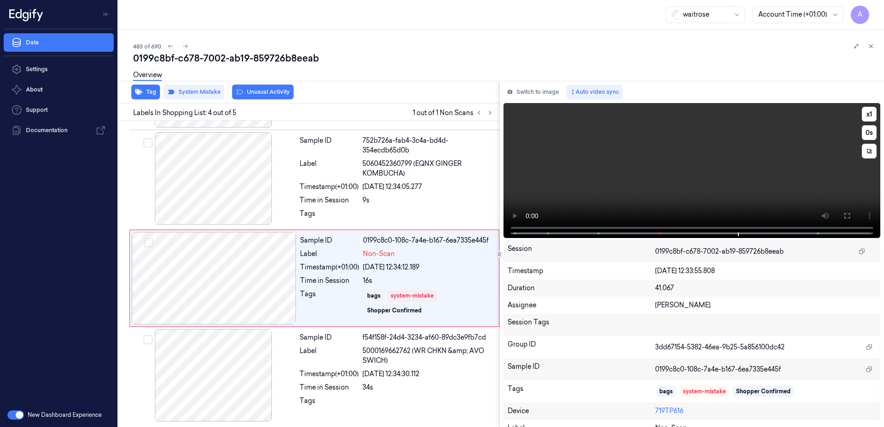
click at [743, 201] on video at bounding box center [692, 170] width 377 height 135
click at [844, 217] on icon at bounding box center [847, 215] width 7 height 7
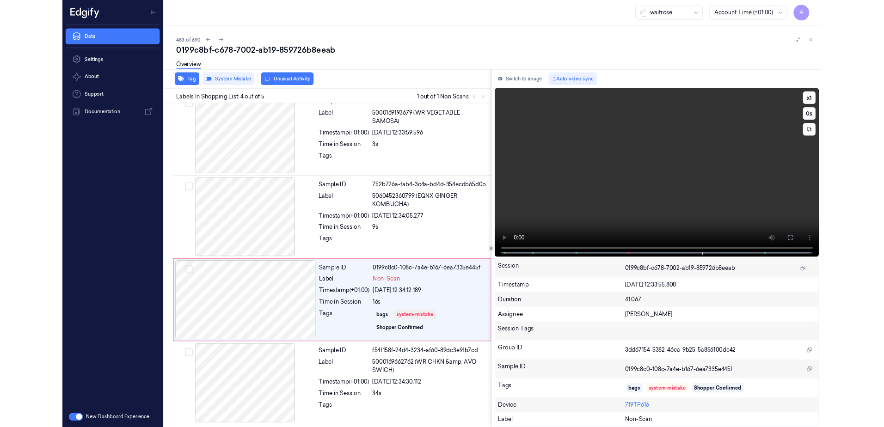
scroll to position [110, 0]
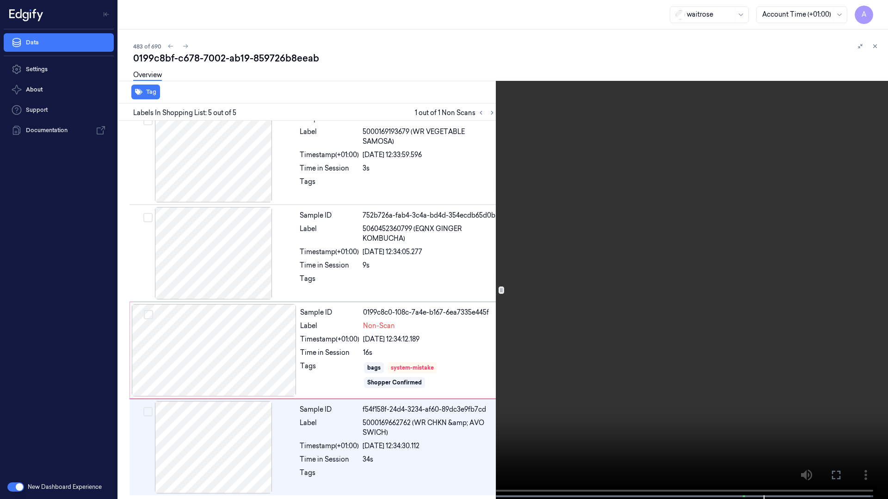
drag, startPoint x: 841, startPoint y: 478, endPoint x: 806, endPoint y: 403, distance: 83.0
click at [0, 0] on icon at bounding box center [0, 0] width 0 height 0
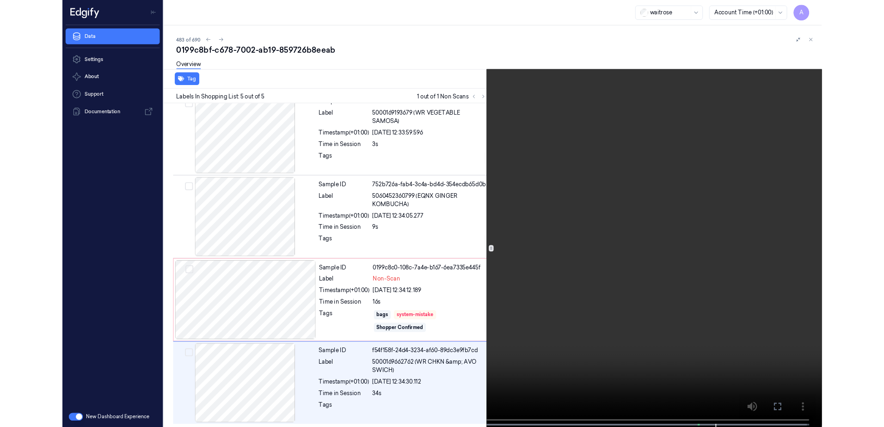
scroll to position [185, 0]
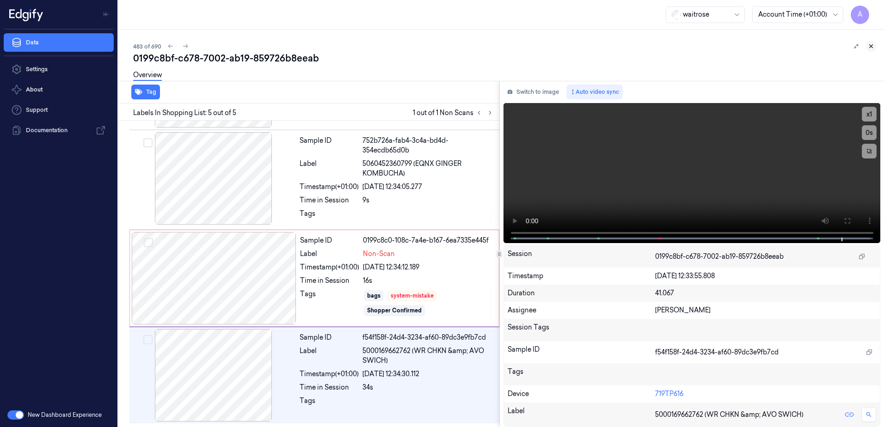
click at [872, 47] on icon at bounding box center [871, 46] width 6 height 6
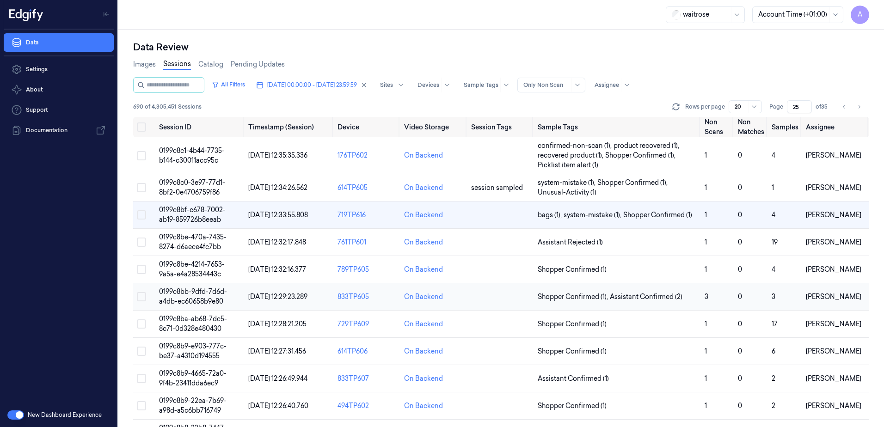
click at [198, 293] on span "0199c8bb-9dfd-7d6d-a4db-ec60658b9e80" at bounding box center [193, 297] width 68 height 18
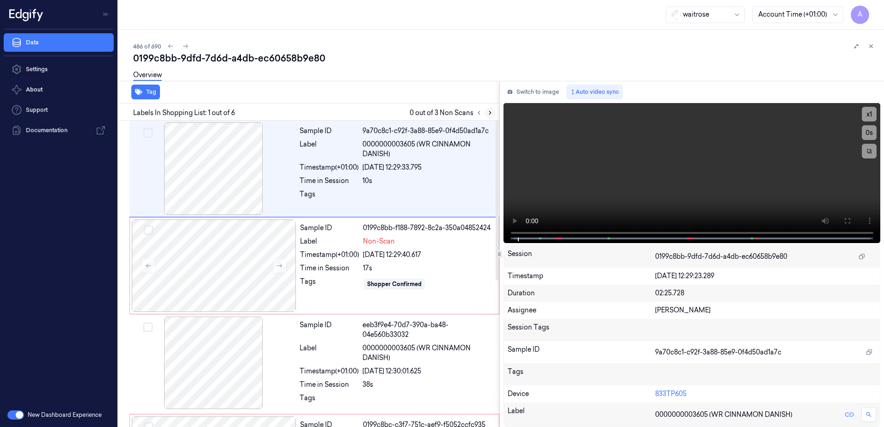
click at [489, 113] on icon at bounding box center [490, 113] width 6 height 6
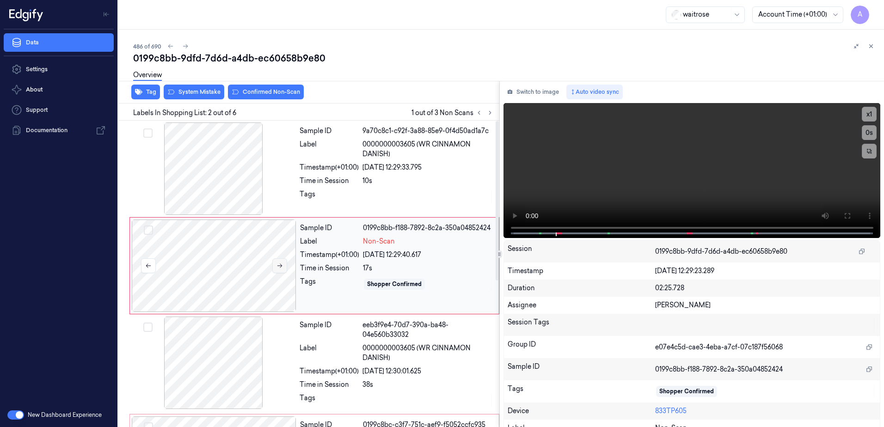
click at [282, 271] on button at bounding box center [279, 266] width 15 height 15
click at [283, 269] on button at bounding box center [279, 266] width 15 height 15
click at [280, 272] on button at bounding box center [279, 266] width 15 height 15
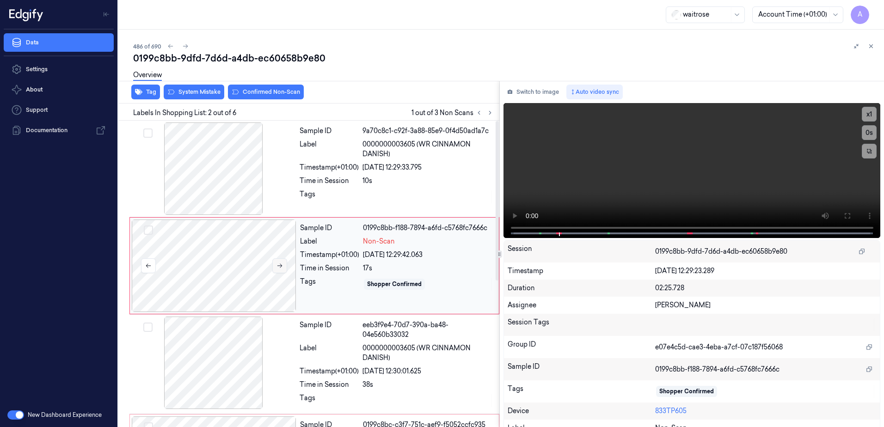
click at [280, 272] on button at bounding box center [279, 266] width 15 height 15
click at [844, 217] on icon at bounding box center [847, 215] width 7 height 7
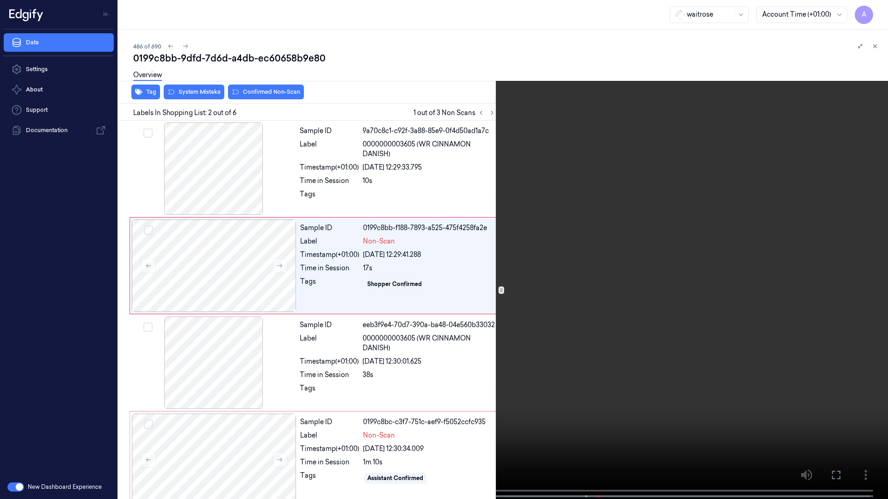
click at [473, 245] on video at bounding box center [444, 250] width 888 height 501
click at [0, 0] on button at bounding box center [0, 0] width 0 height 0
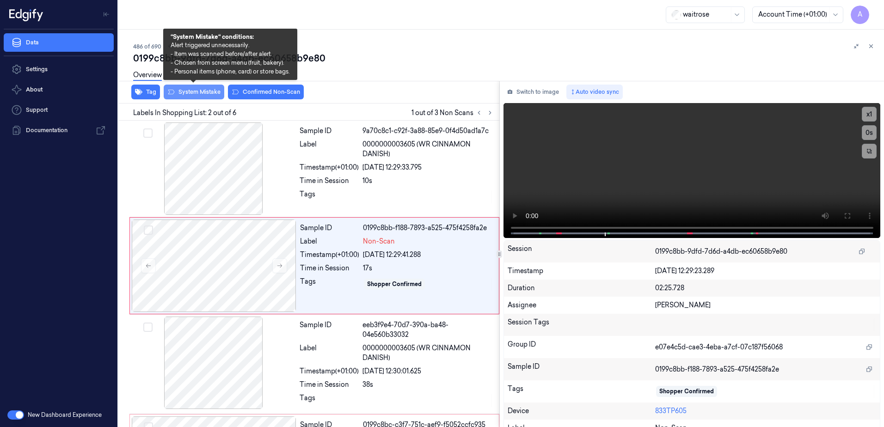
click at [187, 96] on button "System Mistake" at bounding box center [194, 92] width 61 height 15
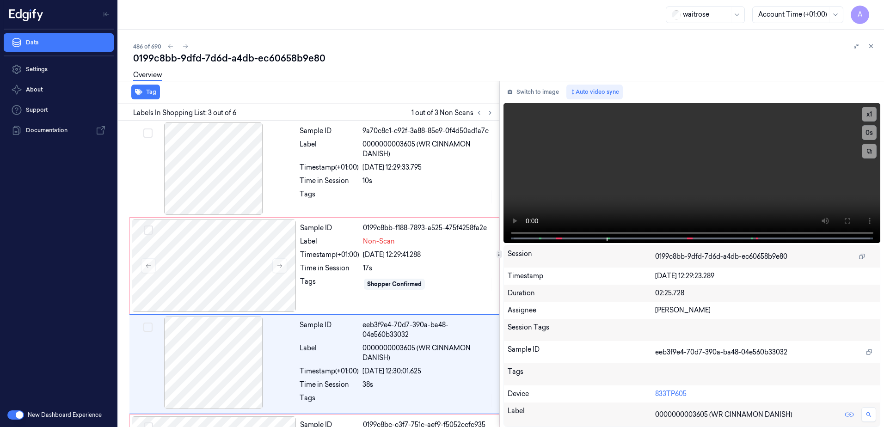
scroll to position [91, 0]
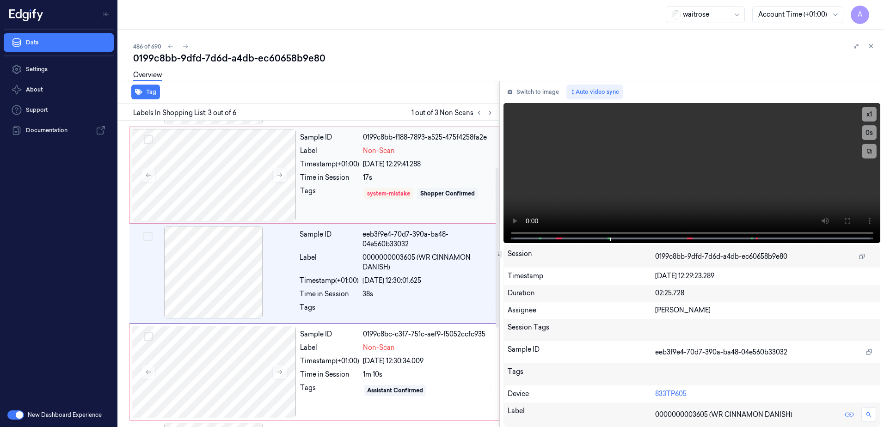
click at [344, 211] on div "Sample ID 0199c8bb-f188-7893-a525-475f4258fa2e Label Non-Scan Timestamp (+01:00…" at bounding box center [396, 175] width 201 height 92
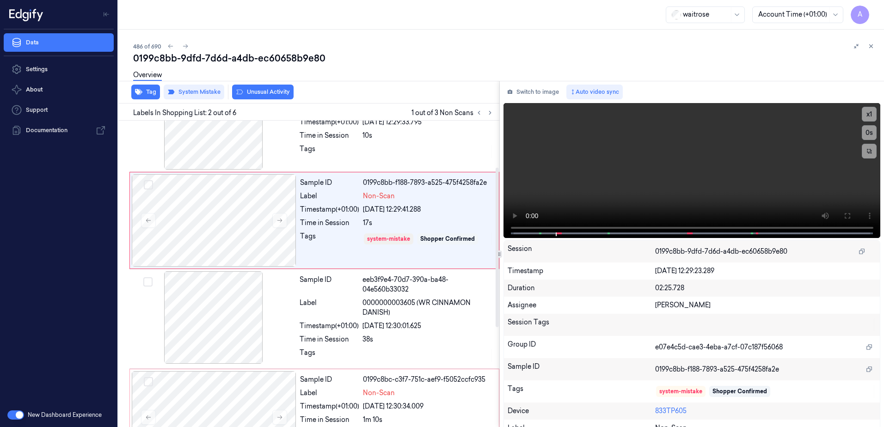
scroll to position [0, 0]
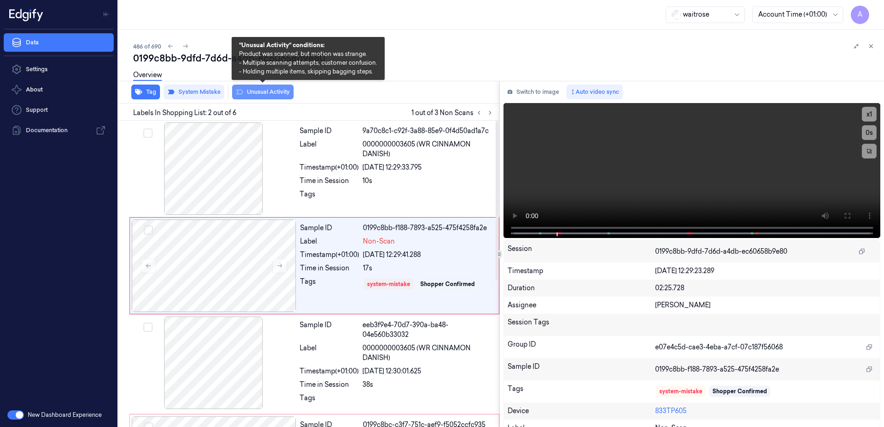
click at [261, 94] on button "Unusual Activity" at bounding box center [263, 92] width 62 height 15
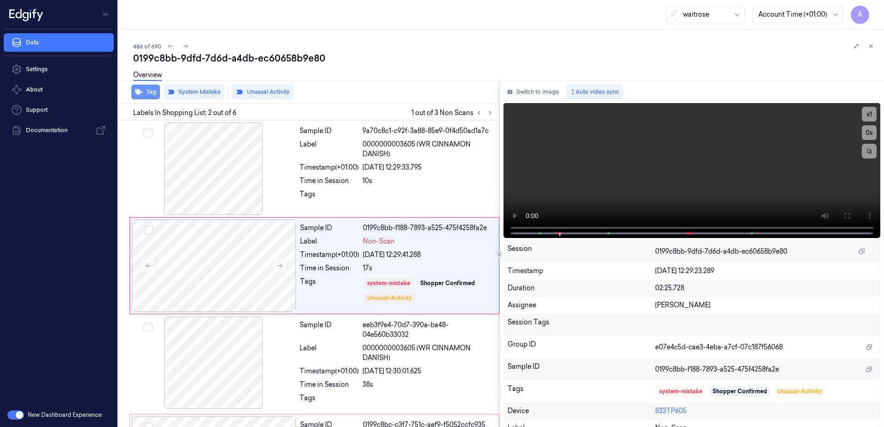
click at [142, 89] on button "Tag" at bounding box center [145, 92] width 29 height 15
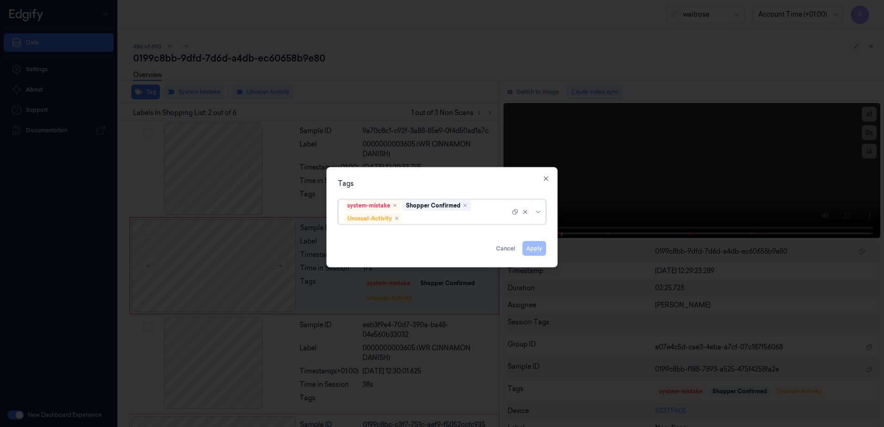
click at [449, 221] on div at bounding box center [457, 219] width 105 height 10
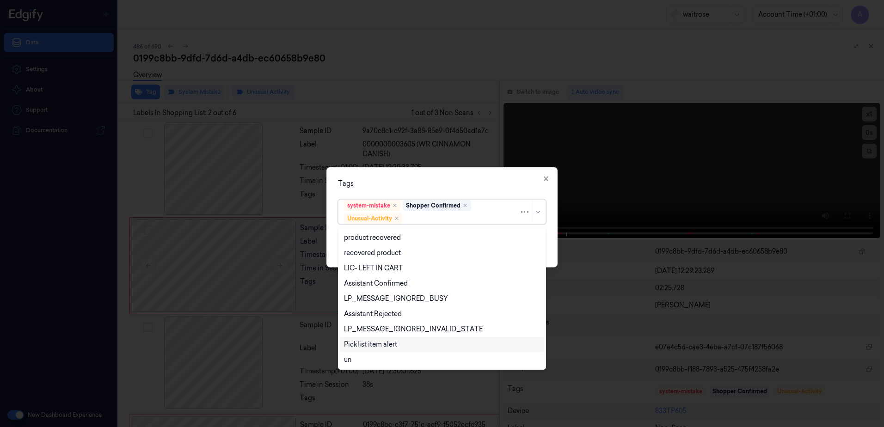
click at [379, 340] on div "Picklist item alert" at bounding box center [370, 345] width 53 height 10
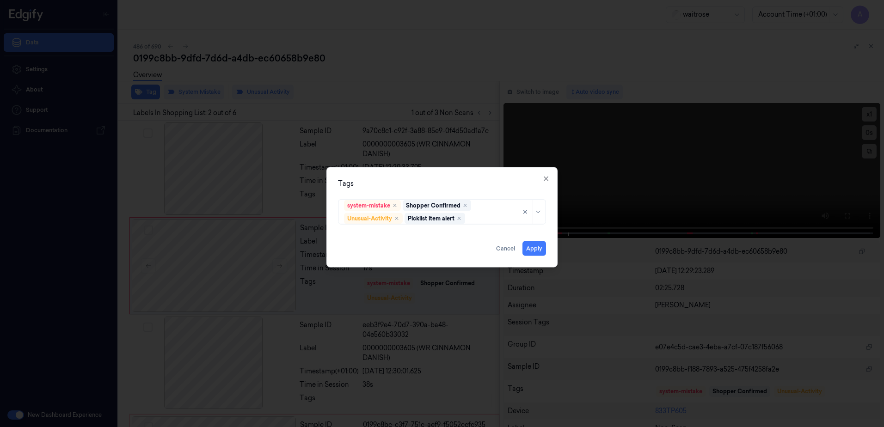
click at [462, 176] on div "Tags system-mistake Shopper Confirmed Unusual-Activity Picklist item alert Appl…" at bounding box center [442, 217] width 231 height 100
click at [537, 247] on button "Apply" at bounding box center [535, 248] width 24 height 15
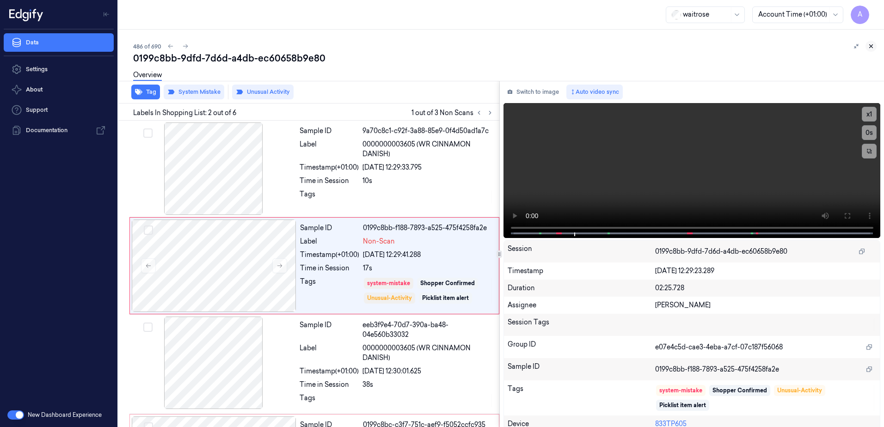
click at [874, 48] on icon at bounding box center [871, 46] width 6 height 6
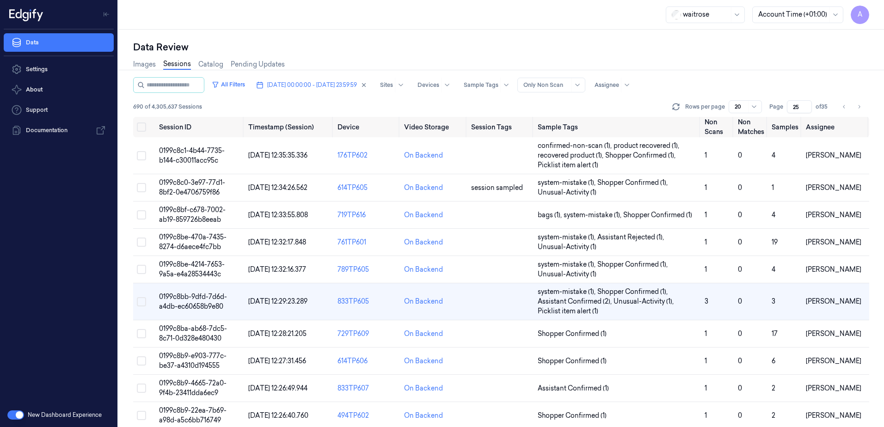
scroll to position [30, 0]
click at [188, 304] on span "0199c8bb-9dfd-7d6d-a4db-ec60658b9e80" at bounding box center [193, 302] width 68 height 18
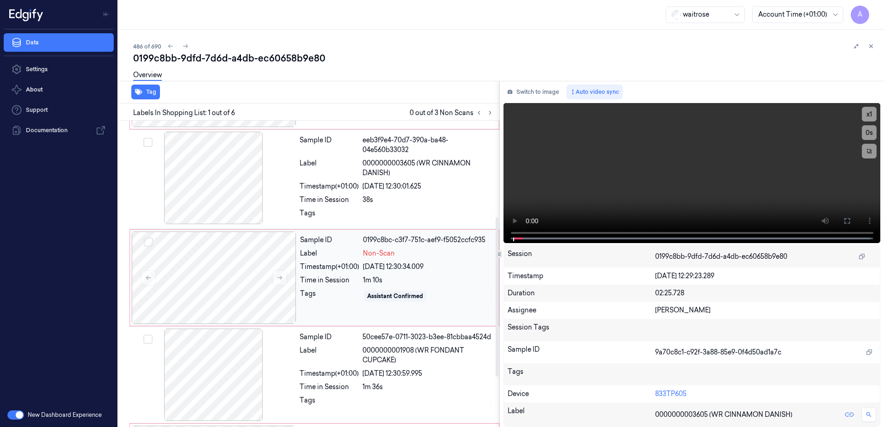
click at [331, 308] on div "Sample ID 0199c8bc-c3f7-751c-aef9-f5052ccfc935 Label Non-Scan Timestamp (+01:00…" at bounding box center [396, 278] width 201 height 92
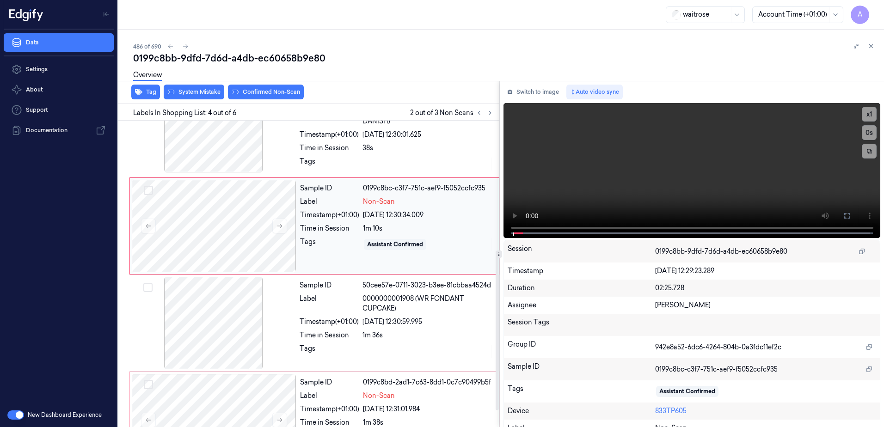
scroll to position [282, 0]
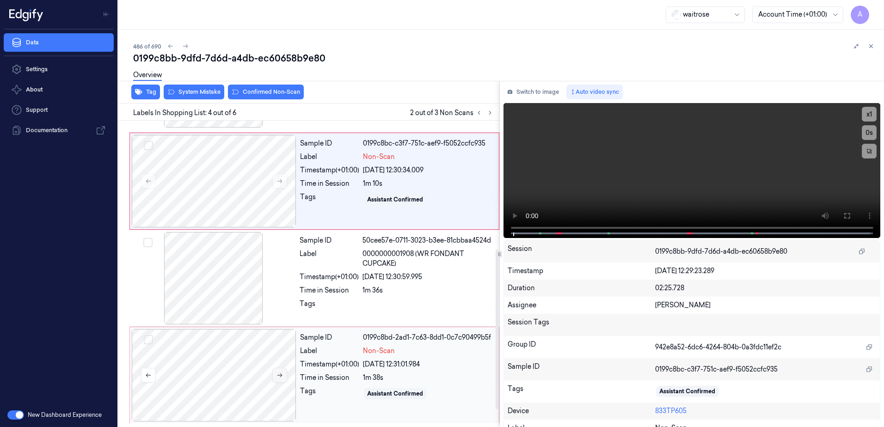
click at [284, 378] on div at bounding box center [214, 375] width 165 height 92
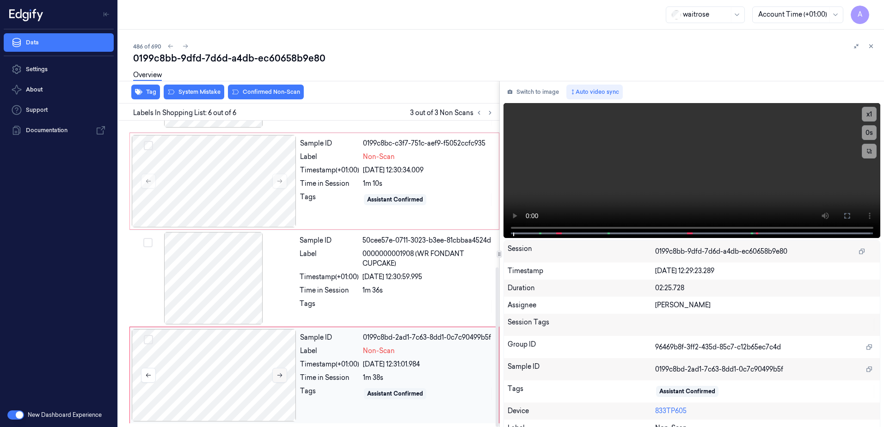
click at [284, 378] on button at bounding box center [279, 375] width 15 height 15
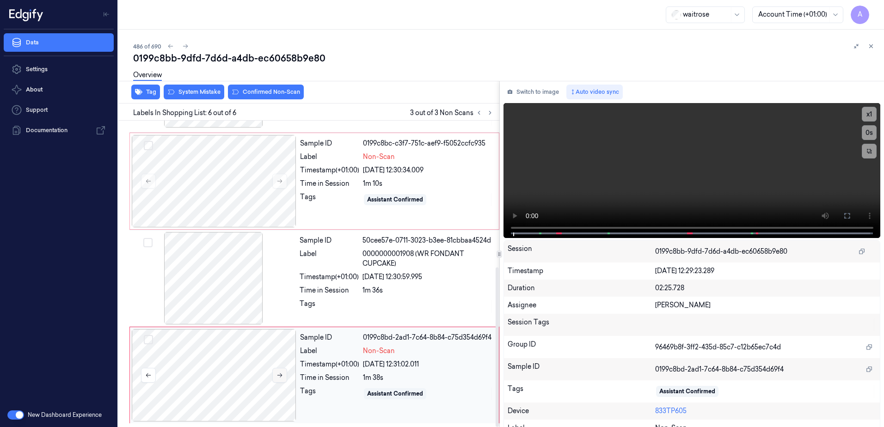
click at [279, 380] on button at bounding box center [279, 375] width 15 height 15
click at [278, 379] on button at bounding box center [279, 375] width 15 height 15
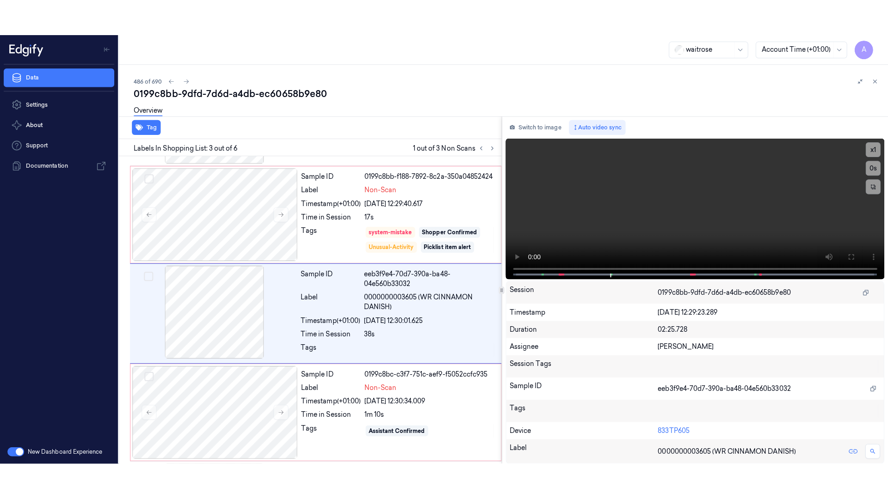
scroll to position [91, 0]
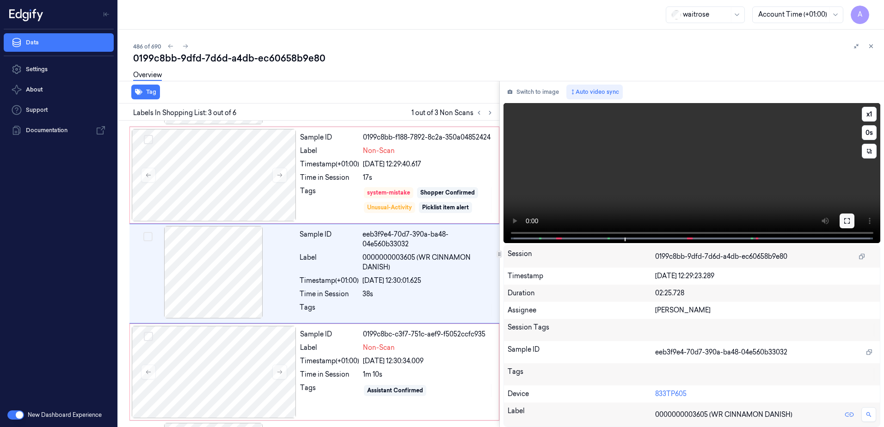
click at [844, 224] on icon at bounding box center [847, 220] width 7 height 7
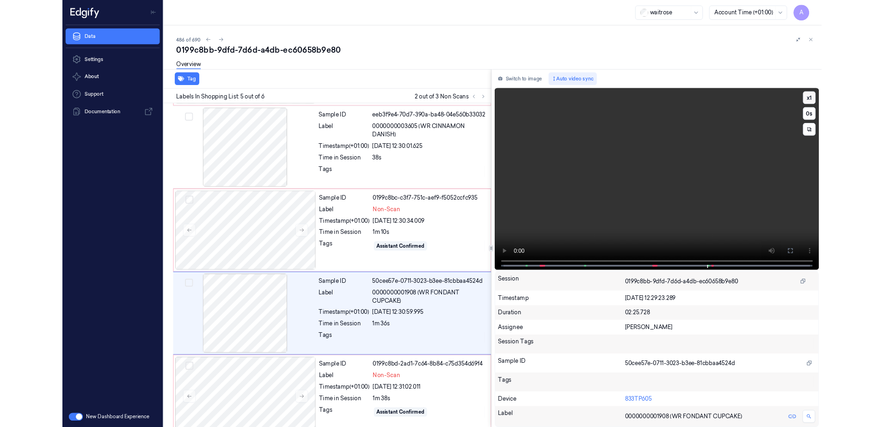
scroll to position [207, 0]
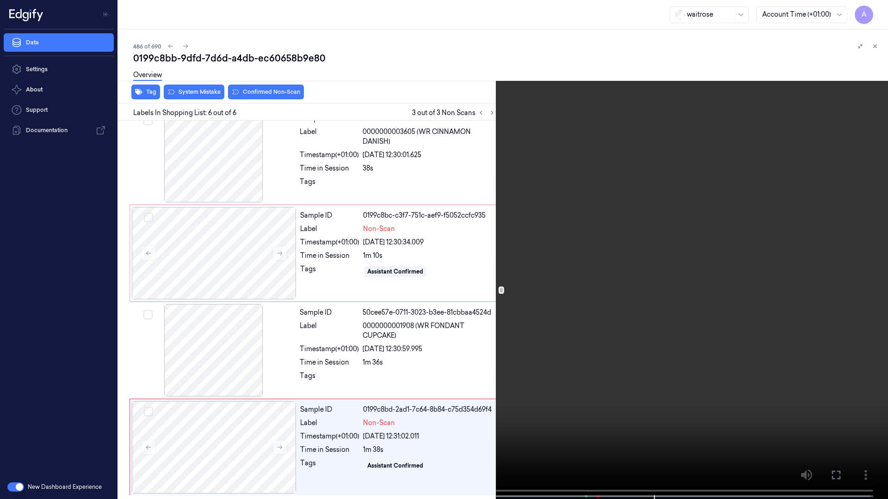
click at [0, 0] on button at bounding box center [0, 0] width 0 height 0
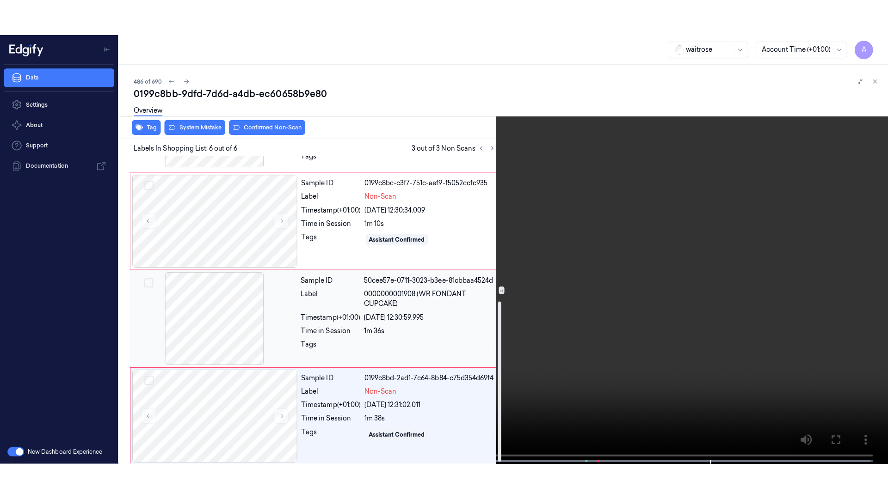
scroll to position [282, 0]
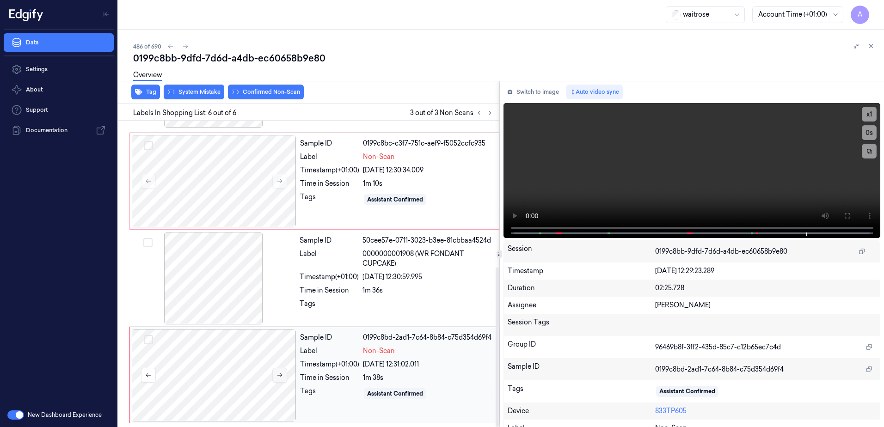
click at [277, 377] on icon at bounding box center [280, 375] width 6 height 6
click at [849, 218] on button at bounding box center [847, 216] width 15 height 15
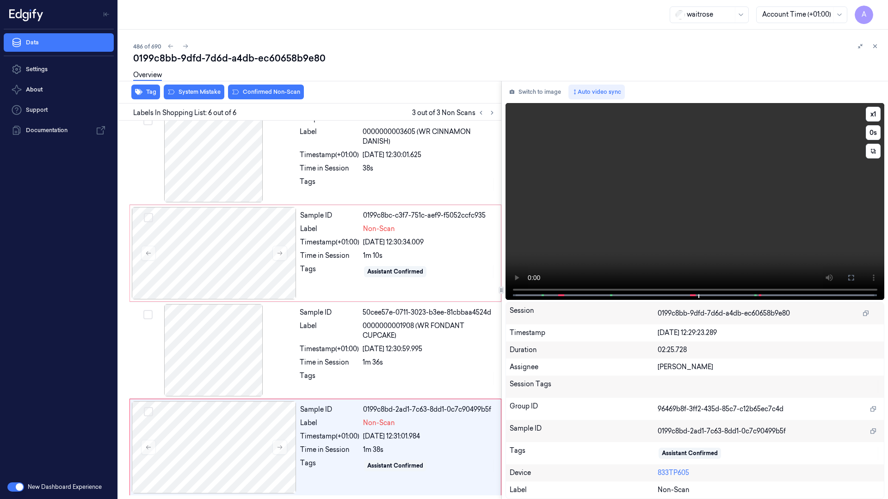
scroll to position [207, 0]
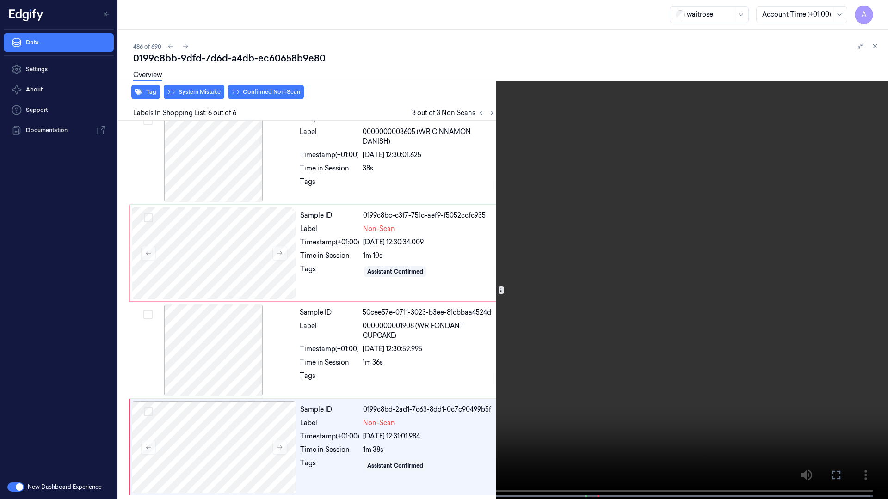
click at [613, 316] on video at bounding box center [444, 250] width 888 height 501
click at [0, 0] on icon at bounding box center [0, 0] width 0 height 0
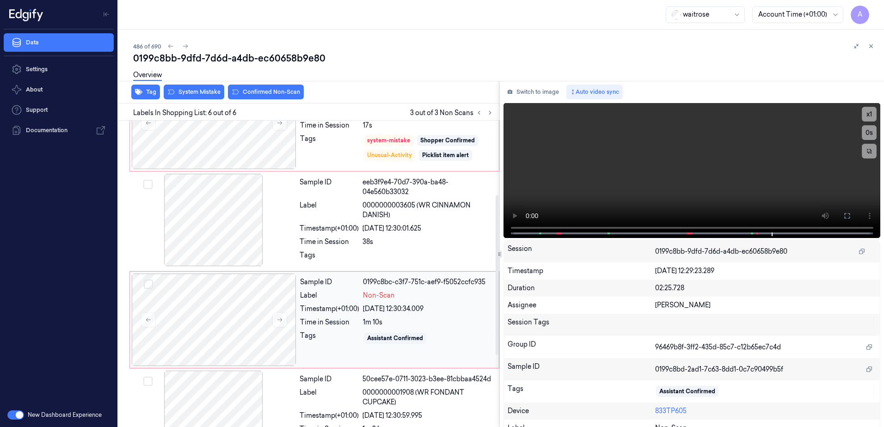
click at [332, 336] on div "Tags" at bounding box center [329, 338] width 59 height 15
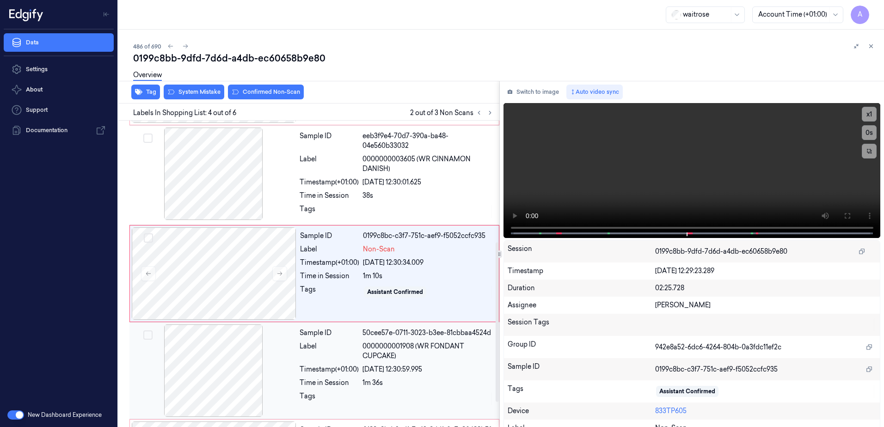
scroll to position [282, 0]
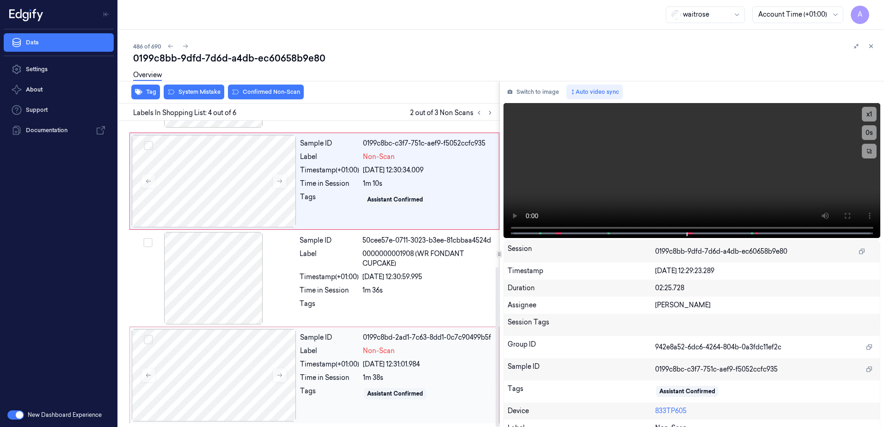
click at [347, 401] on div "Sample ID 0199c8bd-2ad1-7c63-8dd1-0c7c90499b5f Label Non-Scan Timestamp (+01:00…" at bounding box center [396, 375] width 201 height 92
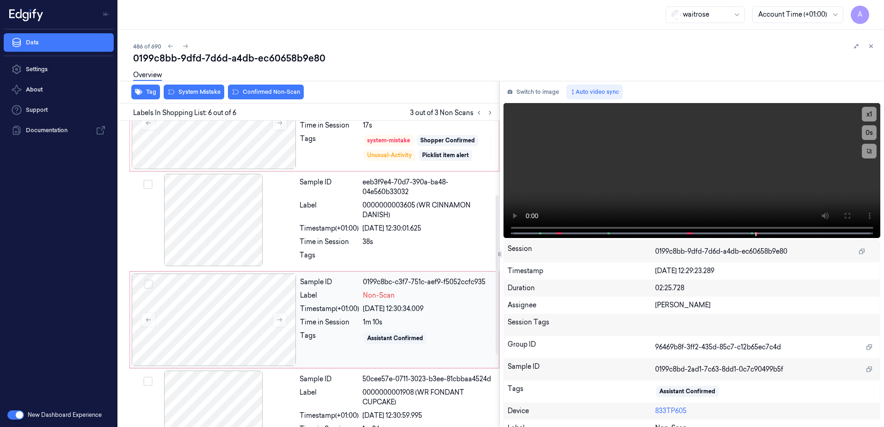
click at [345, 352] on div "Sample ID 0199c8bc-c3f7-751c-aef9-f5052ccfc935 Label Non-Scan Timestamp (+01:00…" at bounding box center [396, 320] width 201 height 92
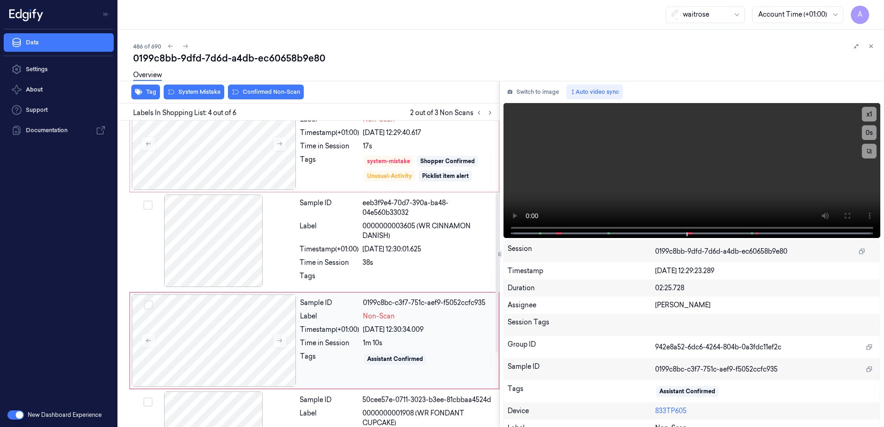
scroll to position [139, 0]
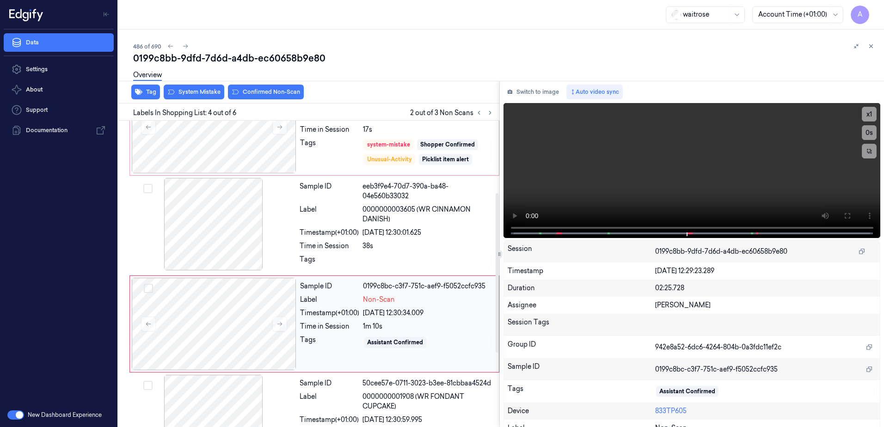
click at [330, 350] on div "Sample ID 0199c8bc-c3f7-751c-aef9-f5052ccfc935 Label Non-Scan Timestamp (+01:00…" at bounding box center [396, 324] width 201 height 92
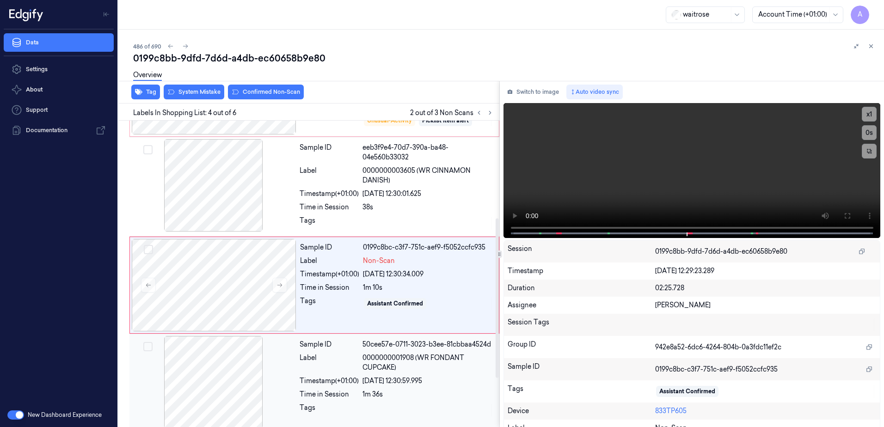
scroll to position [189, 0]
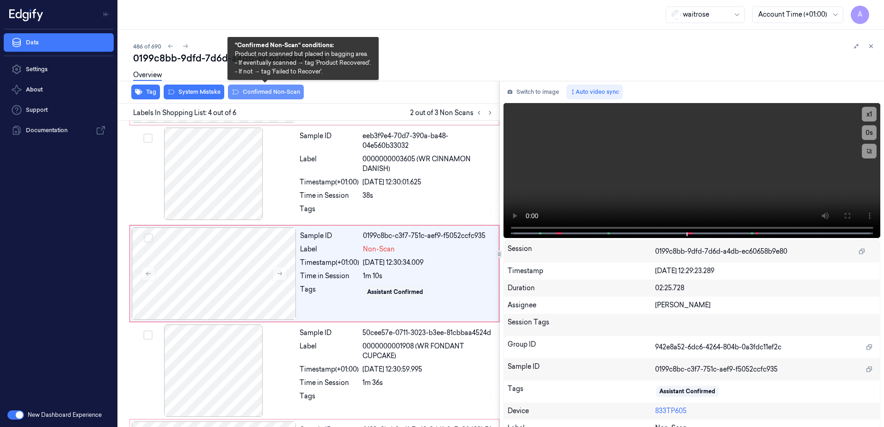
click at [266, 94] on button "Confirmed Non-Scan" at bounding box center [266, 92] width 76 height 15
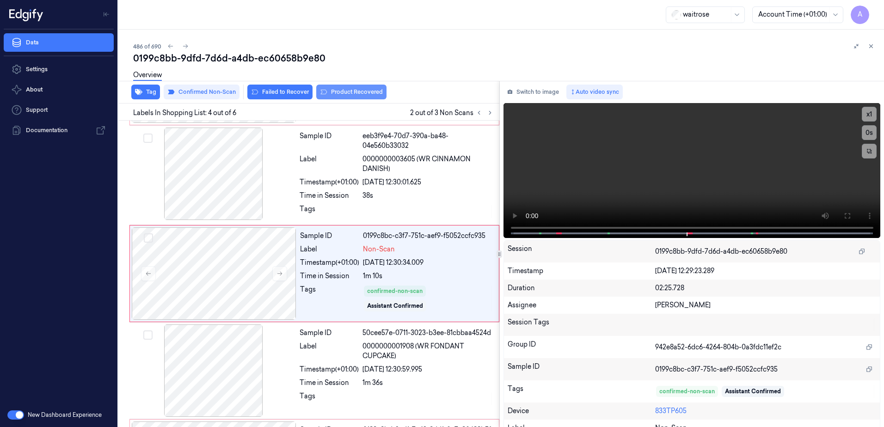
click at [361, 94] on button "Product Recovered" at bounding box center [351, 92] width 70 height 15
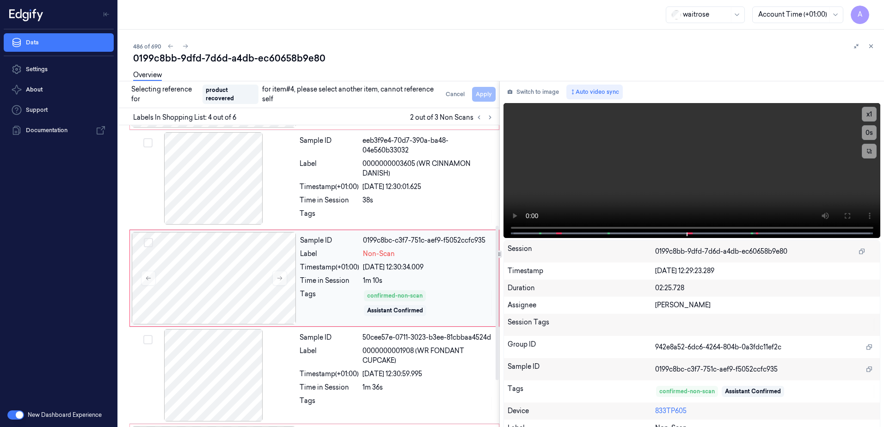
scroll to position [282, 0]
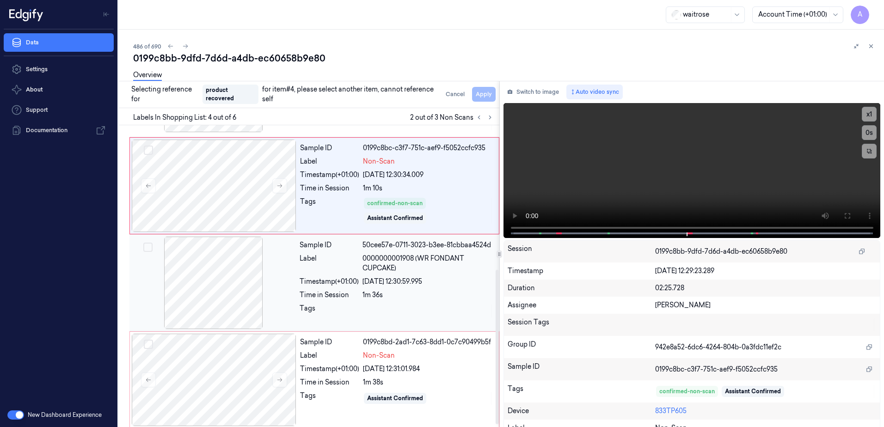
click at [433, 311] on div at bounding box center [428, 311] width 131 height 15
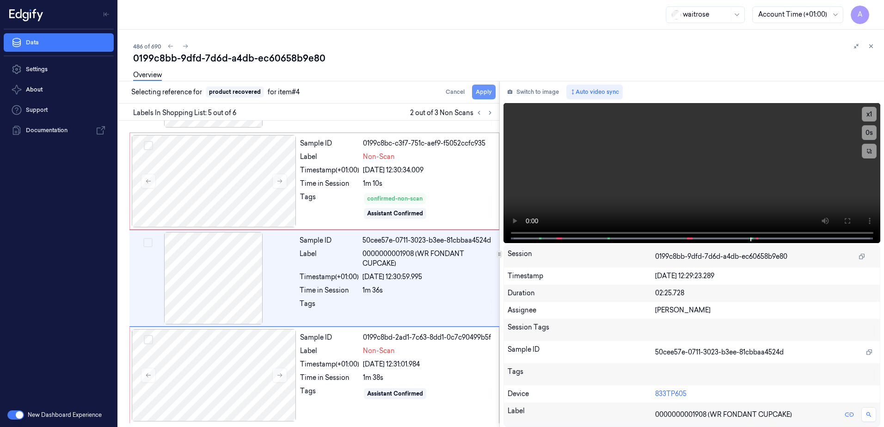
click at [481, 95] on button "Apply" at bounding box center [484, 92] width 24 height 15
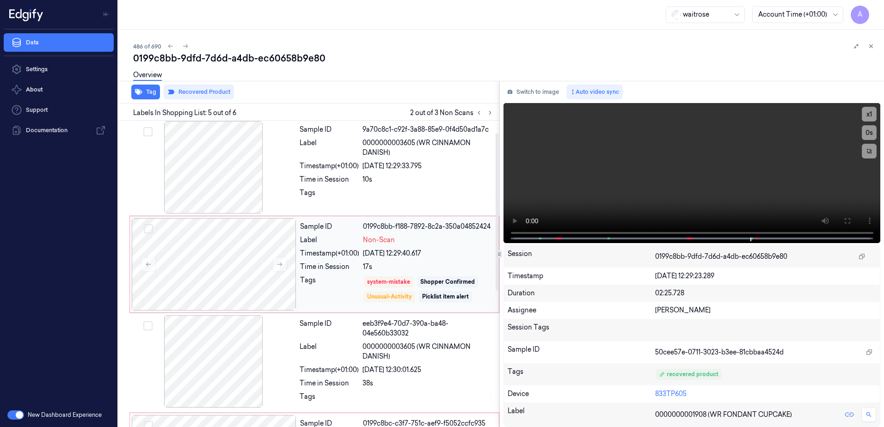
scroll to position [0, 0]
click at [336, 283] on div "Tags" at bounding box center [329, 291] width 59 height 28
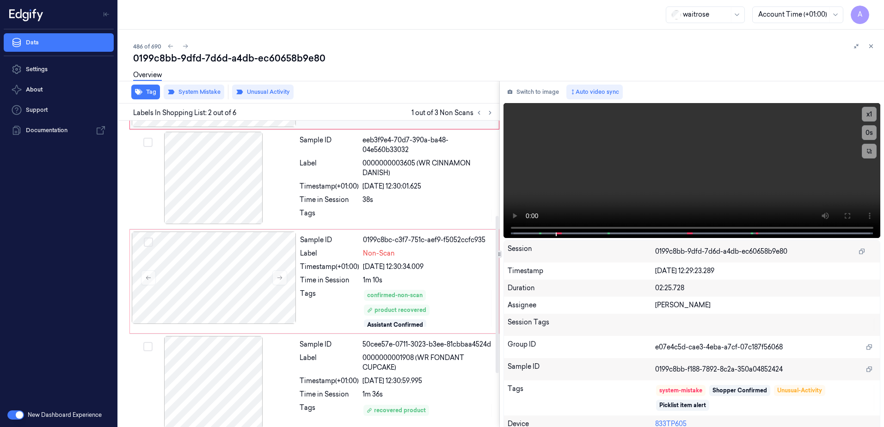
scroll to position [289, 0]
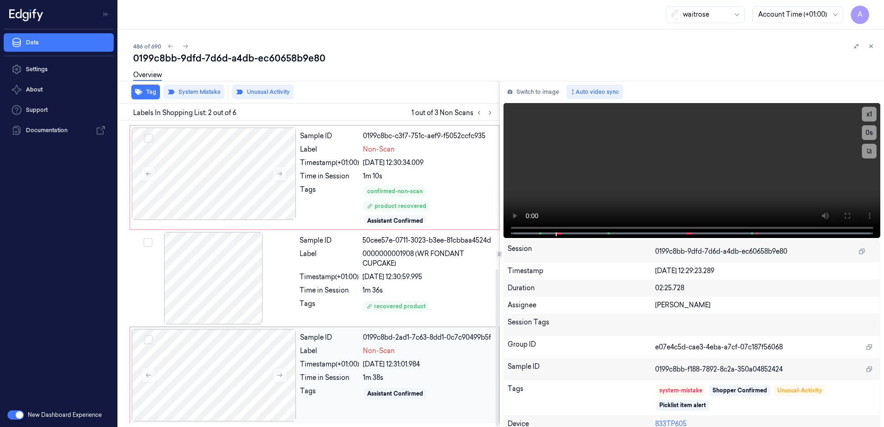
click at [329, 396] on div "Tags" at bounding box center [329, 394] width 59 height 15
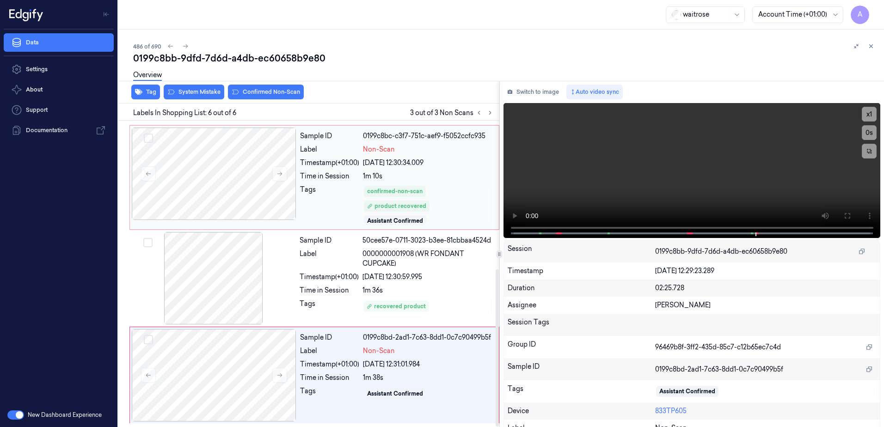
click at [462, 193] on div "confirmed-non-scan product recovered Assistant Confirmed" at bounding box center [428, 204] width 130 height 39
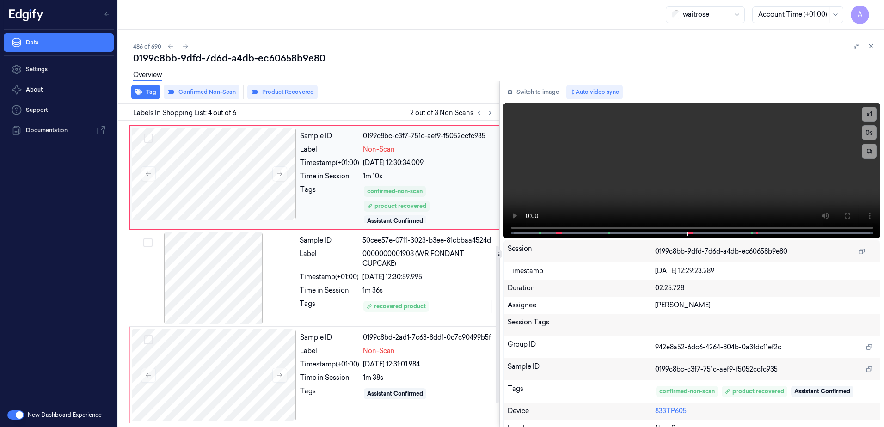
scroll to position [193, 0]
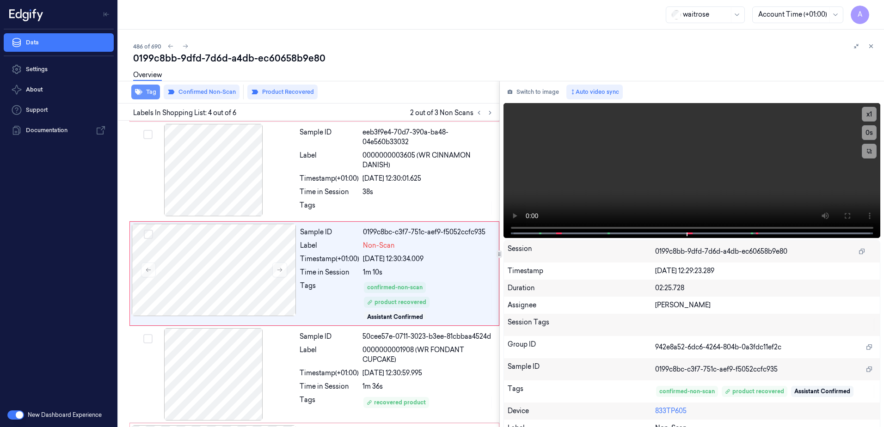
click at [140, 95] on icon "button" at bounding box center [138, 91] width 7 height 7
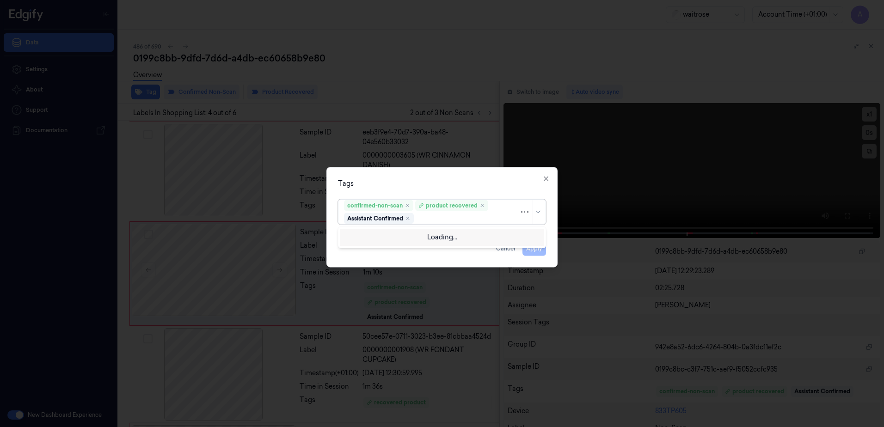
click at [431, 219] on div at bounding box center [468, 219] width 104 height 10
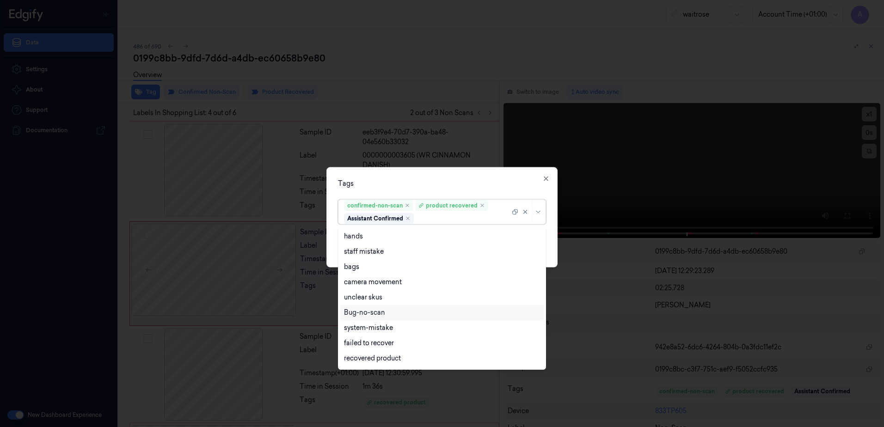
scroll to position [121, 0]
click at [360, 351] on div "Picklist item alert" at bounding box center [441, 344] width 203 height 15
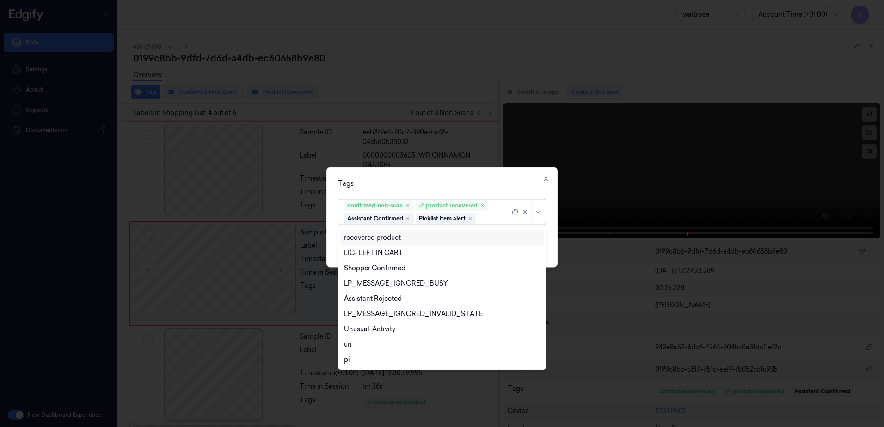
click at [476, 181] on div "Tags" at bounding box center [442, 184] width 208 height 10
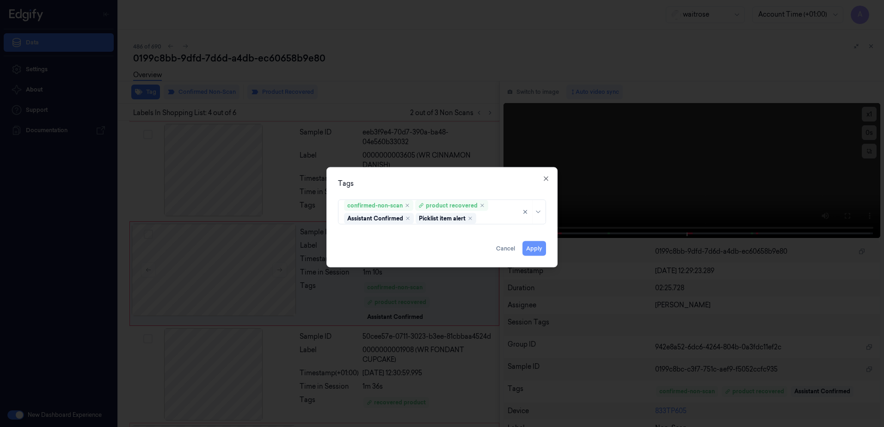
click at [534, 247] on button "Apply" at bounding box center [535, 248] width 24 height 15
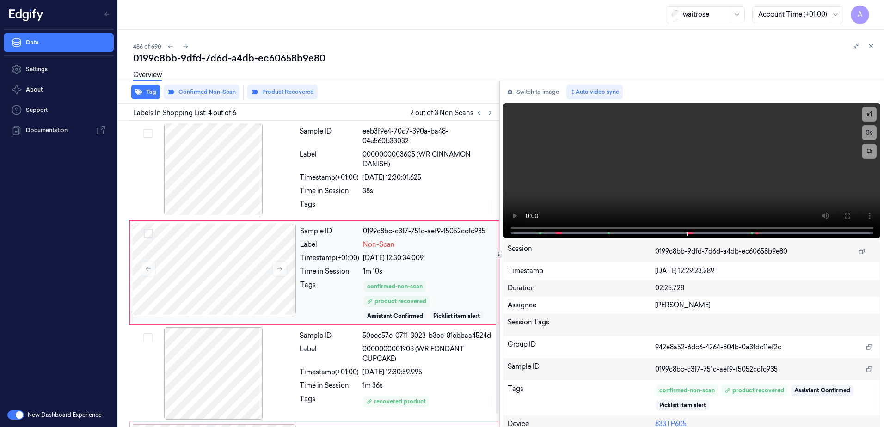
scroll to position [289, 0]
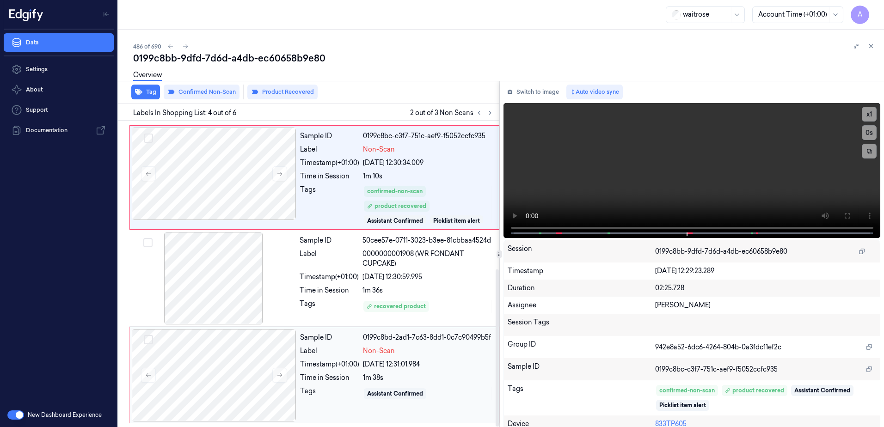
click at [350, 409] on div "Sample ID 0199c8bd-2ad1-7c63-8dd1-0c7c90499b5f Label Non-Scan Timestamp (+01:00…" at bounding box center [396, 375] width 201 height 92
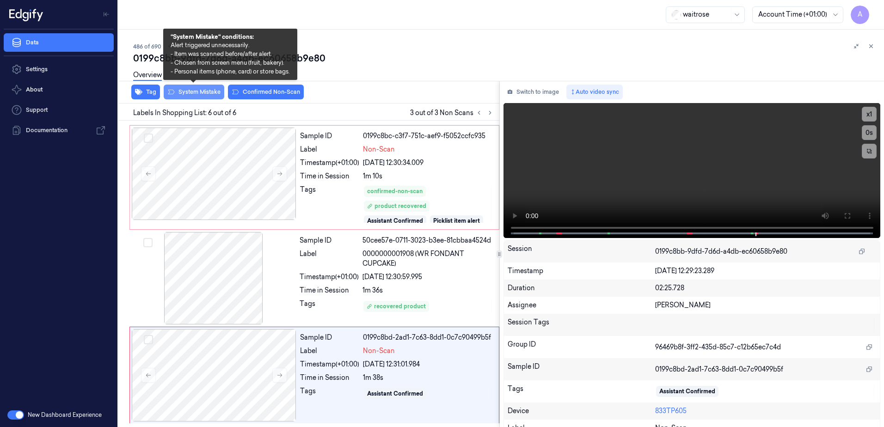
click at [194, 96] on button "System Mistake" at bounding box center [194, 92] width 61 height 15
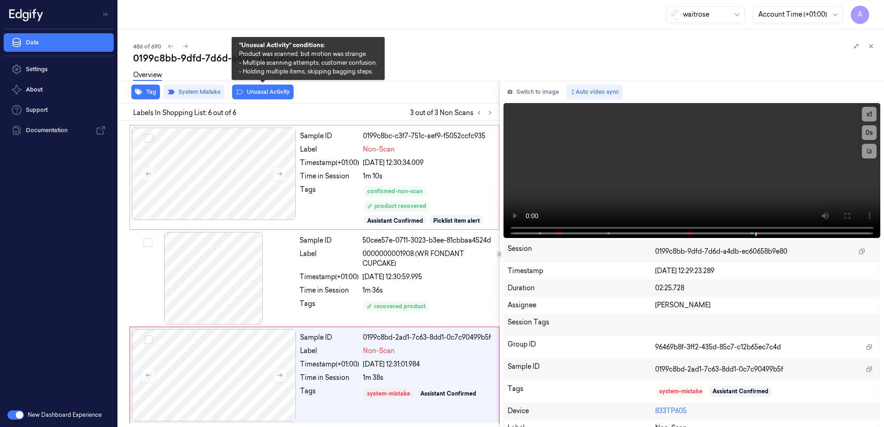
click at [261, 98] on button "Unusual Activity" at bounding box center [263, 92] width 62 height 15
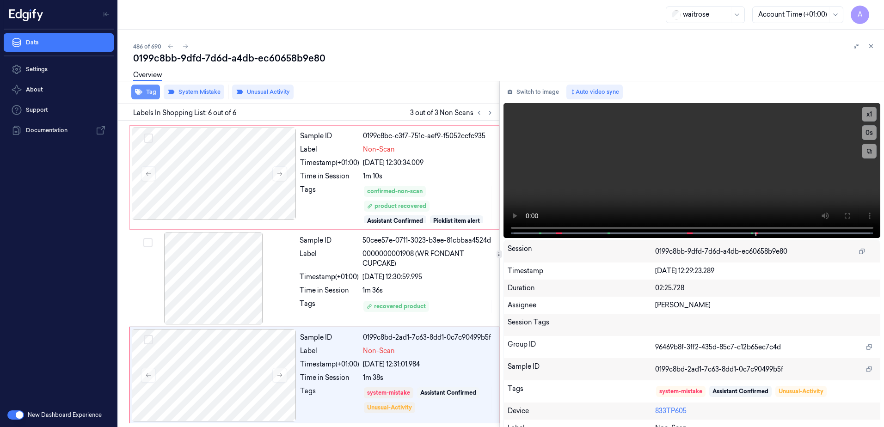
click at [152, 98] on button "Tag" at bounding box center [145, 92] width 29 height 15
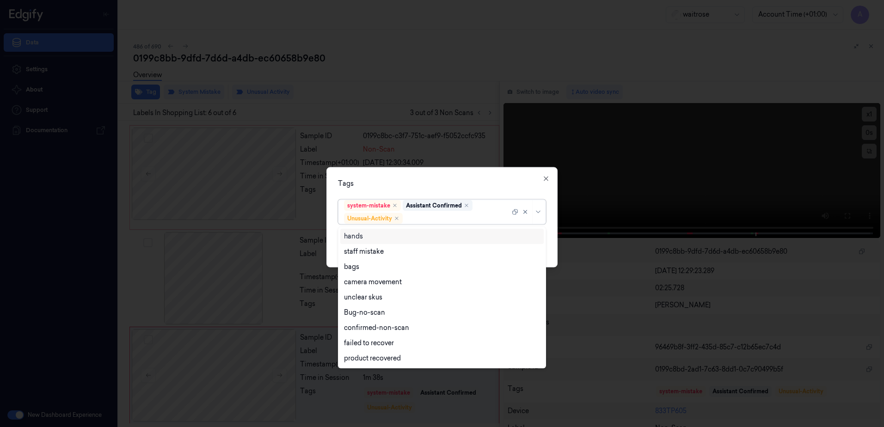
click at [416, 220] on div at bounding box center [457, 219] width 105 height 10
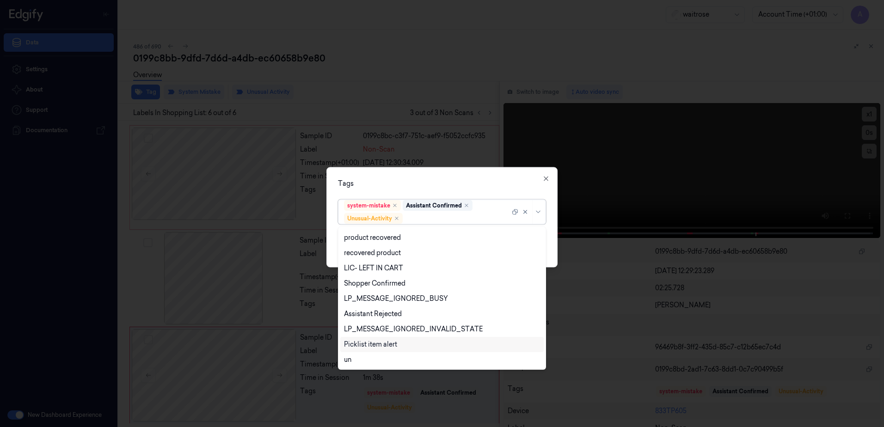
click at [395, 343] on div "Picklist item alert" at bounding box center [370, 345] width 53 height 10
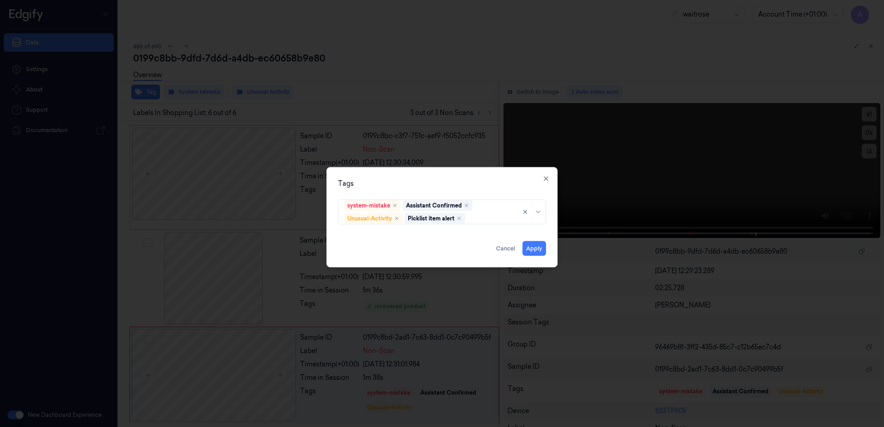
click at [457, 177] on div "Tags system-mistake Assistant Confirmed Unusual-Activity Picklist item alert Ap…" at bounding box center [442, 217] width 231 height 100
click at [530, 245] on button "Apply" at bounding box center [535, 248] width 24 height 15
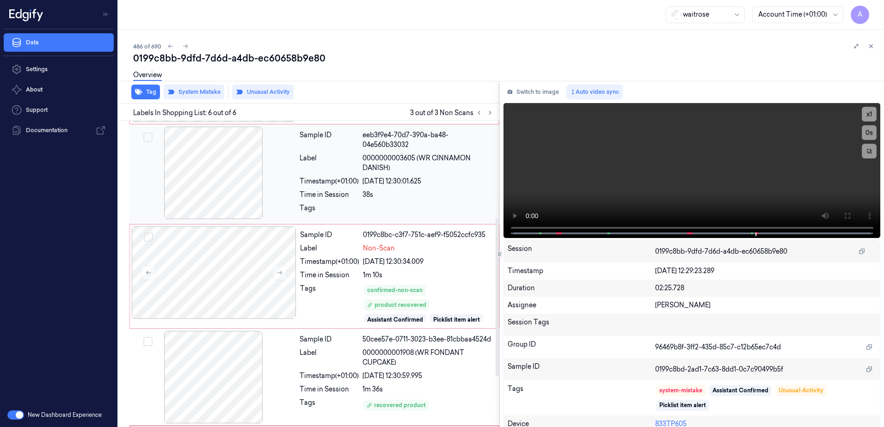
scroll to position [104, 0]
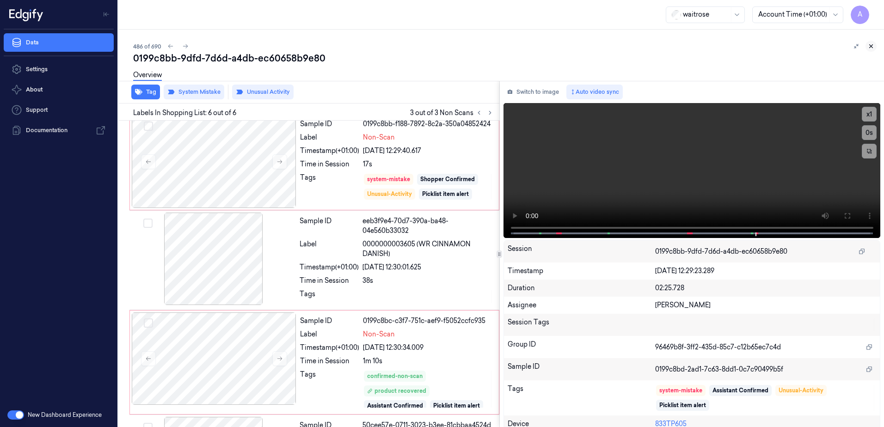
click at [871, 48] on icon at bounding box center [871, 46] width 6 height 6
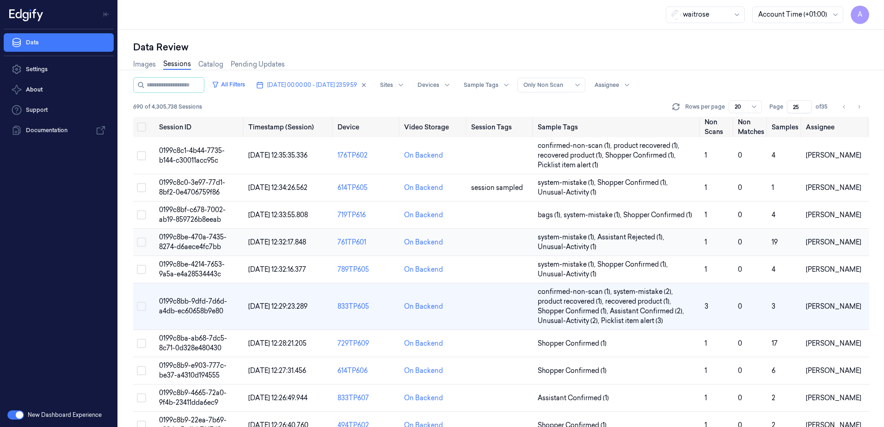
scroll to position [92, 0]
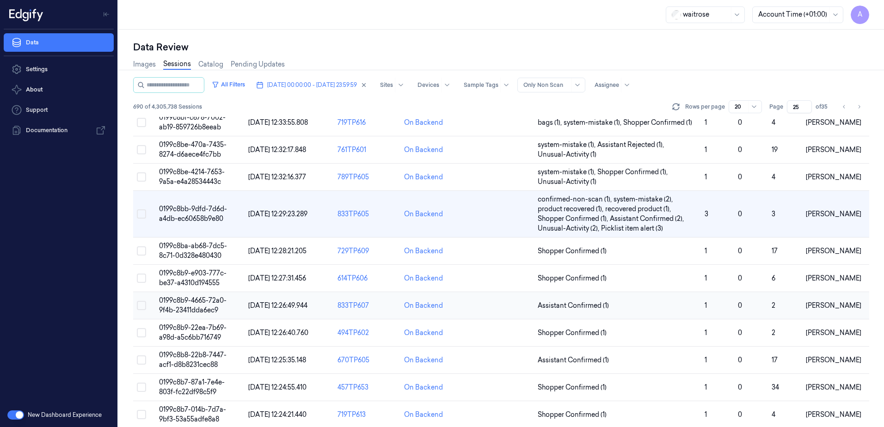
click at [194, 303] on span "0199c8b9-4665-72a0-9f4b-23411dda6ec9" at bounding box center [193, 305] width 68 height 18
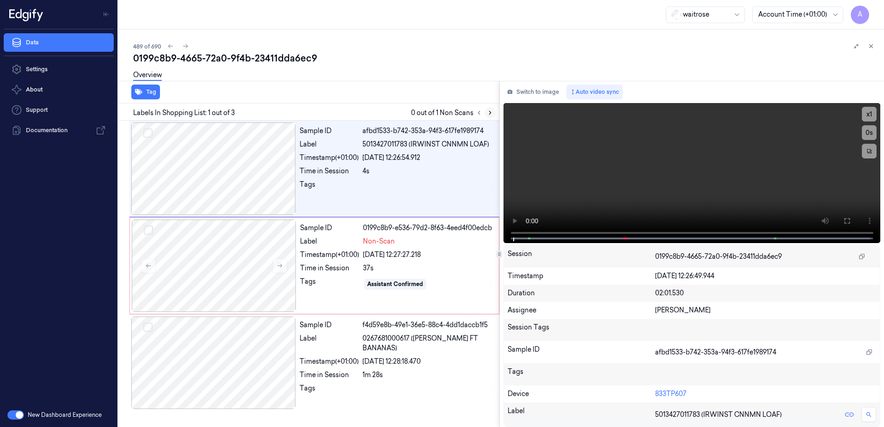
click at [490, 111] on icon at bounding box center [490, 112] width 2 height 3
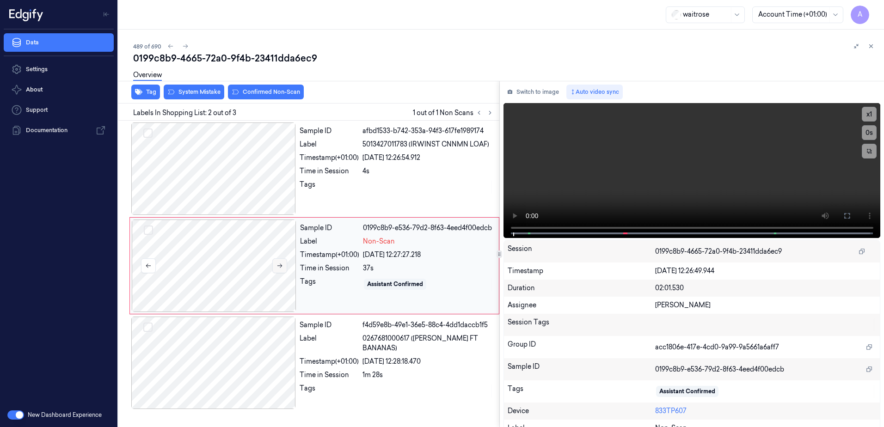
click at [275, 268] on button at bounding box center [279, 266] width 15 height 15
click at [280, 269] on button at bounding box center [279, 266] width 15 height 15
click at [845, 214] on icon at bounding box center [848, 216] width 6 height 6
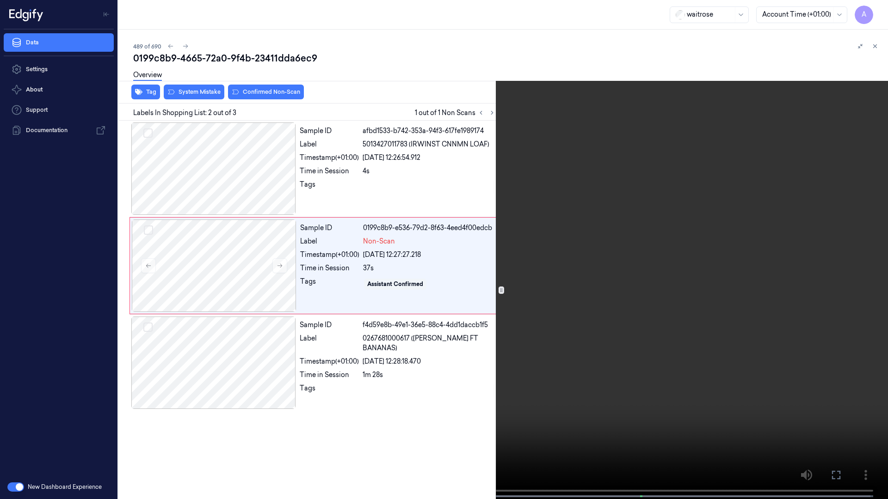
click at [568, 304] on video at bounding box center [444, 250] width 888 height 501
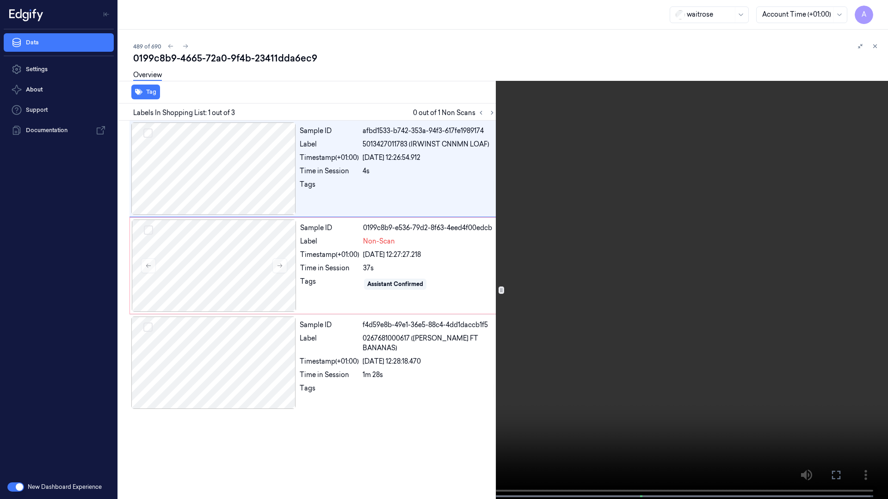
click at [0, 0] on icon at bounding box center [0, 0] width 0 height 0
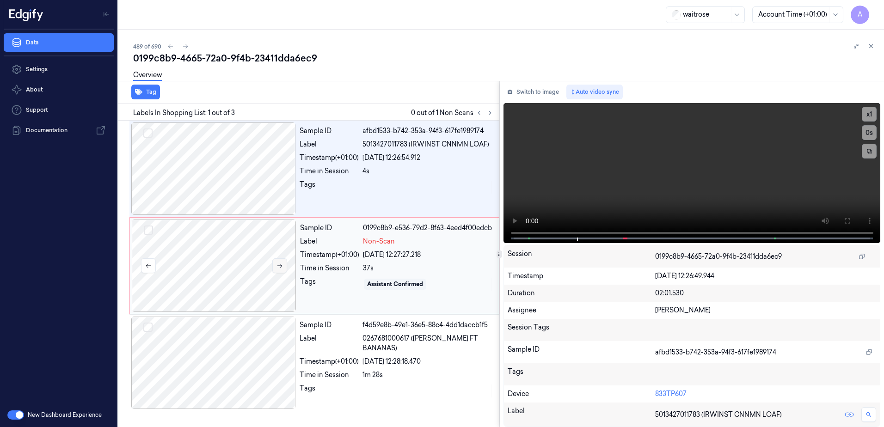
click at [280, 270] on button at bounding box center [279, 266] width 15 height 15
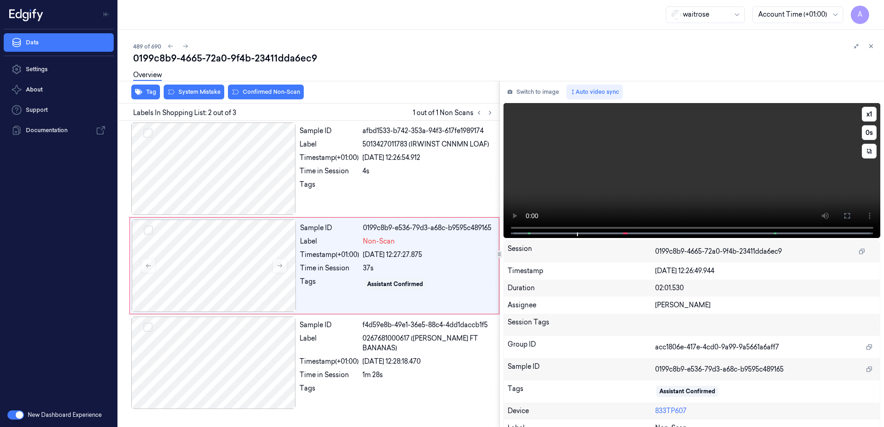
click at [698, 191] on video at bounding box center [692, 170] width 377 height 135
click at [278, 266] on icon at bounding box center [279, 266] width 5 height 4
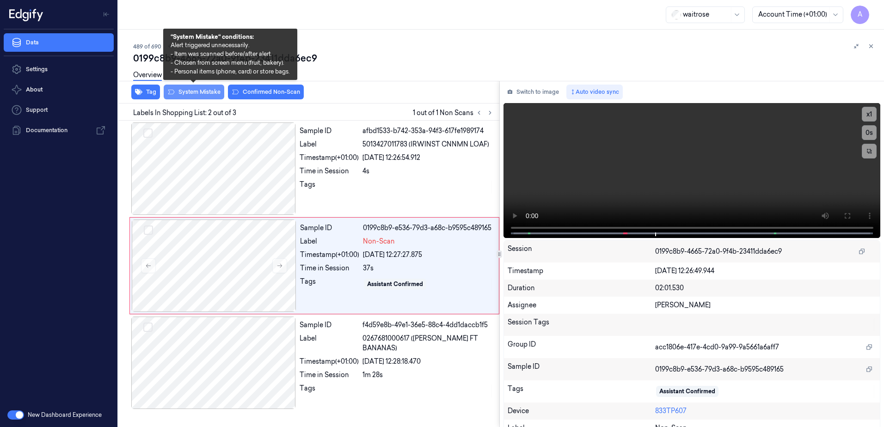
click at [178, 95] on button "System Mistake" at bounding box center [194, 92] width 61 height 15
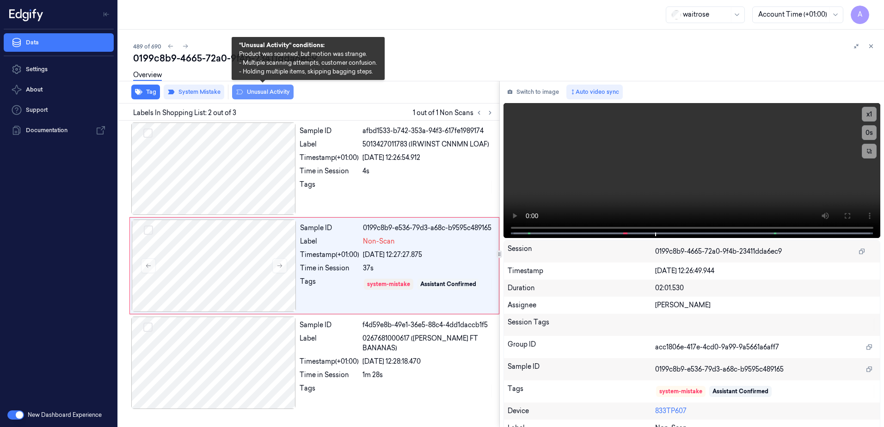
click at [263, 94] on button "Unusual Activity" at bounding box center [263, 92] width 62 height 15
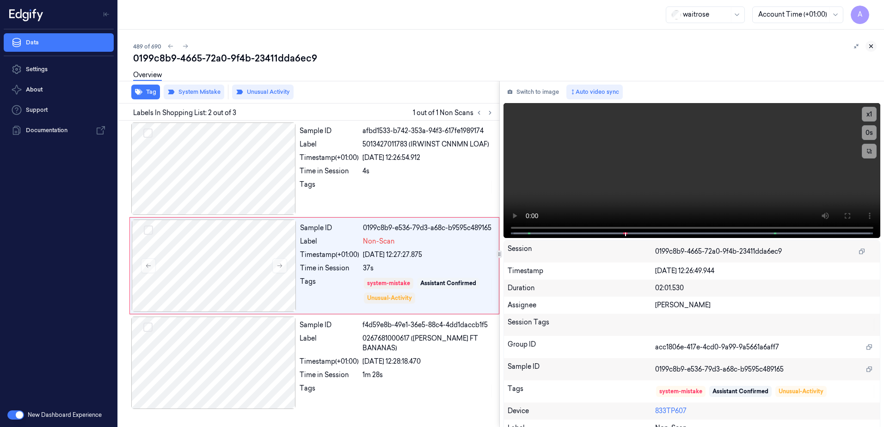
click at [871, 49] on icon at bounding box center [871, 46] width 6 height 6
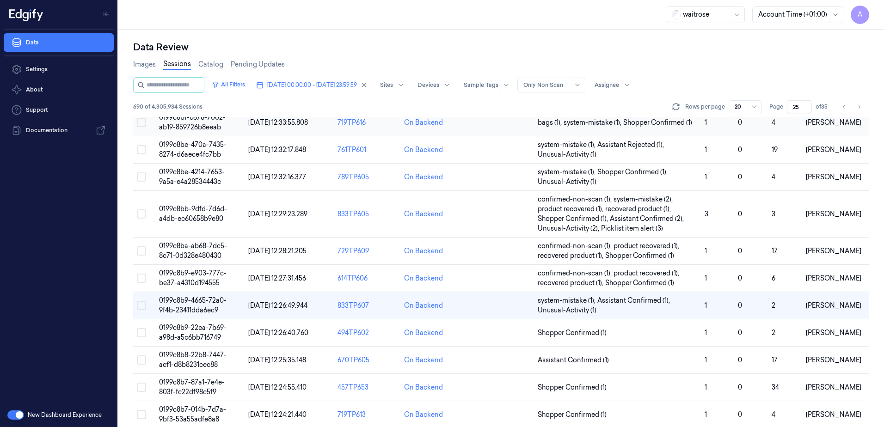
scroll to position [139, 0]
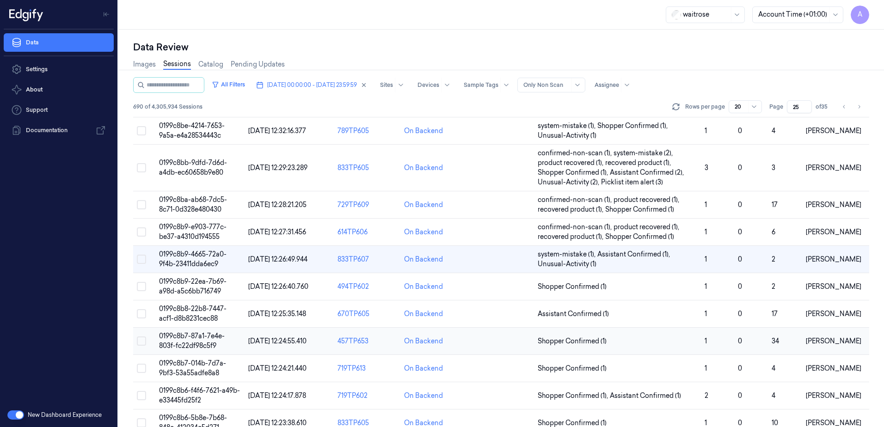
click at [188, 339] on span "0199c8b7-87a1-7e4e-803f-fc22df98c5f9" at bounding box center [192, 341] width 66 height 18
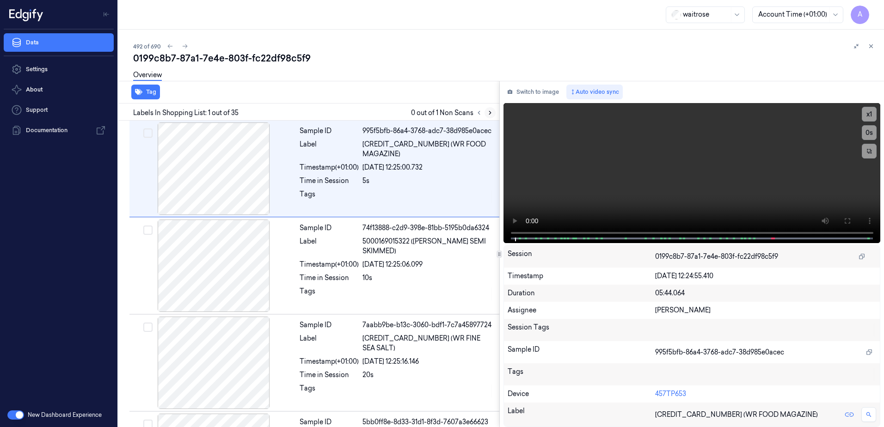
click at [491, 111] on icon at bounding box center [490, 113] width 6 height 6
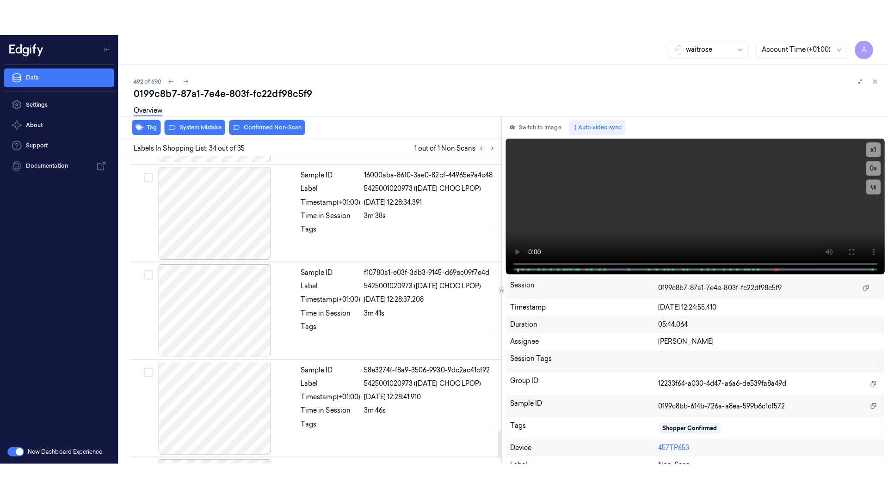
scroll to position [3101, 0]
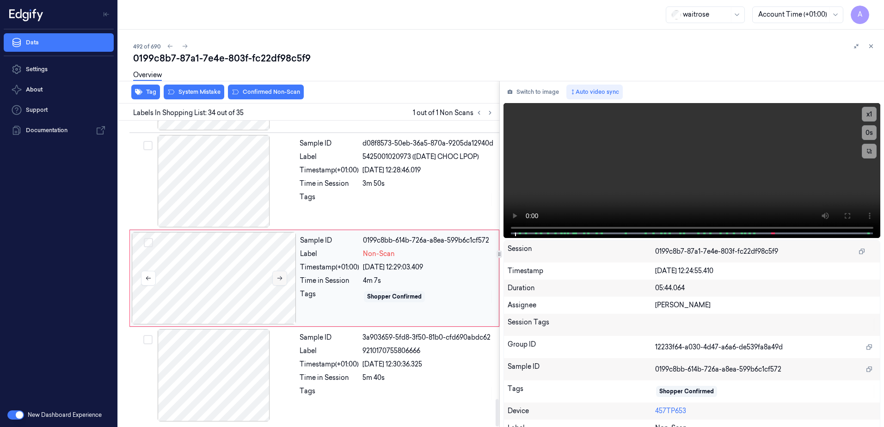
click at [282, 281] on icon at bounding box center [280, 278] width 6 height 6
click at [283, 278] on icon at bounding box center [280, 278] width 6 height 6
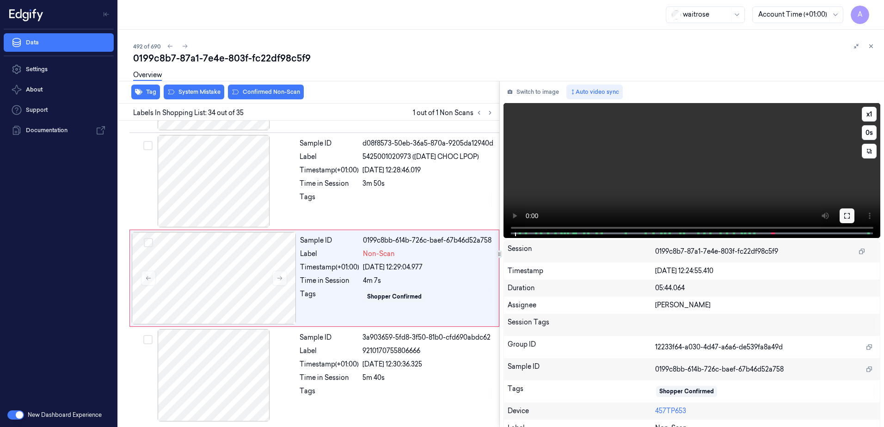
click at [847, 220] on button at bounding box center [847, 216] width 15 height 15
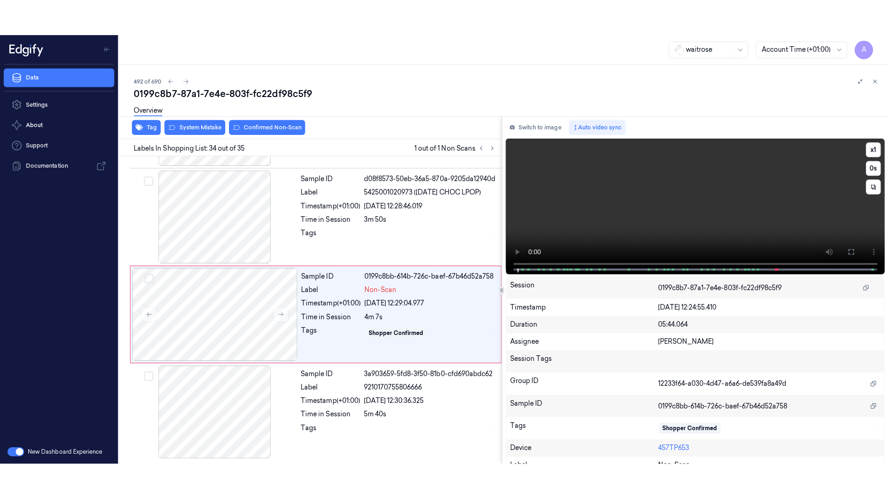
scroll to position [3023, 0]
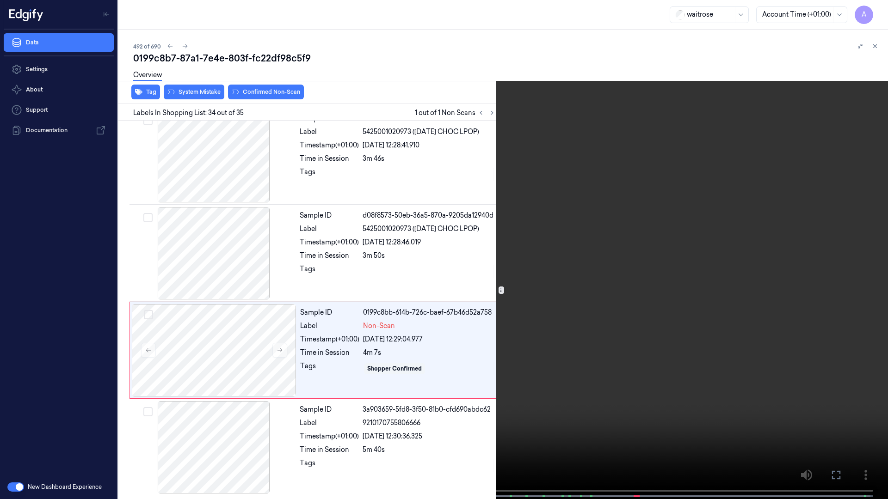
click at [593, 257] on video at bounding box center [444, 250] width 888 height 501
click at [0, 0] on icon at bounding box center [0, 0] width 0 height 0
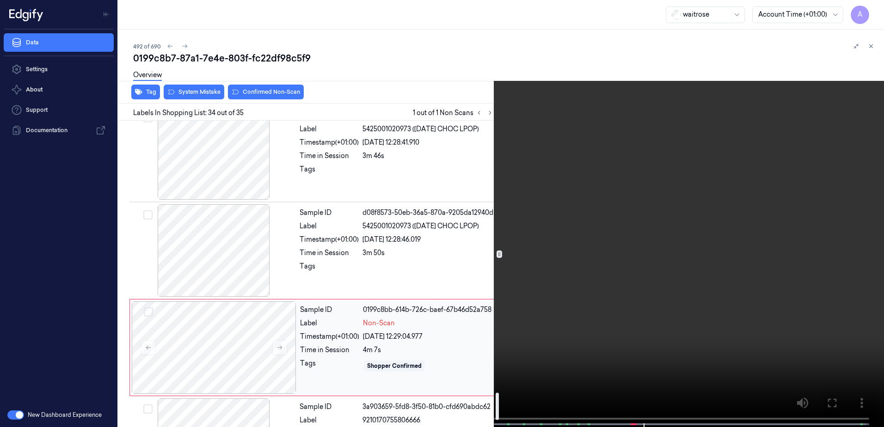
scroll to position [3101, 0]
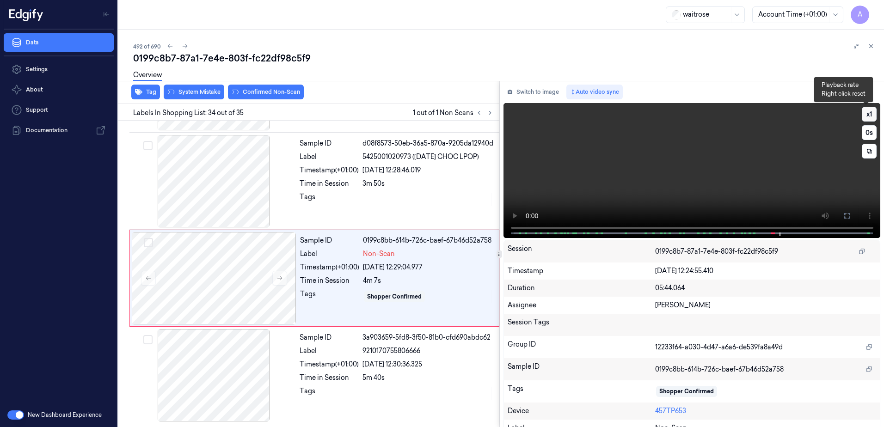
click at [864, 115] on button "x 1" at bounding box center [869, 114] width 15 height 15
click at [864, 115] on button "x 2" at bounding box center [869, 114] width 15 height 15
click at [697, 190] on video at bounding box center [692, 170] width 377 height 135
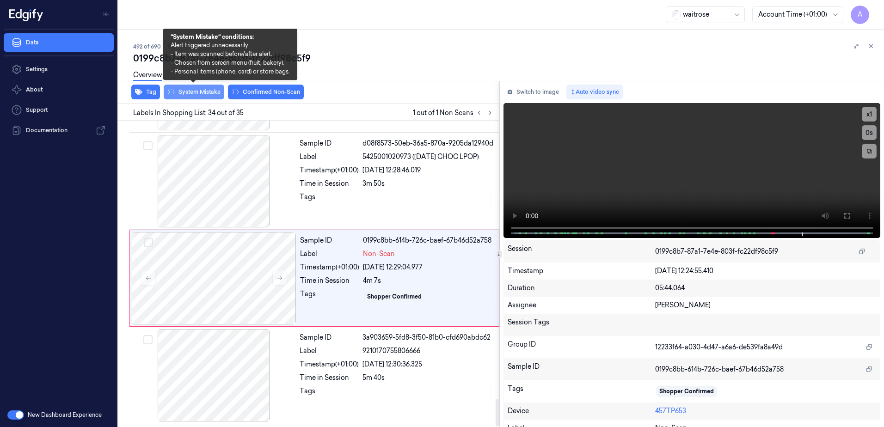
click at [196, 92] on button "System Mistake" at bounding box center [194, 92] width 61 height 15
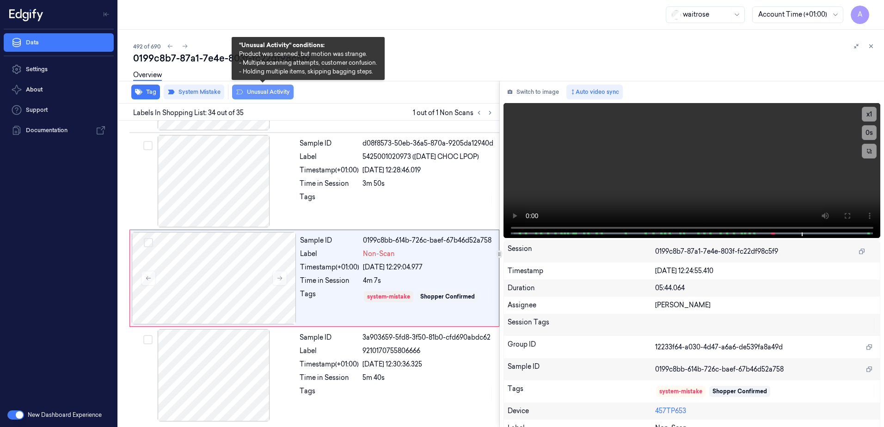
click at [255, 91] on button "Unusual Activity" at bounding box center [263, 92] width 62 height 15
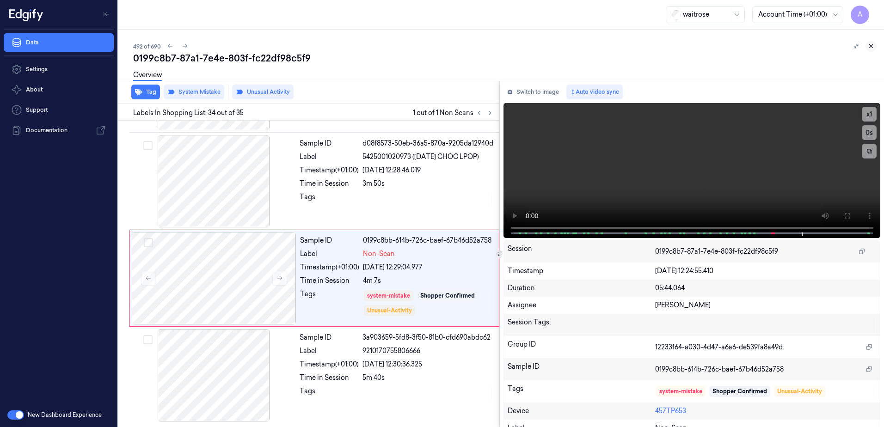
click at [873, 45] on icon at bounding box center [871, 46] width 6 height 6
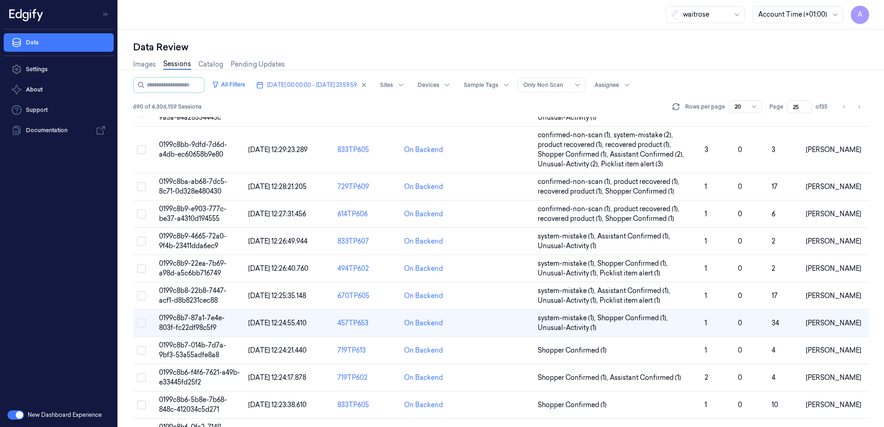
scroll to position [185, 0]
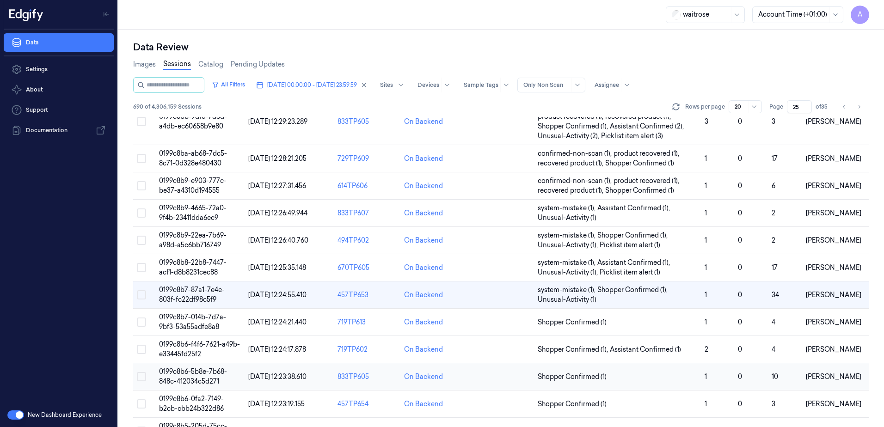
click at [191, 375] on span "0199c8b6-5b8e-7b68-848c-412034c5d271" at bounding box center [193, 377] width 68 height 18
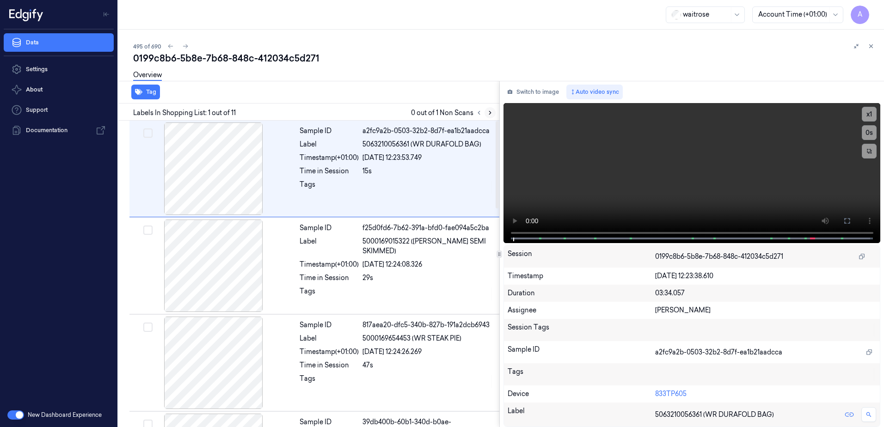
click at [489, 117] on button at bounding box center [490, 112] width 11 height 11
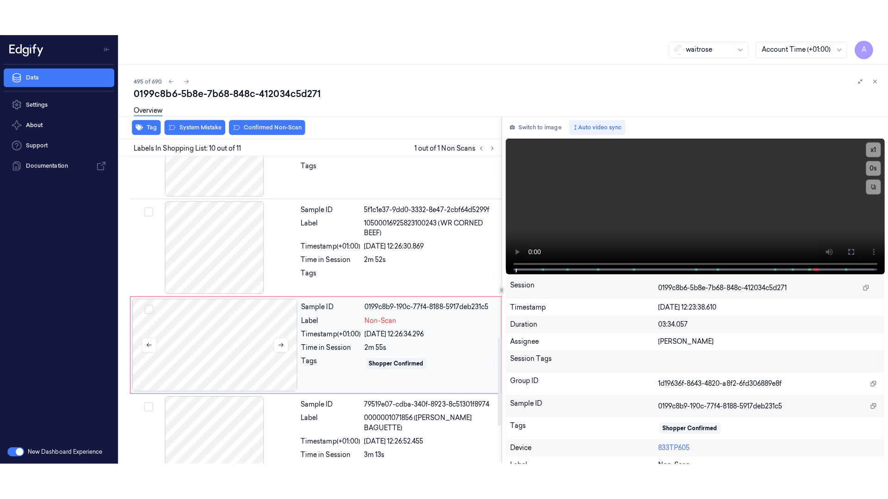
scroll to position [767, 0]
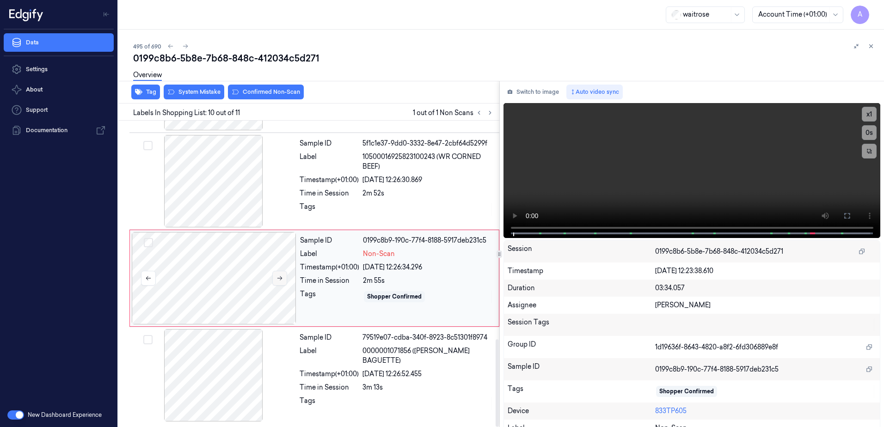
click at [283, 284] on button at bounding box center [279, 278] width 15 height 15
click at [280, 282] on button at bounding box center [279, 278] width 15 height 15
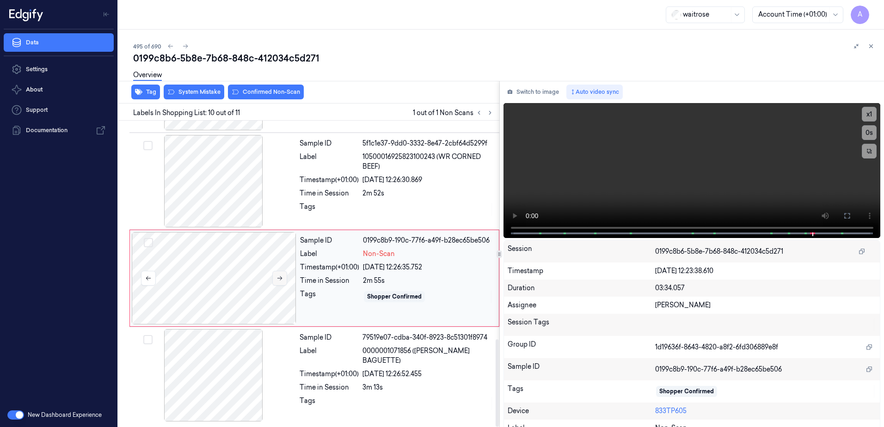
click at [280, 282] on button at bounding box center [279, 278] width 15 height 15
click at [846, 221] on button at bounding box center [847, 216] width 15 height 15
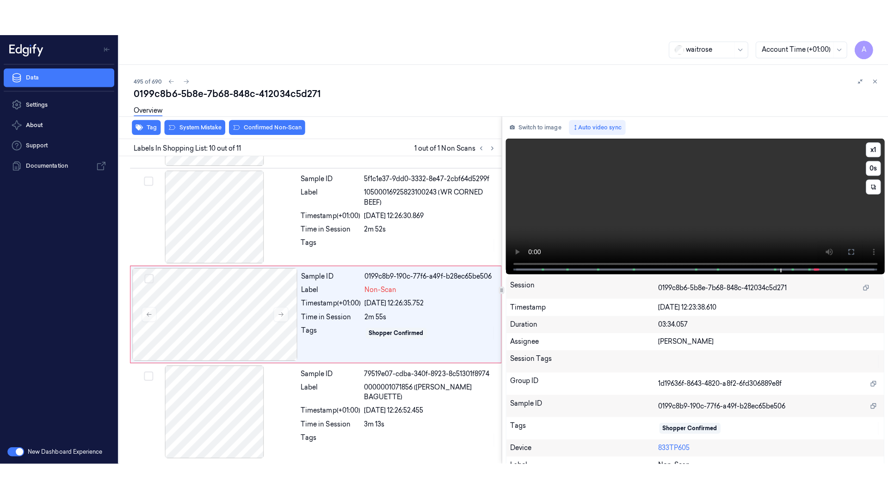
scroll to position [695, 0]
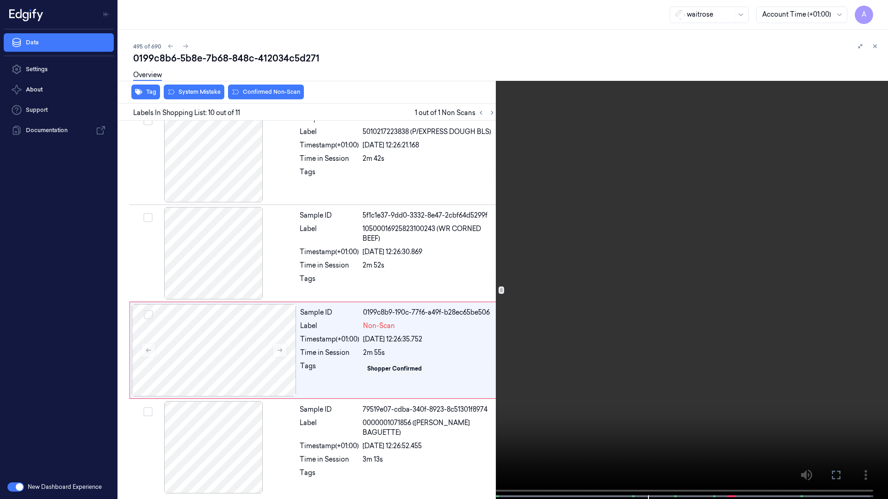
click at [641, 294] on video at bounding box center [444, 250] width 888 height 501
click at [0, 0] on icon at bounding box center [0, 0] width 0 height 0
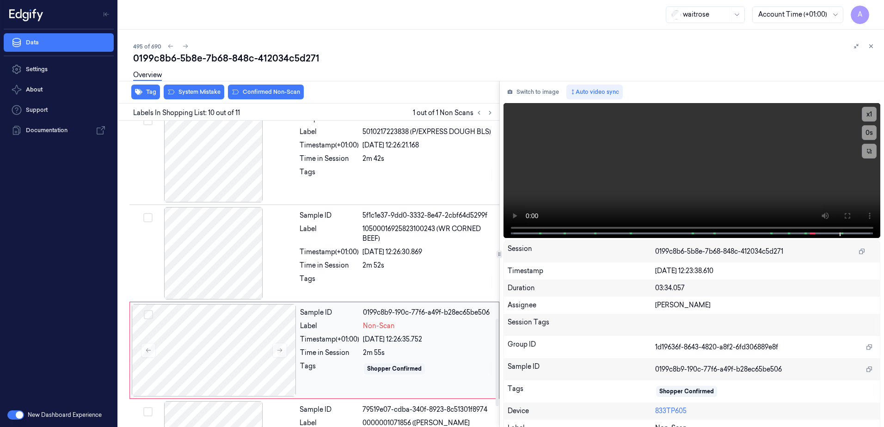
click at [333, 387] on div "Sample ID 0199c8b9-190c-77f6-a49f-b28ec65be506 Label Non-Scan Timestamp (+01:00…" at bounding box center [396, 350] width 201 height 92
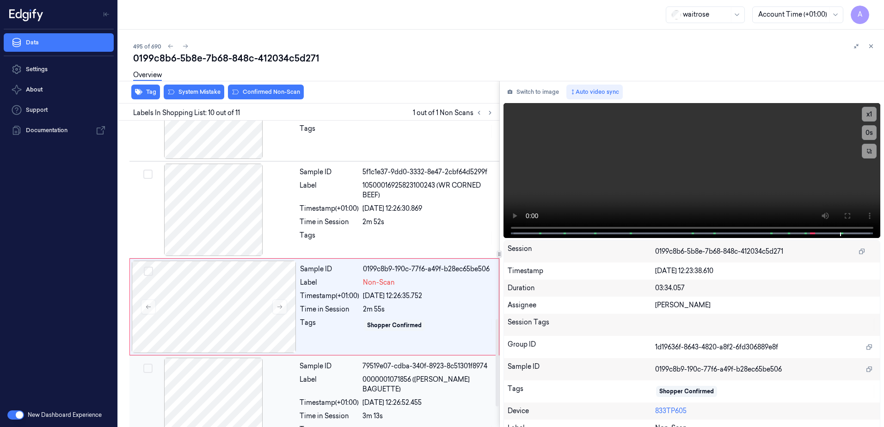
scroll to position [767, 0]
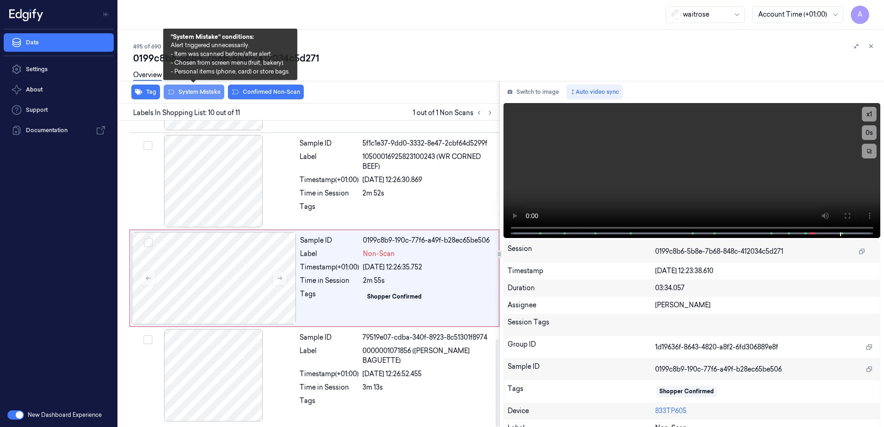
click at [212, 92] on button "System Mistake" at bounding box center [194, 92] width 61 height 15
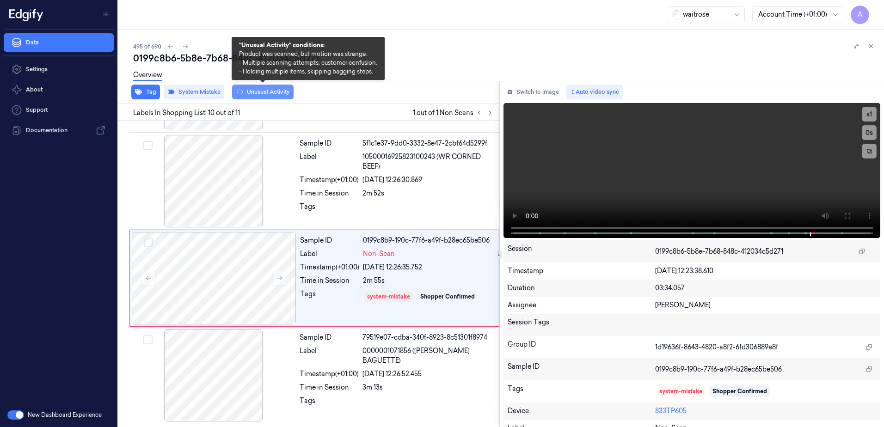
click at [259, 93] on button "Unusual Activity" at bounding box center [263, 92] width 62 height 15
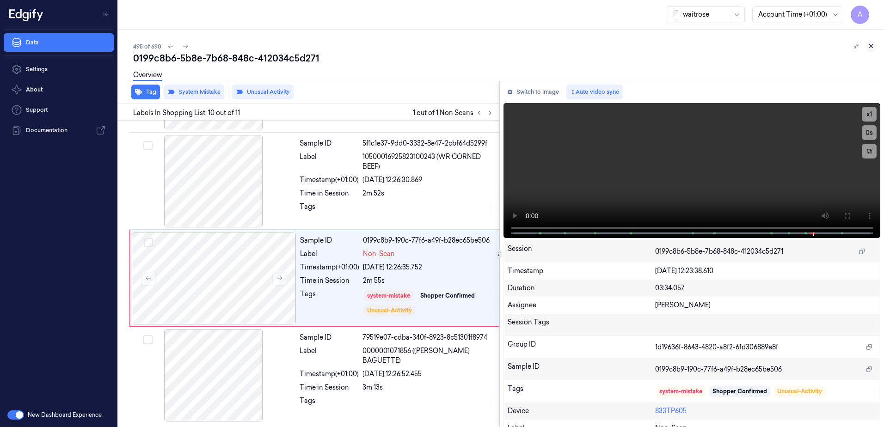
click at [876, 47] on button at bounding box center [871, 46] width 11 height 11
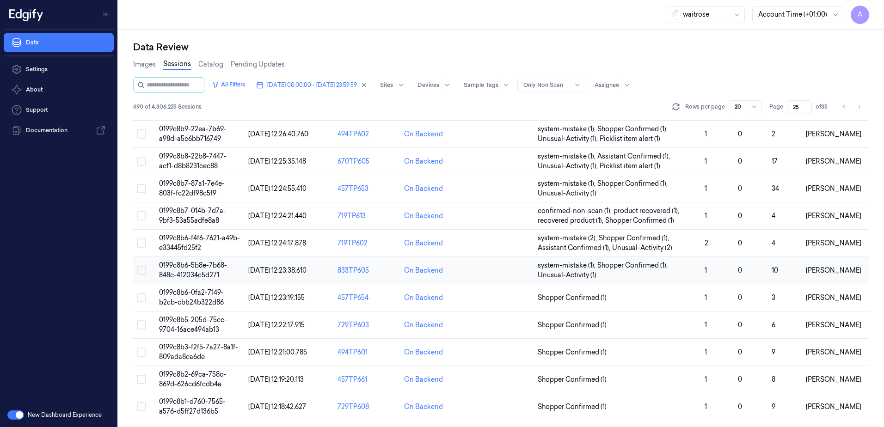
scroll to position [292, 0]
click at [179, 348] on span "0199c8b3-f2f5-7a27-8a1f-809ada8ca6de" at bounding box center [198, 352] width 79 height 18
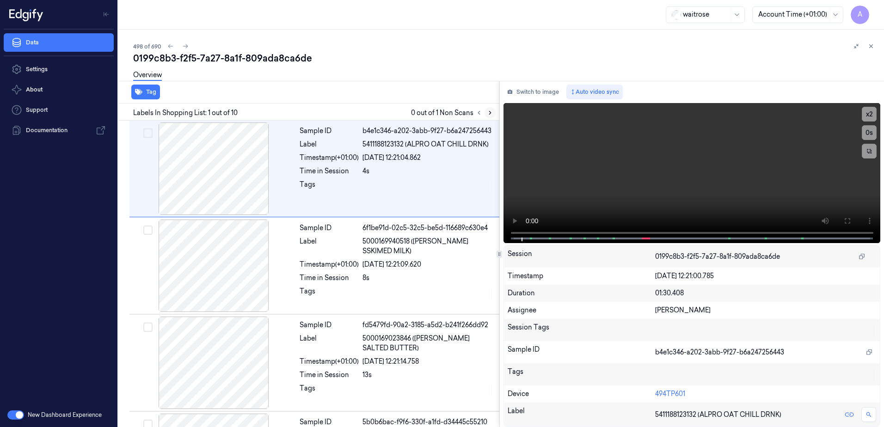
click at [492, 113] on icon at bounding box center [490, 113] width 6 height 6
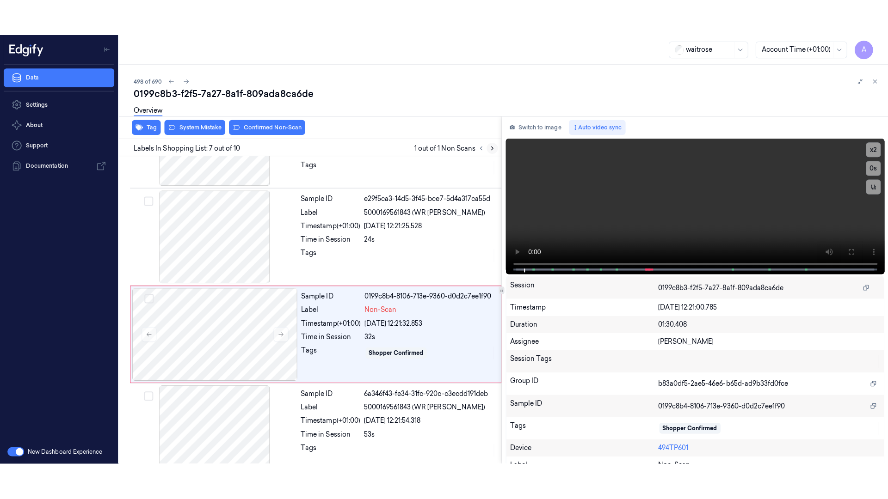
scroll to position [478, 0]
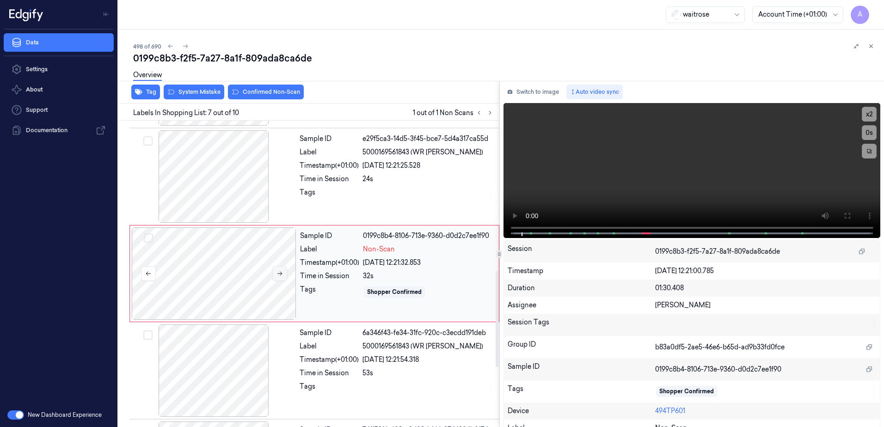
click at [278, 274] on icon at bounding box center [279, 274] width 5 height 4
click at [279, 277] on icon at bounding box center [280, 274] width 6 height 6
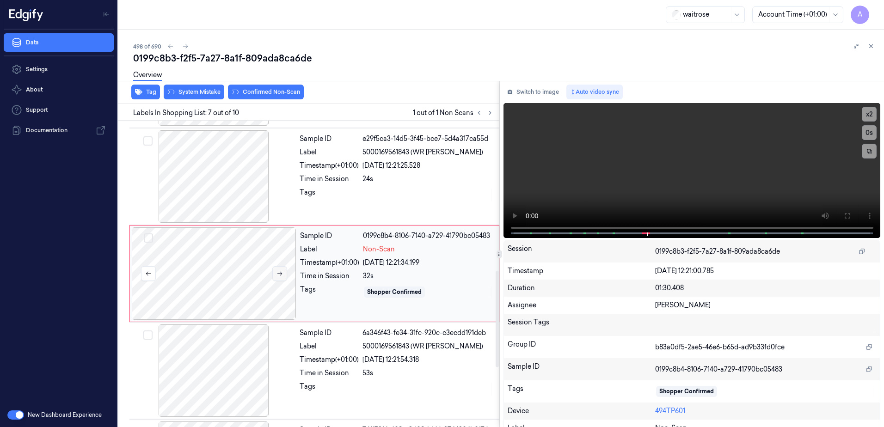
click at [279, 277] on icon at bounding box center [280, 274] width 6 height 6
click at [281, 275] on icon at bounding box center [279, 274] width 5 height 4
click at [279, 276] on icon at bounding box center [280, 274] width 6 height 6
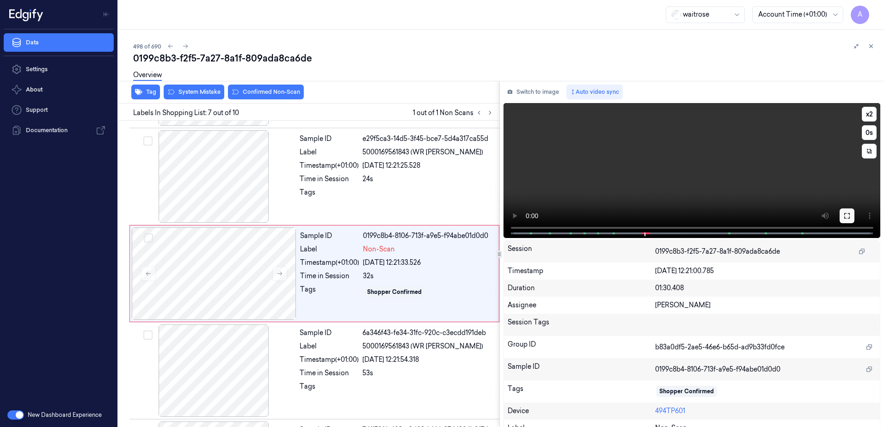
click at [845, 217] on icon at bounding box center [847, 215] width 7 height 7
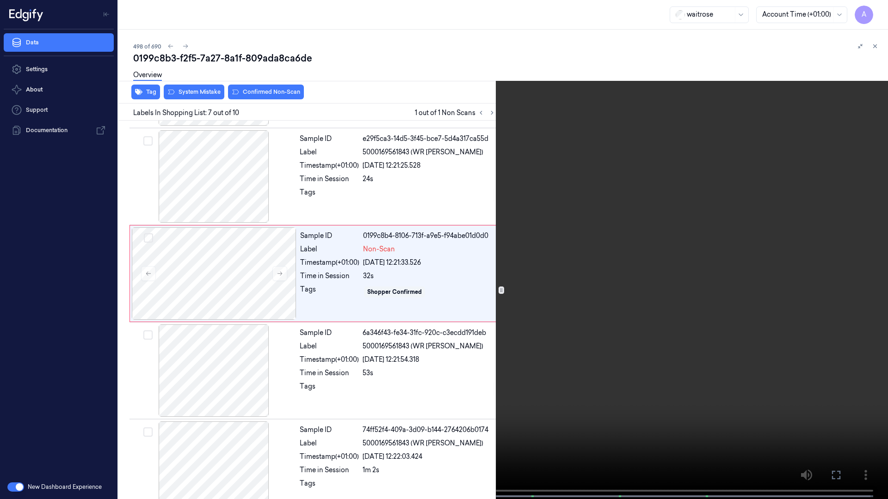
click at [667, 268] on video at bounding box center [444, 250] width 888 height 501
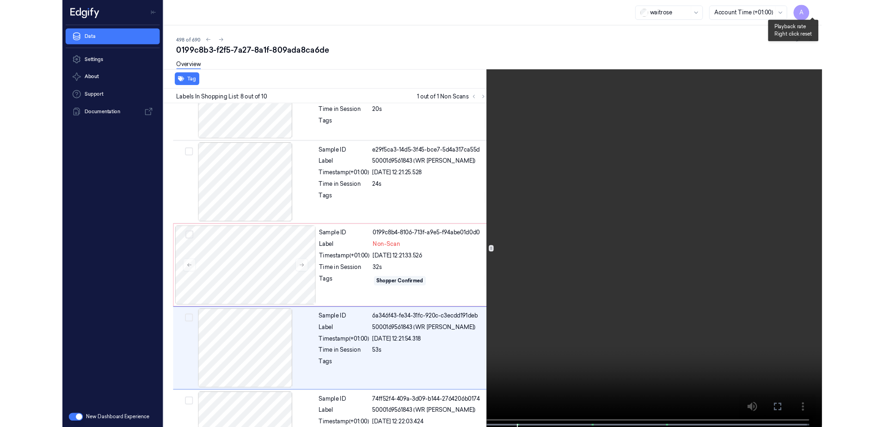
scroll to position [539, 0]
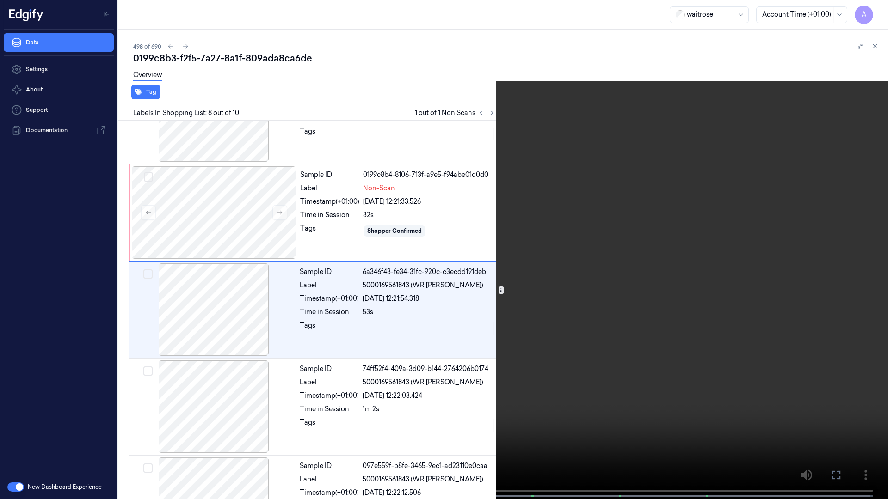
drag, startPoint x: 582, startPoint y: 398, endPoint x: 760, endPoint y: 424, distance: 179.4
click at [582, 400] on video at bounding box center [444, 250] width 888 height 501
click at [0, 0] on button at bounding box center [0, 0] width 0 height 0
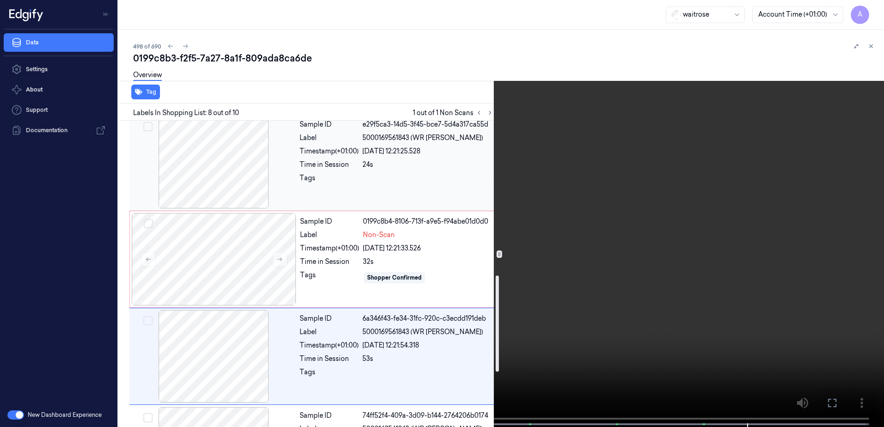
scroll to position [493, 0]
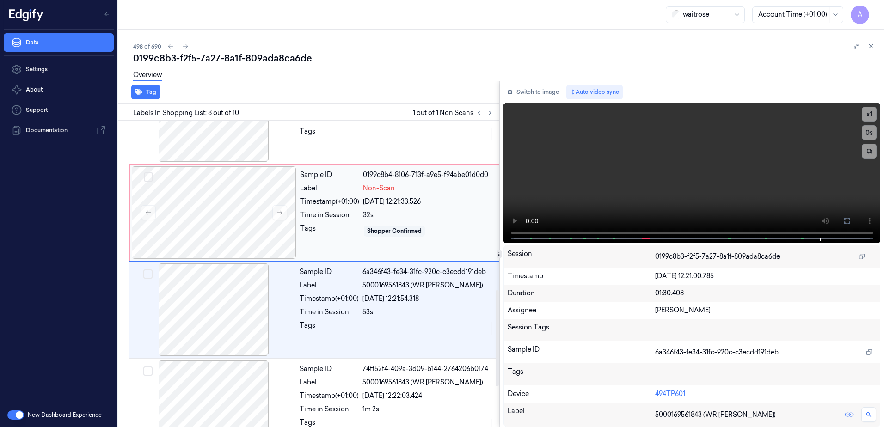
click at [337, 247] on div "Sample ID 0199c8b4-8106-713f-a9e5-f94abe01d0d0 Label Non-Scan Timestamp (+01:00…" at bounding box center [396, 212] width 201 height 92
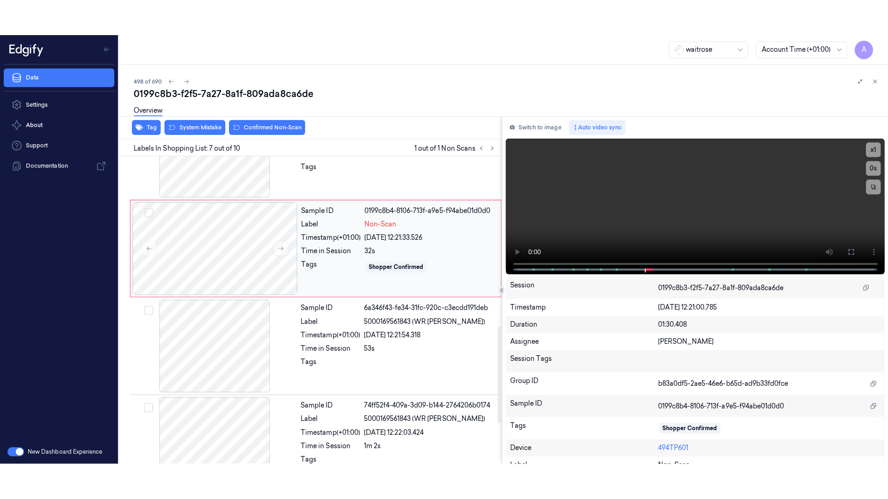
scroll to position [478, 0]
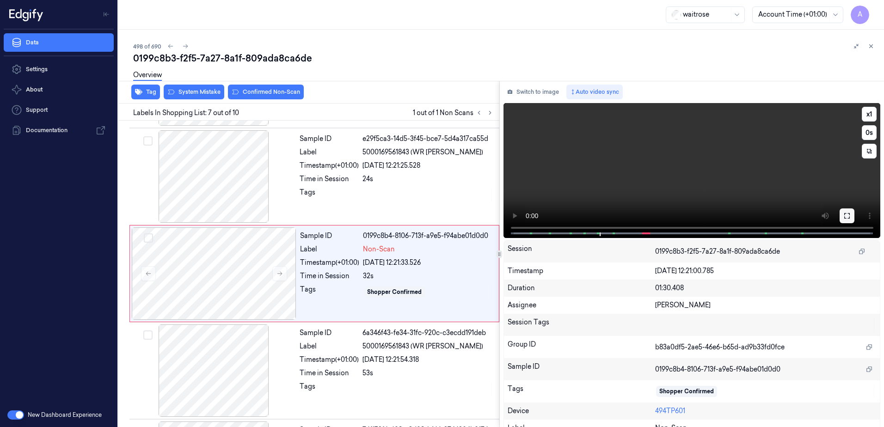
click at [840, 215] on button at bounding box center [847, 216] width 15 height 15
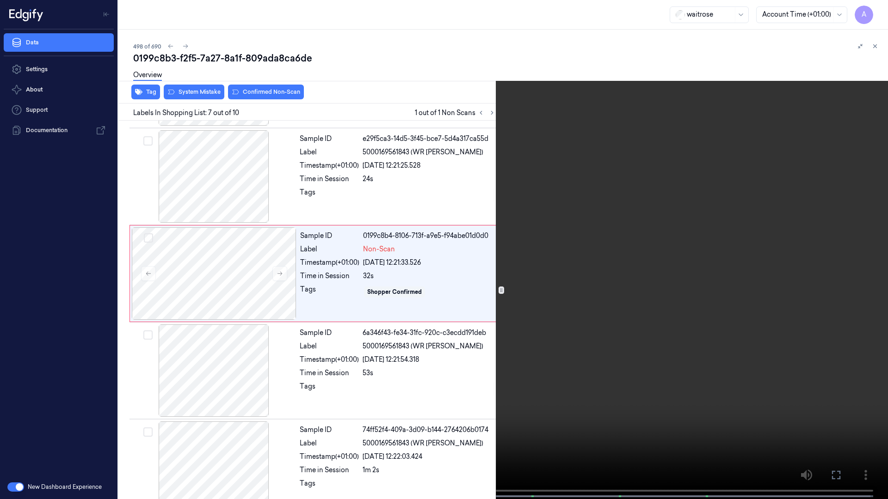
click at [505, 358] on video at bounding box center [444, 250] width 888 height 501
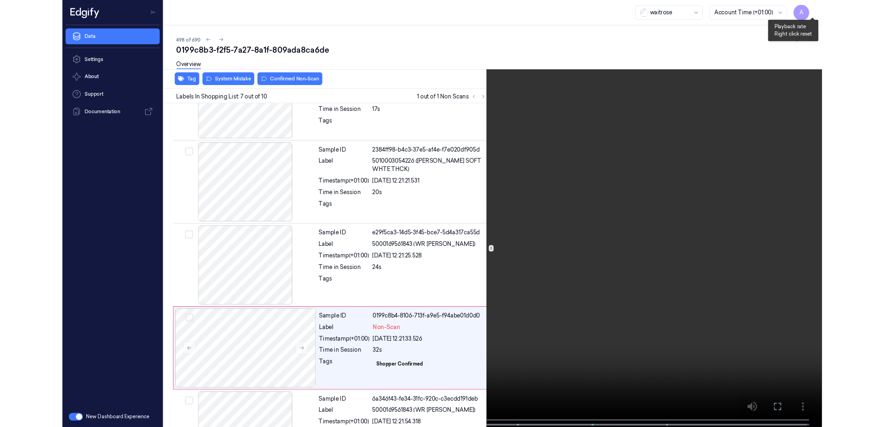
scroll to position [442, 0]
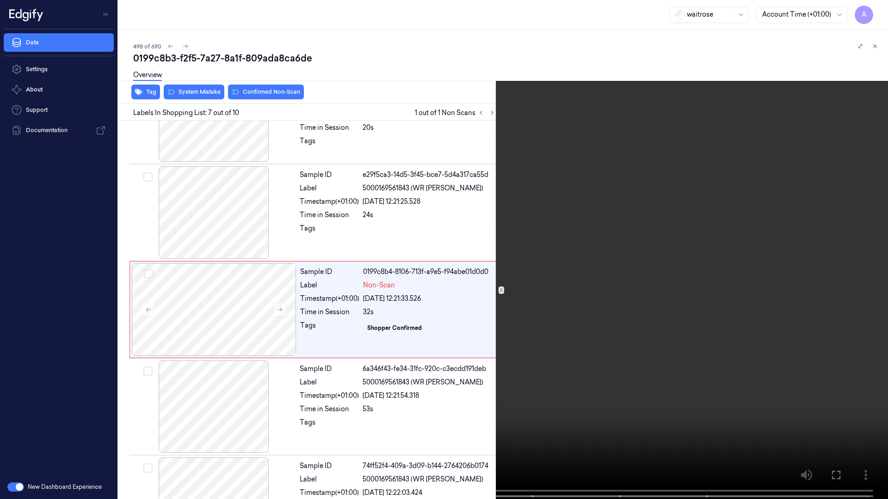
click at [0, 0] on icon at bounding box center [0, 0] width 0 height 0
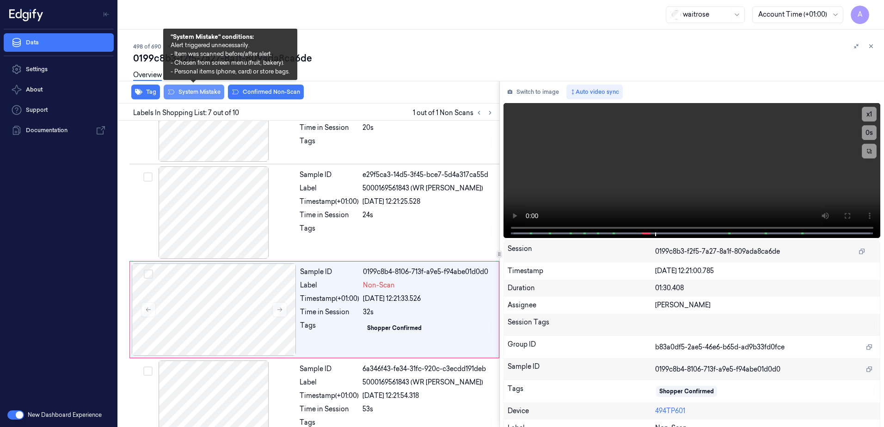
click at [190, 92] on button "System Mistake" at bounding box center [194, 92] width 61 height 15
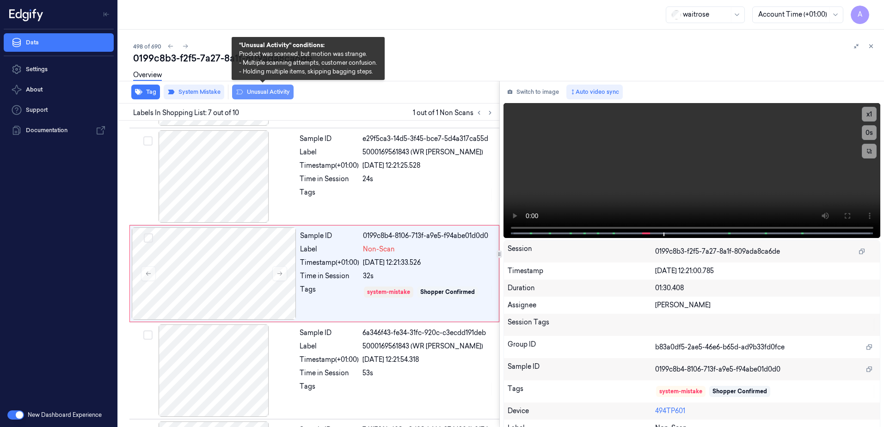
click at [251, 90] on button "Unusual Activity" at bounding box center [263, 92] width 62 height 15
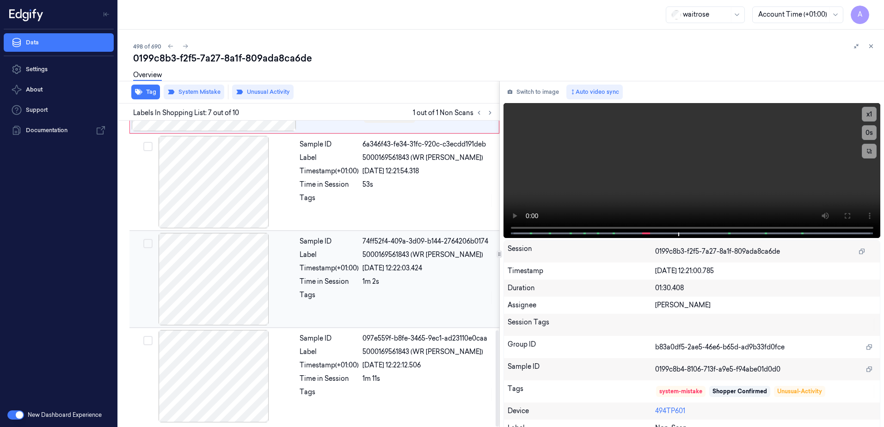
scroll to position [667, 0]
click at [872, 46] on icon at bounding box center [871, 46] width 6 height 6
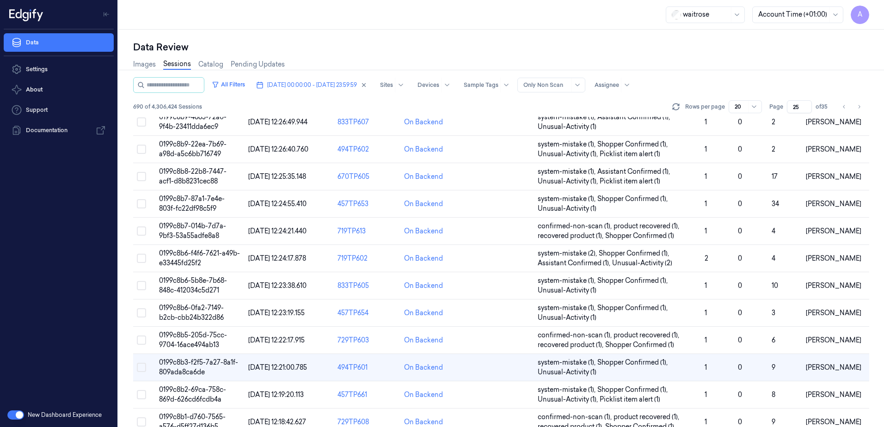
scroll to position [292, 0]
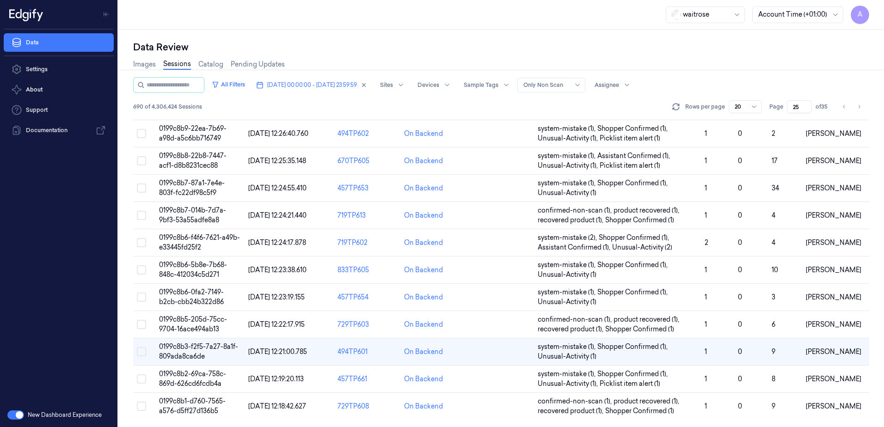
drag, startPoint x: 802, startPoint y: 107, endPoint x: 794, endPoint y: 111, distance: 9.3
click at [794, 111] on input "25" at bounding box center [799, 106] width 25 height 13
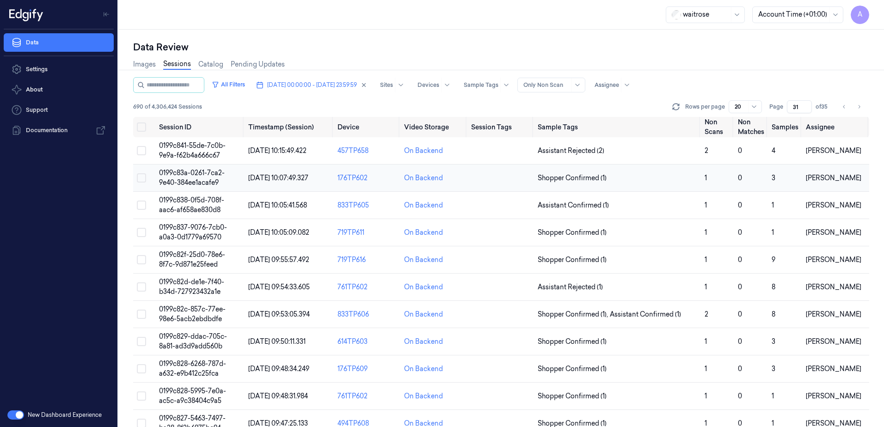
type input "31"
click at [172, 175] on span "0199c83a-0261-7ca2-9e40-384ee1acafe9" at bounding box center [192, 178] width 66 height 18
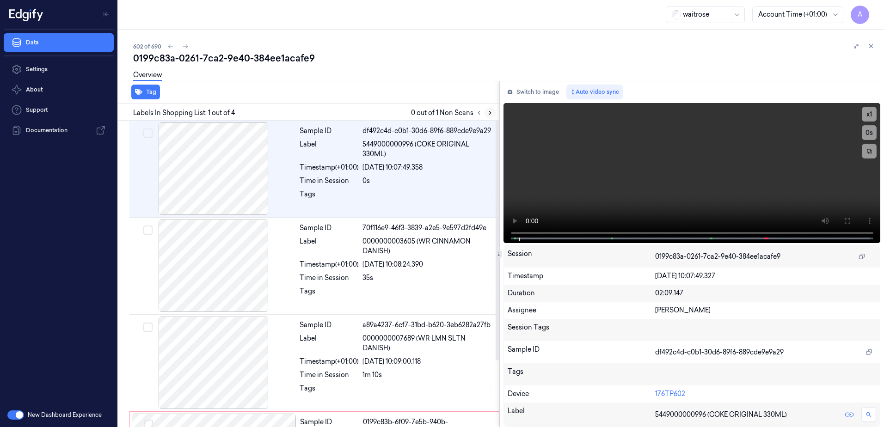
click at [494, 115] on button at bounding box center [490, 112] width 11 height 11
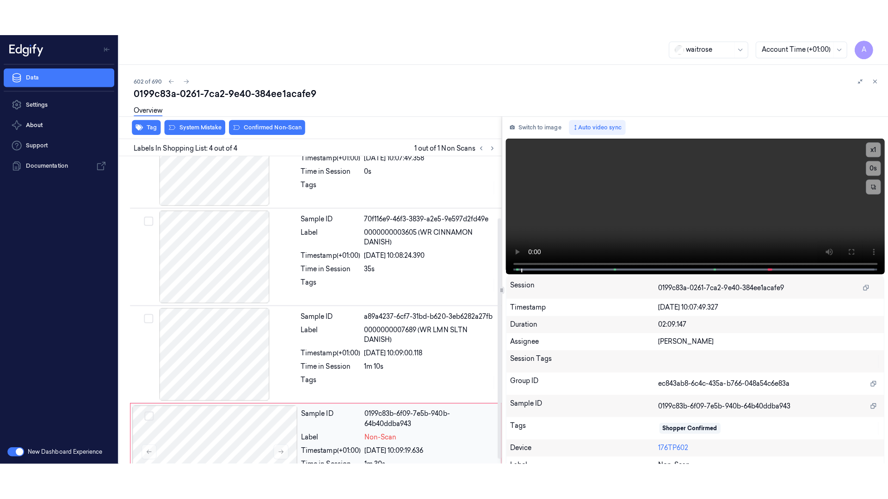
scroll to position [85, 0]
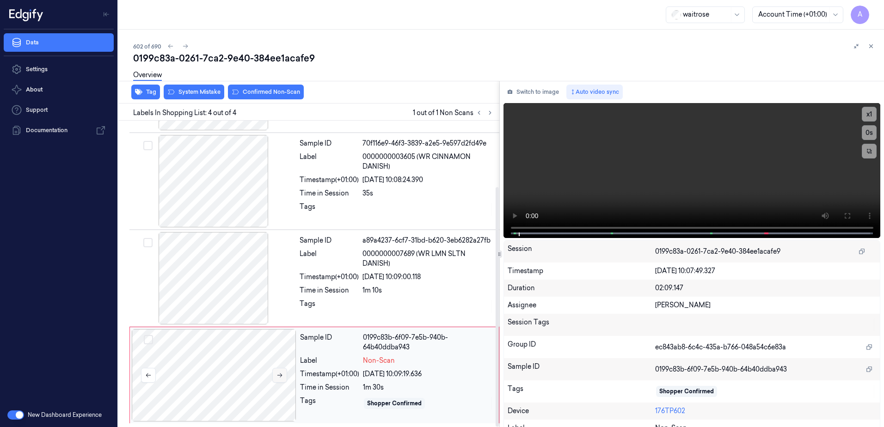
click at [279, 376] on icon at bounding box center [279, 376] width 5 height 4
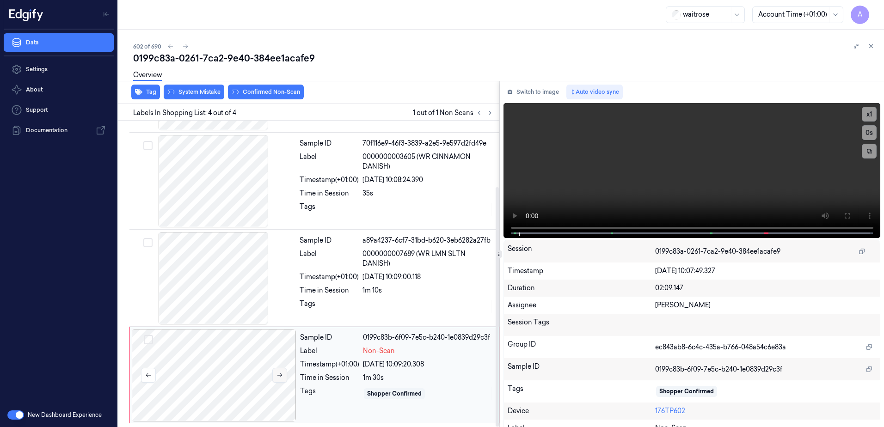
click at [280, 375] on icon at bounding box center [280, 375] width 6 height 6
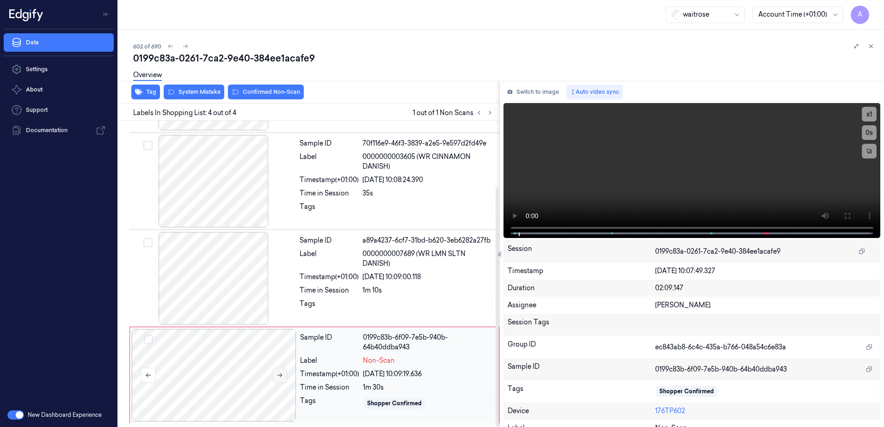
click at [280, 375] on icon at bounding box center [280, 375] width 6 height 6
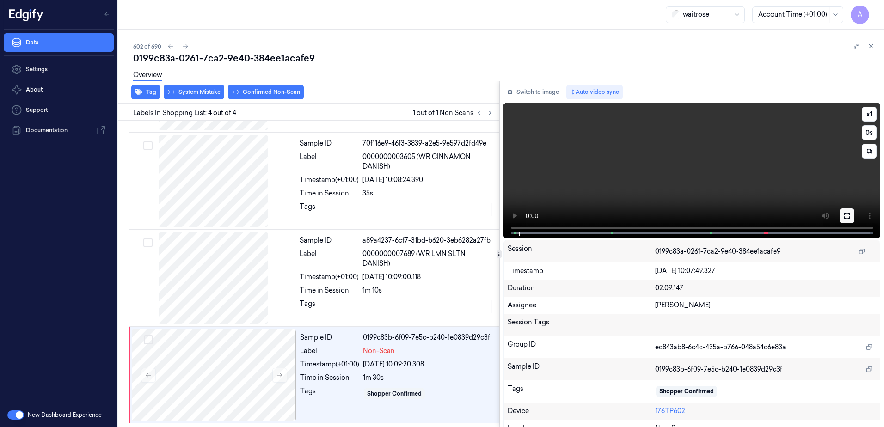
click at [845, 219] on icon at bounding box center [847, 215] width 7 height 7
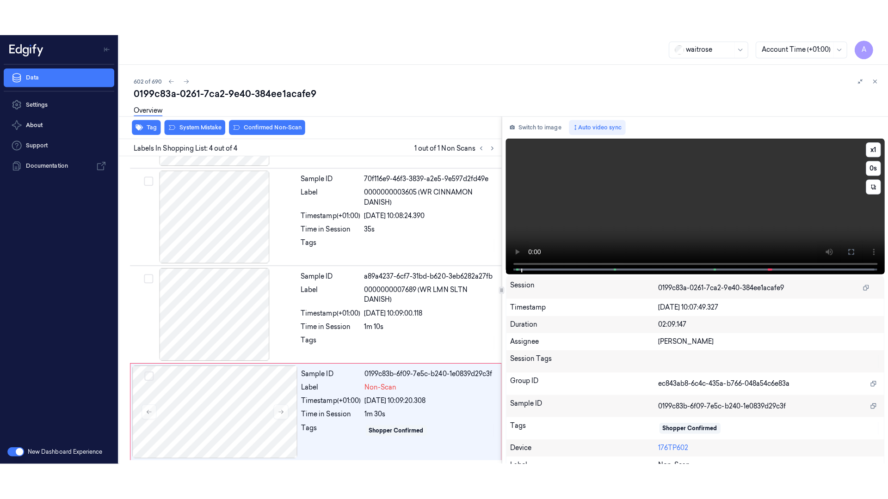
scroll to position [12, 0]
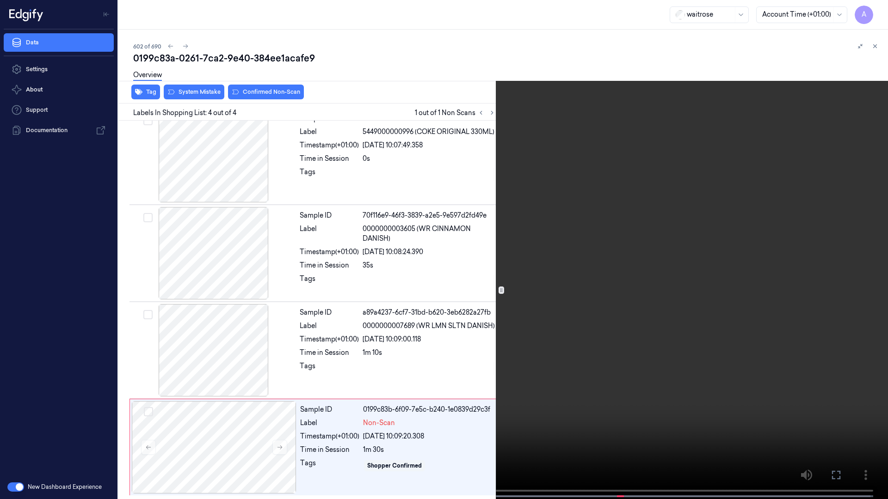
click at [502, 272] on video at bounding box center [444, 250] width 888 height 501
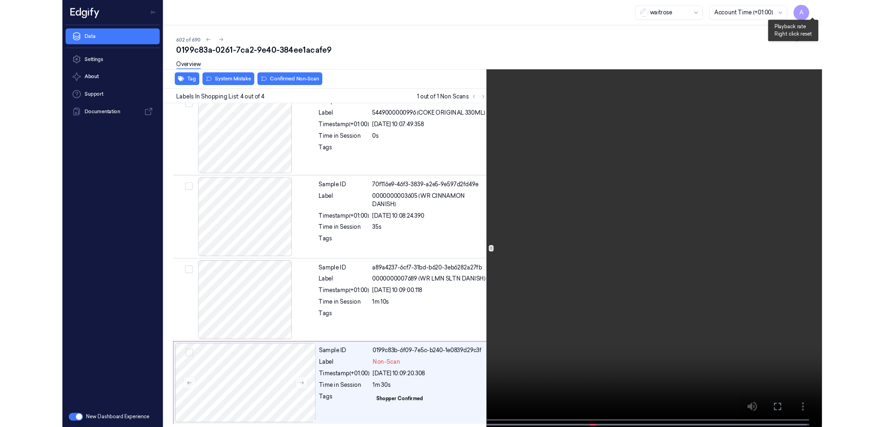
scroll to position [0, 0]
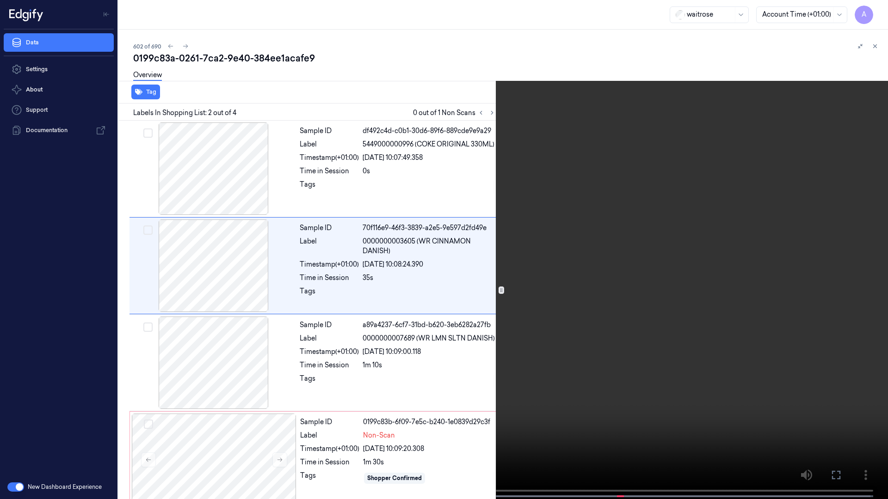
click at [0, 0] on button at bounding box center [0, 0] width 0 height 0
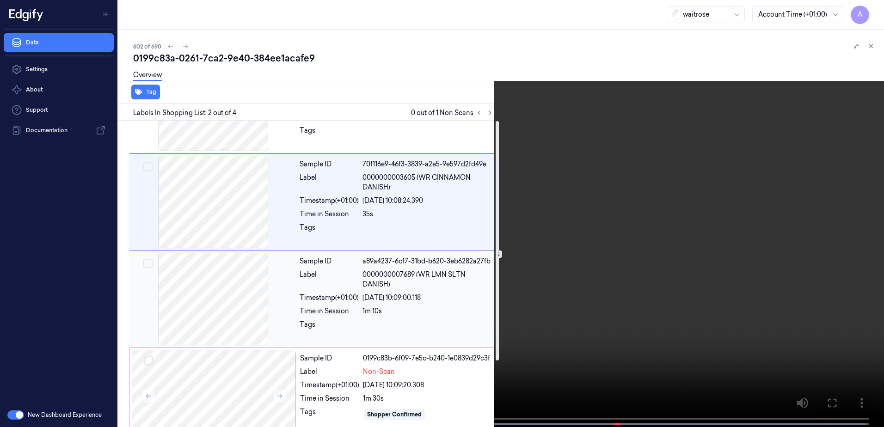
scroll to position [85, 0]
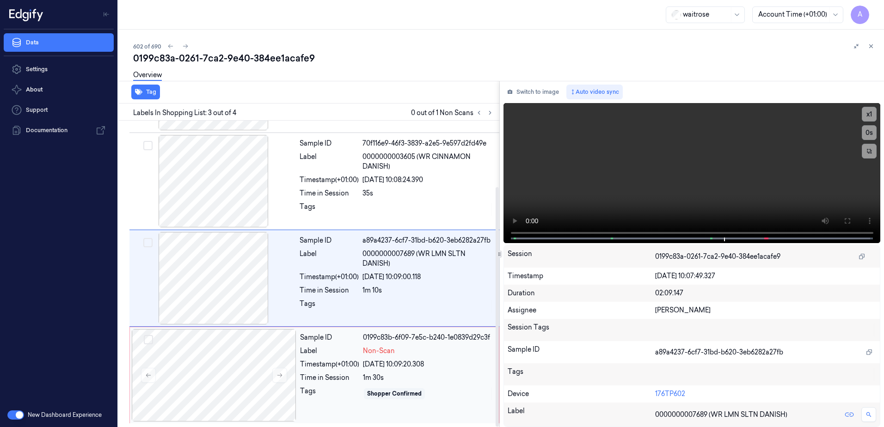
click at [354, 401] on div "Tags" at bounding box center [329, 394] width 59 height 15
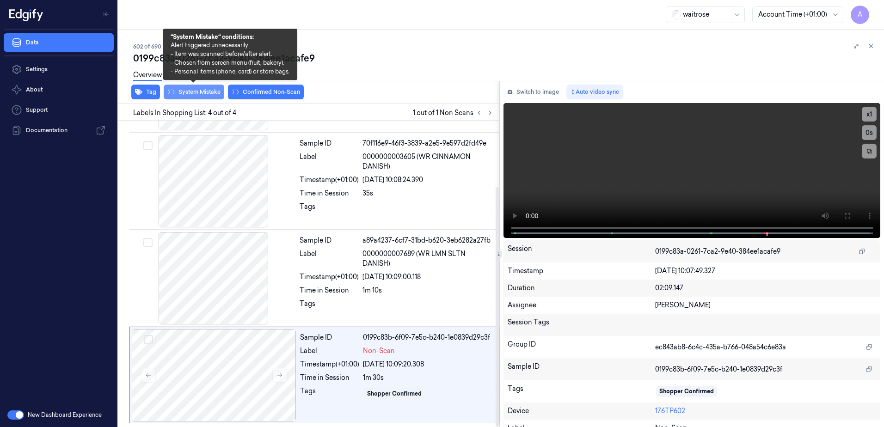
click at [186, 94] on button "System Mistake" at bounding box center [194, 92] width 61 height 15
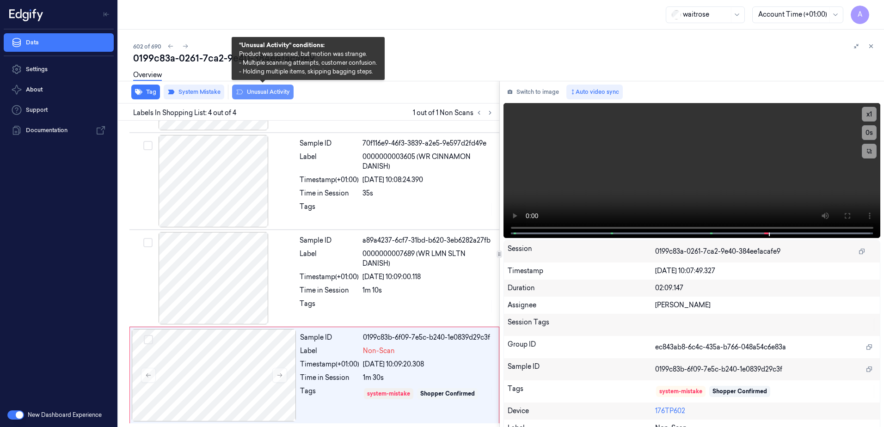
click at [253, 94] on button "Unusual Activity" at bounding box center [263, 92] width 62 height 15
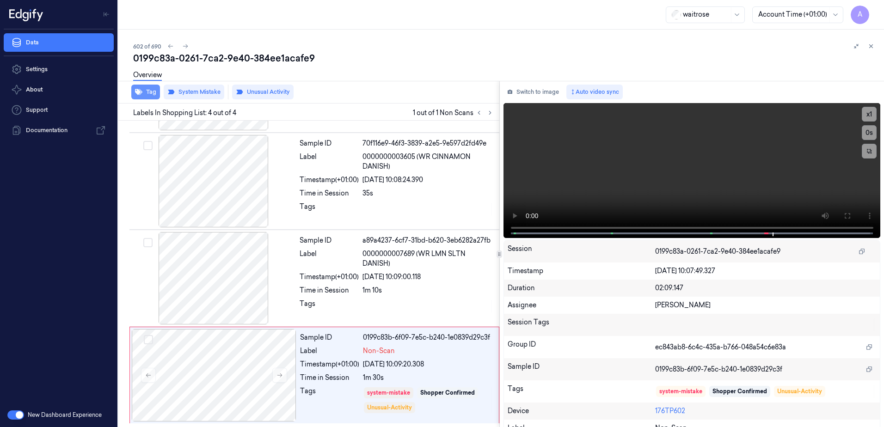
click at [151, 97] on button "Tag" at bounding box center [145, 92] width 29 height 15
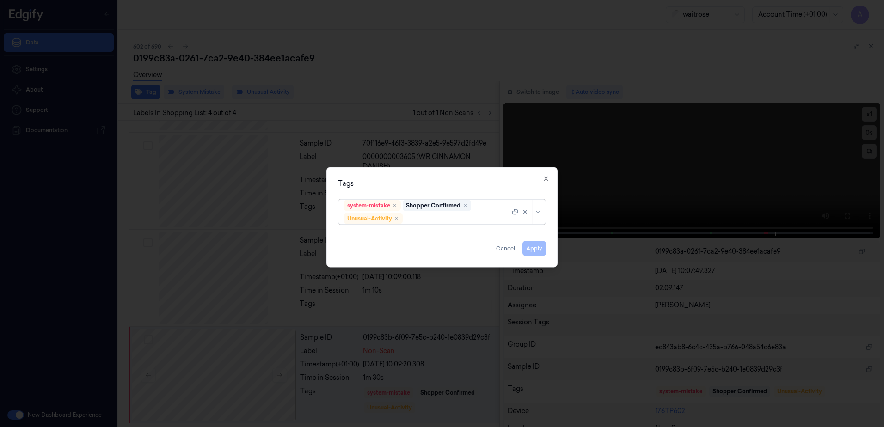
click at [433, 218] on div at bounding box center [457, 219] width 105 height 10
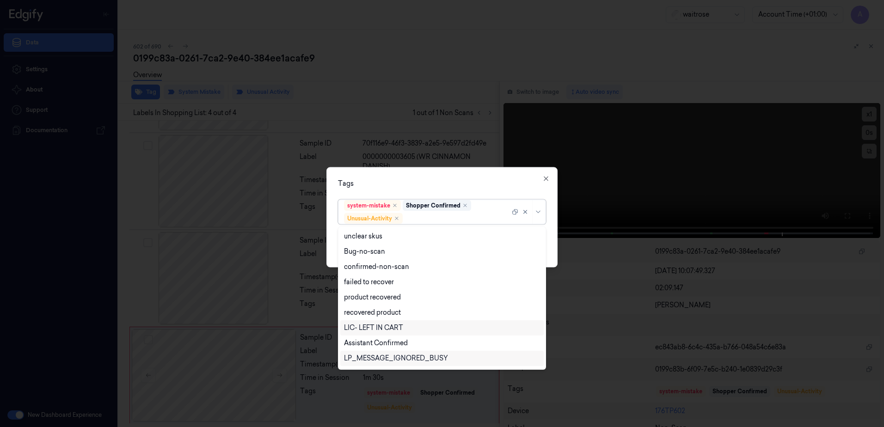
scroll to position [121, 0]
click at [376, 345] on div "Picklist item alert" at bounding box center [370, 345] width 53 height 10
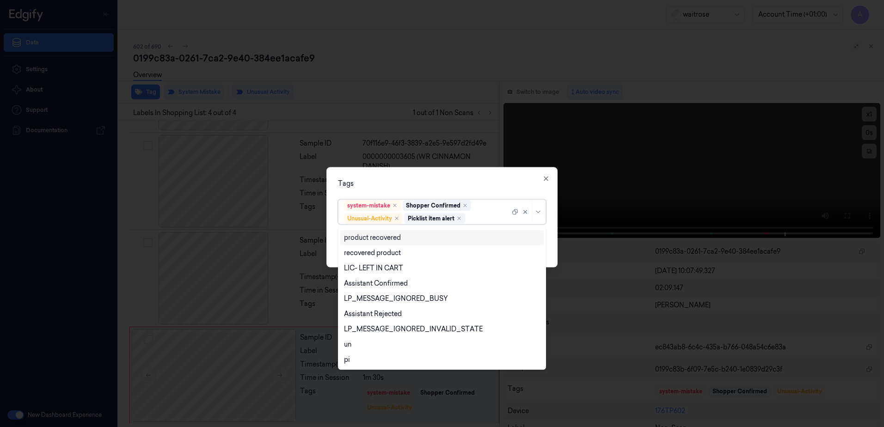
click at [447, 195] on div "Tags option Picklist item alert, selected. 20 results available. Use Up and Dow…" at bounding box center [442, 217] width 231 height 100
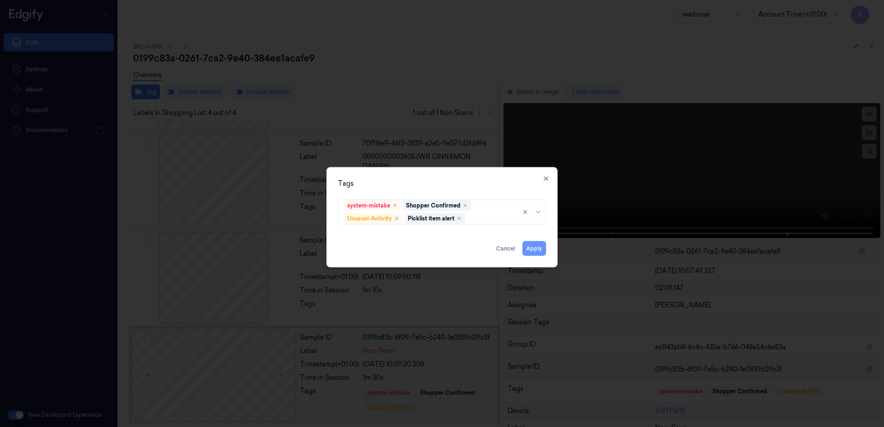
click at [537, 256] on button "Apply" at bounding box center [535, 248] width 24 height 15
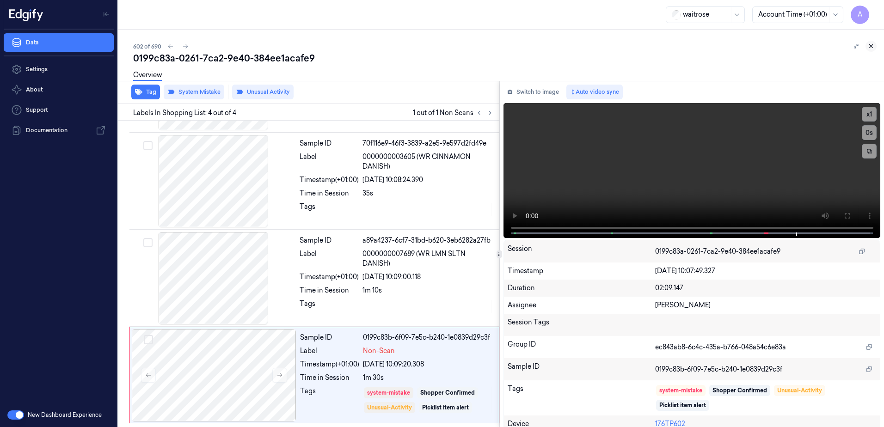
click at [872, 47] on icon at bounding box center [871, 46] width 3 height 3
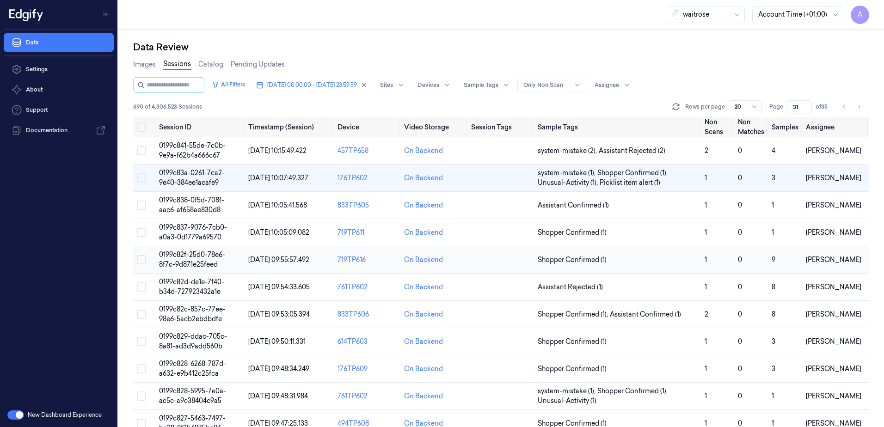
click at [201, 264] on span "0199c82f-25d0-78e6-8f7c-9d871e25feed" at bounding box center [192, 260] width 66 height 18
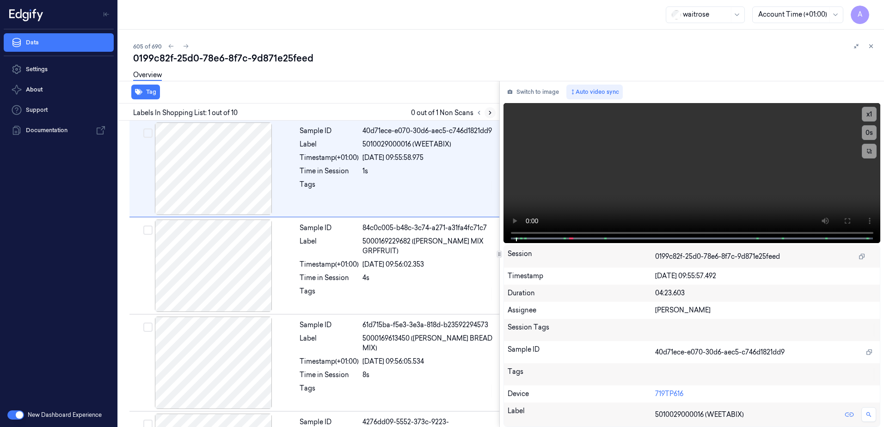
click at [491, 113] on icon at bounding box center [490, 112] width 2 height 3
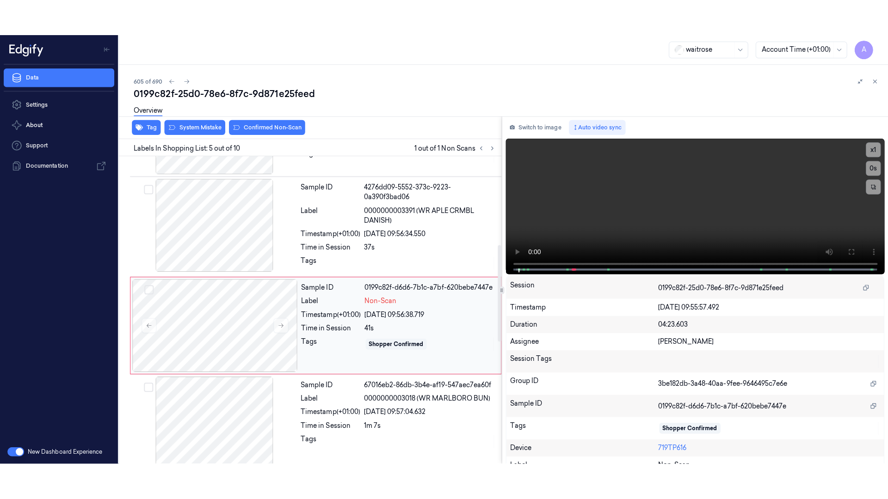
scroll to position [284, 0]
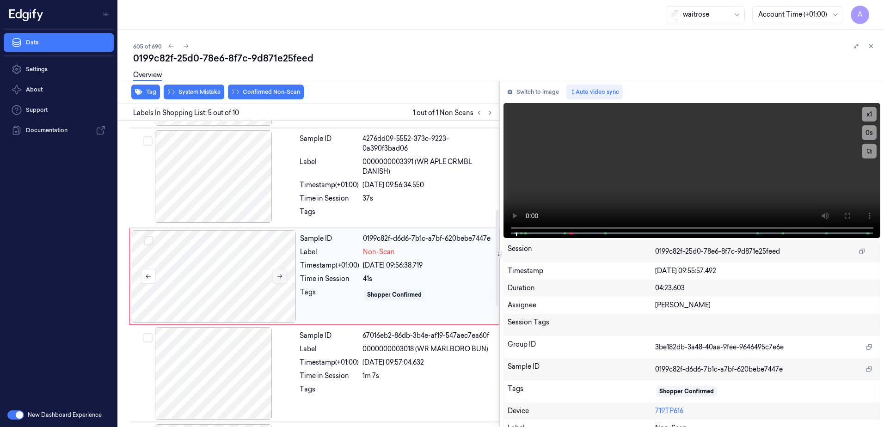
click at [277, 275] on icon at bounding box center [279, 277] width 5 height 4
click at [279, 276] on icon at bounding box center [280, 276] width 6 height 6
click at [840, 216] on button at bounding box center [847, 216] width 15 height 15
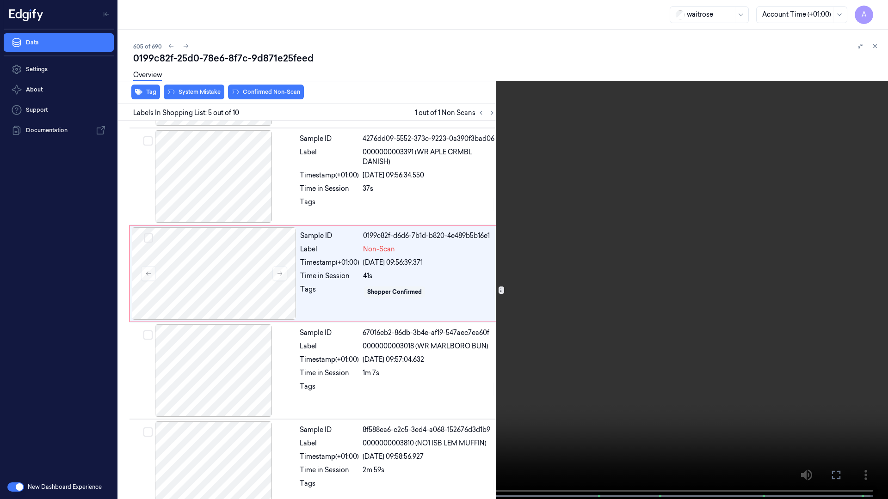
click at [562, 327] on video at bounding box center [444, 250] width 888 height 501
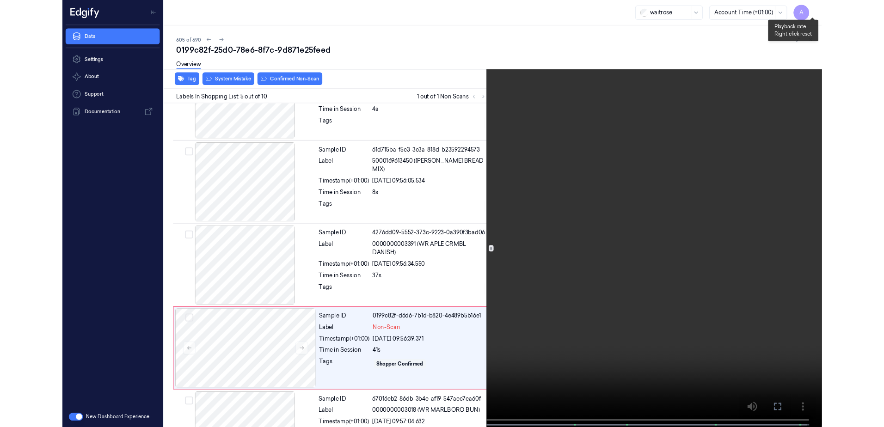
scroll to position [247, 0]
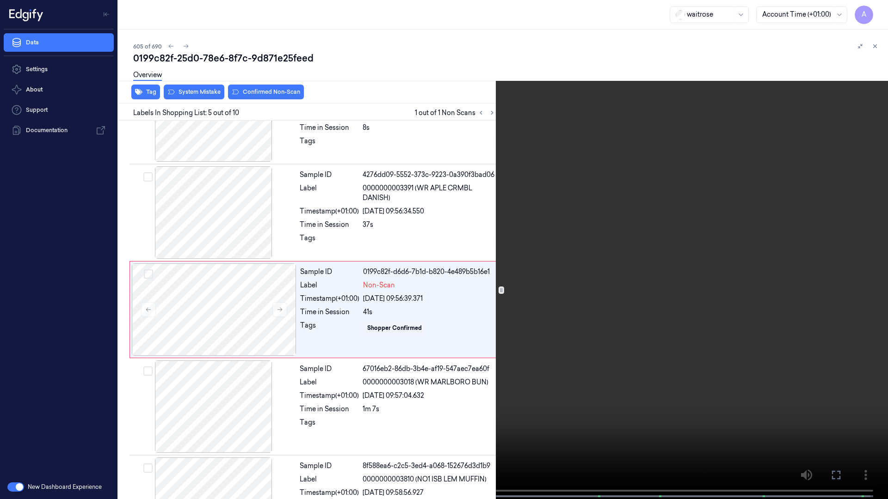
click at [0, 0] on button at bounding box center [0, 0] width 0 height 0
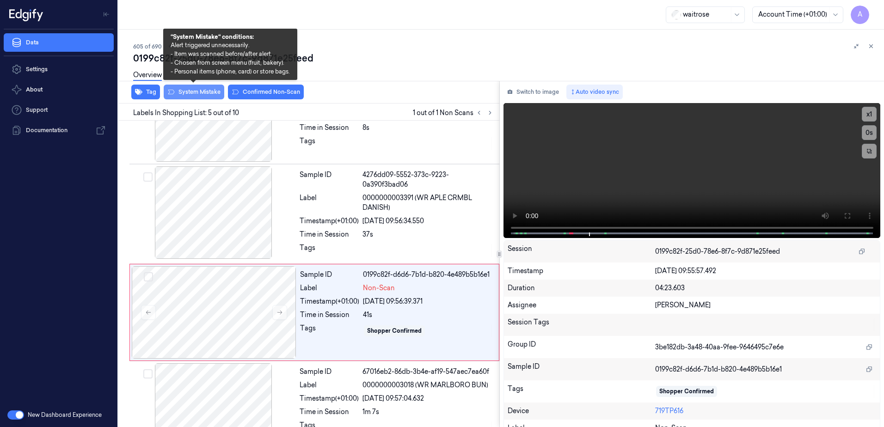
click at [194, 98] on button "System Mistake" at bounding box center [194, 92] width 61 height 15
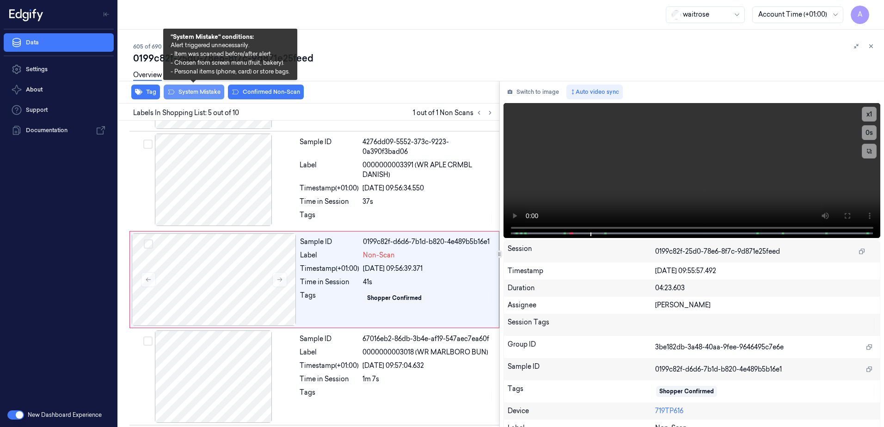
scroll to position [284, 0]
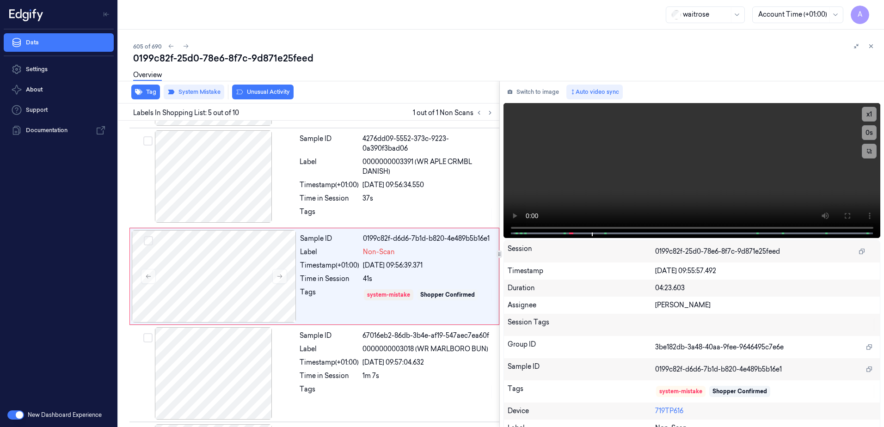
click at [265, 99] on div "Tag System Mistake Unusual Activity" at bounding box center [307, 92] width 385 height 23
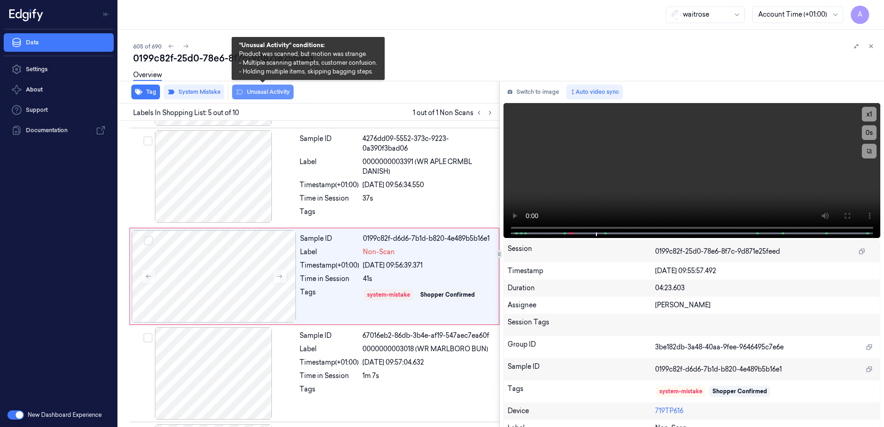
click at [253, 93] on button "Unusual Activity" at bounding box center [263, 92] width 62 height 15
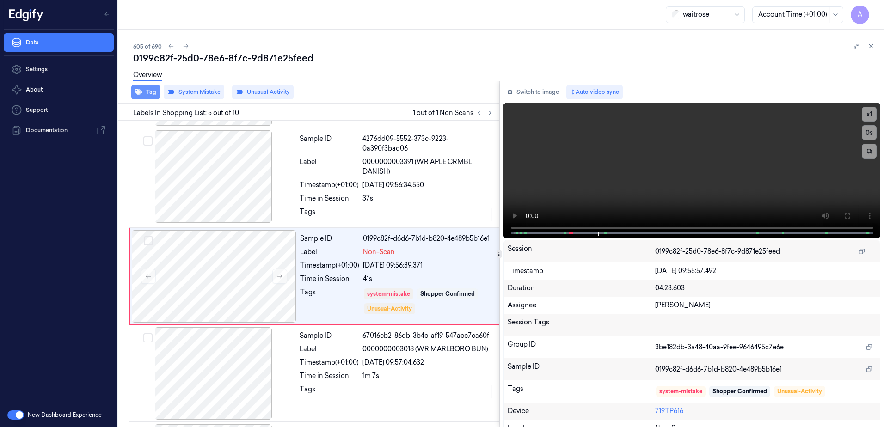
click at [147, 95] on button "Tag" at bounding box center [145, 92] width 29 height 15
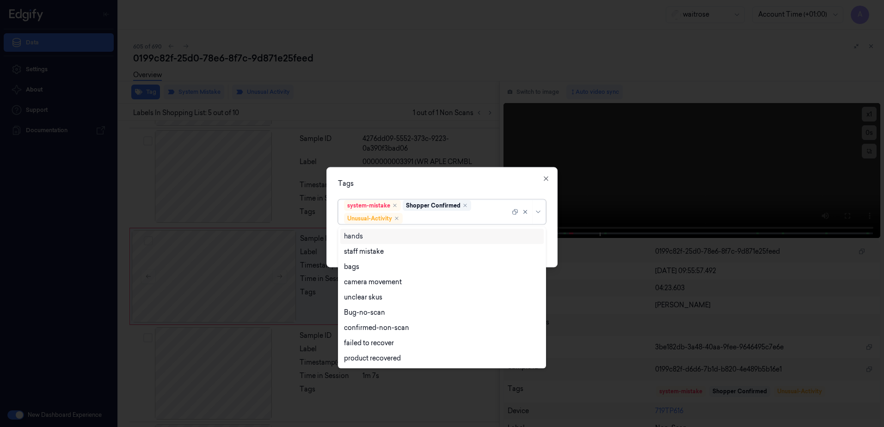
click at [449, 218] on div at bounding box center [457, 219] width 105 height 10
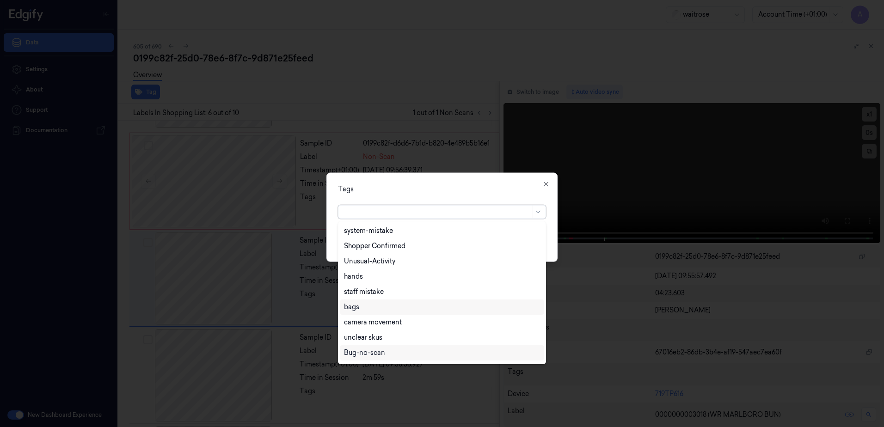
scroll to position [381, 0]
click at [547, 182] on icon "button" at bounding box center [546, 184] width 7 height 7
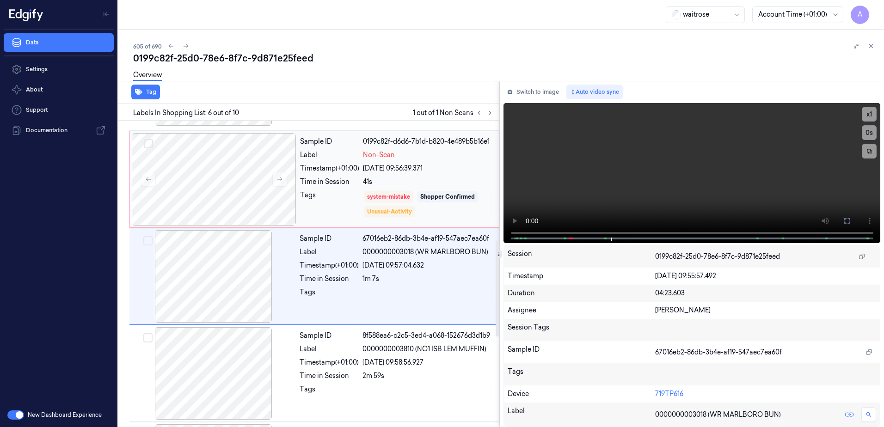
click at [450, 216] on div "Sample ID 0199c82f-d6d6-7b1d-b820-4e489b5b16e1 Label Non-Scan Timestamp (+01:00…" at bounding box center [396, 179] width 201 height 92
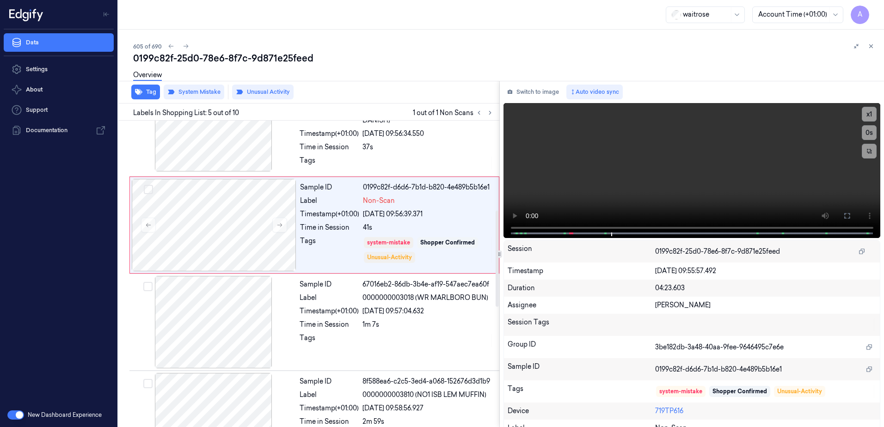
scroll to position [284, 0]
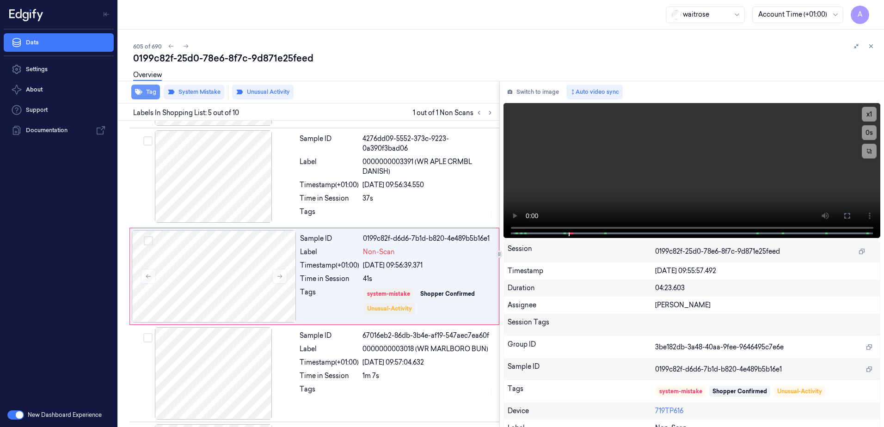
click at [143, 89] on button "Tag" at bounding box center [145, 92] width 29 height 15
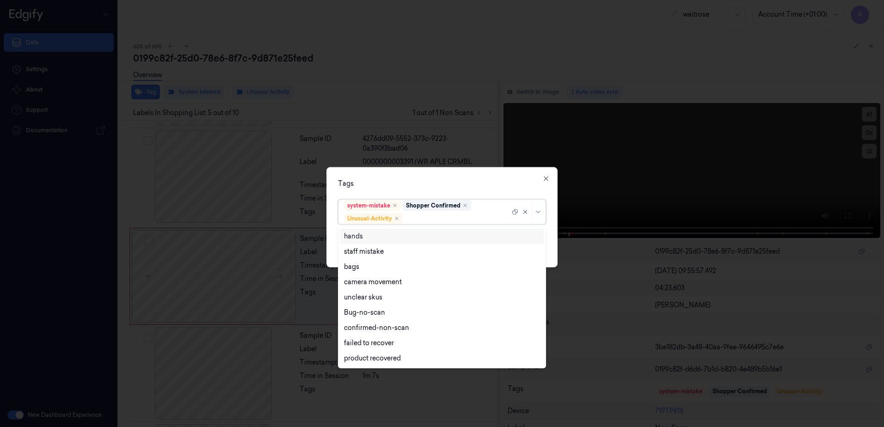
click at [425, 221] on div at bounding box center [457, 219] width 105 height 10
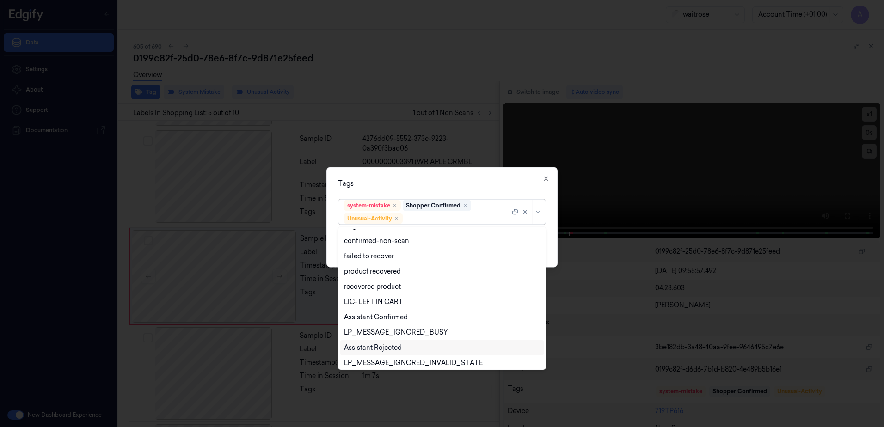
scroll to position [121, 0]
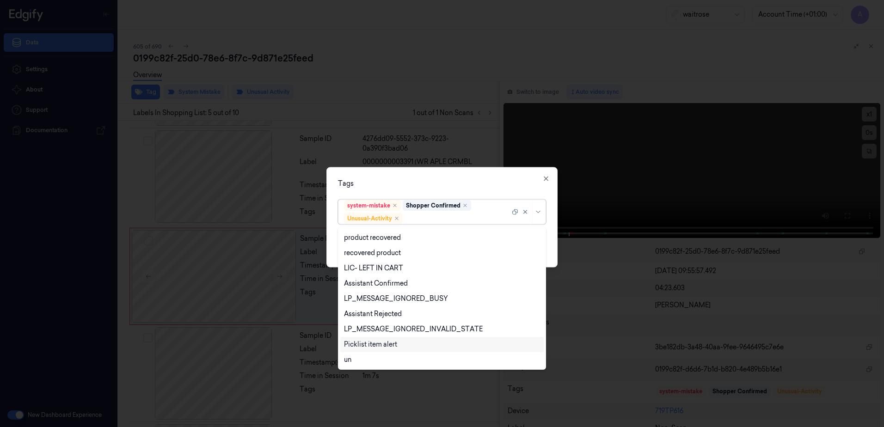
click at [383, 344] on div "Picklist item alert" at bounding box center [370, 345] width 53 height 10
click at [466, 176] on div "Tags option Picklist item alert, selected. 20 results available. Use Up and Dow…" at bounding box center [442, 217] width 231 height 100
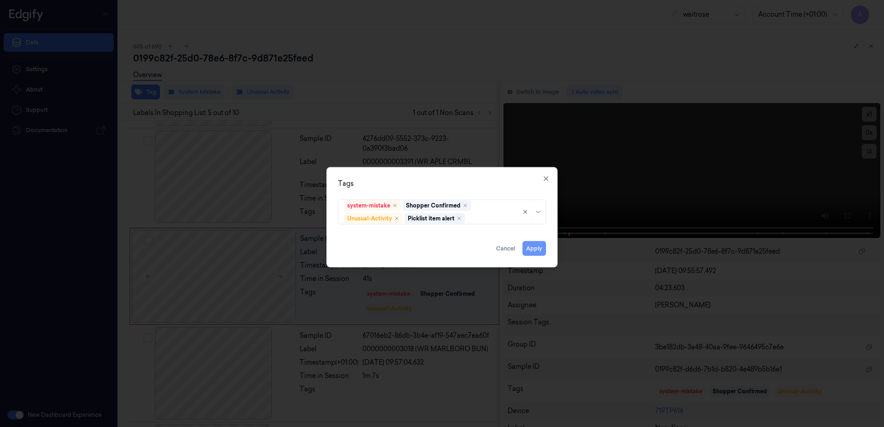
click at [535, 250] on button "Apply" at bounding box center [535, 248] width 24 height 15
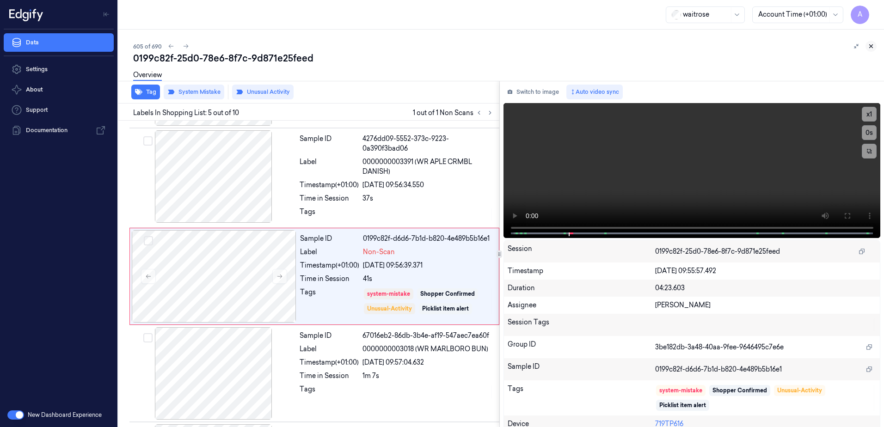
click at [869, 46] on icon at bounding box center [871, 46] width 6 height 6
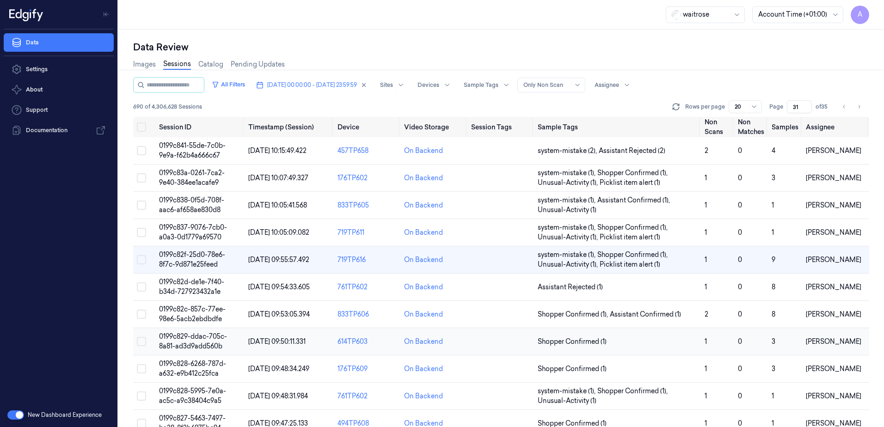
click at [180, 342] on span "0199c829-ddac-705c-8a81-ad3d9add560b" at bounding box center [193, 342] width 68 height 18
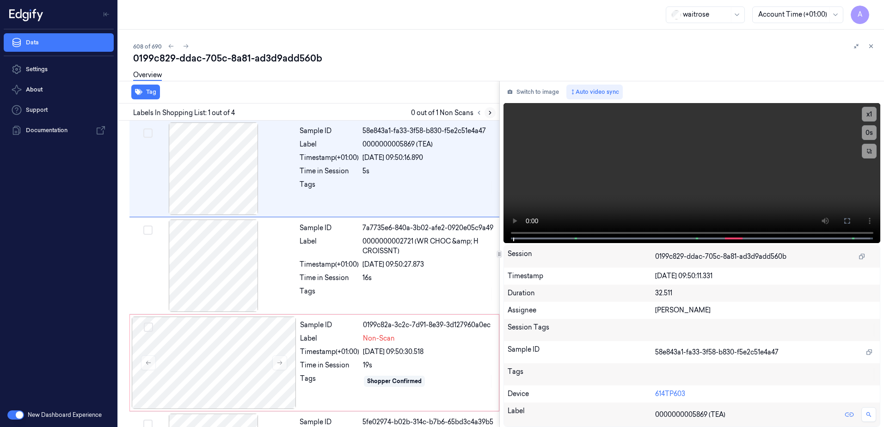
click at [489, 111] on icon at bounding box center [490, 112] width 2 height 3
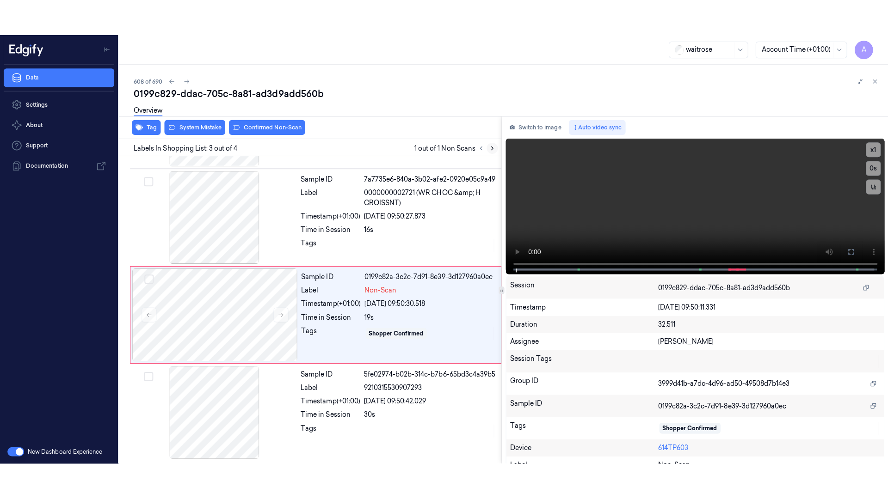
scroll to position [85, 0]
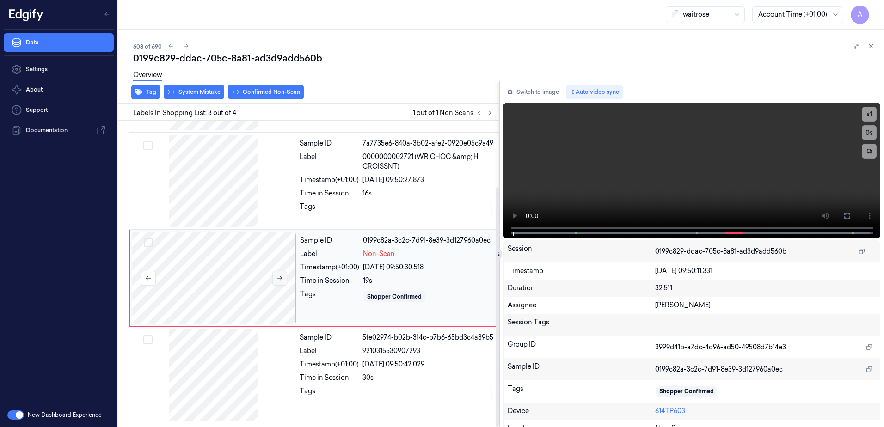
click at [284, 281] on button at bounding box center [279, 278] width 15 height 15
click at [850, 217] on button at bounding box center [847, 216] width 15 height 15
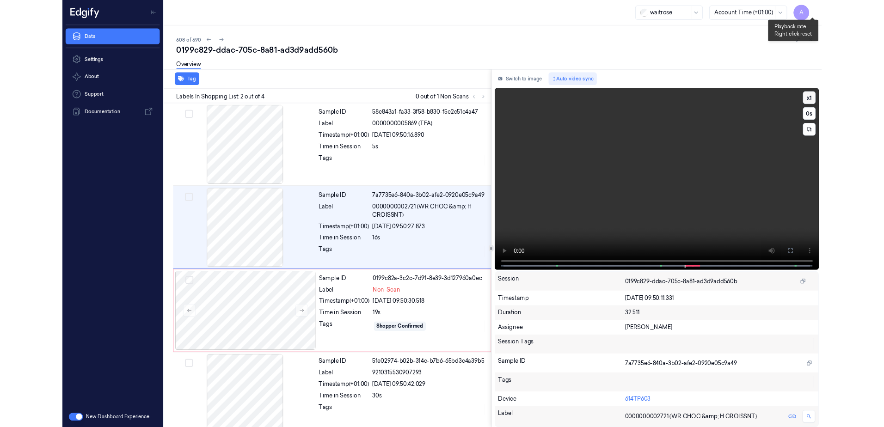
scroll to position [12, 0]
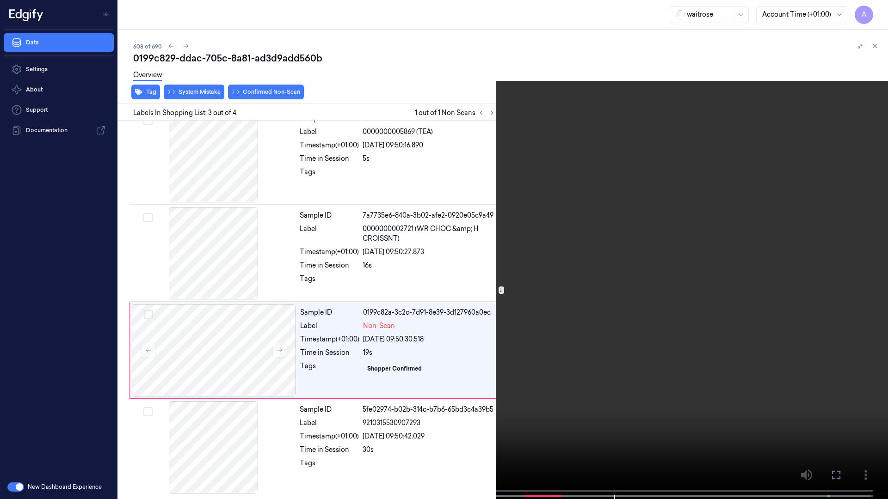
drag, startPoint x: 836, startPoint y: 470, endPoint x: 755, endPoint y: 364, distance: 133.3
click at [0, 0] on icon at bounding box center [0, 0] width 0 height 0
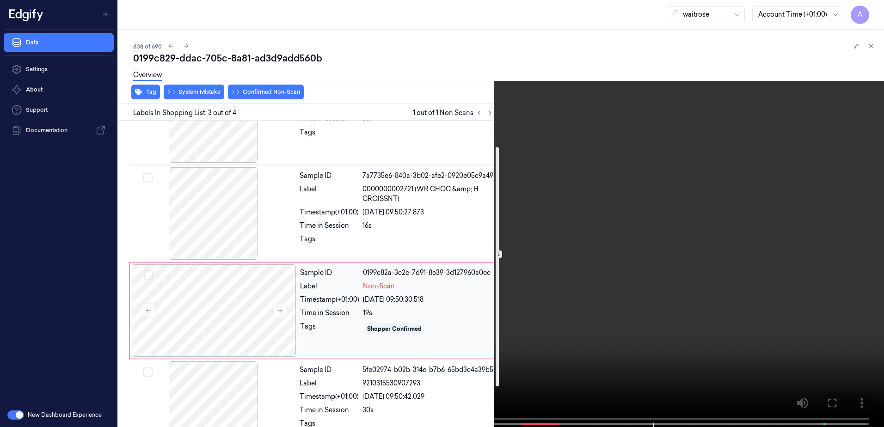
scroll to position [85, 0]
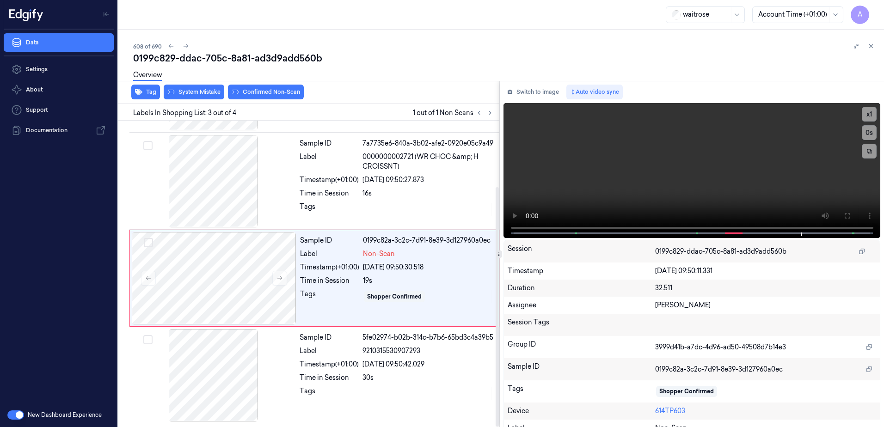
click at [190, 99] on div "Tag System Mistake Confirmed Non-Scan" at bounding box center [307, 92] width 385 height 23
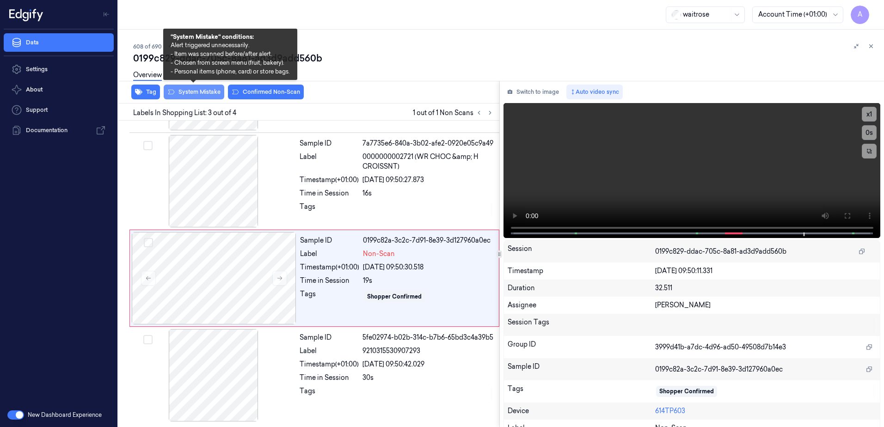
click at [190, 94] on button "System Mistake" at bounding box center [194, 92] width 61 height 15
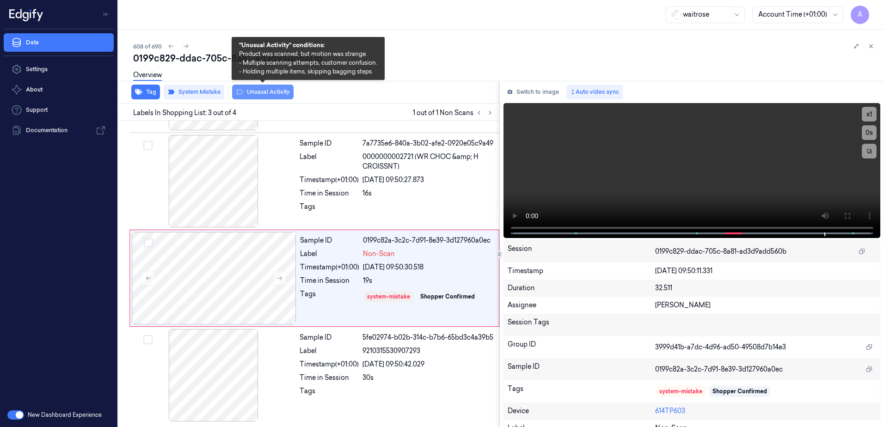
click at [255, 95] on button "Unusual Activity" at bounding box center [263, 92] width 62 height 15
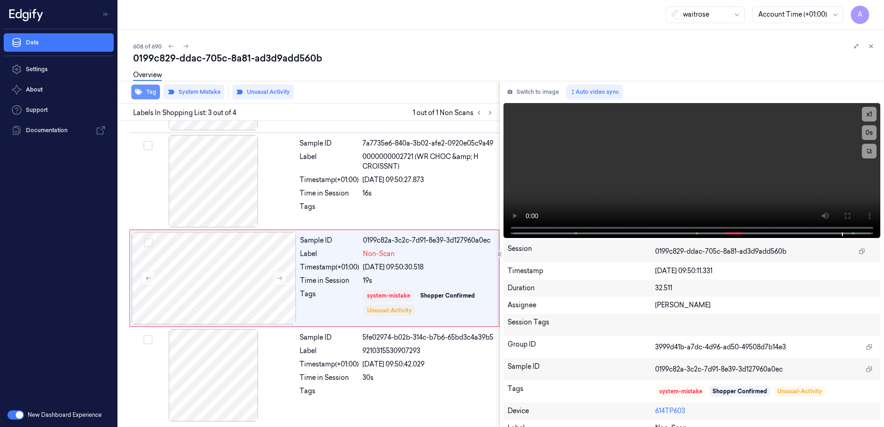
click at [139, 95] on icon "button" at bounding box center [138, 92] width 7 height 6
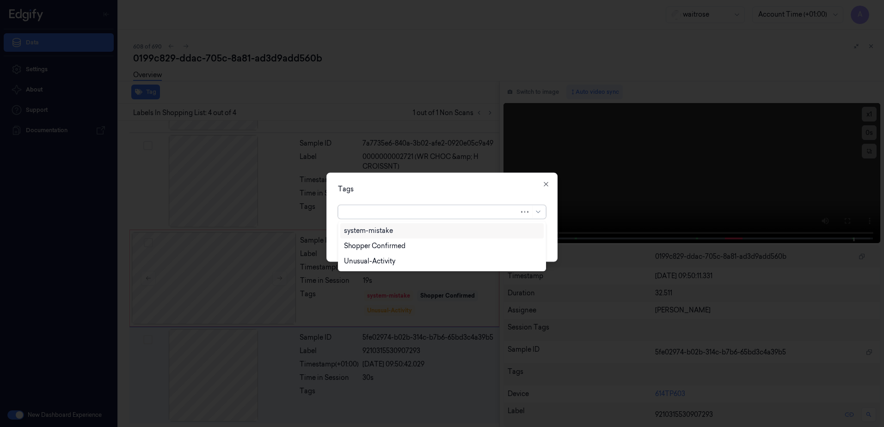
click at [416, 217] on div at bounding box center [431, 212] width 175 height 13
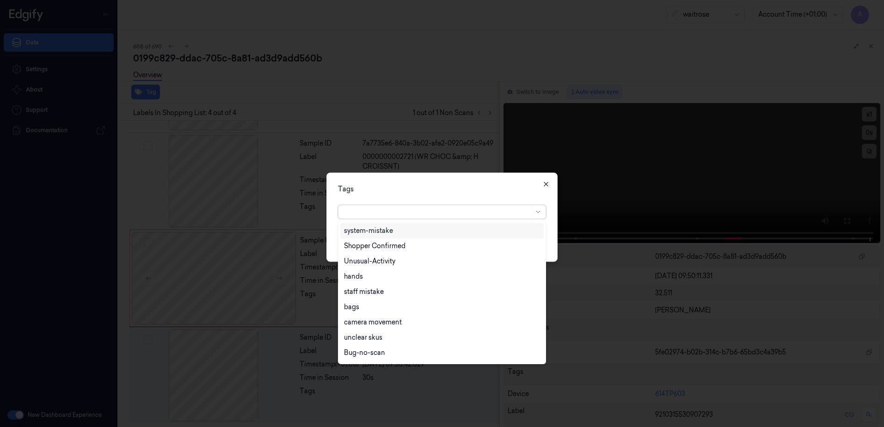
click at [548, 184] on icon "button" at bounding box center [546, 184] width 7 height 7
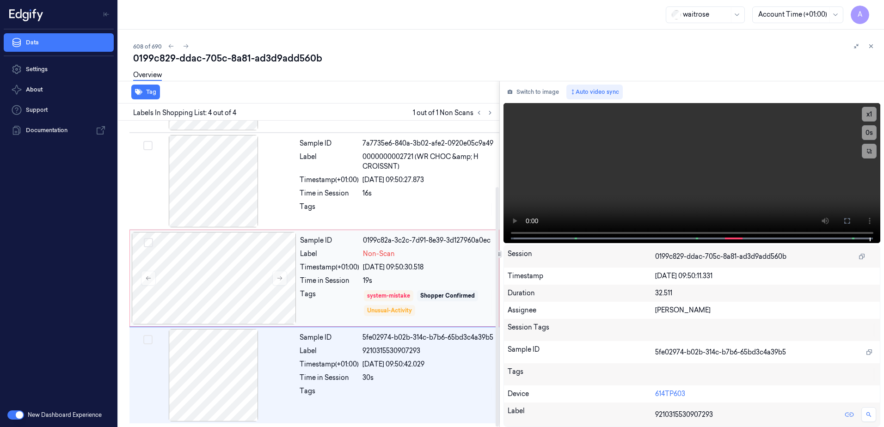
click at [342, 292] on div "Tags" at bounding box center [329, 304] width 59 height 28
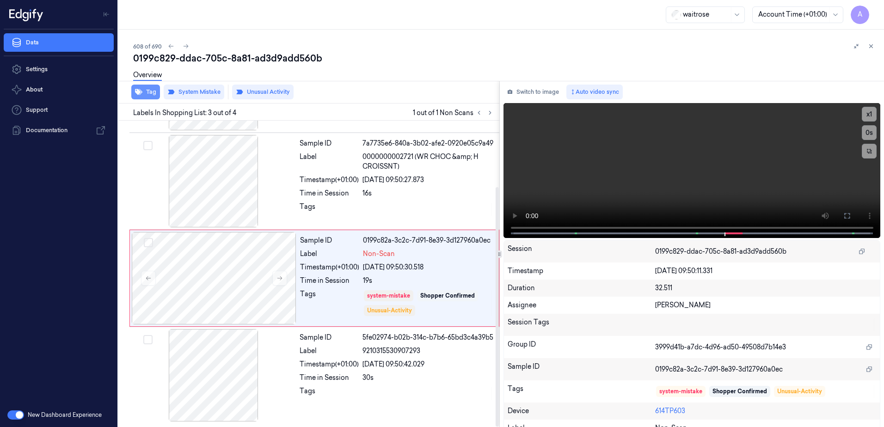
click at [145, 94] on button "Tag" at bounding box center [145, 92] width 29 height 15
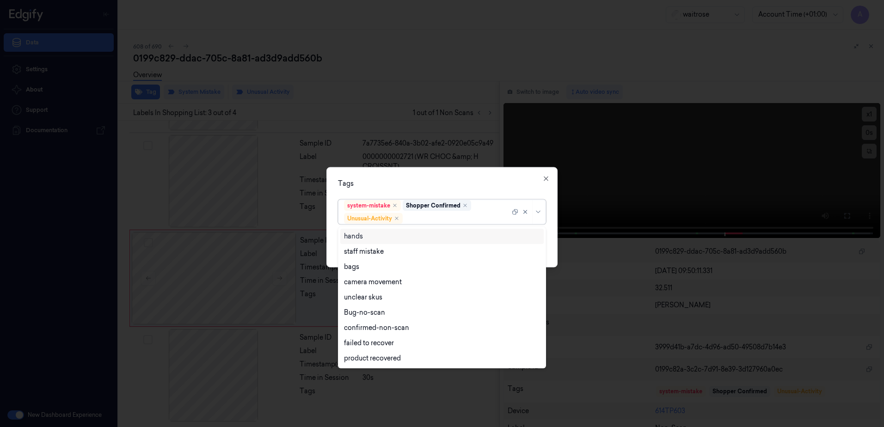
click at [422, 218] on div at bounding box center [457, 219] width 105 height 10
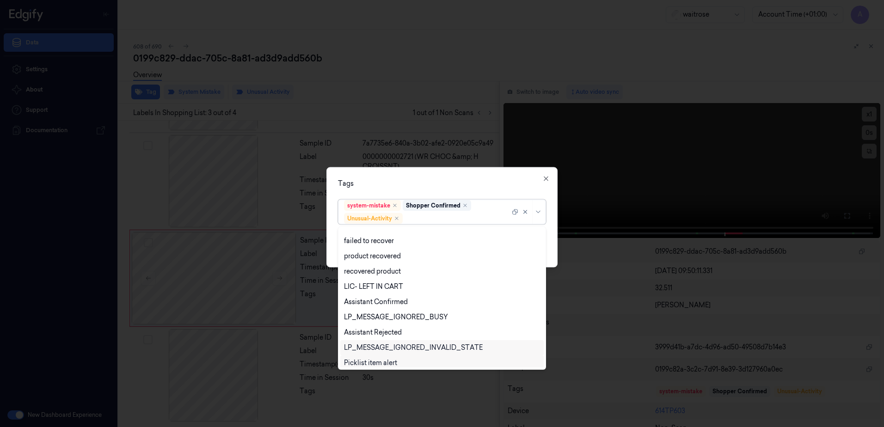
scroll to position [121, 0]
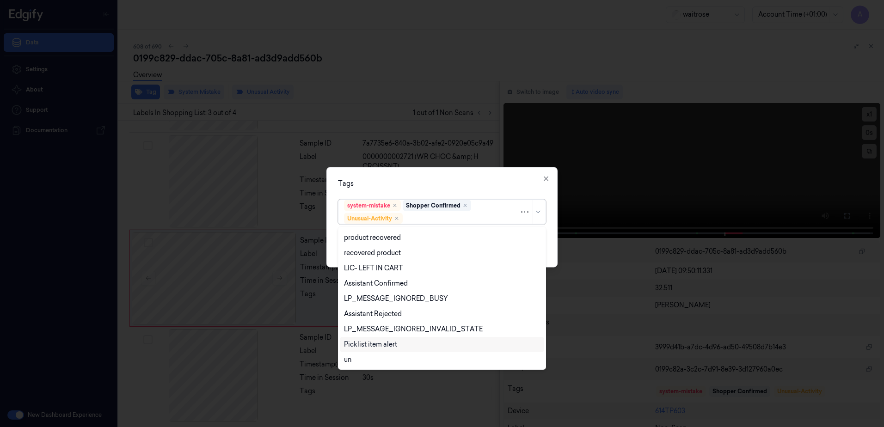
click at [378, 349] on div "Picklist item alert" at bounding box center [370, 345] width 53 height 10
click at [464, 192] on div "Tags option Picklist item alert, selected. 20 results available. Use Up and Dow…" at bounding box center [442, 217] width 231 height 100
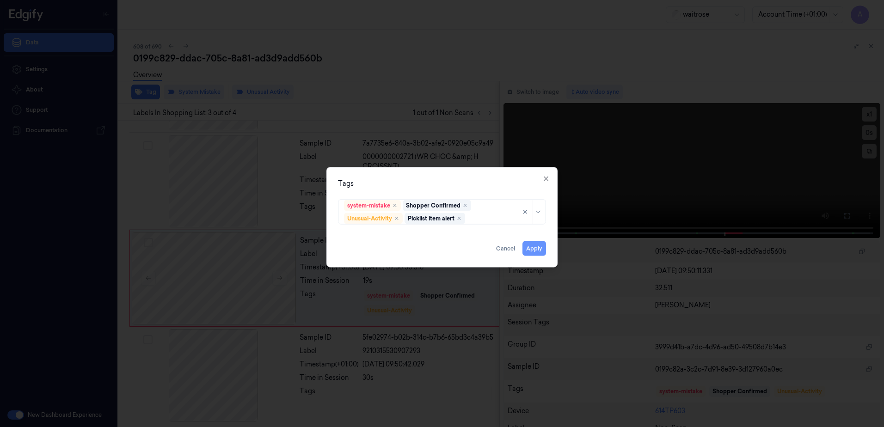
click at [534, 252] on button "Apply" at bounding box center [535, 248] width 24 height 15
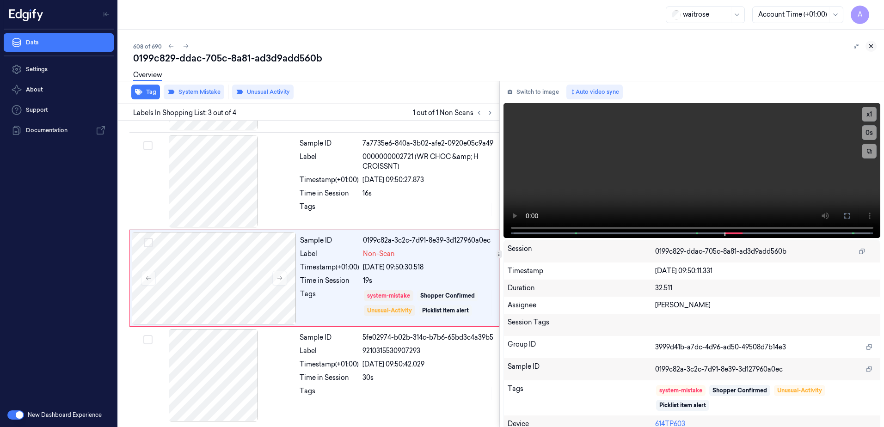
click at [869, 47] on icon at bounding box center [871, 46] width 6 height 6
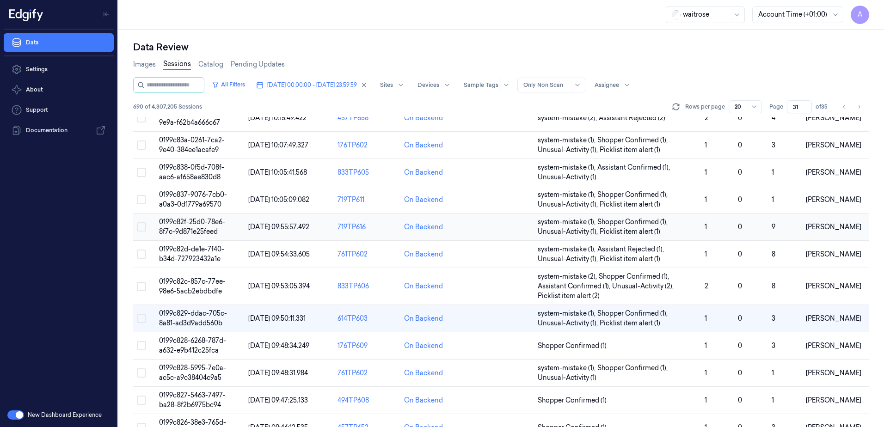
scroll to position [92, 0]
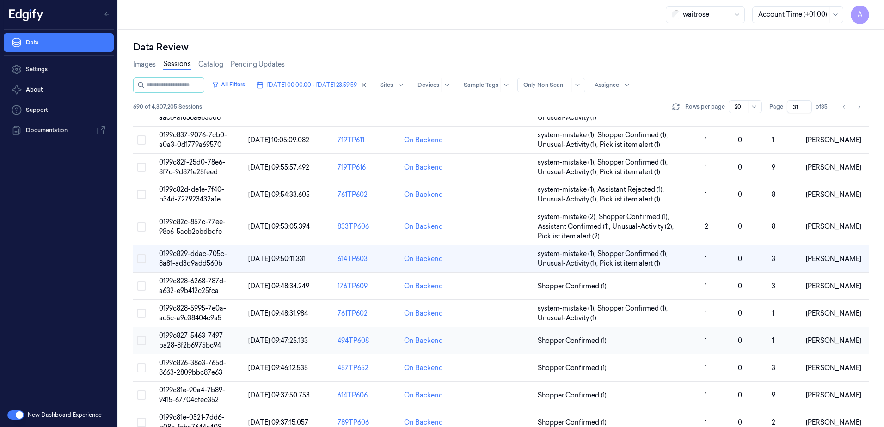
click at [192, 339] on span "0199c827-5463-7497-ba28-8f2b6975bc94" at bounding box center [192, 341] width 67 height 18
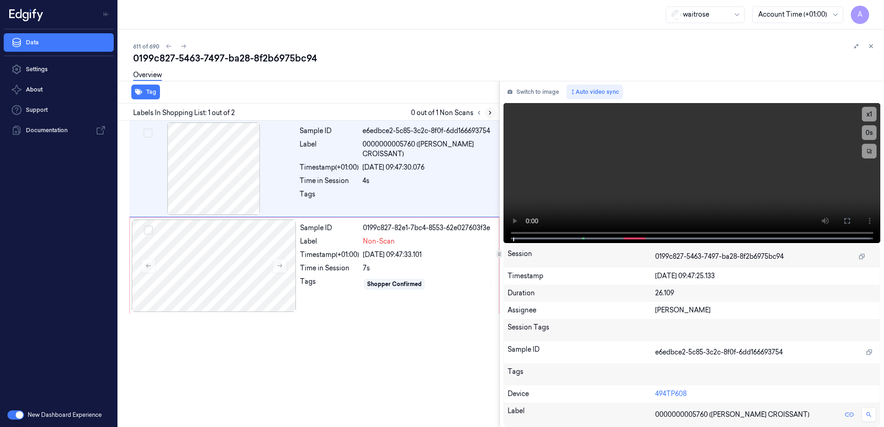
click at [493, 111] on icon at bounding box center [490, 113] width 6 height 6
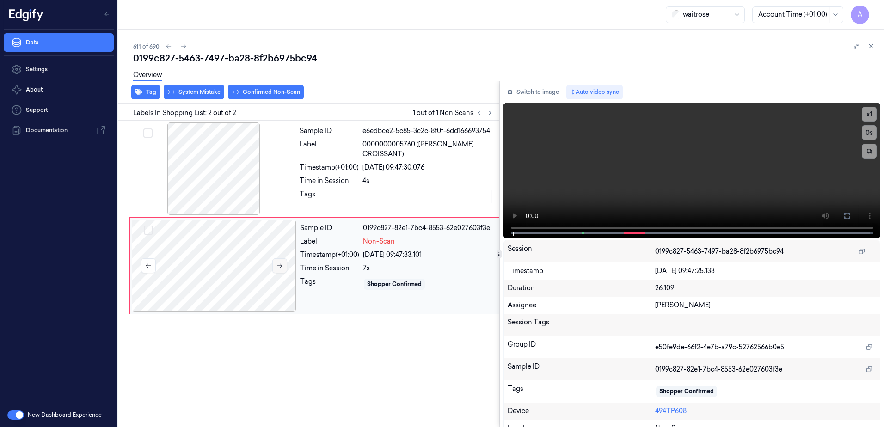
click at [277, 270] on button at bounding box center [279, 266] width 15 height 15
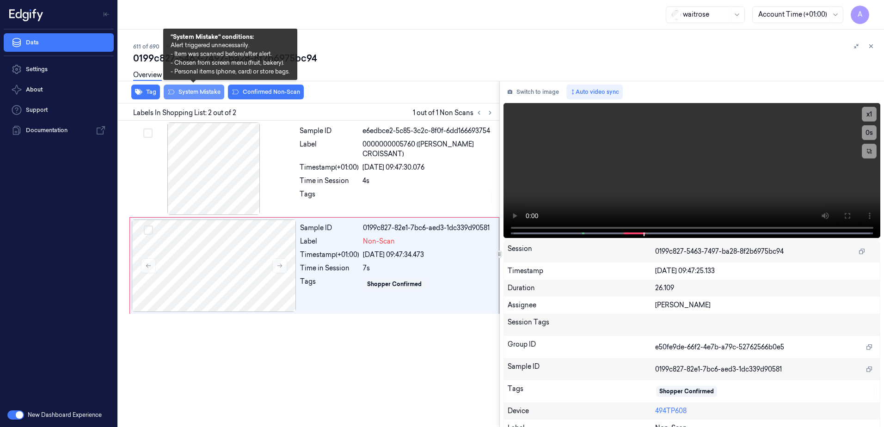
click at [187, 96] on button "System Mistake" at bounding box center [194, 92] width 61 height 15
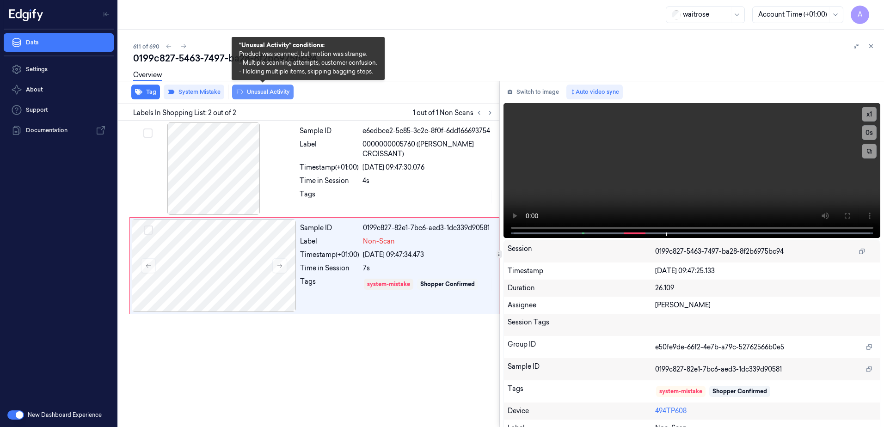
click at [263, 94] on button "Unusual Activity" at bounding box center [263, 92] width 62 height 15
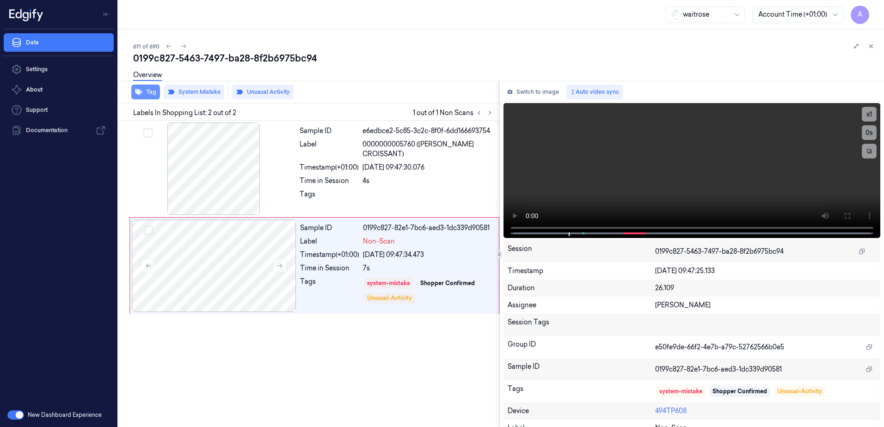
click at [151, 96] on button "Tag" at bounding box center [145, 92] width 29 height 15
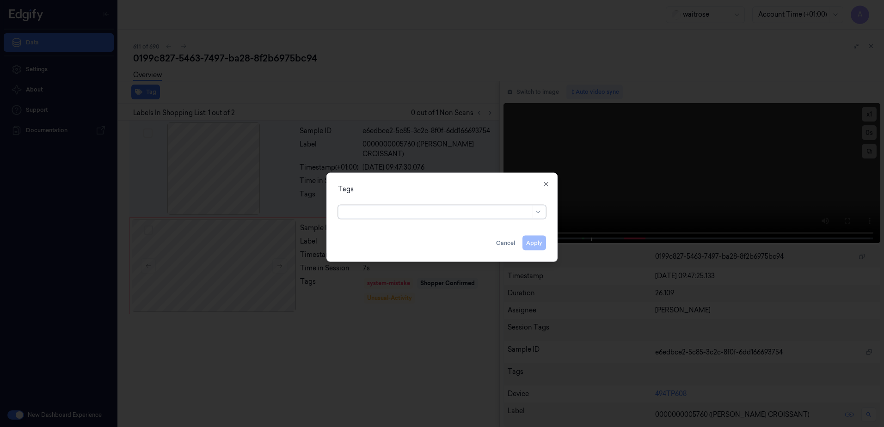
click at [427, 327] on div at bounding box center [442, 213] width 884 height 427
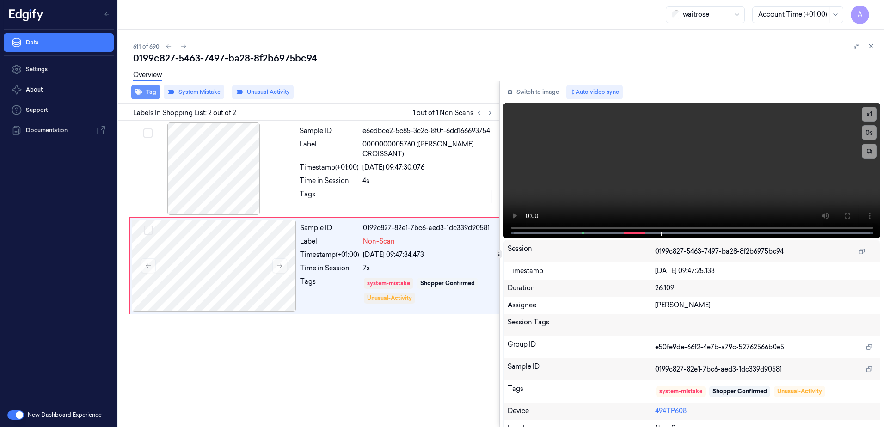
click at [144, 94] on button "Tag" at bounding box center [145, 92] width 29 height 15
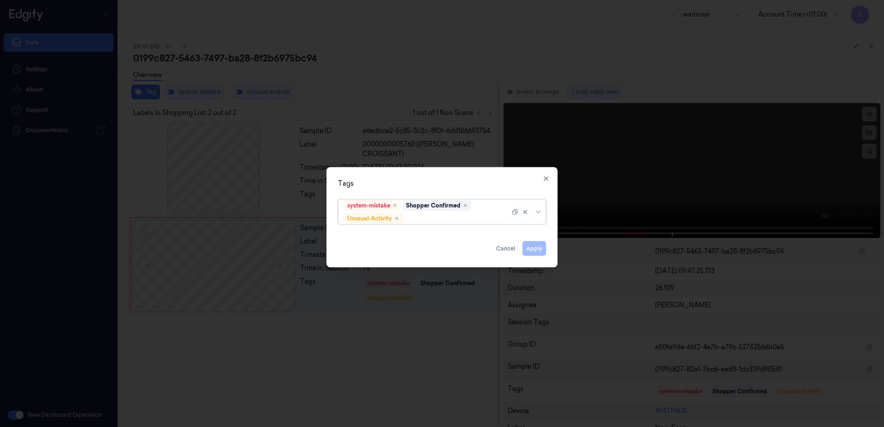
click at [419, 220] on div at bounding box center [457, 219] width 105 height 10
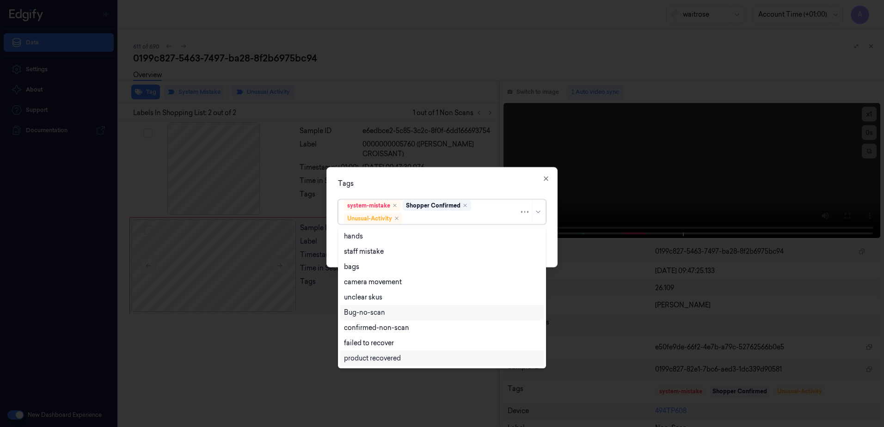
scroll to position [121, 0]
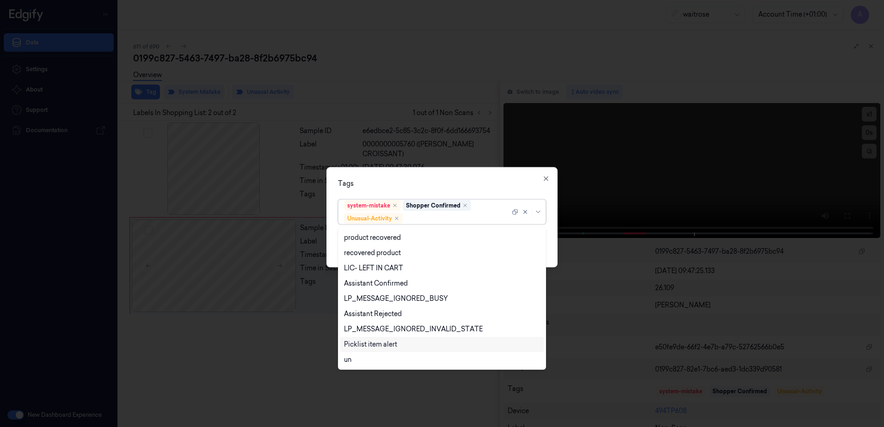
click at [401, 342] on div "Picklist item alert" at bounding box center [442, 345] width 196 height 10
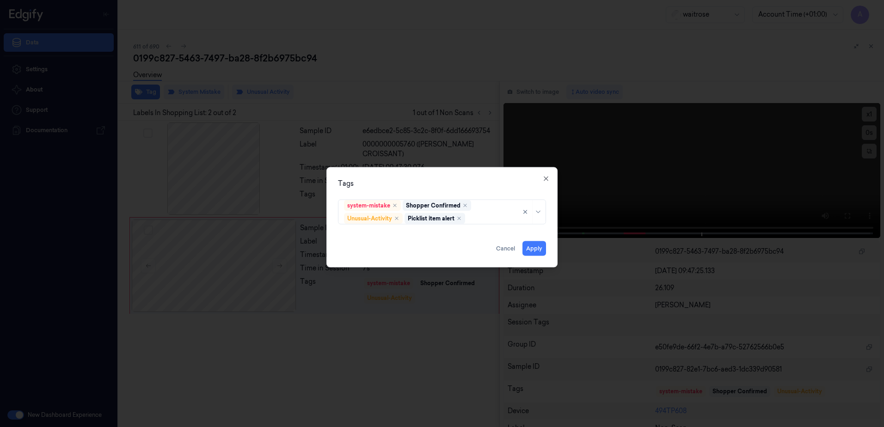
click at [460, 180] on div "Tags" at bounding box center [442, 184] width 208 height 10
click at [530, 248] on button "Apply" at bounding box center [535, 248] width 24 height 15
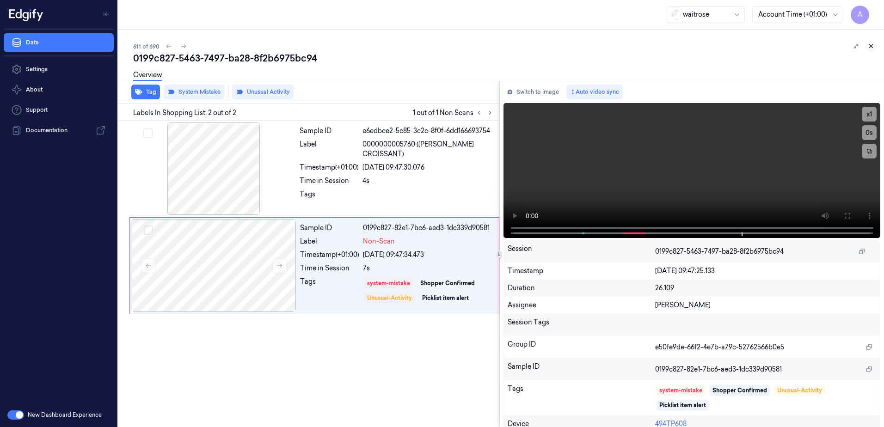
click at [869, 48] on icon at bounding box center [871, 46] width 6 height 6
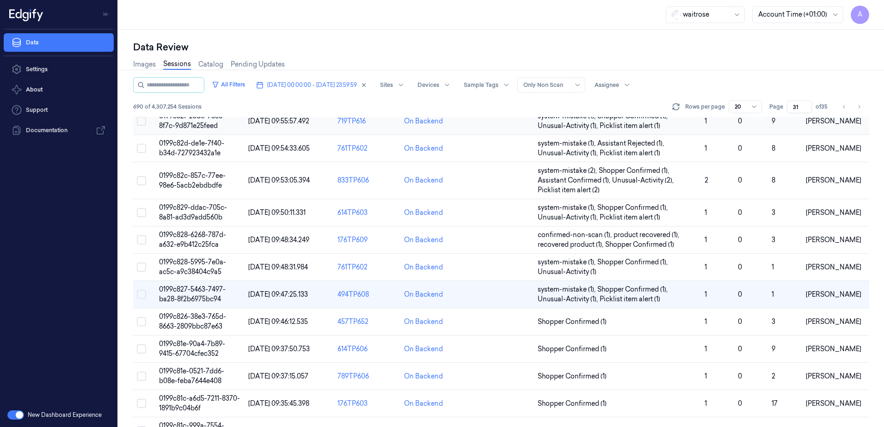
scroll to position [185, 0]
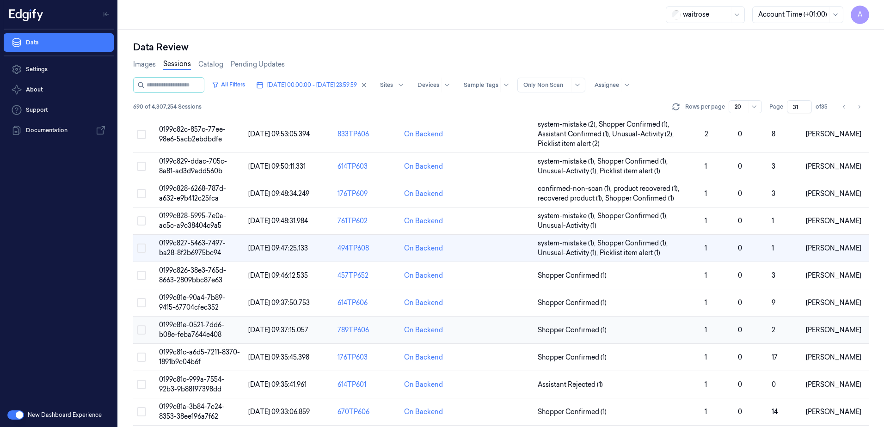
click at [185, 327] on span "0199c81e-0521-7dd6-b08e-feba7644e408" at bounding box center [191, 330] width 65 height 18
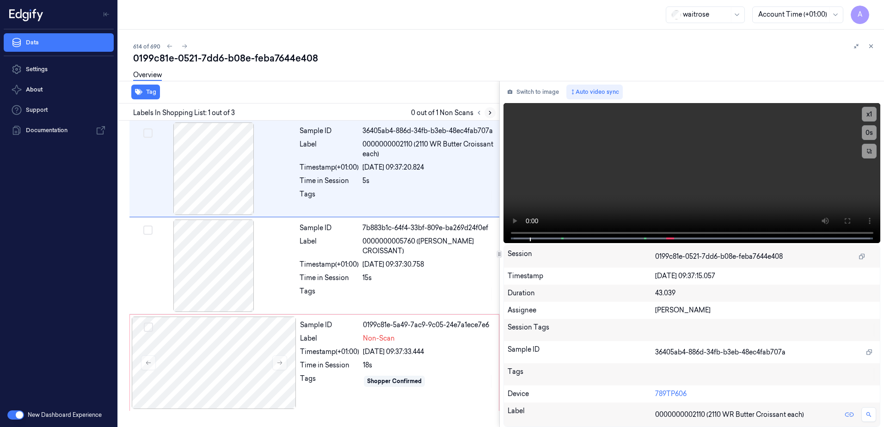
click at [492, 112] on icon at bounding box center [490, 113] width 6 height 6
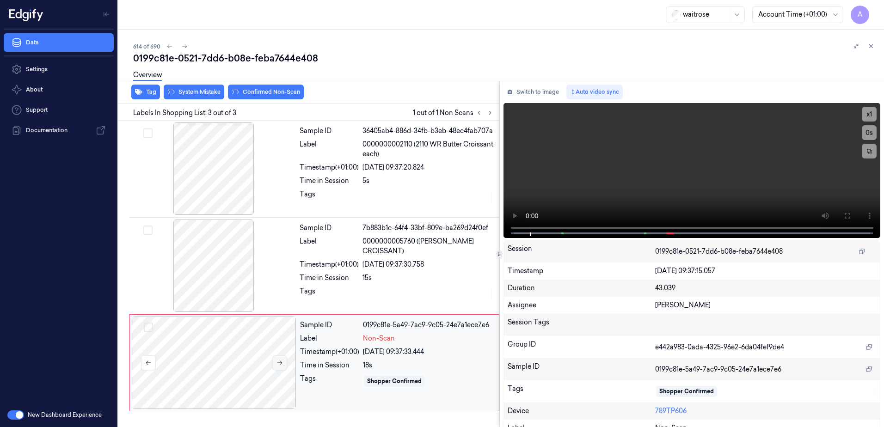
click at [278, 361] on icon at bounding box center [280, 363] width 6 height 6
click at [280, 366] on button at bounding box center [279, 363] width 15 height 15
drag, startPoint x: 840, startPoint y: 216, endPoint x: 842, endPoint y: 264, distance: 48.1
click at [844, 216] on icon at bounding box center [847, 215] width 7 height 7
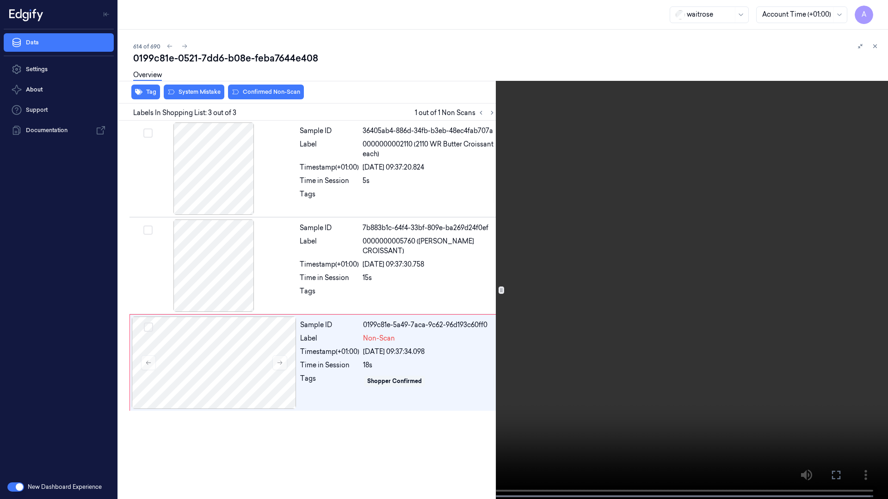
click at [0, 0] on icon at bounding box center [0, 0] width 0 height 0
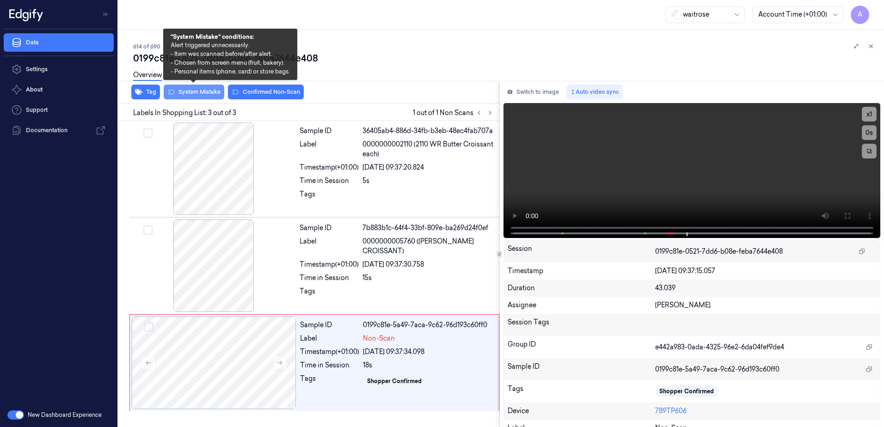
click at [192, 97] on button "System Mistake" at bounding box center [194, 92] width 61 height 15
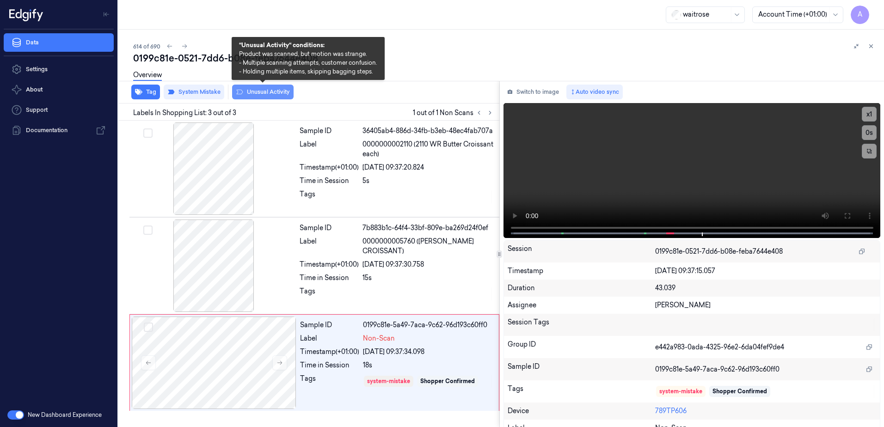
click at [256, 96] on button "Unusual Activity" at bounding box center [263, 92] width 62 height 15
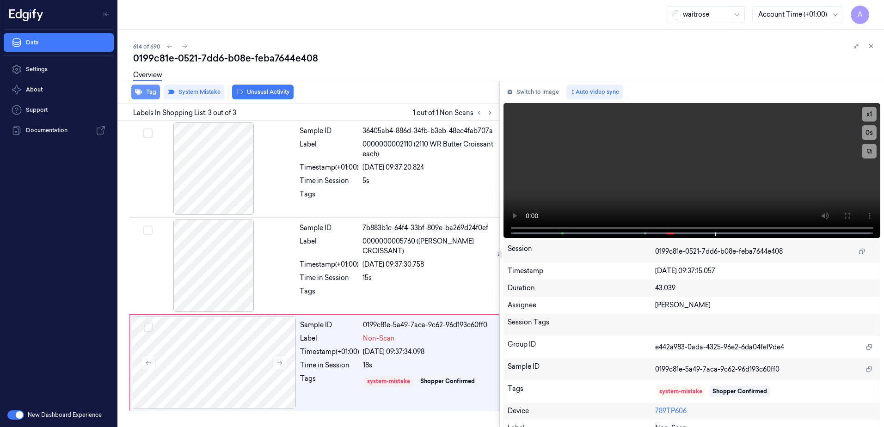
click at [148, 92] on button "Tag" at bounding box center [145, 92] width 29 height 15
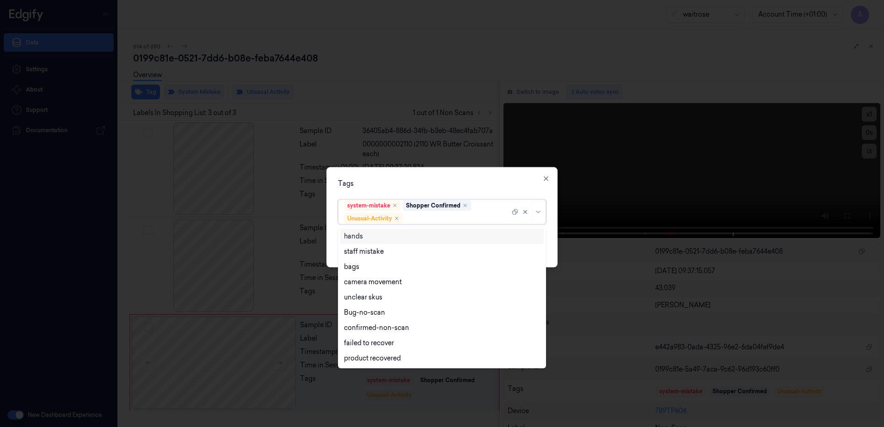
click at [436, 219] on div at bounding box center [457, 219] width 105 height 10
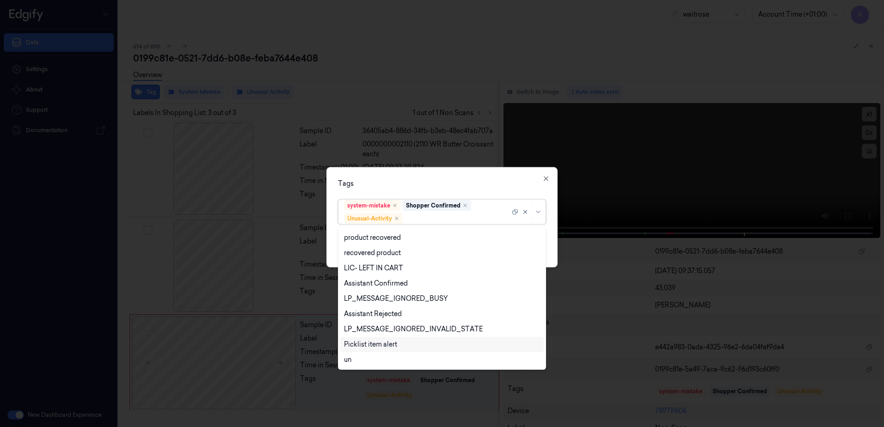
click at [376, 341] on div "Picklist item alert" at bounding box center [370, 345] width 53 height 10
click at [455, 185] on div "Tags" at bounding box center [442, 184] width 208 height 10
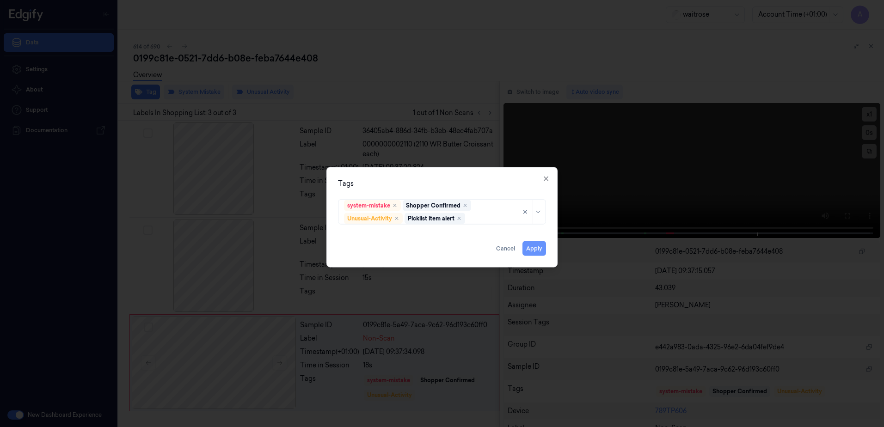
click at [540, 252] on button "Apply" at bounding box center [535, 248] width 24 height 15
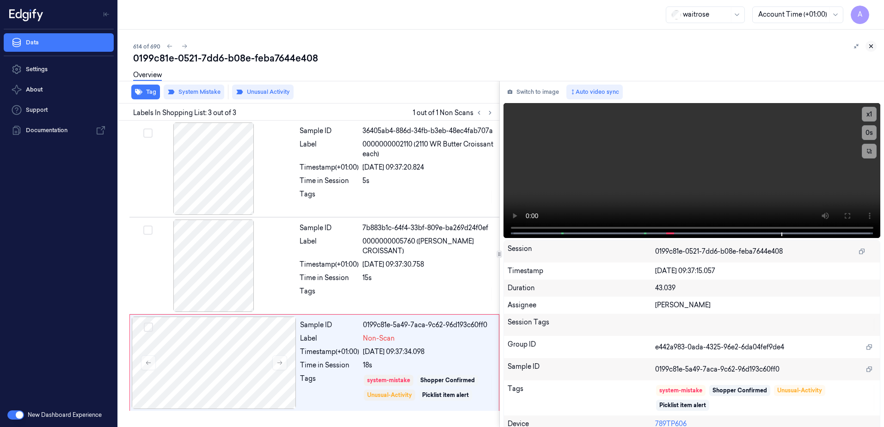
click at [869, 45] on icon at bounding box center [871, 46] width 6 height 6
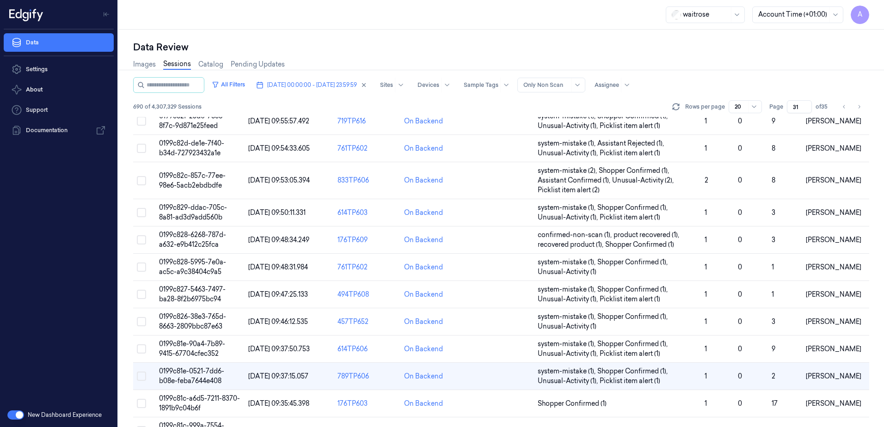
scroll to position [185, 0]
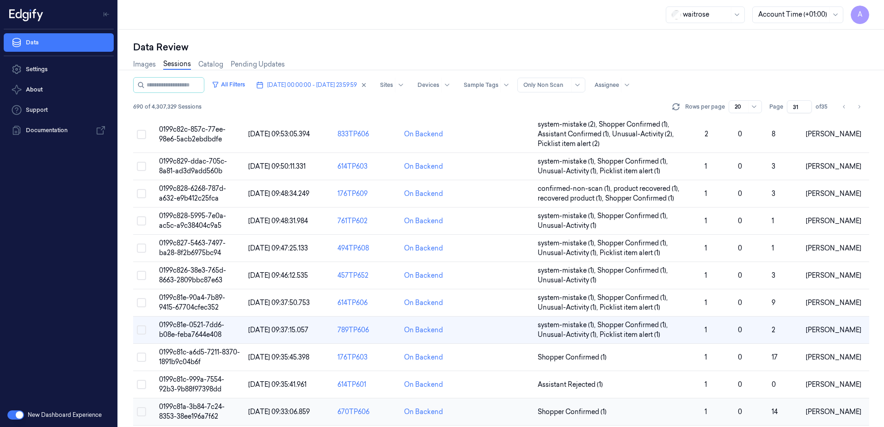
click at [190, 408] on span "0199c81a-3b84-7c24-8353-38ee196a7f62" at bounding box center [192, 412] width 66 height 18
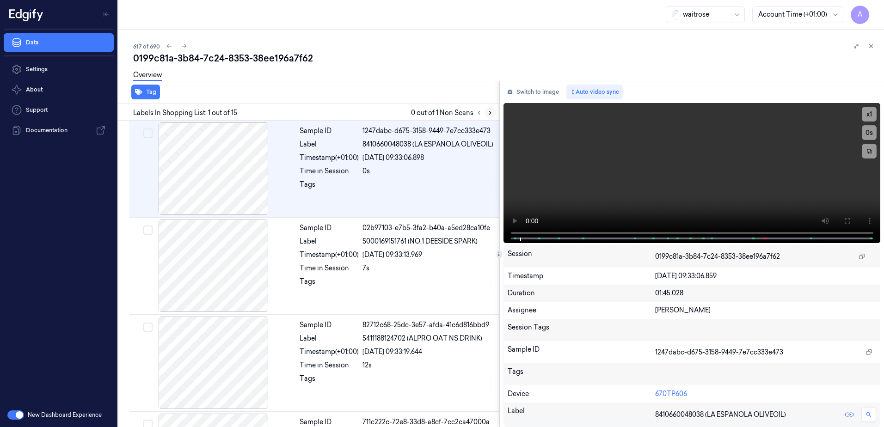
click at [489, 114] on icon at bounding box center [490, 112] width 2 height 3
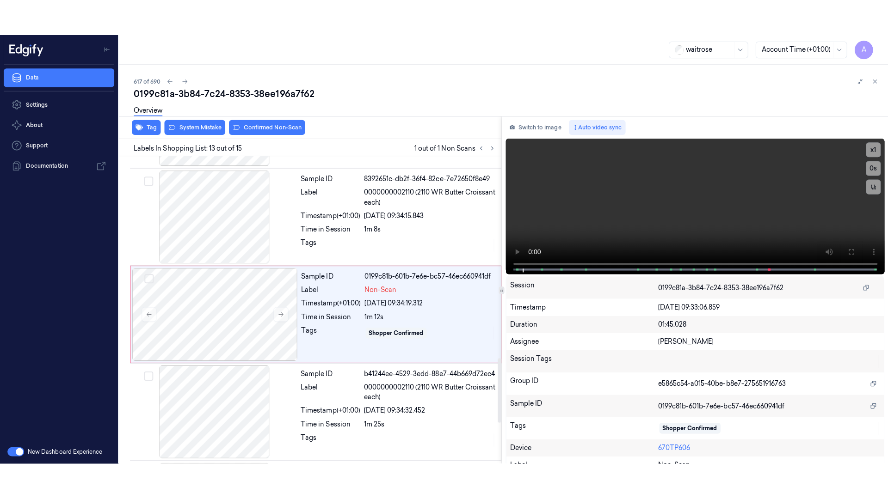
scroll to position [1060, 0]
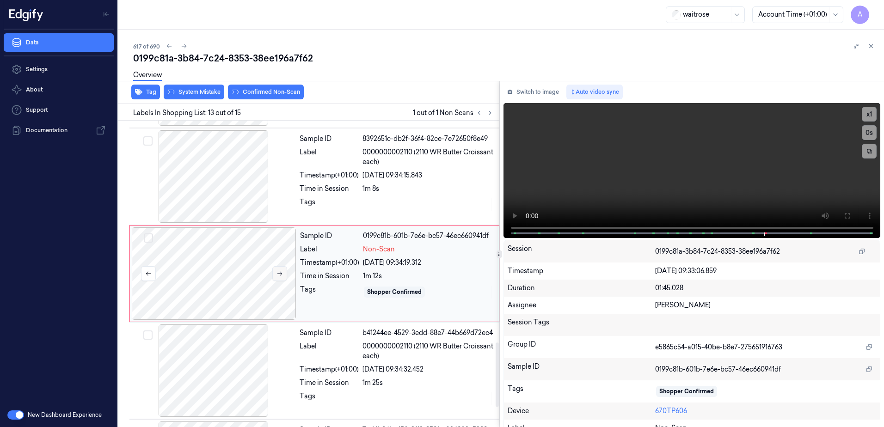
click at [280, 276] on icon at bounding box center [280, 274] width 6 height 6
click at [277, 274] on icon at bounding box center [280, 274] width 6 height 6
click at [489, 113] on icon at bounding box center [490, 113] width 6 height 6
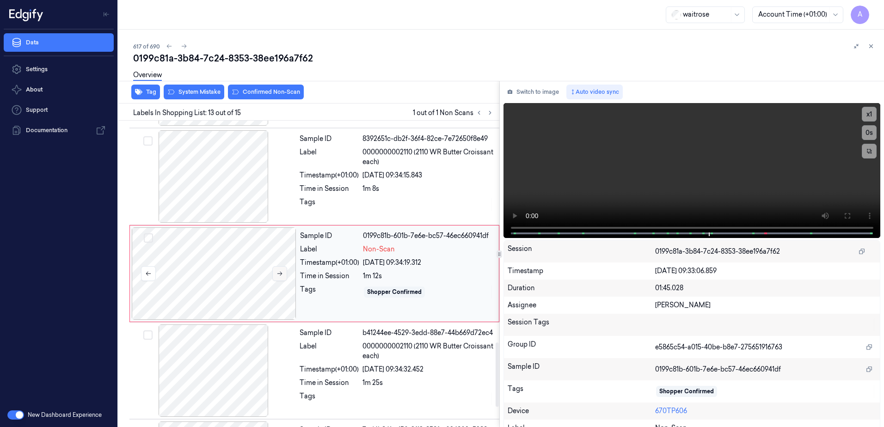
click at [280, 275] on icon at bounding box center [280, 274] width 6 height 6
click at [691, 194] on video at bounding box center [692, 170] width 377 height 135
click at [845, 216] on icon at bounding box center [847, 215] width 7 height 7
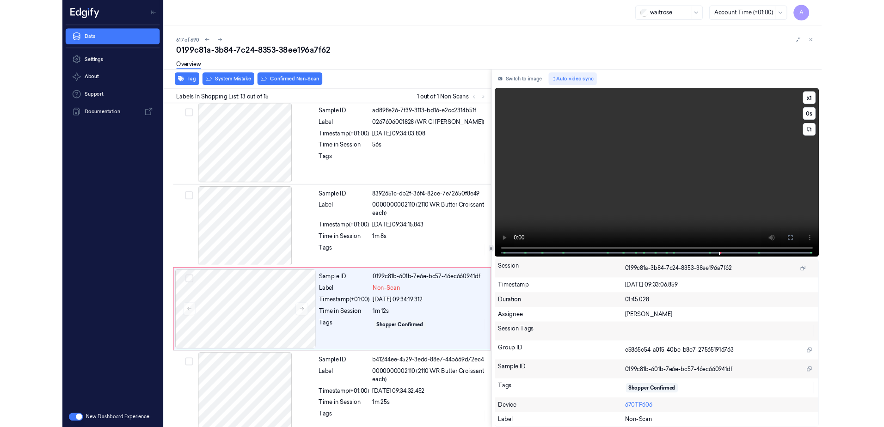
scroll to position [1024, 0]
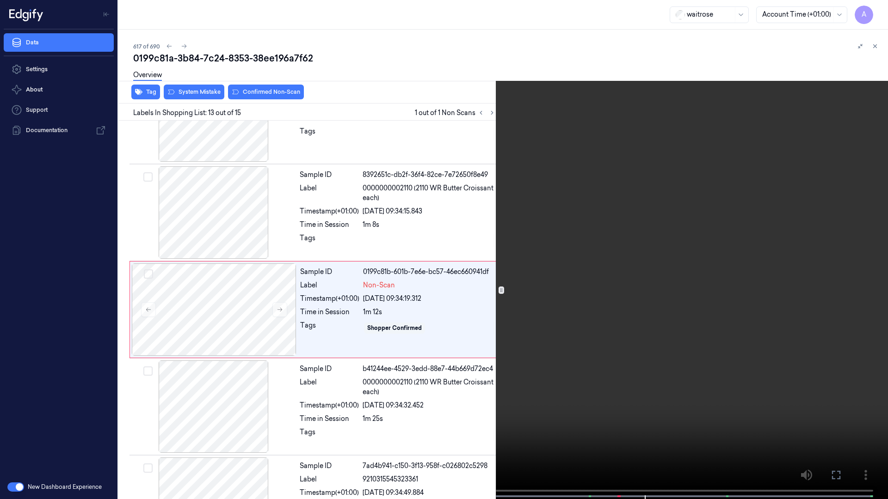
drag, startPoint x: 835, startPoint y: 473, endPoint x: 833, endPoint y: 425, distance: 48.1
click at [0, 0] on icon at bounding box center [0, 0] width 0 height 0
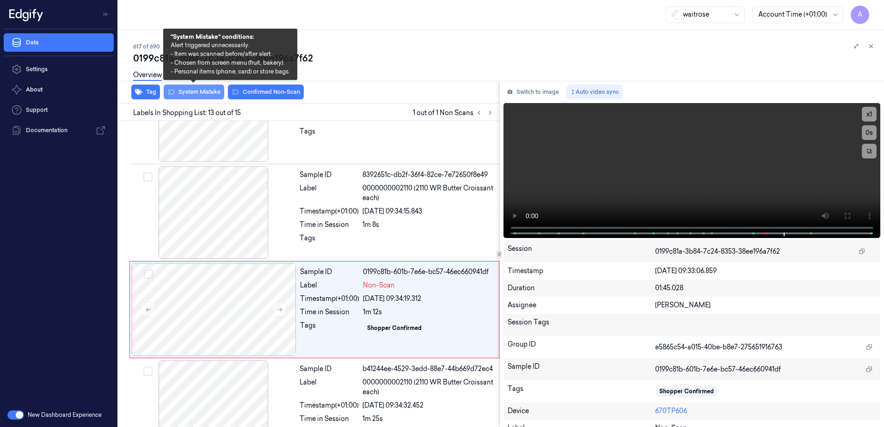
click at [195, 95] on button "System Mistake" at bounding box center [194, 92] width 61 height 15
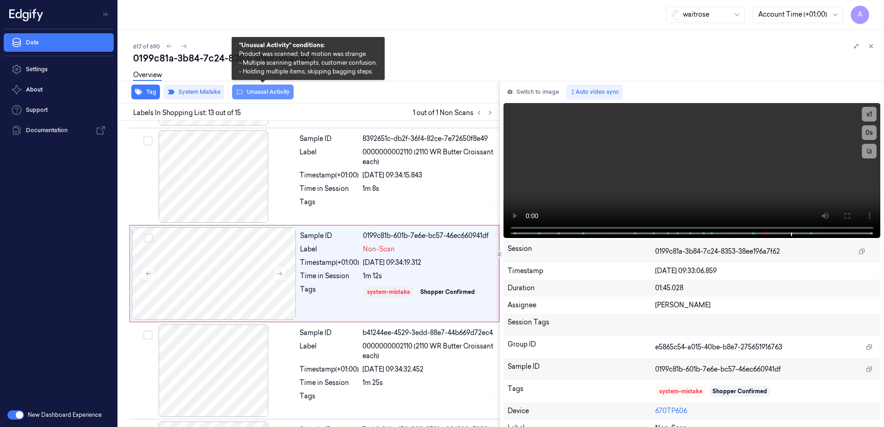
click at [263, 97] on button "Unusual Activity" at bounding box center [263, 92] width 62 height 15
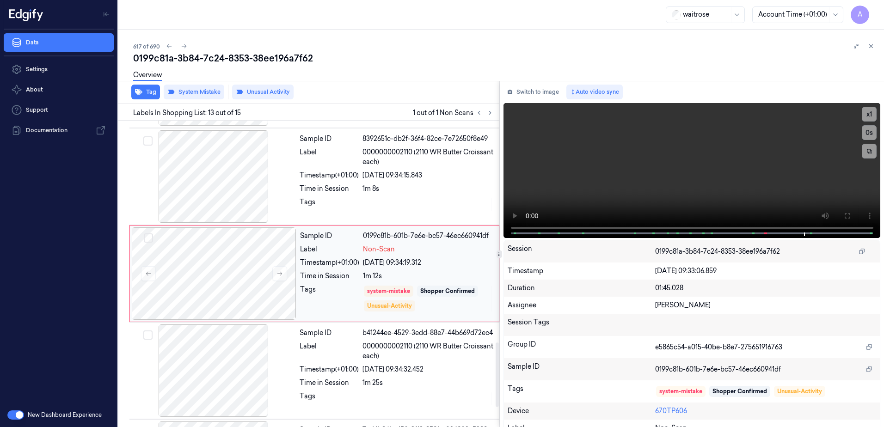
click at [341, 302] on div "Tags" at bounding box center [329, 299] width 59 height 28
click at [149, 97] on button "Tag" at bounding box center [145, 92] width 29 height 15
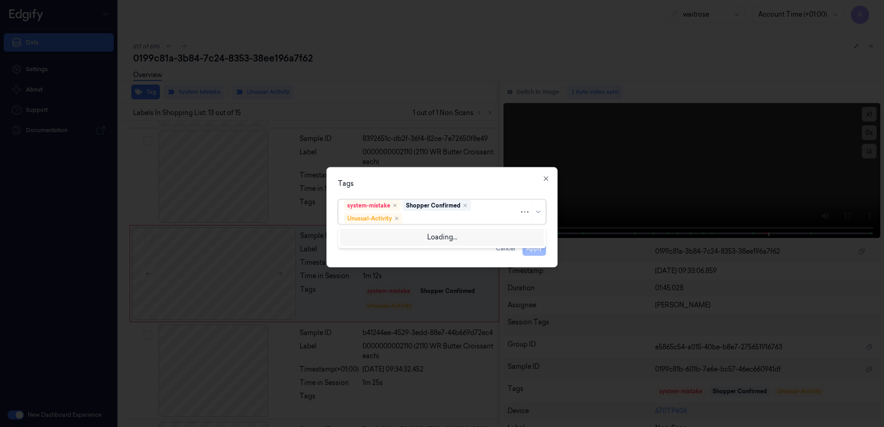
click at [422, 217] on div at bounding box center [462, 219] width 115 height 10
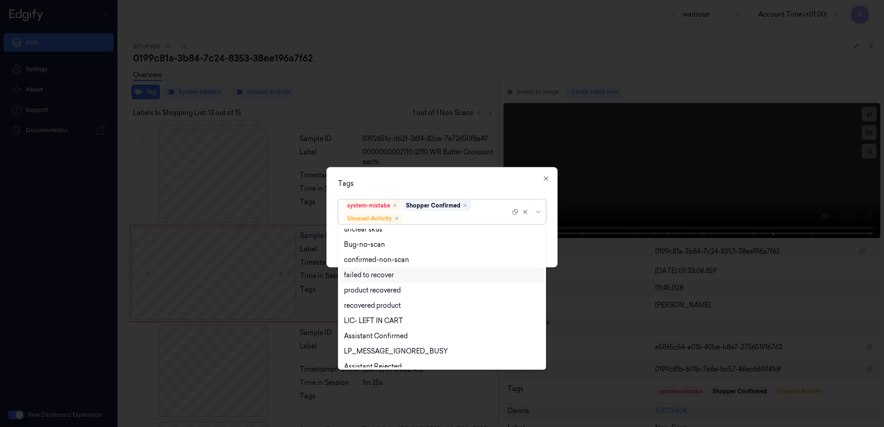
scroll to position [121, 0]
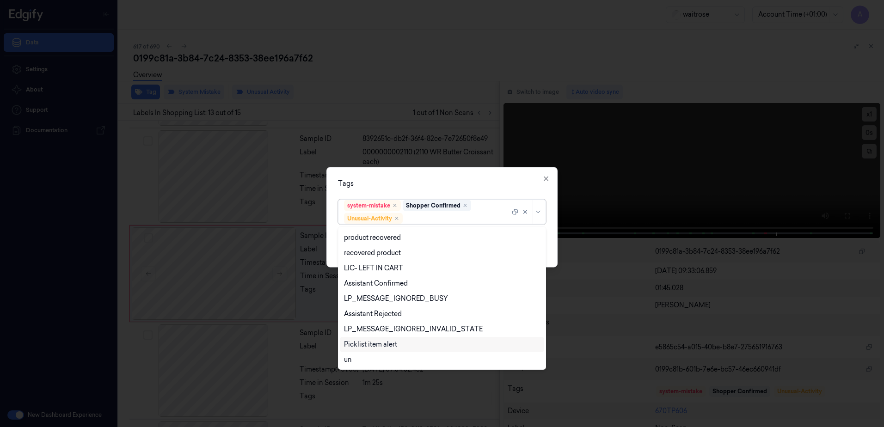
click at [383, 347] on div "Picklist item alert" at bounding box center [370, 345] width 53 height 10
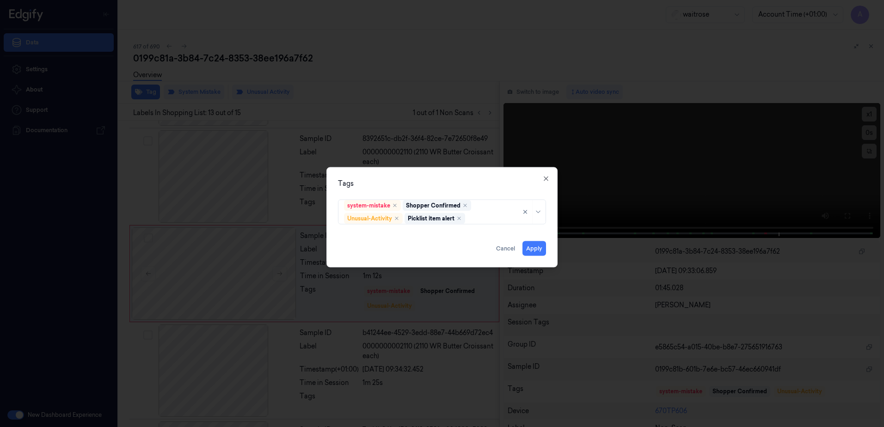
click at [458, 185] on div "Tags" at bounding box center [442, 184] width 208 height 10
click at [537, 248] on button "Apply" at bounding box center [535, 248] width 24 height 15
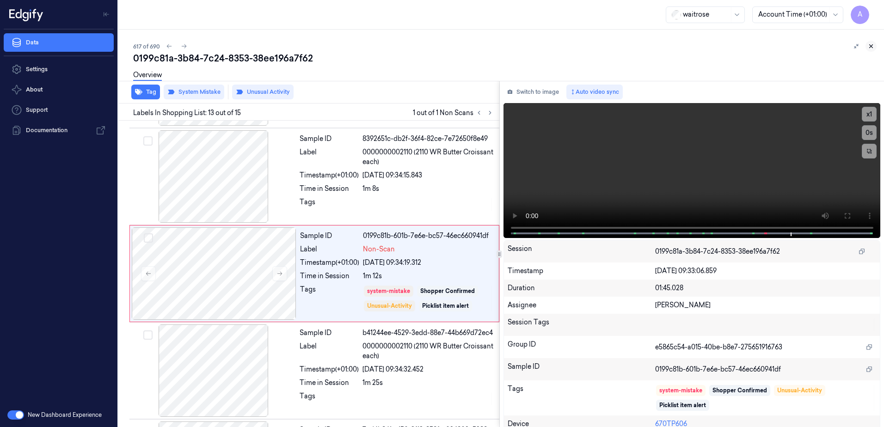
click at [870, 46] on icon at bounding box center [871, 46] width 6 height 6
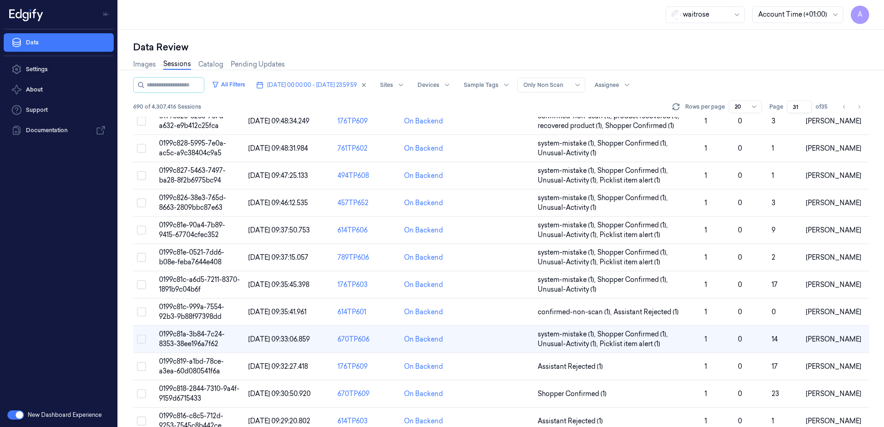
scroll to position [272, 0]
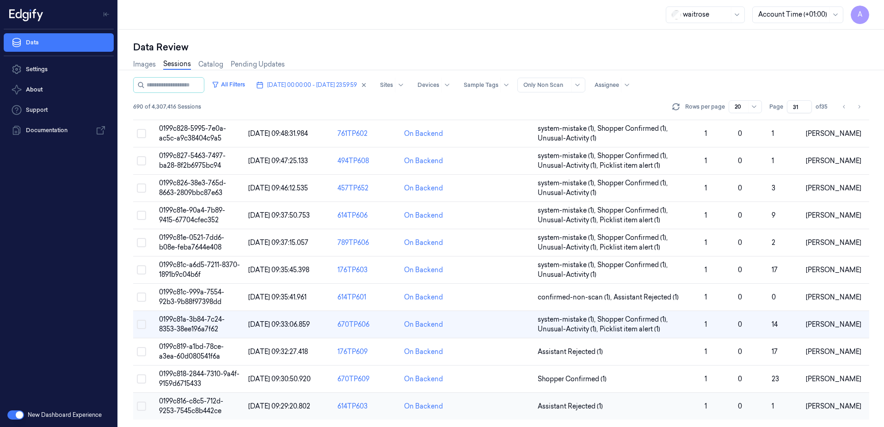
click at [198, 401] on span "0199c816-c8c5-712d-9253-7545c8b442ce" at bounding box center [191, 406] width 64 height 18
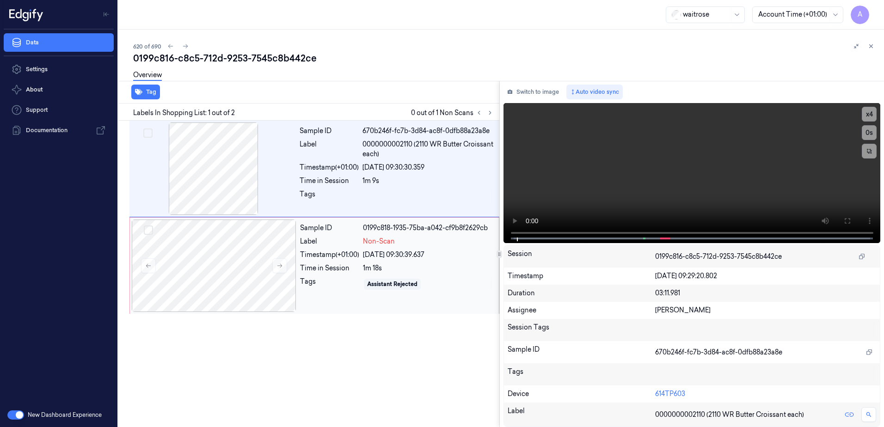
click at [340, 298] on div "Sample ID 0199c818-1935-75ba-a042-cf9b8f2629cb Label Non-Scan Timestamp (+01:00…" at bounding box center [396, 266] width 201 height 92
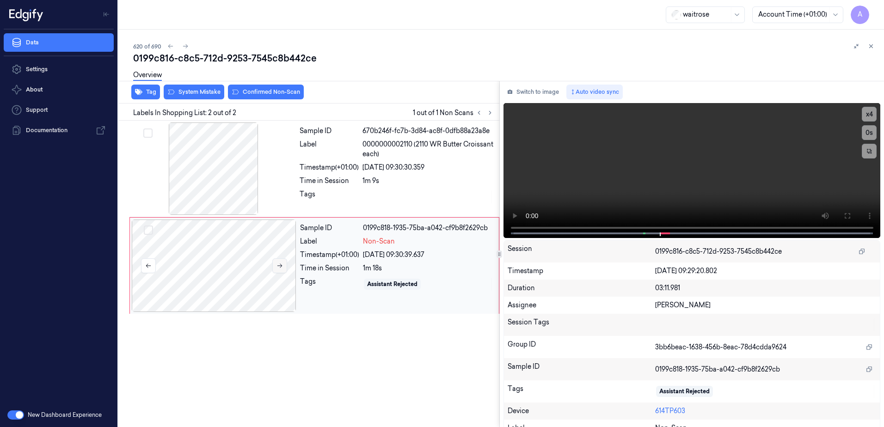
click at [280, 265] on icon at bounding box center [280, 266] width 6 height 6
click at [277, 267] on icon at bounding box center [280, 266] width 6 height 6
click at [844, 217] on icon at bounding box center [847, 215] width 7 height 7
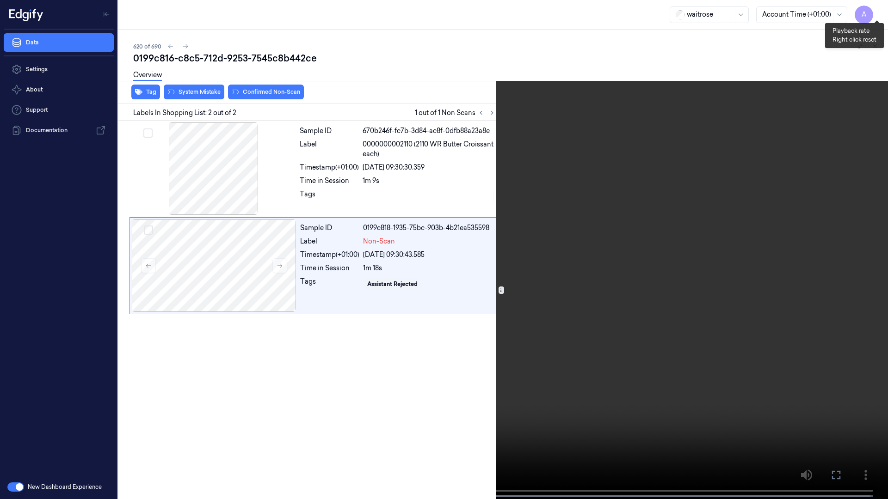
click at [880, 12] on button "x 1" at bounding box center [876, 11] width 15 height 15
click at [880, 12] on button "x 2" at bounding box center [876, 11] width 15 height 15
click at [0, 0] on icon at bounding box center [0, 0] width 0 height 0
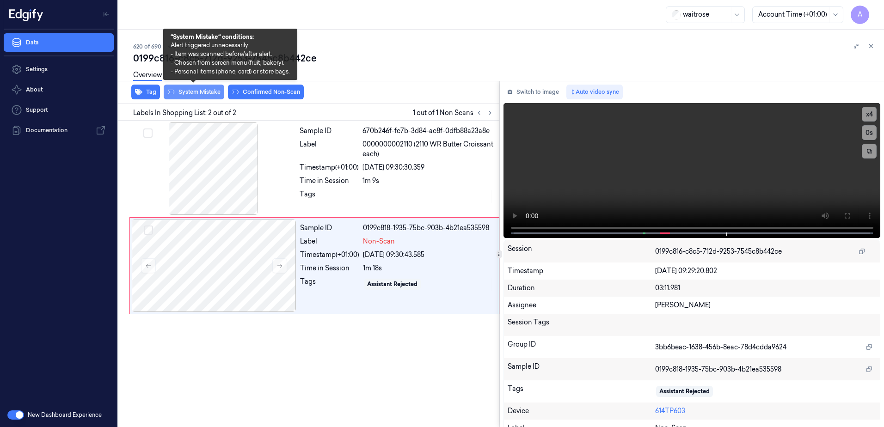
click at [183, 90] on button "System Mistake" at bounding box center [194, 92] width 61 height 15
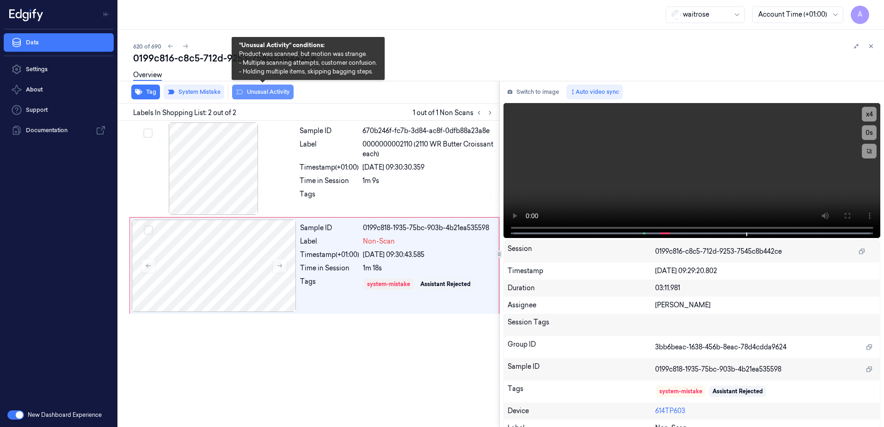
click at [255, 95] on button "Unusual Activity" at bounding box center [263, 92] width 62 height 15
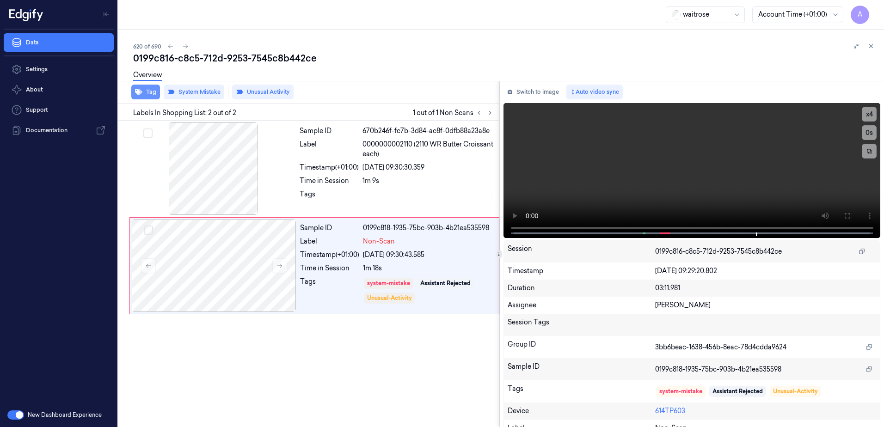
click at [149, 94] on button "Tag" at bounding box center [145, 92] width 29 height 15
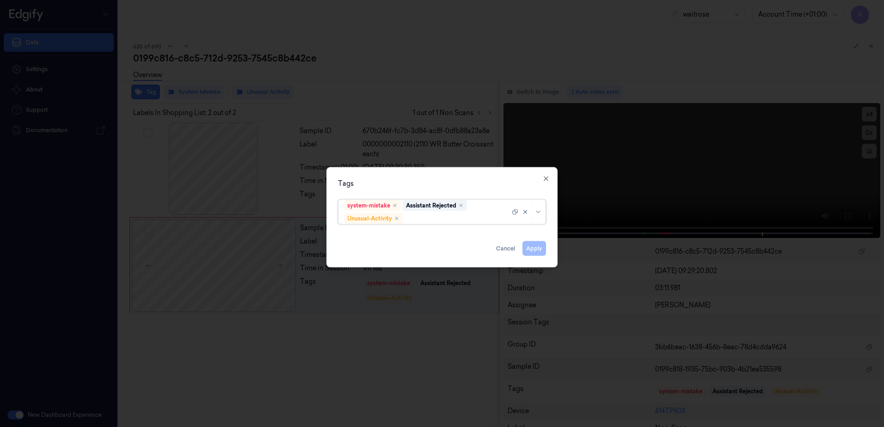
click at [429, 212] on div "system-mistake Assistant Rejected Unusual-Activity" at bounding box center [427, 212] width 166 height 24
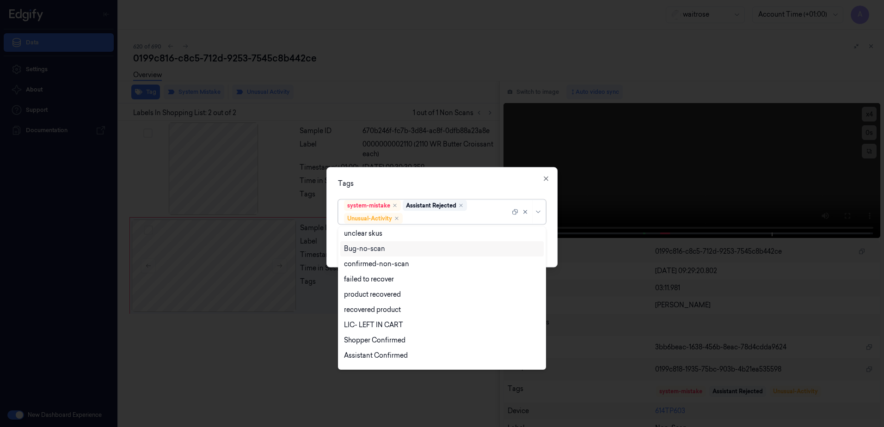
scroll to position [121, 0]
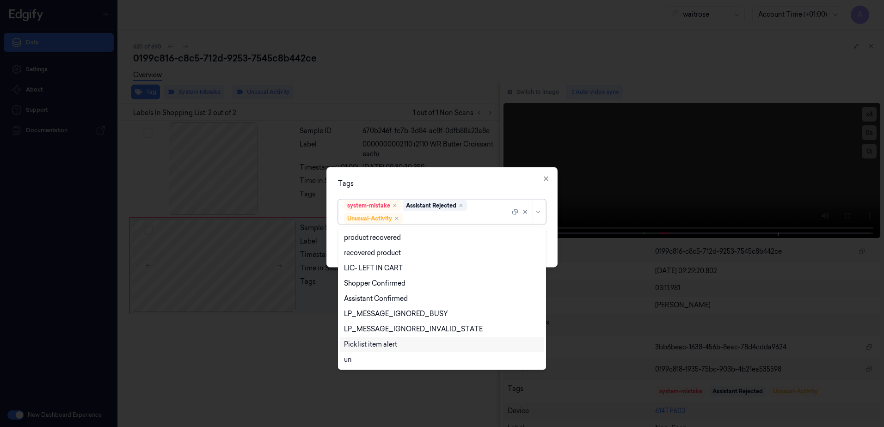
click at [376, 349] on div "Picklist item alert" at bounding box center [370, 345] width 53 height 10
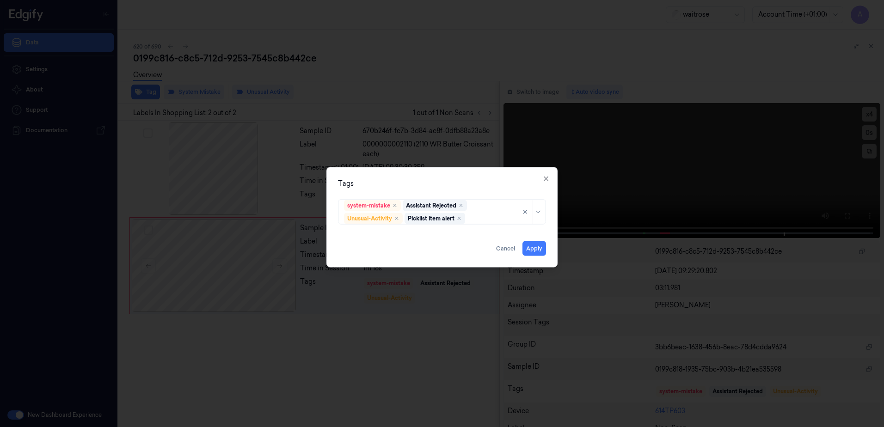
click at [467, 184] on div "Tags" at bounding box center [442, 184] width 208 height 10
click at [533, 248] on button "Apply" at bounding box center [535, 248] width 24 height 15
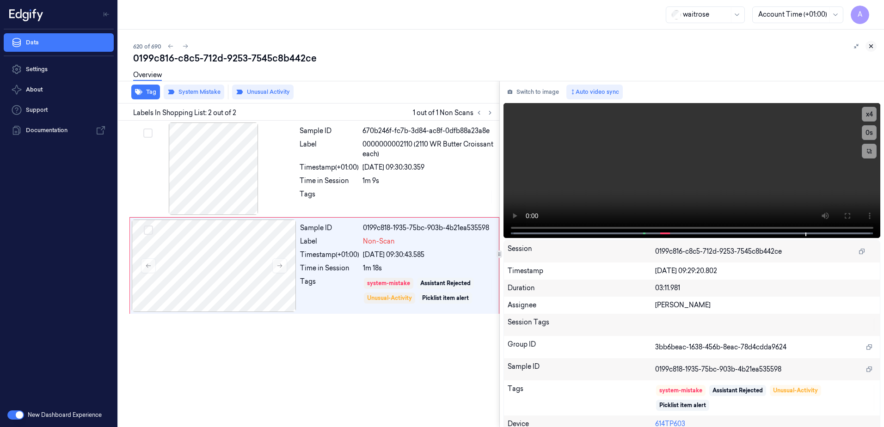
click at [870, 50] on button at bounding box center [871, 46] width 11 height 11
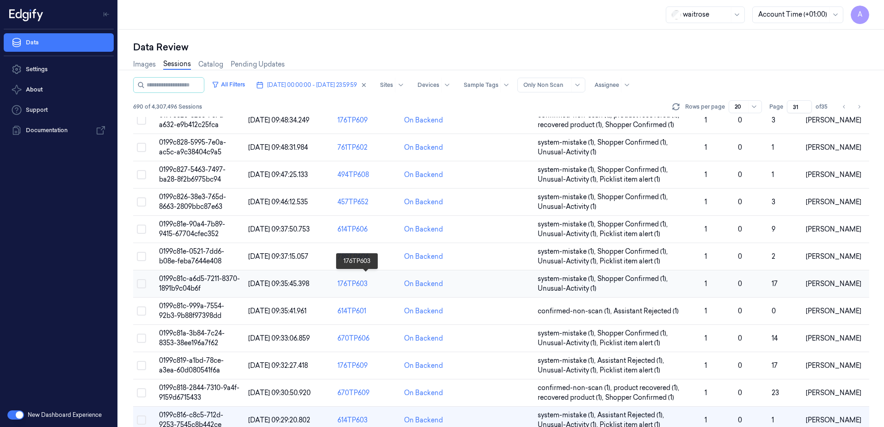
scroll to position [272, 0]
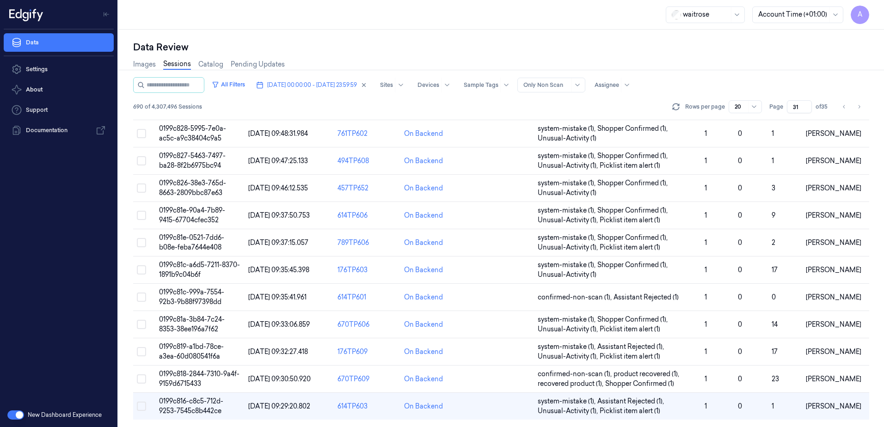
drag, startPoint x: 801, startPoint y: 106, endPoint x: 789, endPoint y: 111, distance: 13.2
click at [789, 111] on input "31" at bounding box center [799, 106] width 25 height 13
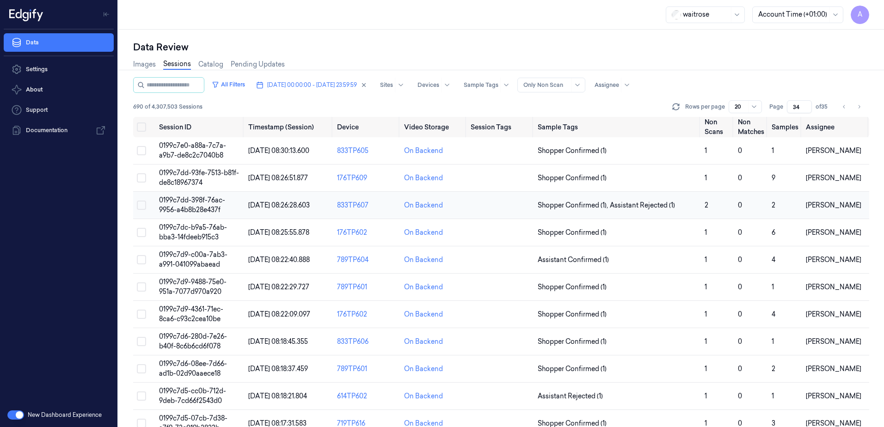
type input "34"
click at [191, 205] on td "0199c7dd-398f-76ac-9956-a4b8b28e437f" at bounding box center [199, 205] width 89 height 27
